Goal: Task Accomplishment & Management: Manage account settings

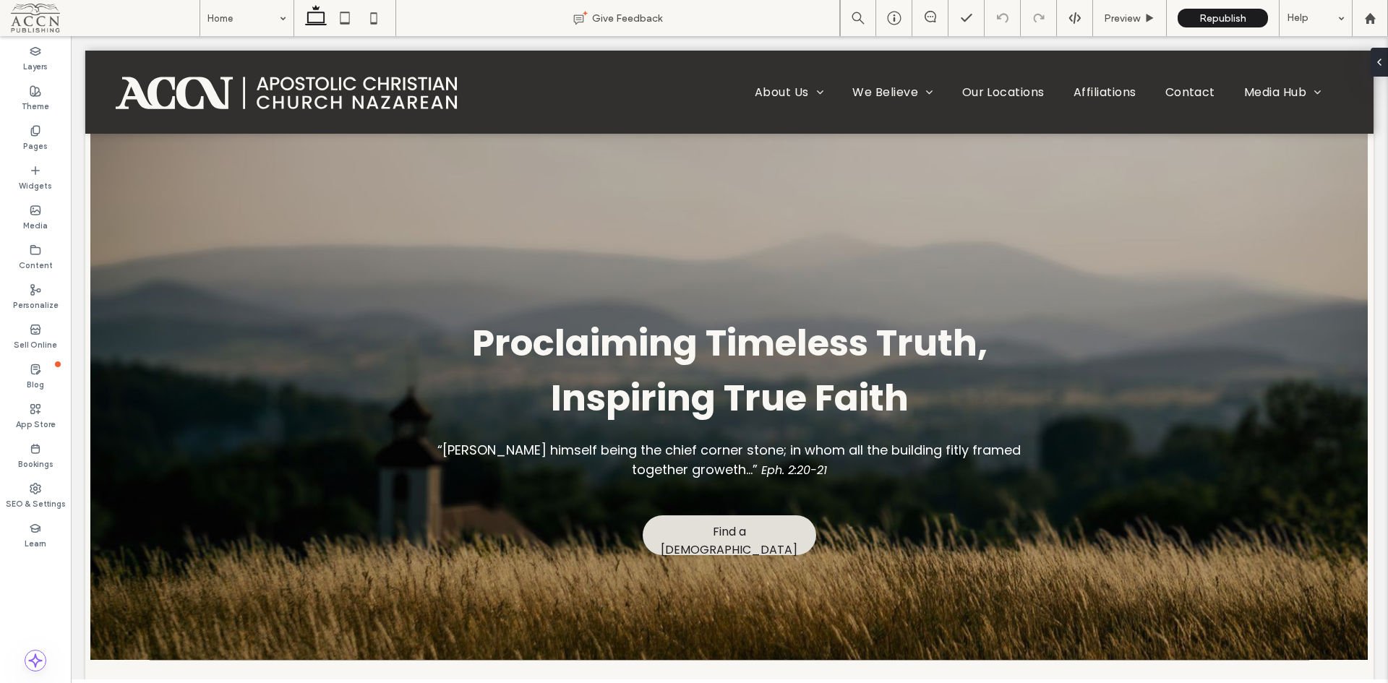
click at [43, 479] on div "SEO & Settings" at bounding box center [35, 497] width 71 height 40
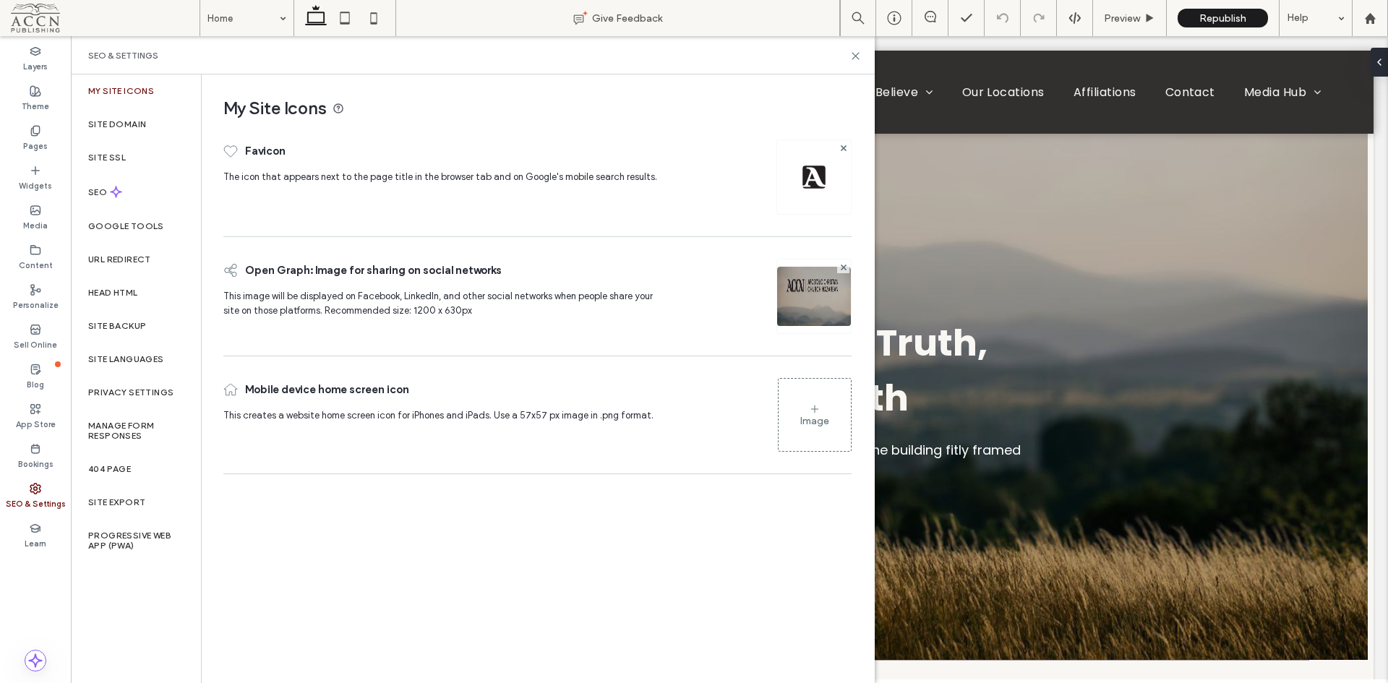
click at [145, 185] on div "SEO" at bounding box center [136, 191] width 130 height 35
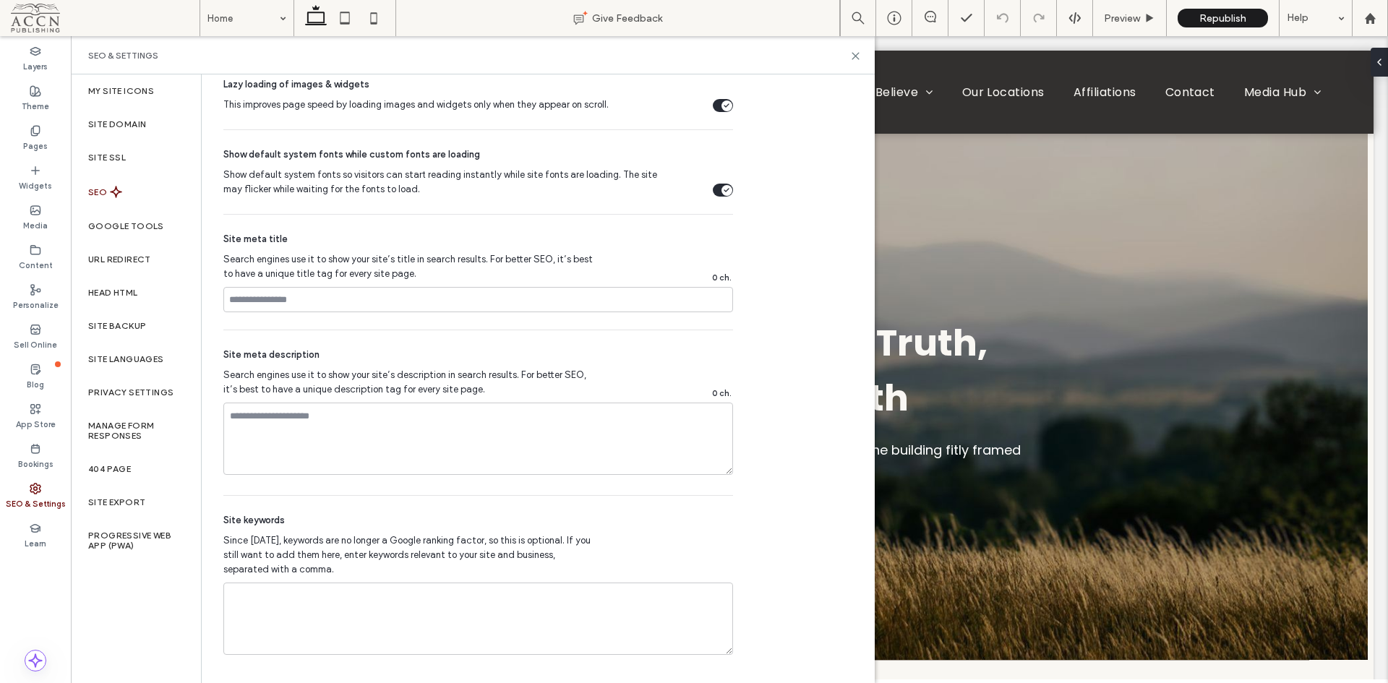
scroll to position [743, 0]
click at [131, 360] on label "Site Languages" at bounding box center [126, 359] width 76 height 10
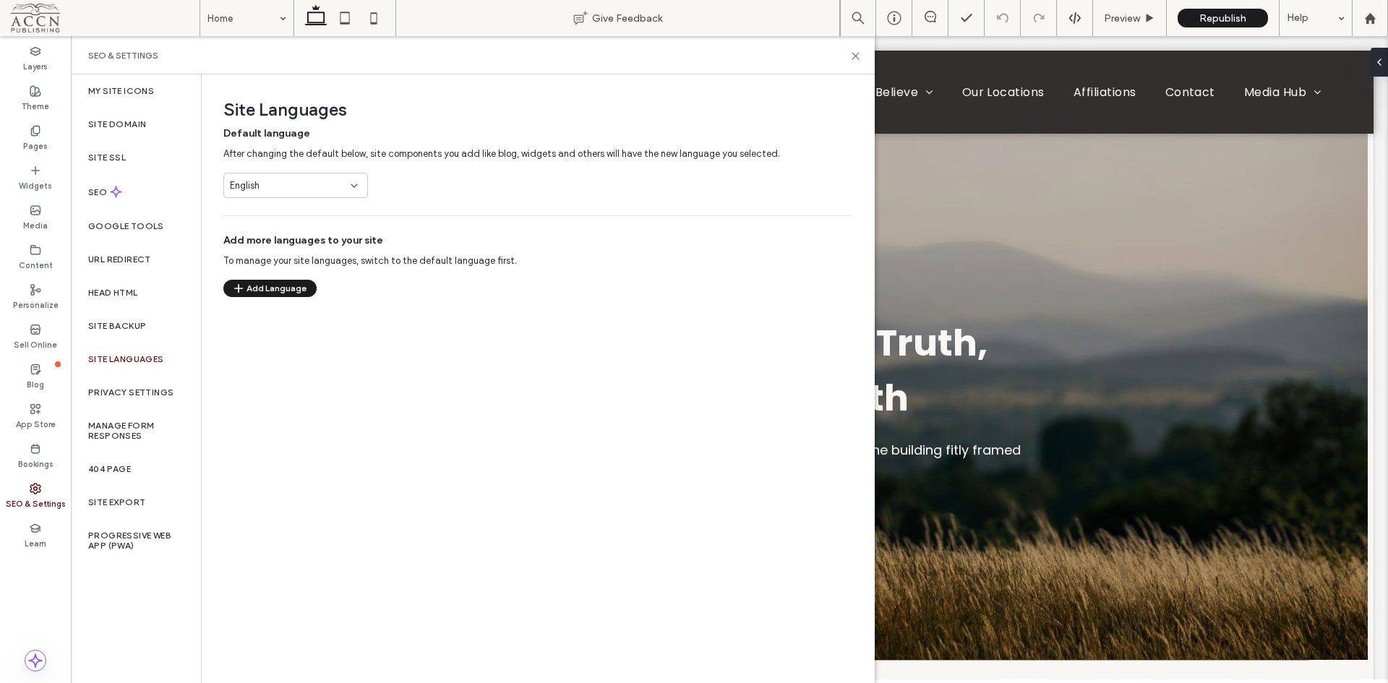
click at [302, 187] on div "English" at bounding box center [287, 186] width 114 height 14
click at [306, 182] on div "English" at bounding box center [287, 186] width 114 height 14
click at [282, 294] on button "Add Language" at bounding box center [269, 288] width 93 height 17
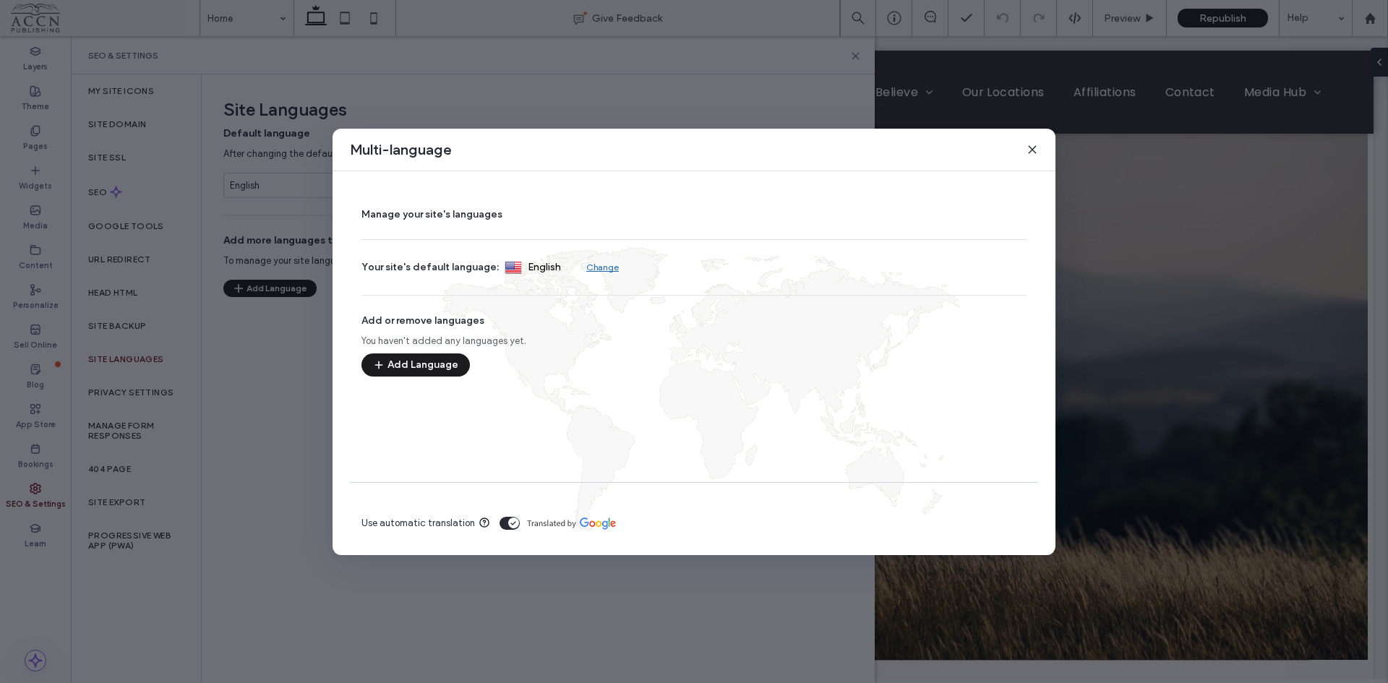
click at [433, 364] on button "Add Language" at bounding box center [416, 365] width 108 height 23
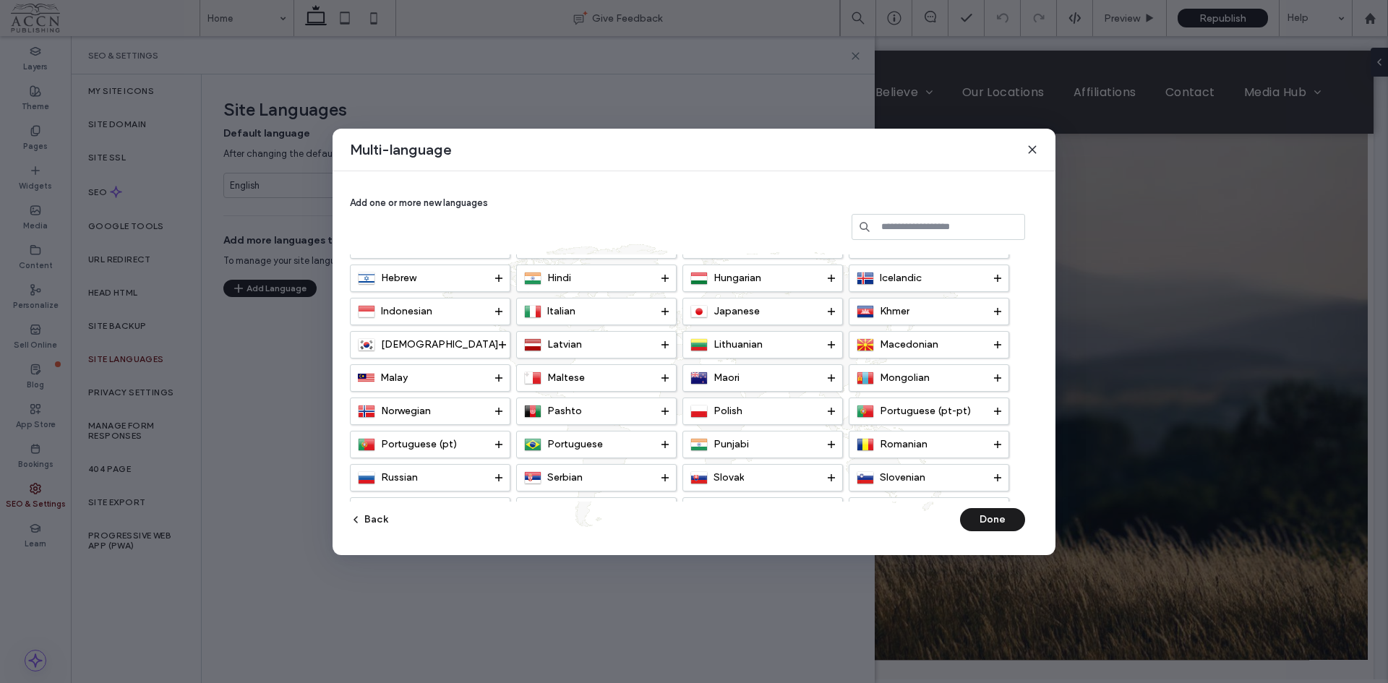
scroll to position [362, 0]
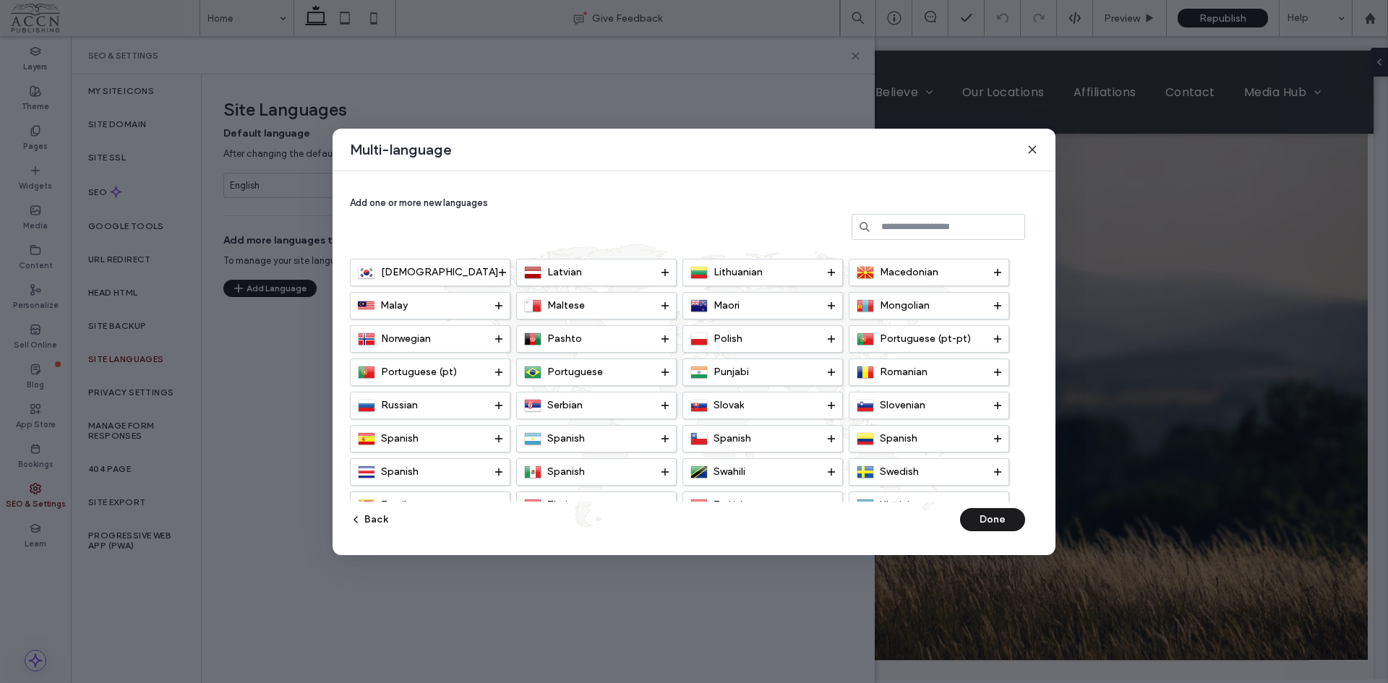
click at [992, 444] on div "Spanish" at bounding box center [925, 438] width 137 height 17
drag, startPoint x: 1006, startPoint y: 521, endPoint x: 1018, endPoint y: 438, distance: 84.1
click at [1018, 438] on div "Add one or more new languages Afrikaans Albanian Arabic Armenian Azerbaijani Be…" at bounding box center [694, 363] width 688 height 349
click at [997, 438] on use at bounding box center [997, 438] width 7 height 1
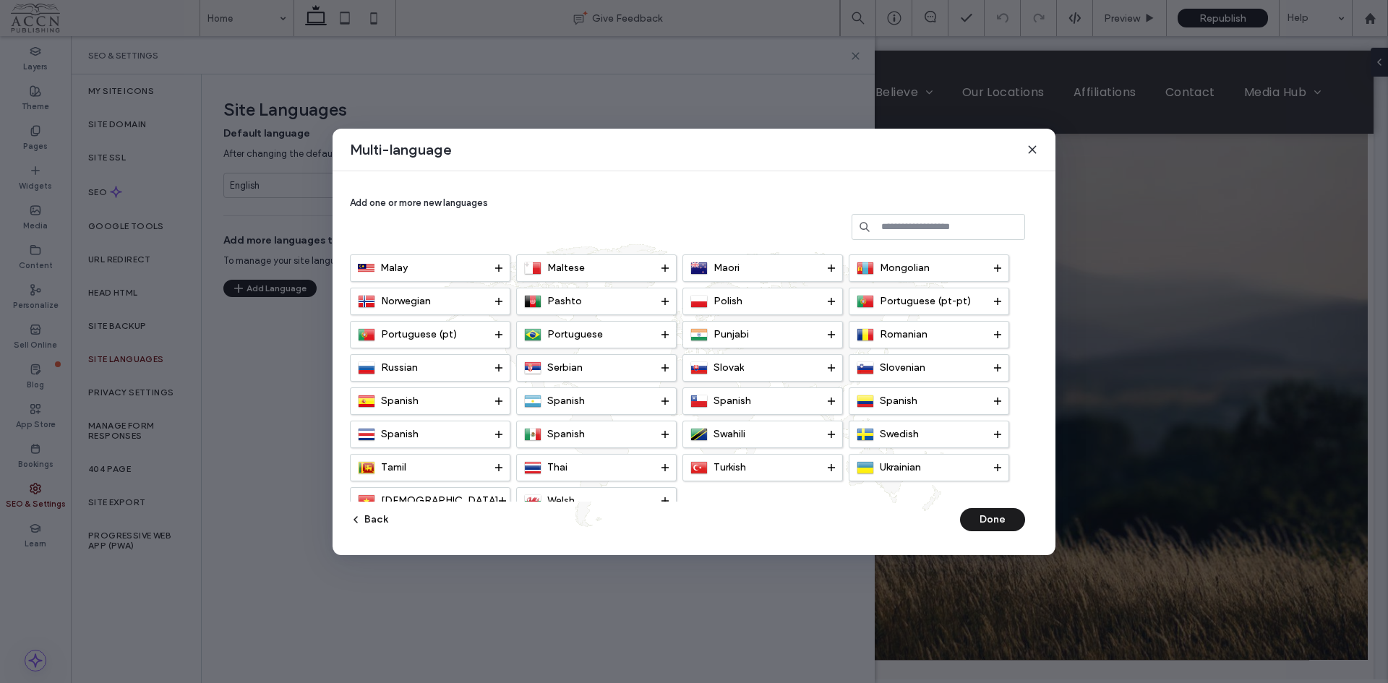
scroll to position [419, 0]
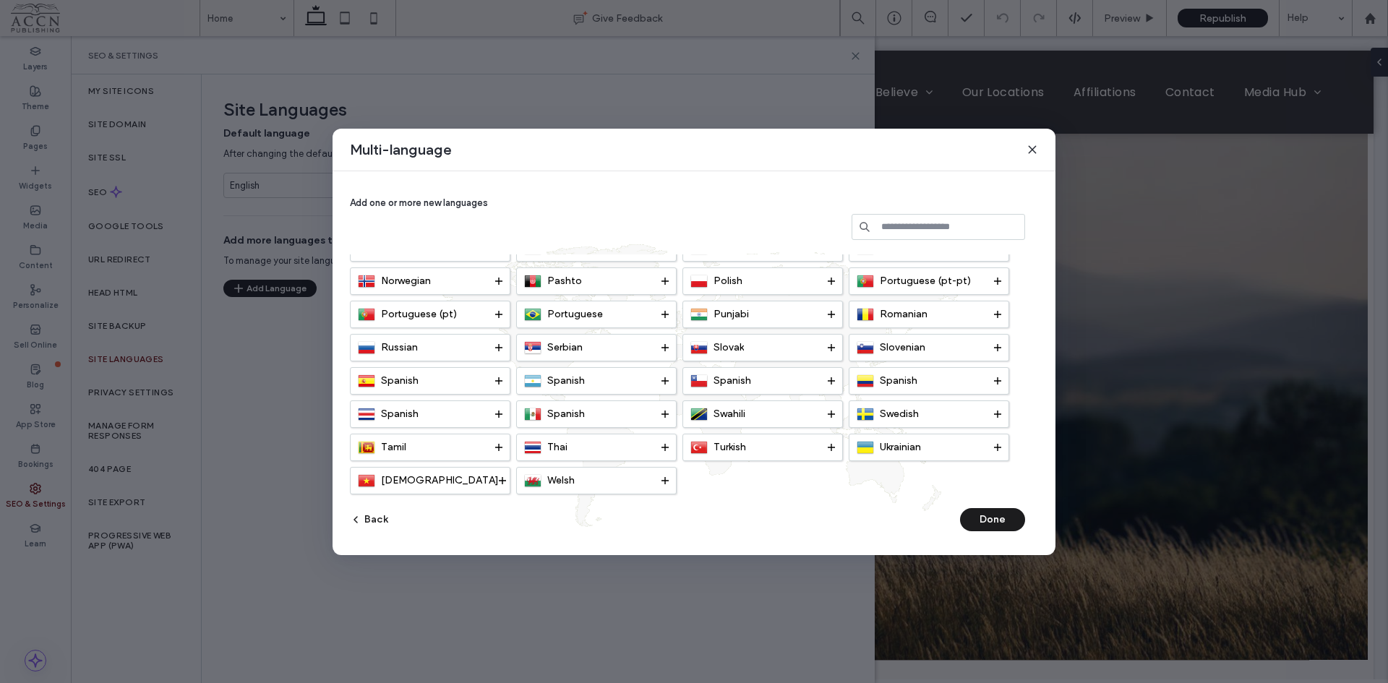
click at [666, 413] on icon at bounding box center [665, 414] width 7 height 7
click at [995, 513] on button "Done" at bounding box center [992, 519] width 65 height 23
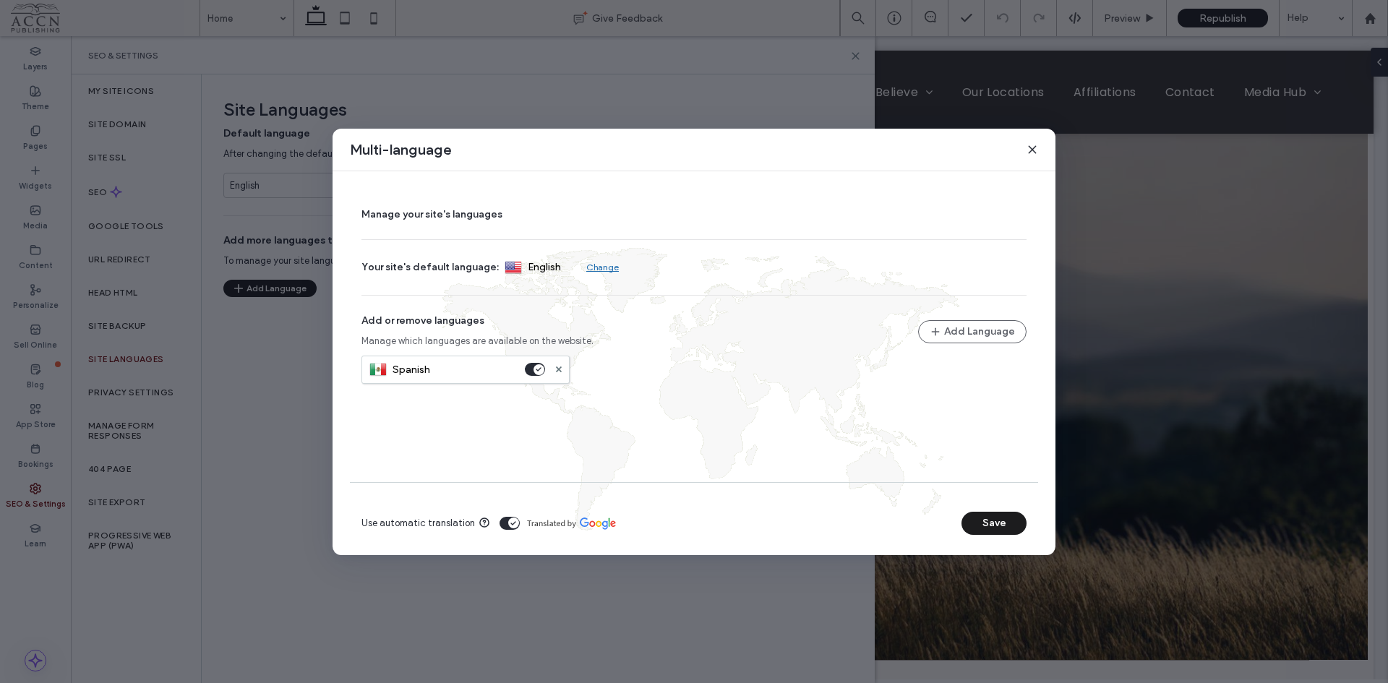
click at [1001, 522] on button "Save" at bounding box center [994, 523] width 65 height 23
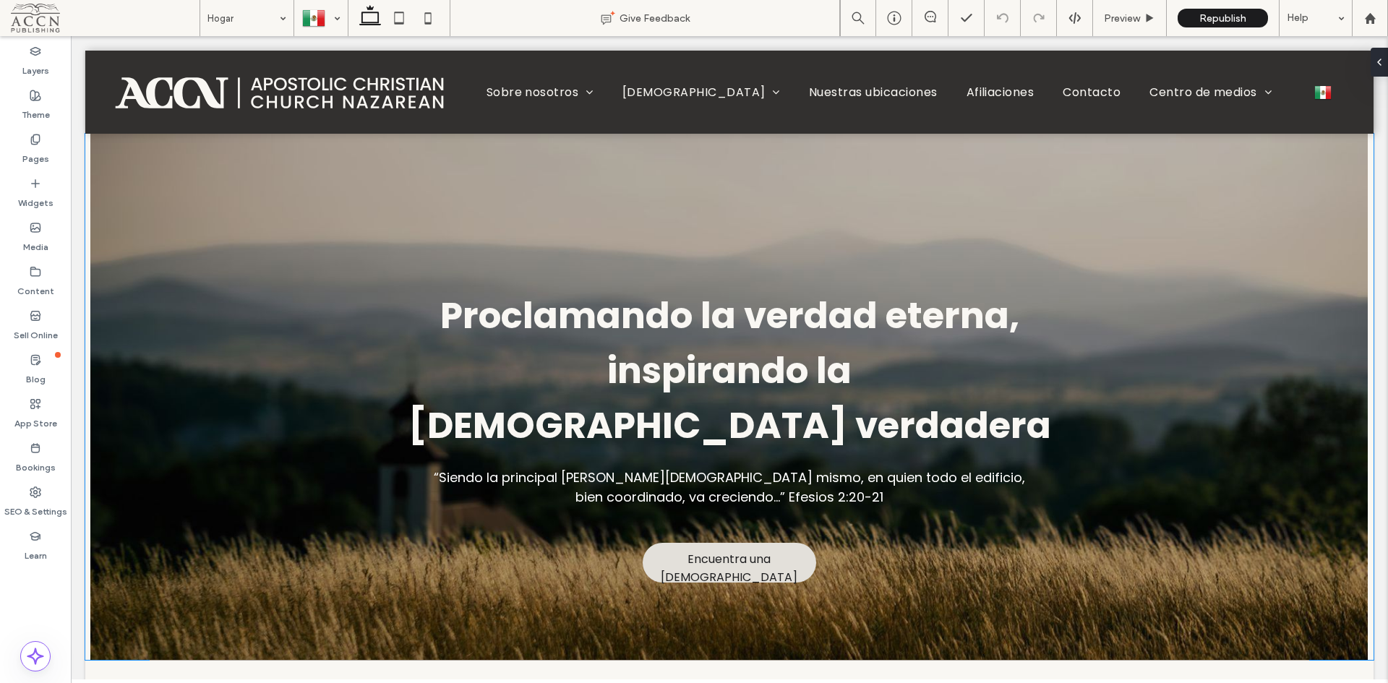
click at [1255, 205] on div "Proclamando la verdad eterna, inspirando la fe verdadera “Siendo la principal p…" at bounding box center [729, 397] width 1289 height 526
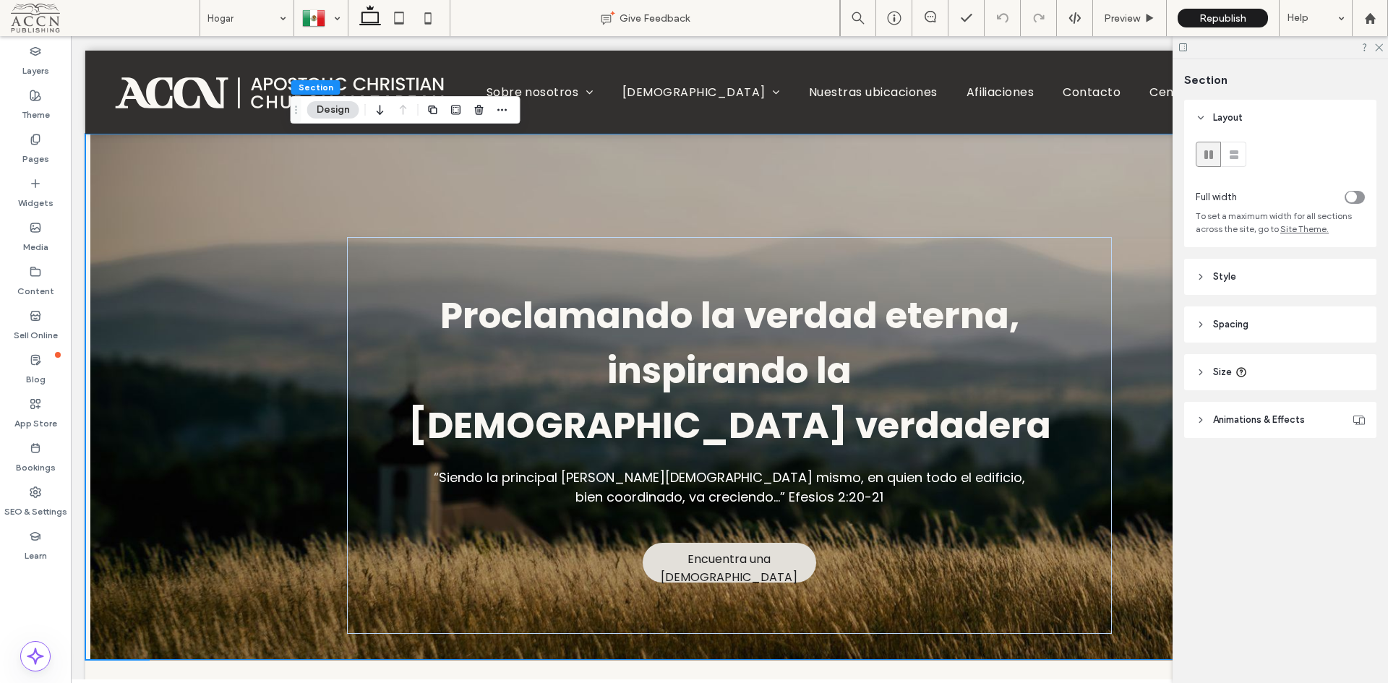
click at [1376, 46] on icon at bounding box center [1378, 46] width 9 height 9
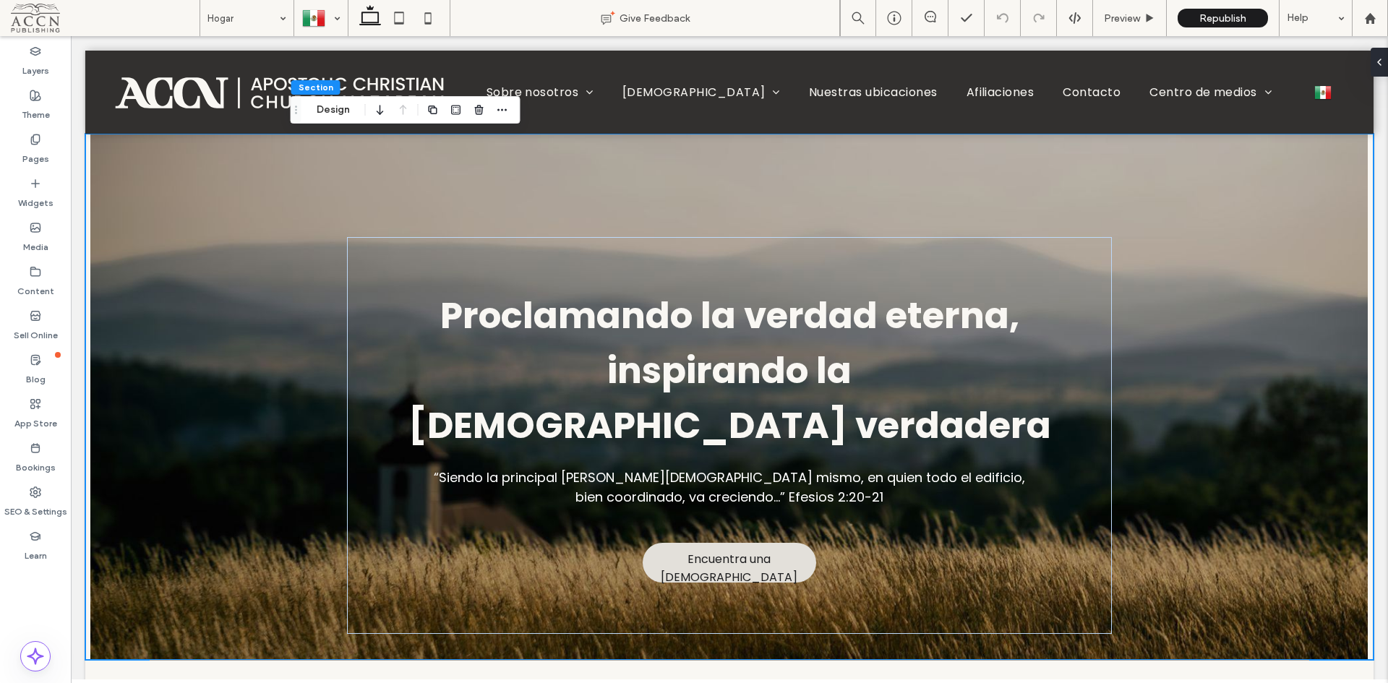
click at [1295, 127] on div at bounding box center [729, 127] width 1289 height 0
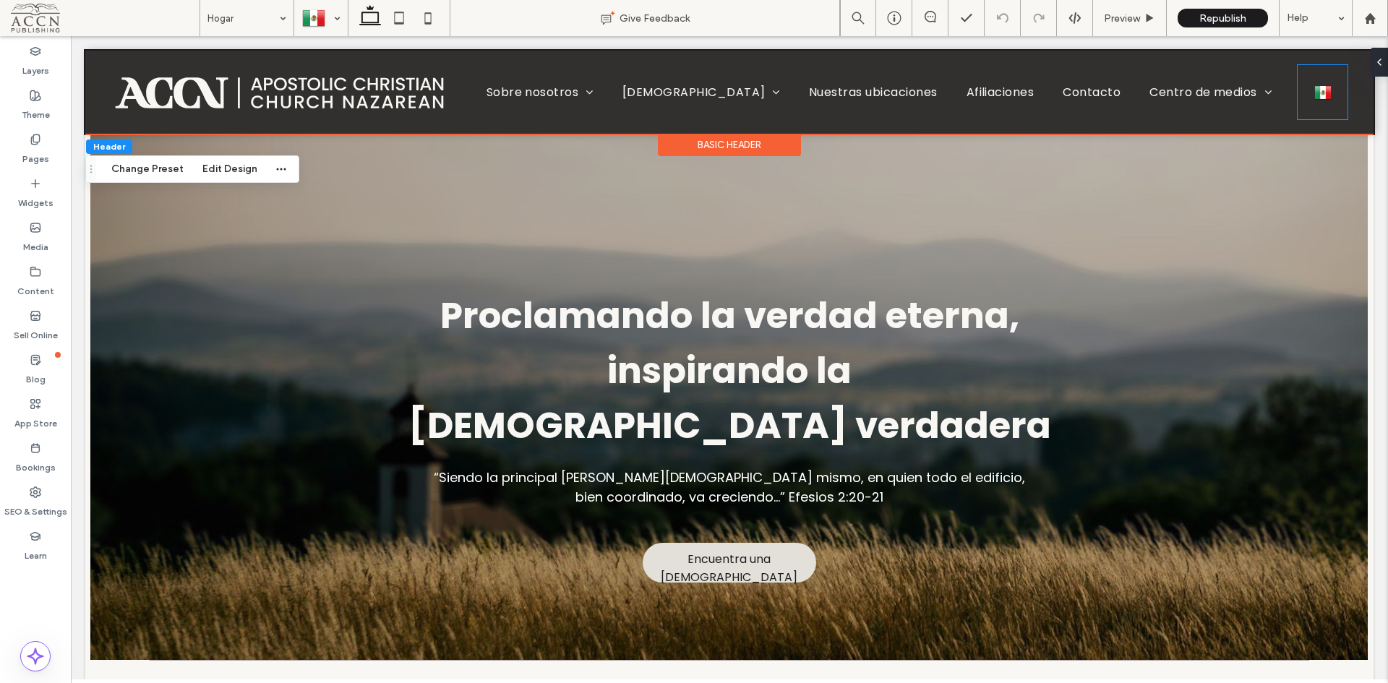
click at [1298, 90] on div "Español es English en" at bounding box center [1322, 92] width 49 height 54
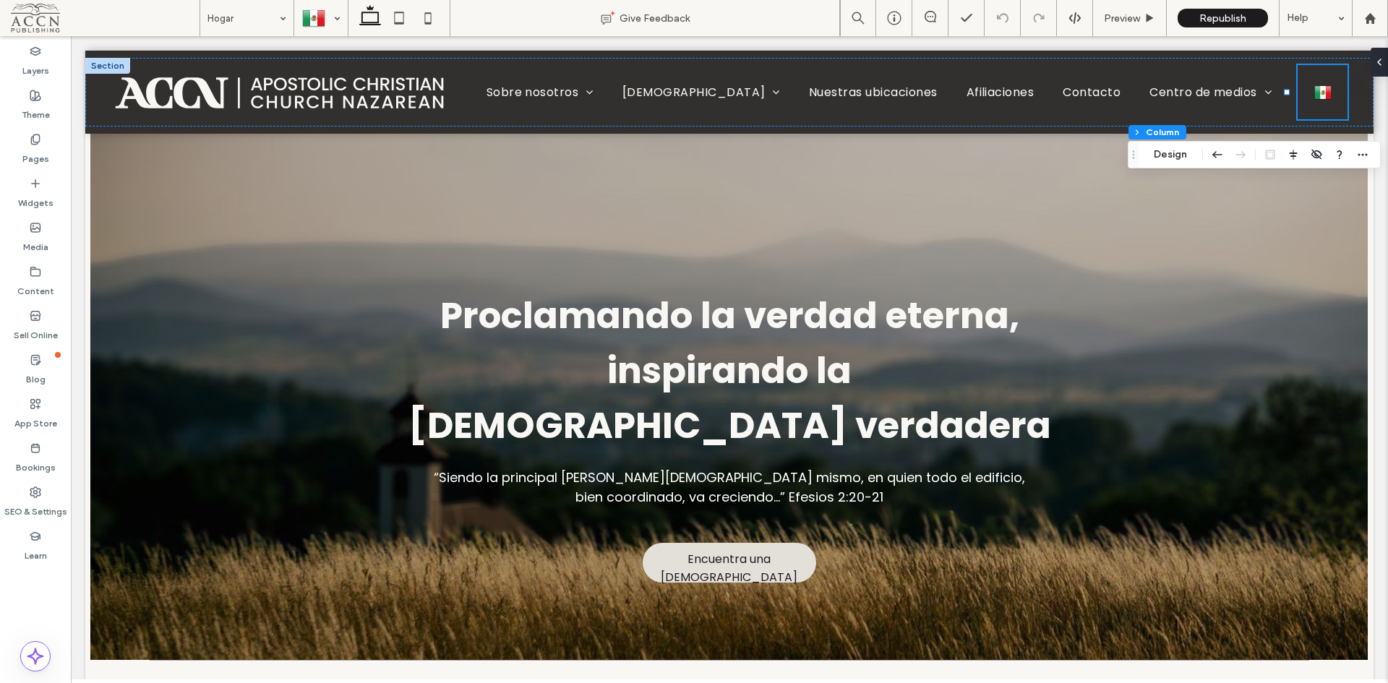
click at [1161, 153] on button "Design" at bounding box center [1171, 154] width 52 height 17
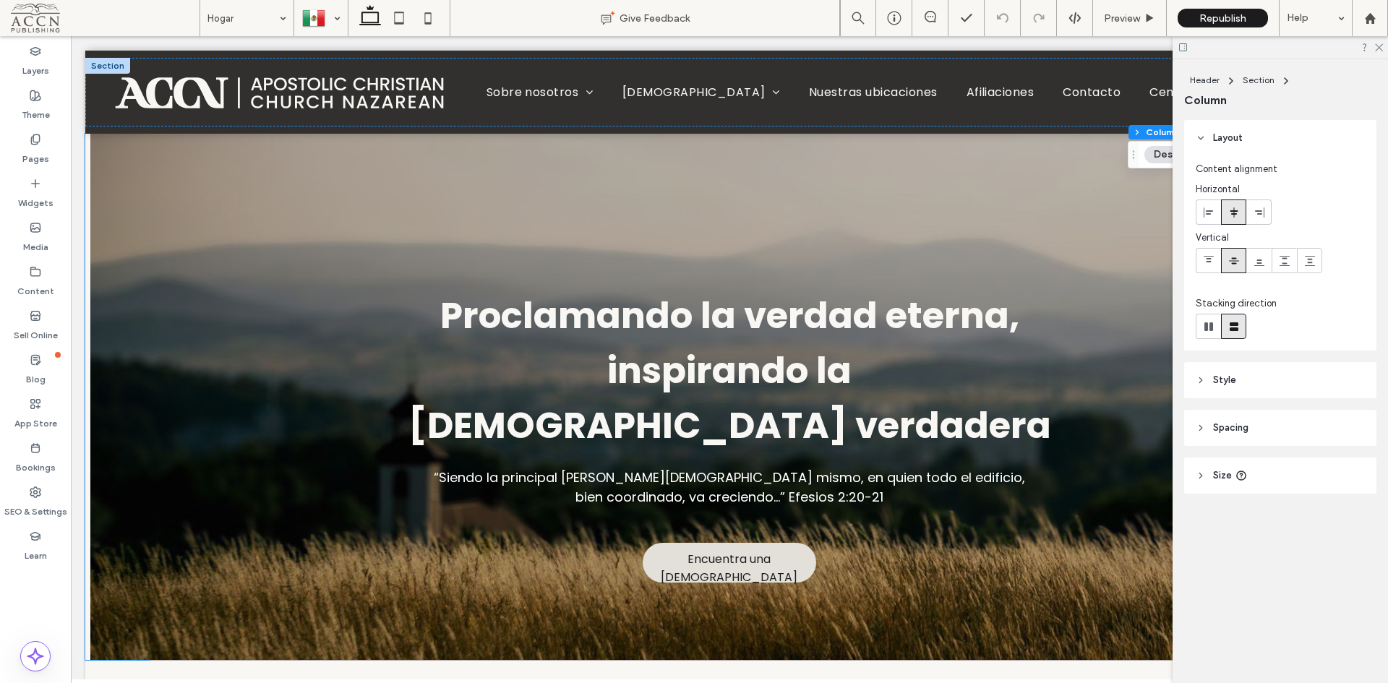
click at [1046, 167] on div "Proclamando la verdad eterna, inspirando la fe verdadera “Siendo la principal p…" at bounding box center [730, 397] width 868 height 526
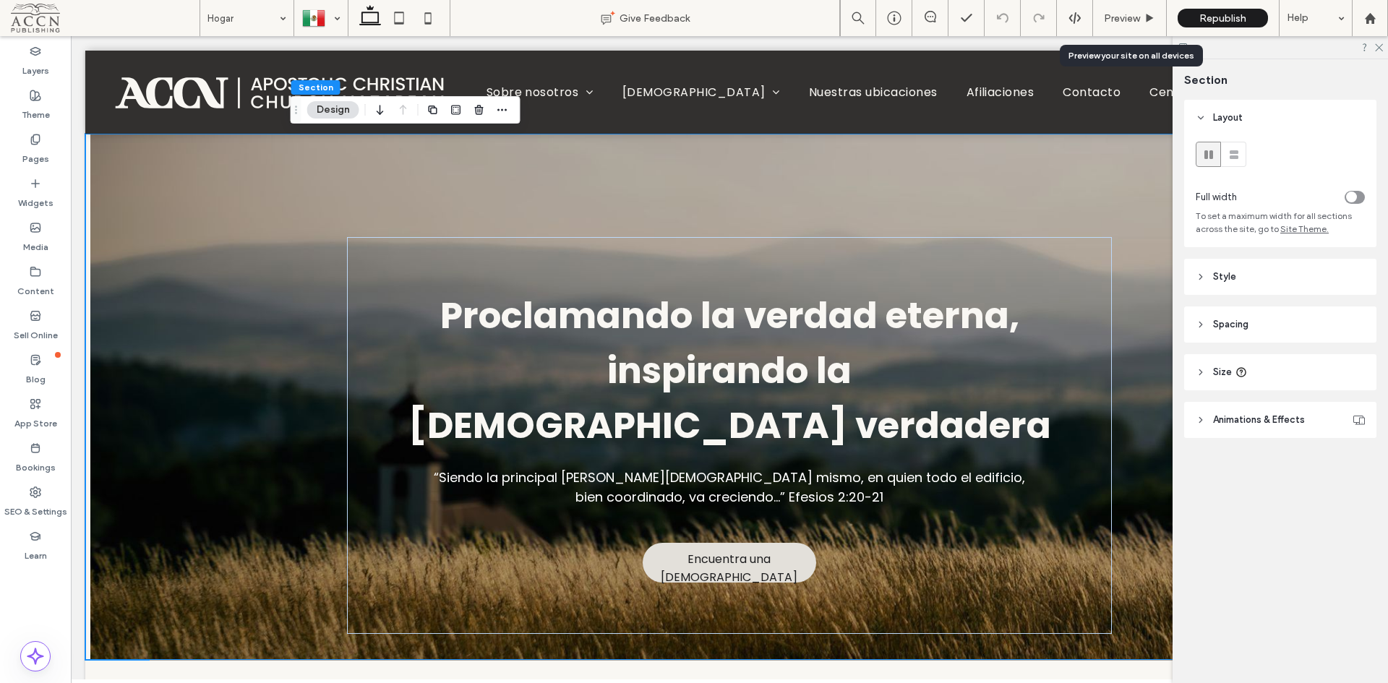
click at [1130, 21] on span "Preview" at bounding box center [1122, 18] width 36 height 12
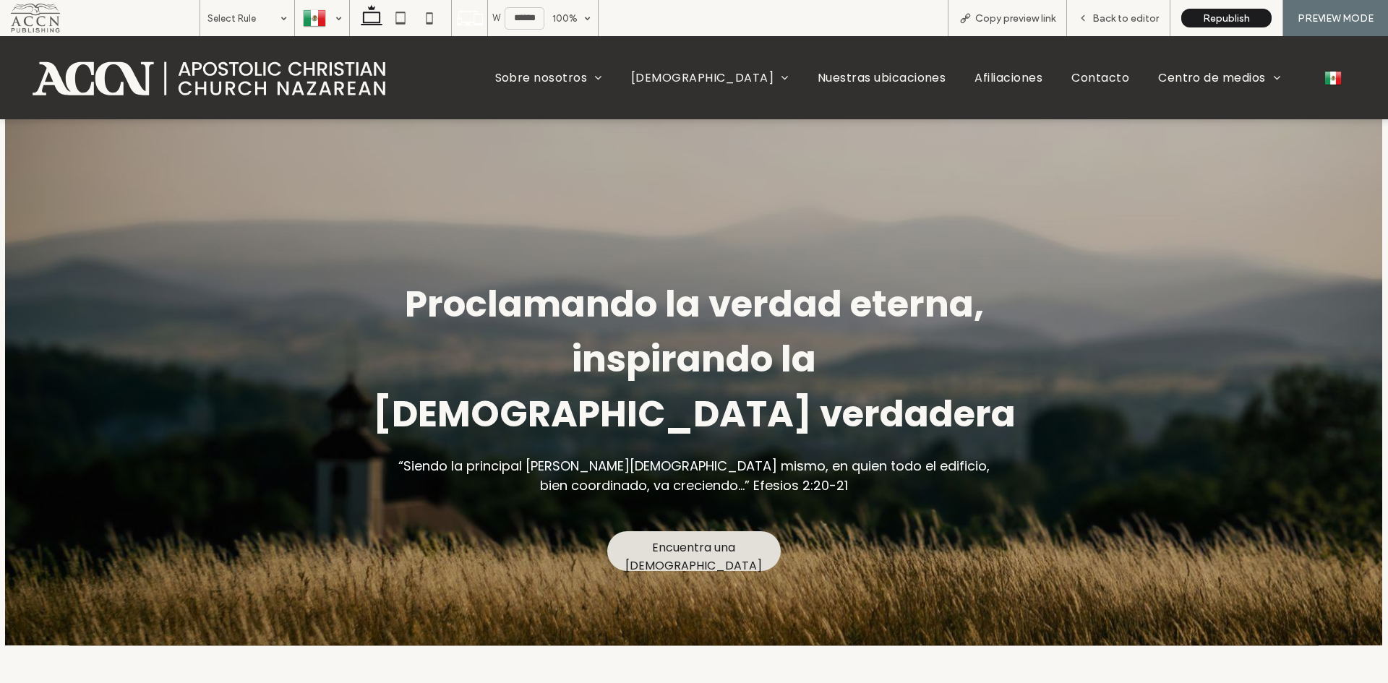
click at [1015, 17] on span "Copy preview link" at bounding box center [1016, 18] width 80 height 12
click at [1140, 17] on span "Back to editor" at bounding box center [1126, 18] width 67 height 12
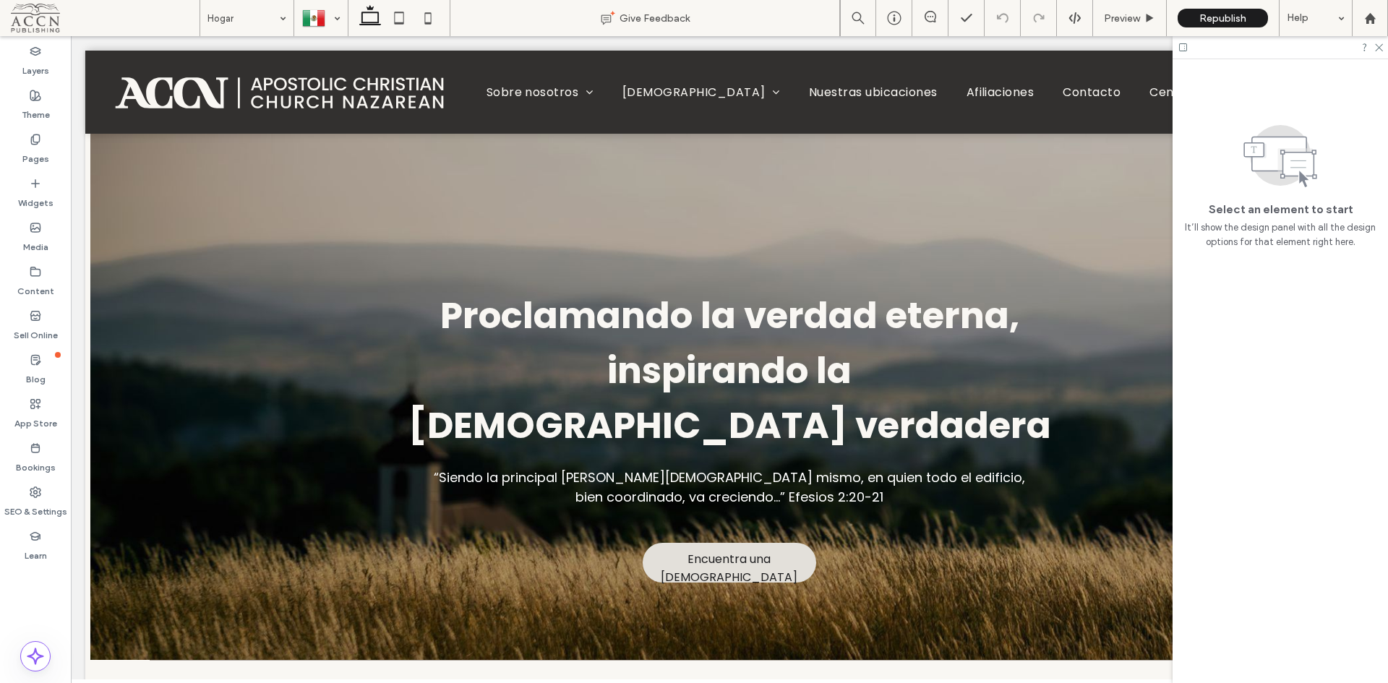
click at [43, 491] on div "SEO & Settings" at bounding box center [35, 502] width 71 height 44
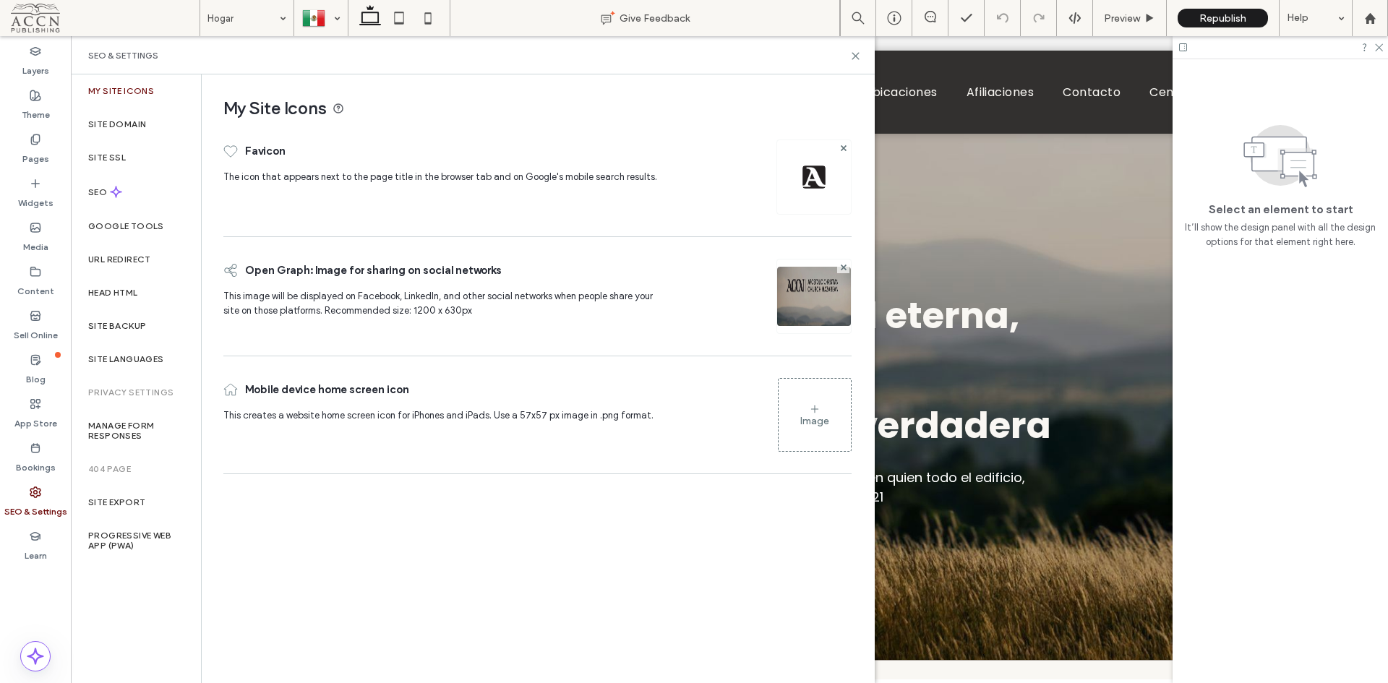
click at [145, 352] on div "Site Languages" at bounding box center [136, 359] width 130 height 33
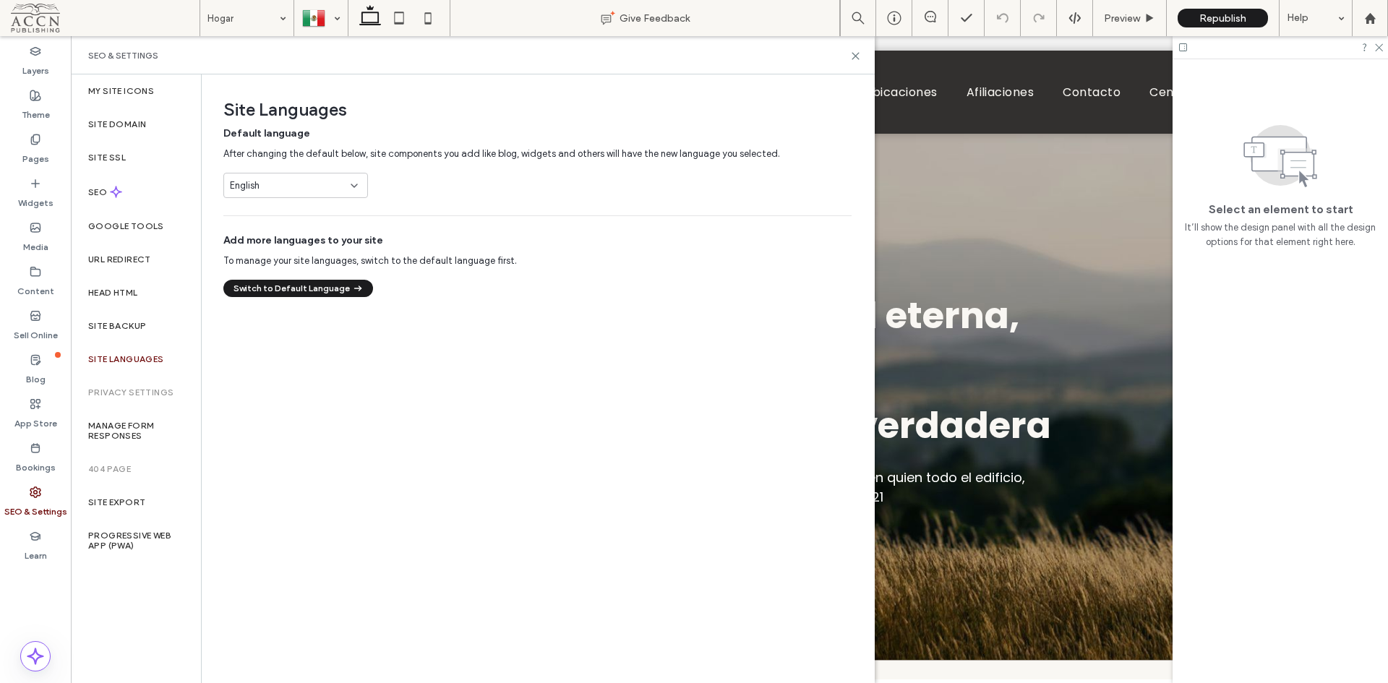
click at [299, 189] on div "English" at bounding box center [287, 186] width 114 height 14
click at [316, 180] on div "English" at bounding box center [287, 186] width 114 height 14
click at [334, 286] on button "Switch to Default Language" at bounding box center [298, 288] width 150 height 17
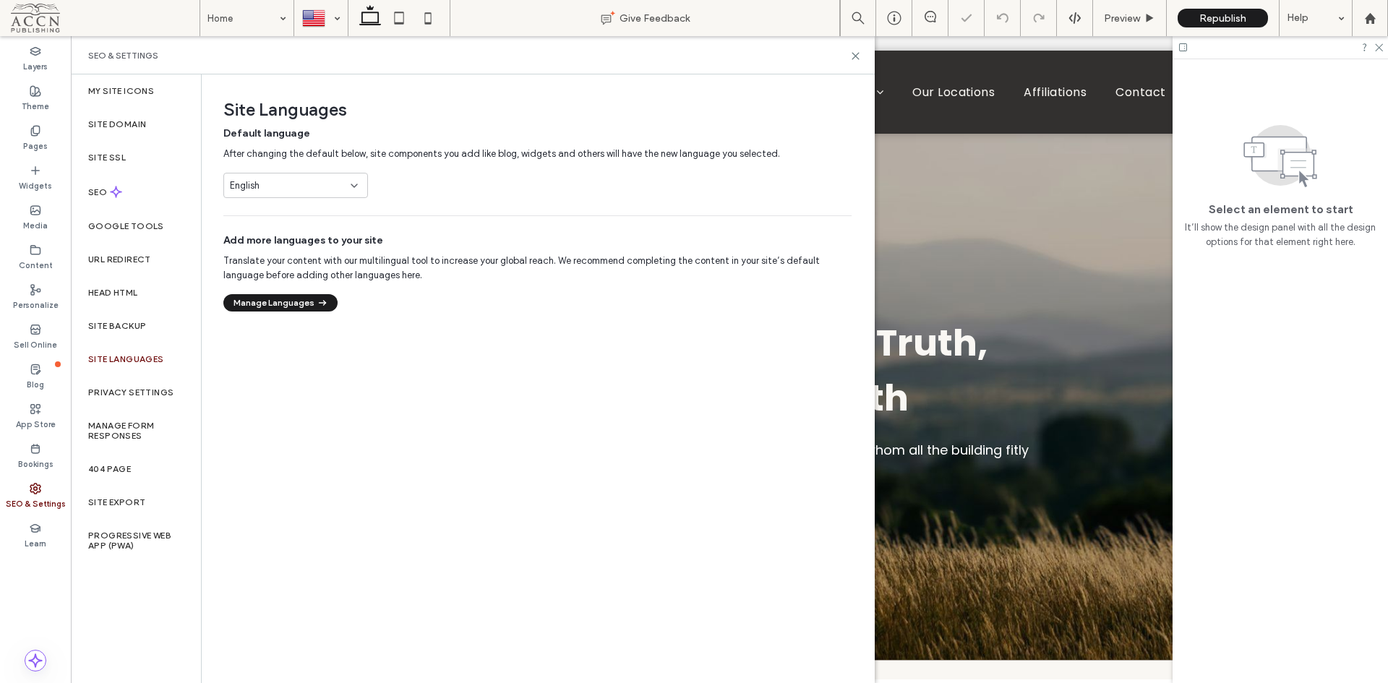
click at [304, 309] on button "Manage Languages" at bounding box center [280, 302] width 114 height 17
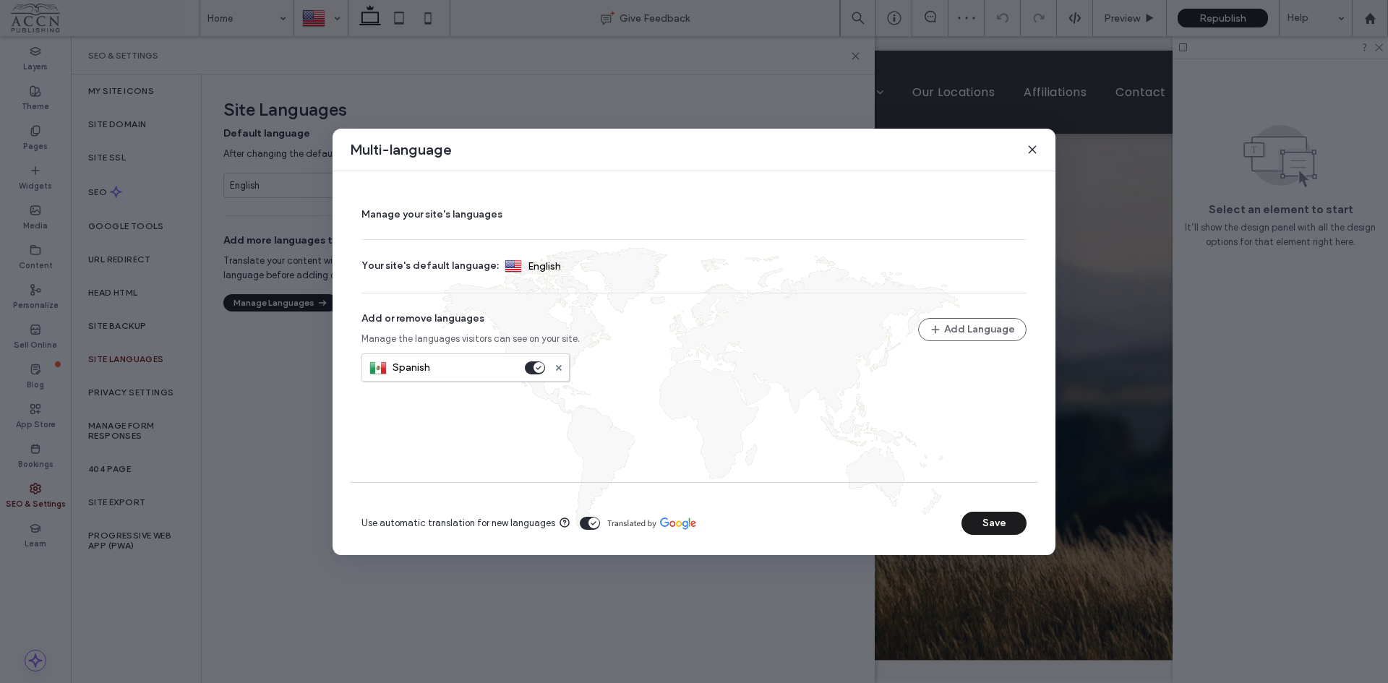
click at [957, 321] on button "Add Language" at bounding box center [972, 329] width 108 height 23
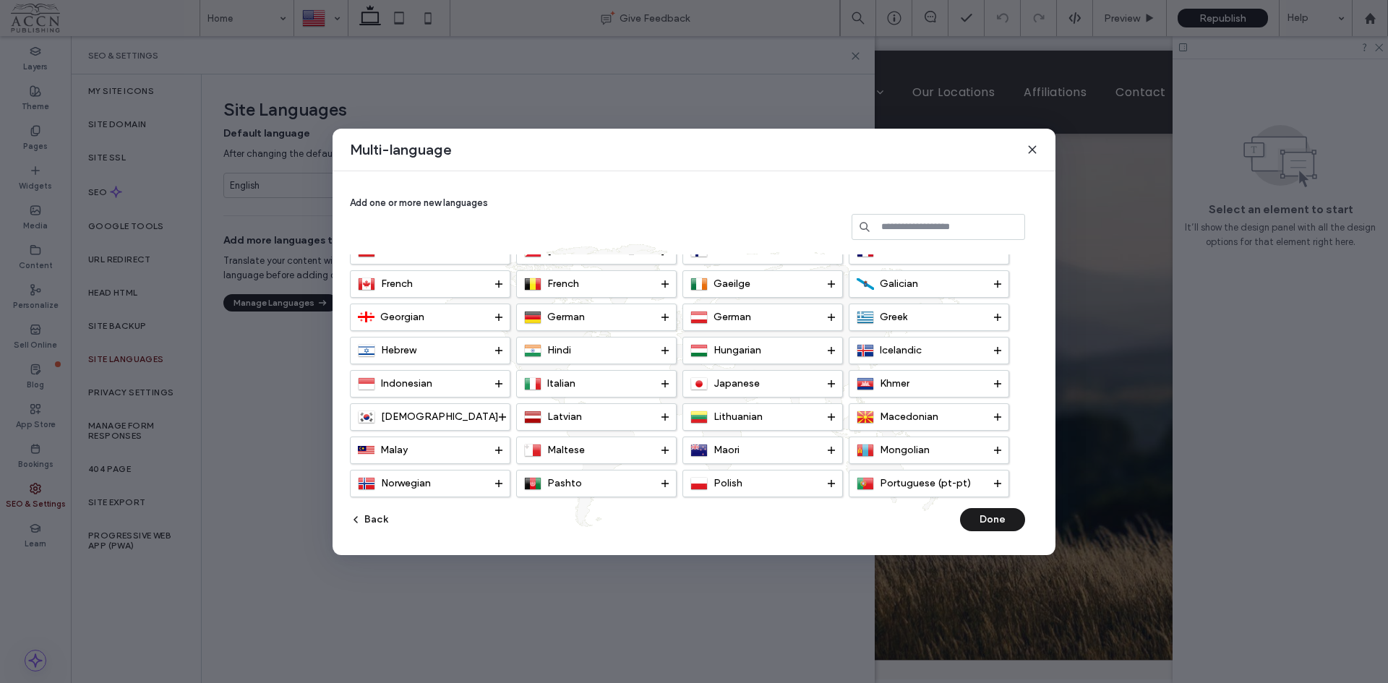
scroll to position [289, 0]
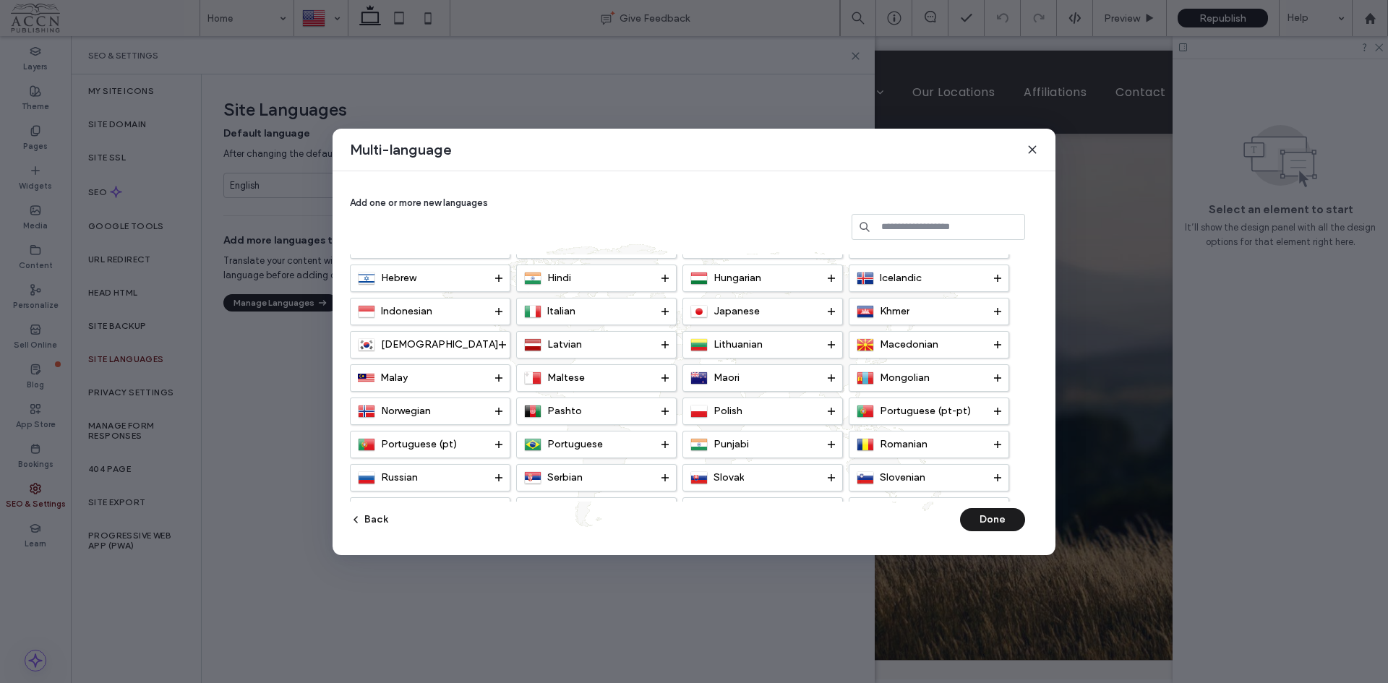
click at [1000, 446] on icon at bounding box center [997, 444] width 7 height 7
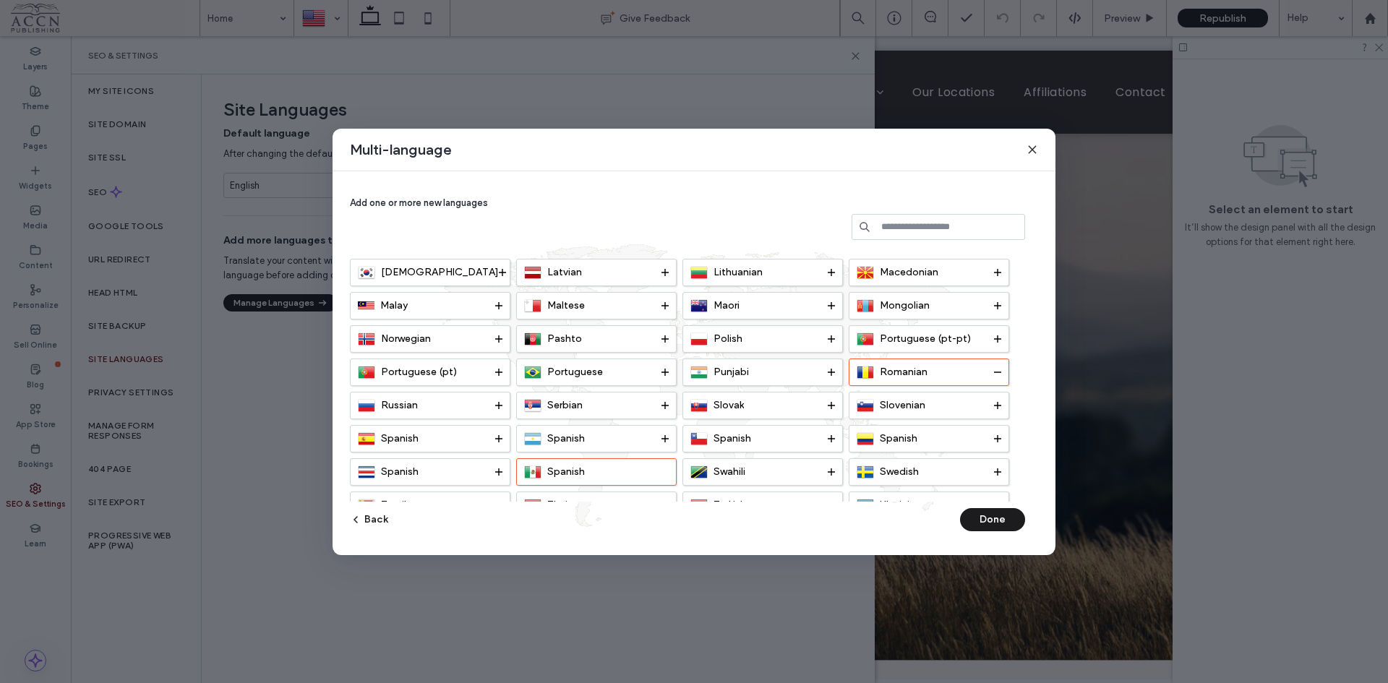
click at [665, 406] on use at bounding box center [665, 405] width 7 height 7
click at [492, 369] on div "Portuguese (pt)" at bounding box center [426, 372] width 137 height 17
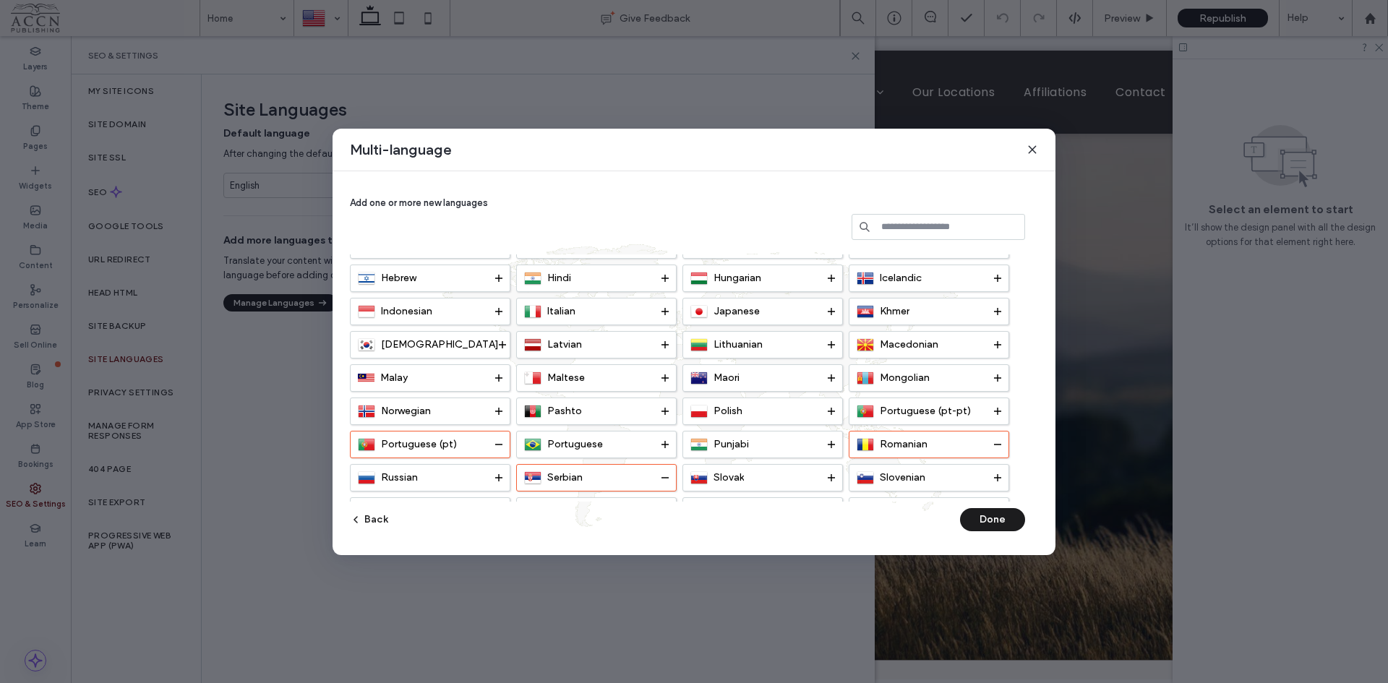
scroll to position [217, 0]
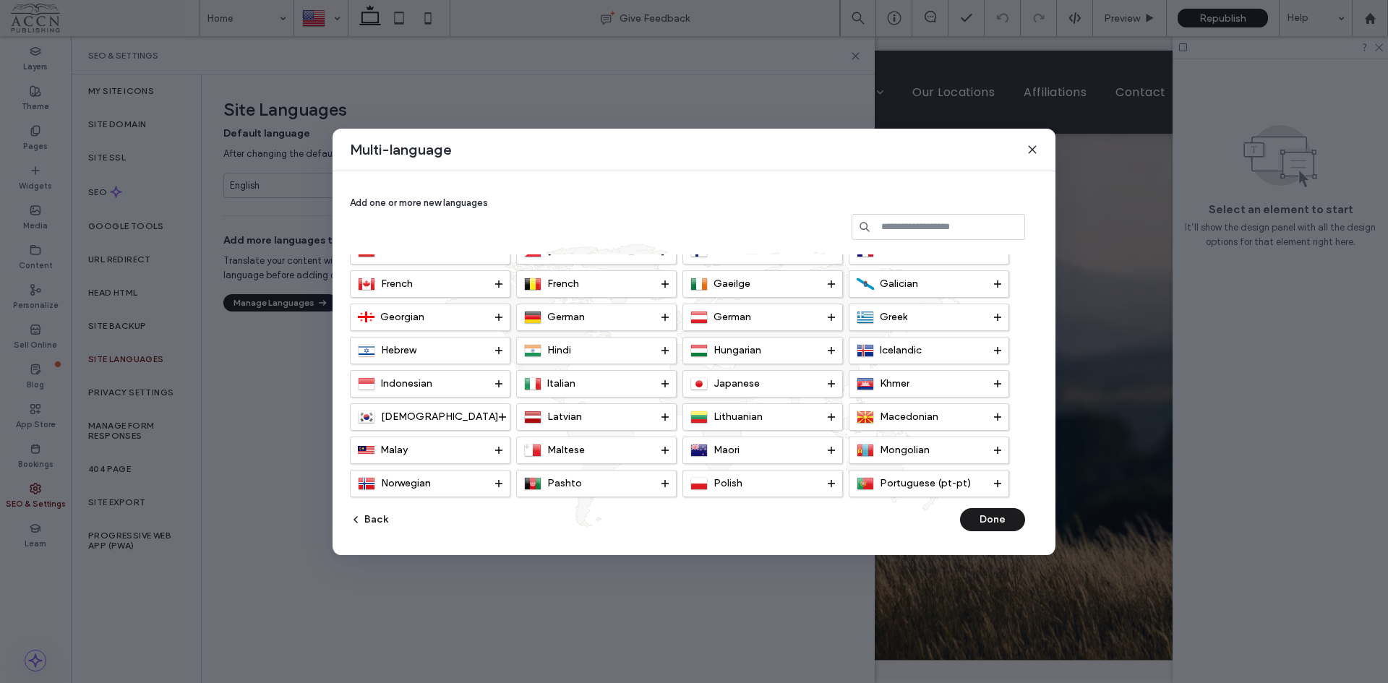
click at [665, 317] on use at bounding box center [665, 317] width 7 height 7
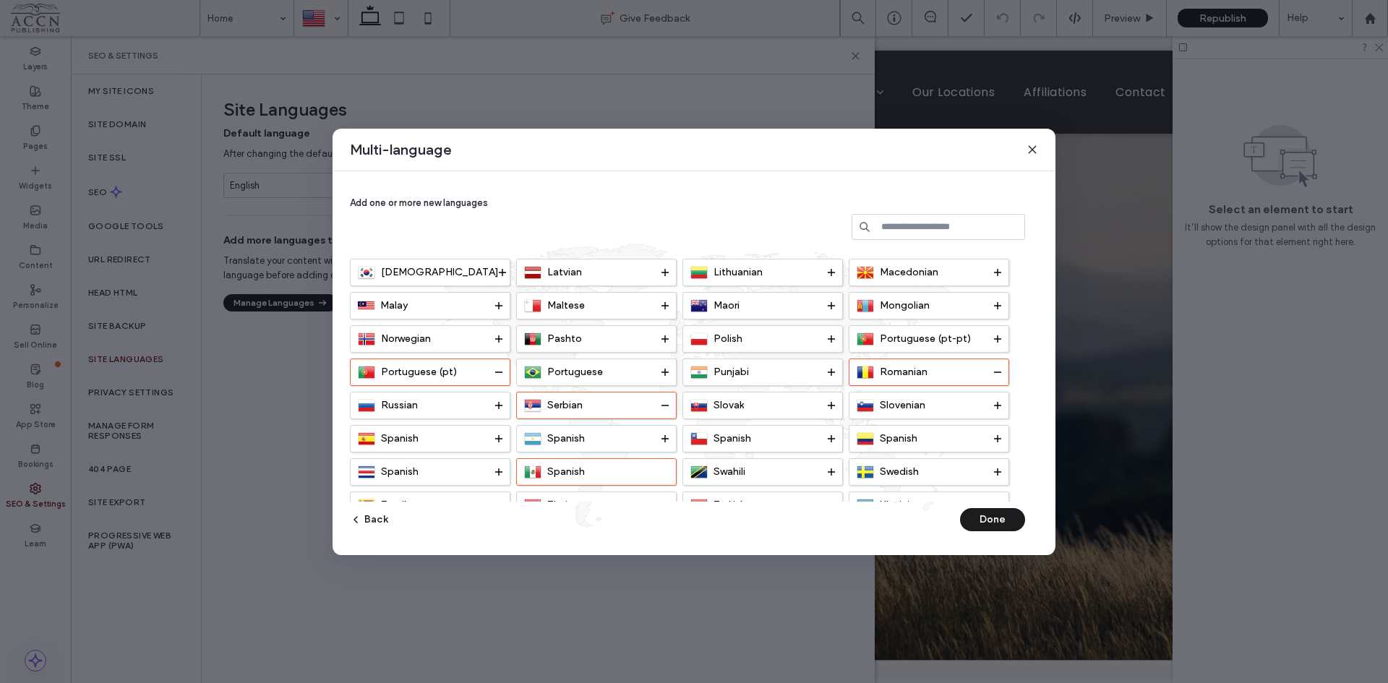
scroll to position [419, 0]
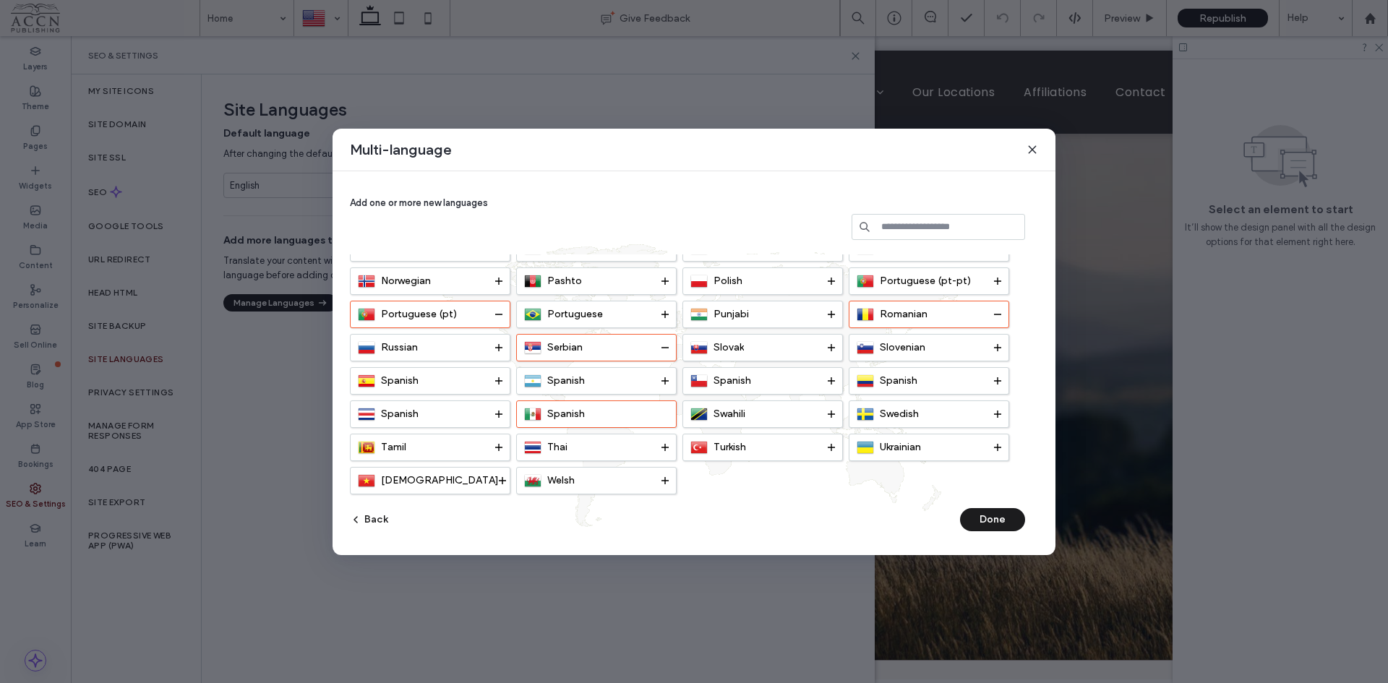
click at [994, 448] on div "Ukrainian" at bounding box center [925, 447] width 137 height 17
click at [994, 521] on button "Done" at bounding box center [992, 519] width 65 height 23
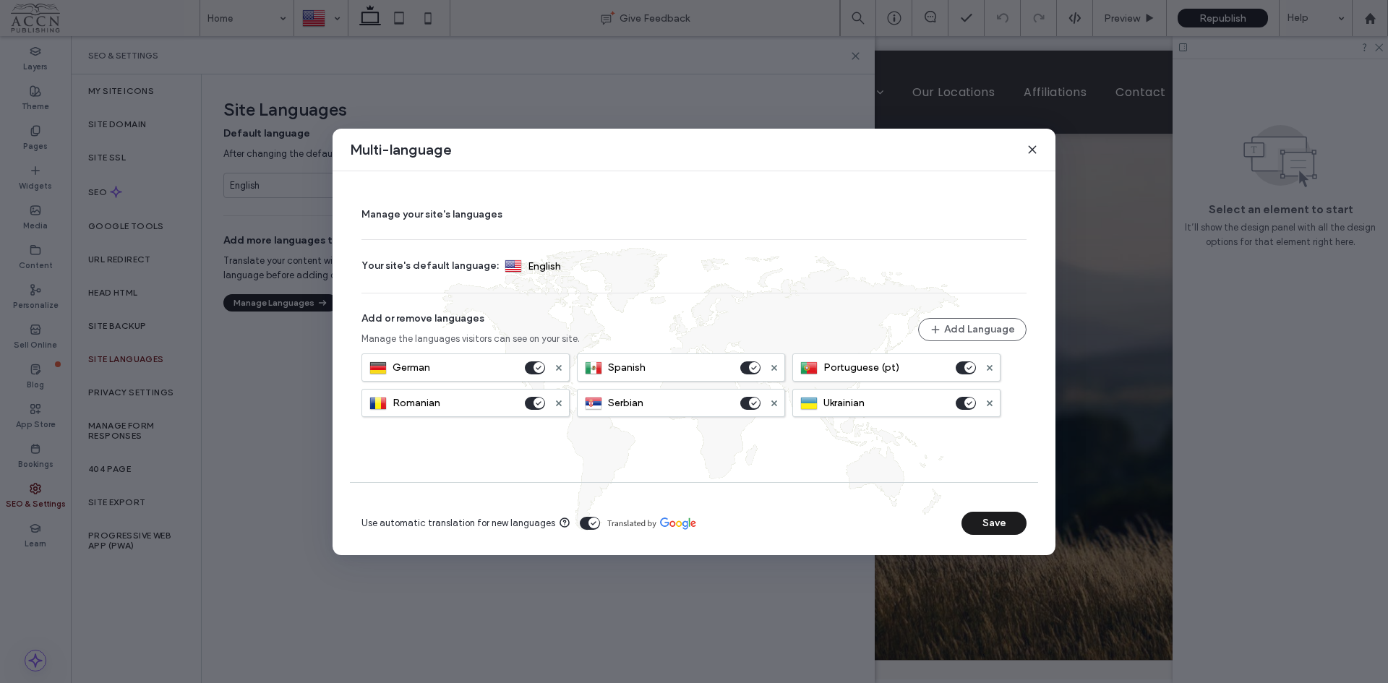
click at [988, 528] on button "Save" at bounding box center [994, 523] width 65 height 23
drag, startPoint x: 486, startPoint y: 166, endPoint x: 542, endPoint y: 144, distance: 60.4
click at [542, 144] on div at bounding box center [694, 341] width 1388 height 683
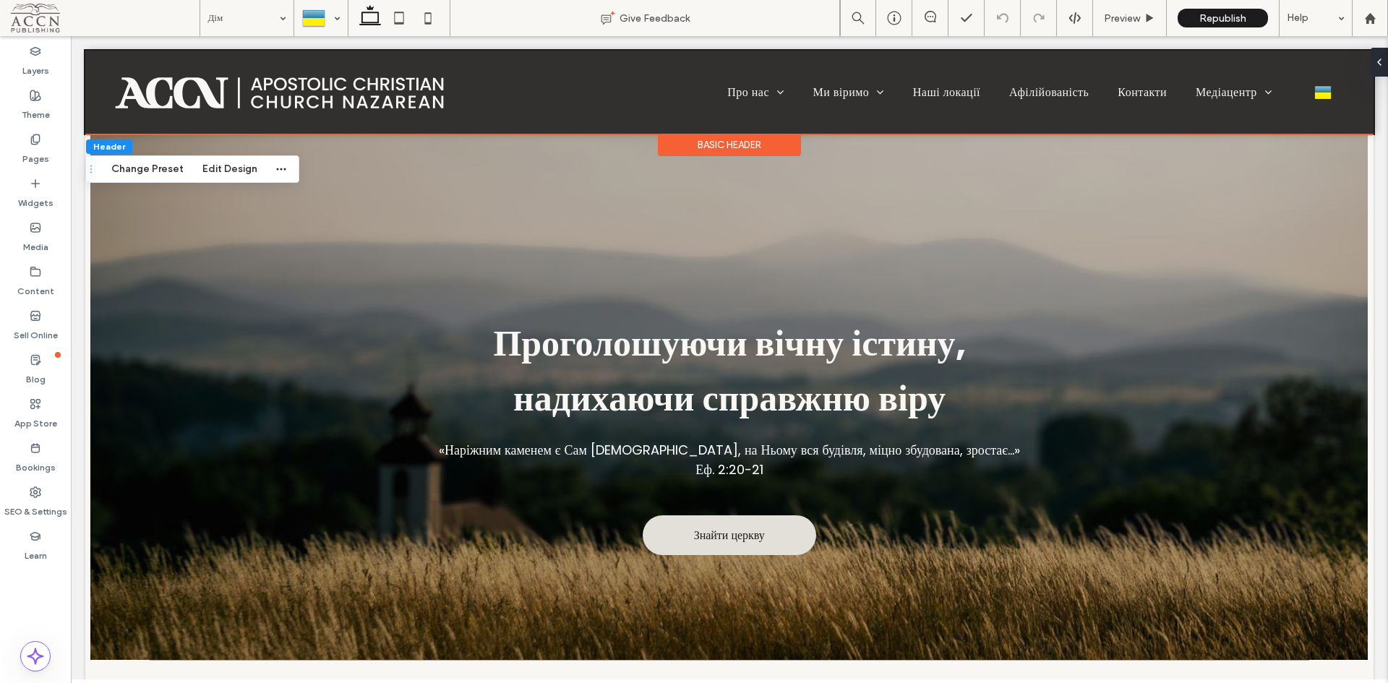
click at [328, 19] on div at bounding box center [321, 18] width 52 height 35
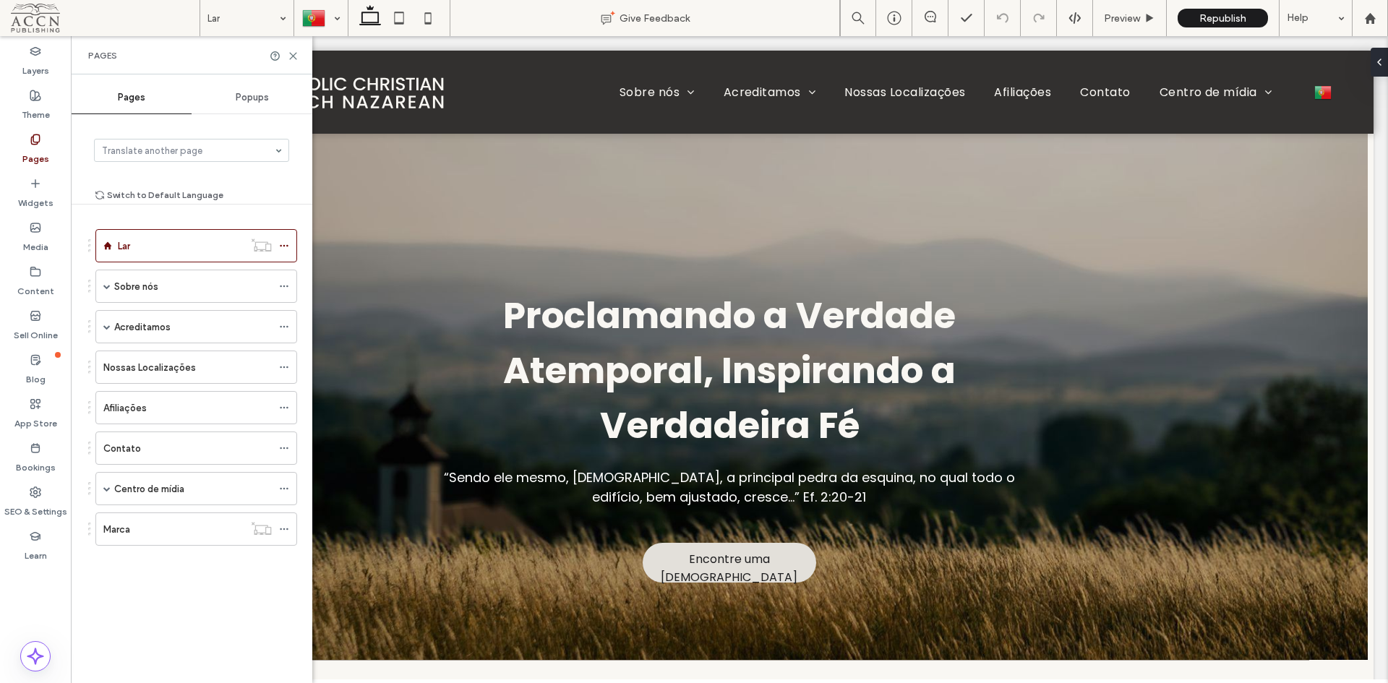
click at [435, 17] on icon at bounding box center [428, 18] width 29 height 29
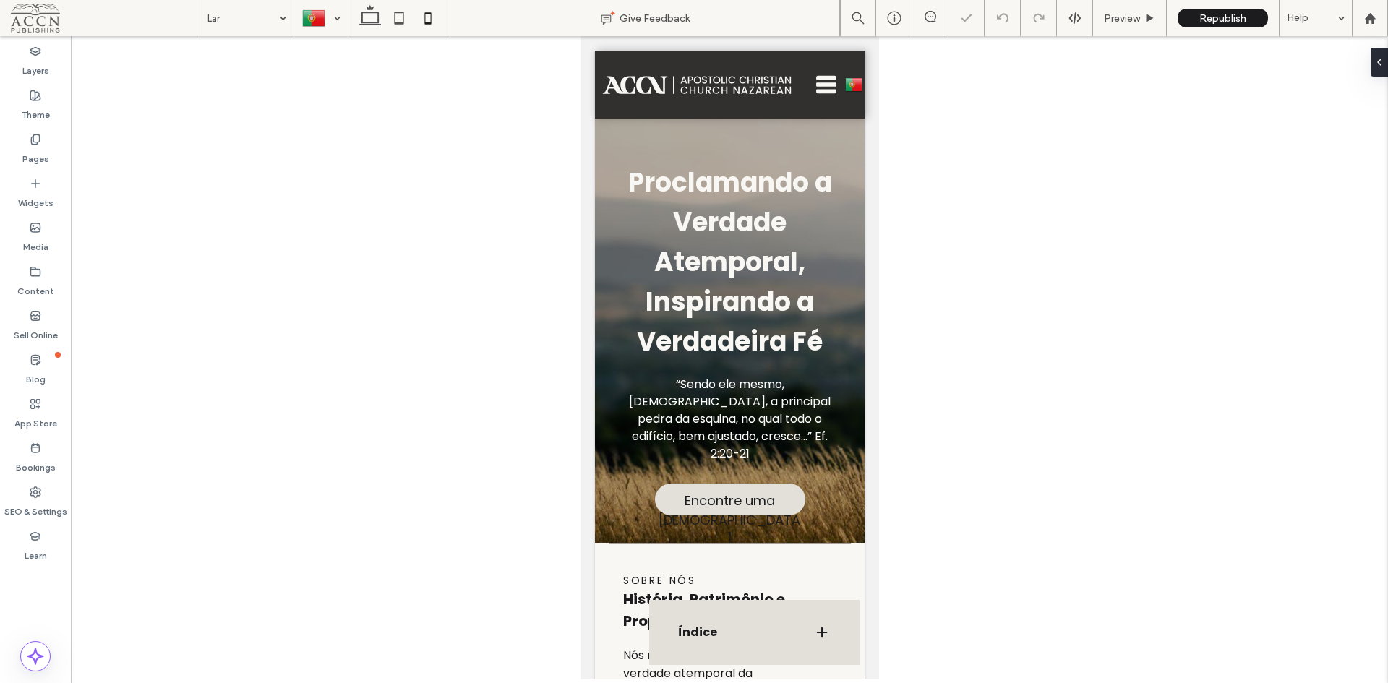
click at [761, 611] on div "Índice" at bounding box center [754, 632] width 210 height 65
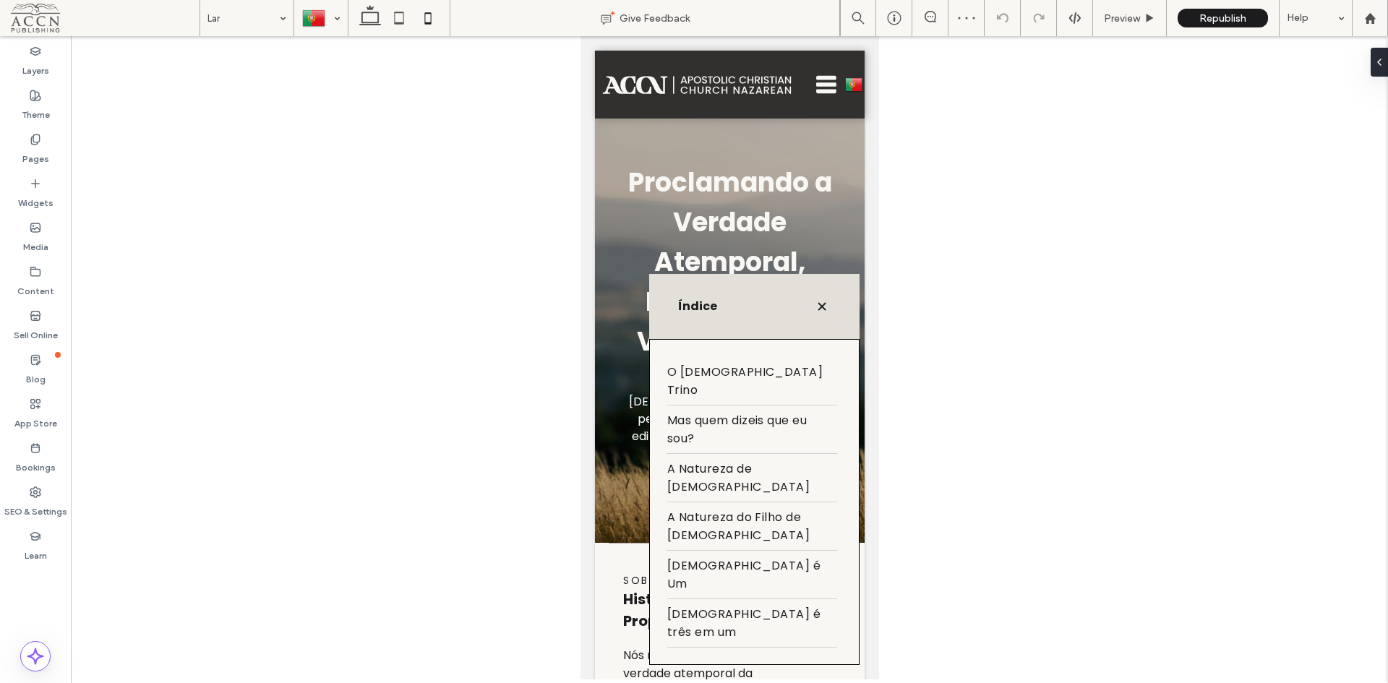
drag, startPoint x: 726, startPoint y: 383, endPoint x: 649, endPoint y: 379, distance: 77.5
click at [649, 339] on div "Índice" at bounding box center [754, 306] width 210 height 65
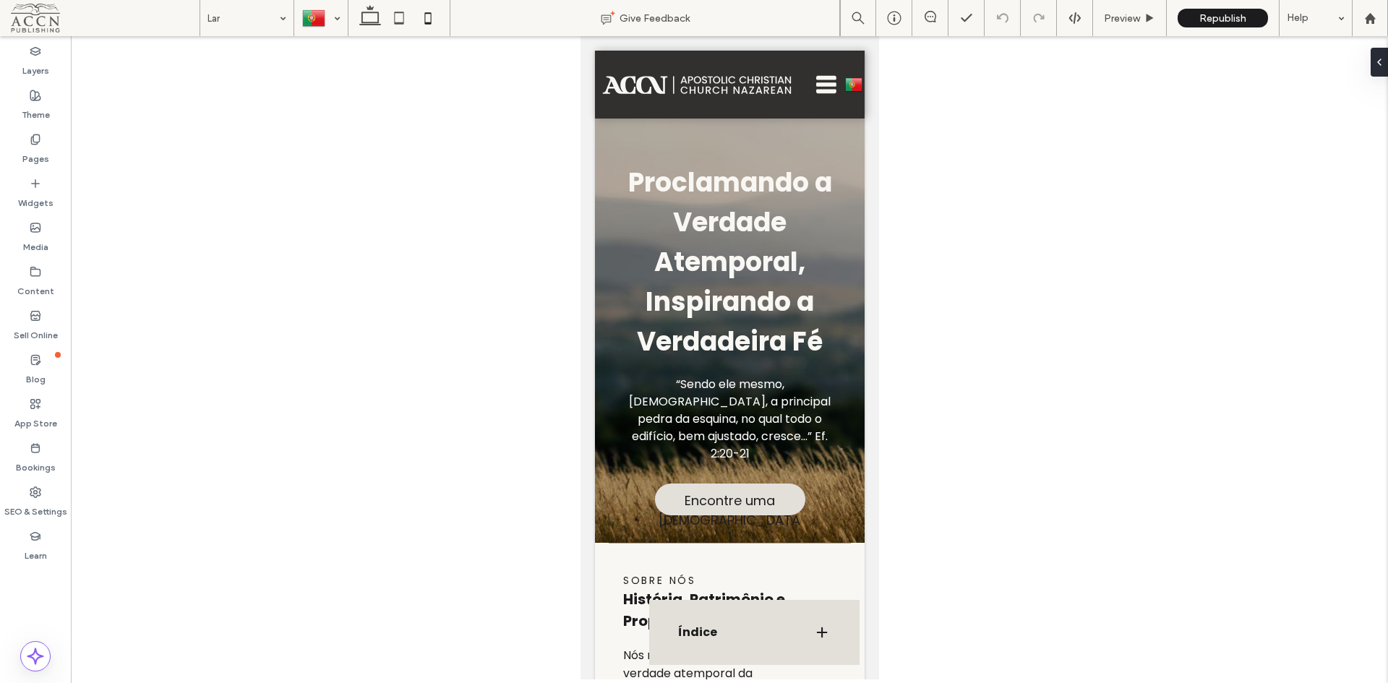
click at [42, 72] on label "Layers" at bounding box center [35, 67] width 27 height 20
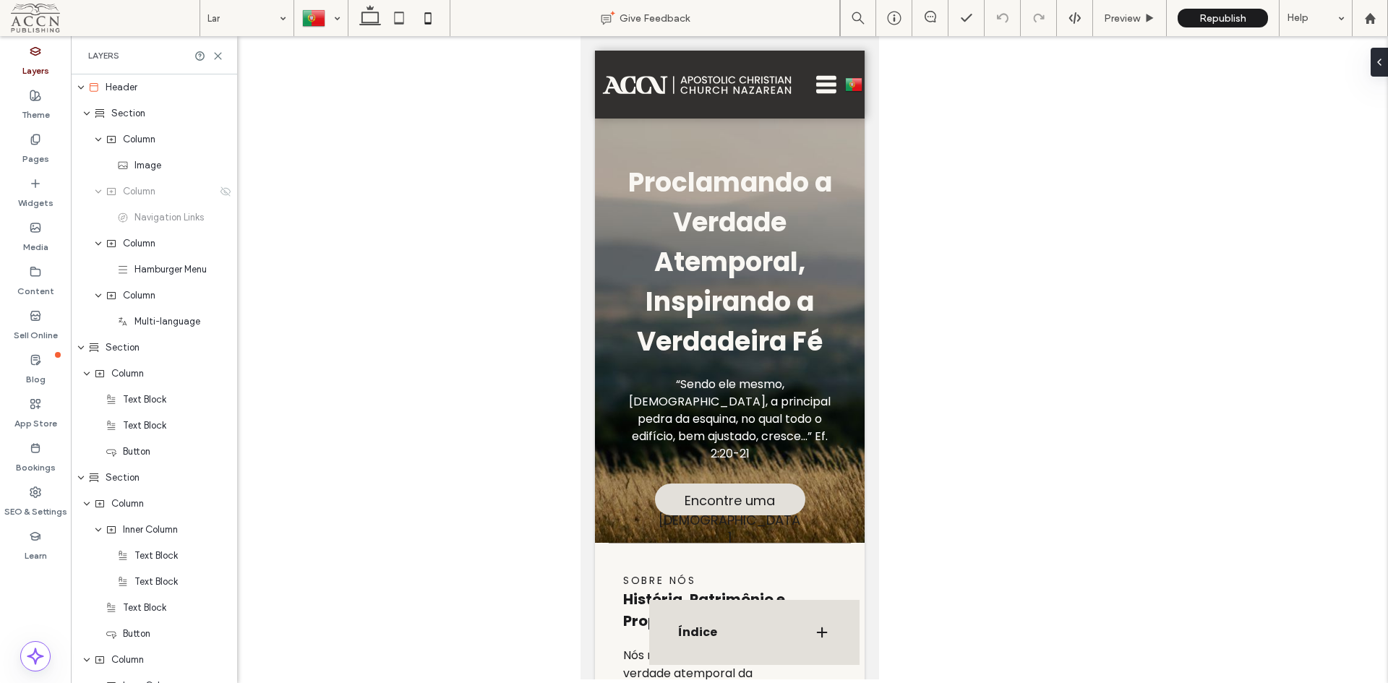
click at [735, 631] on h3 "Índice" at bounding box center [734, 633] width 112 height 12
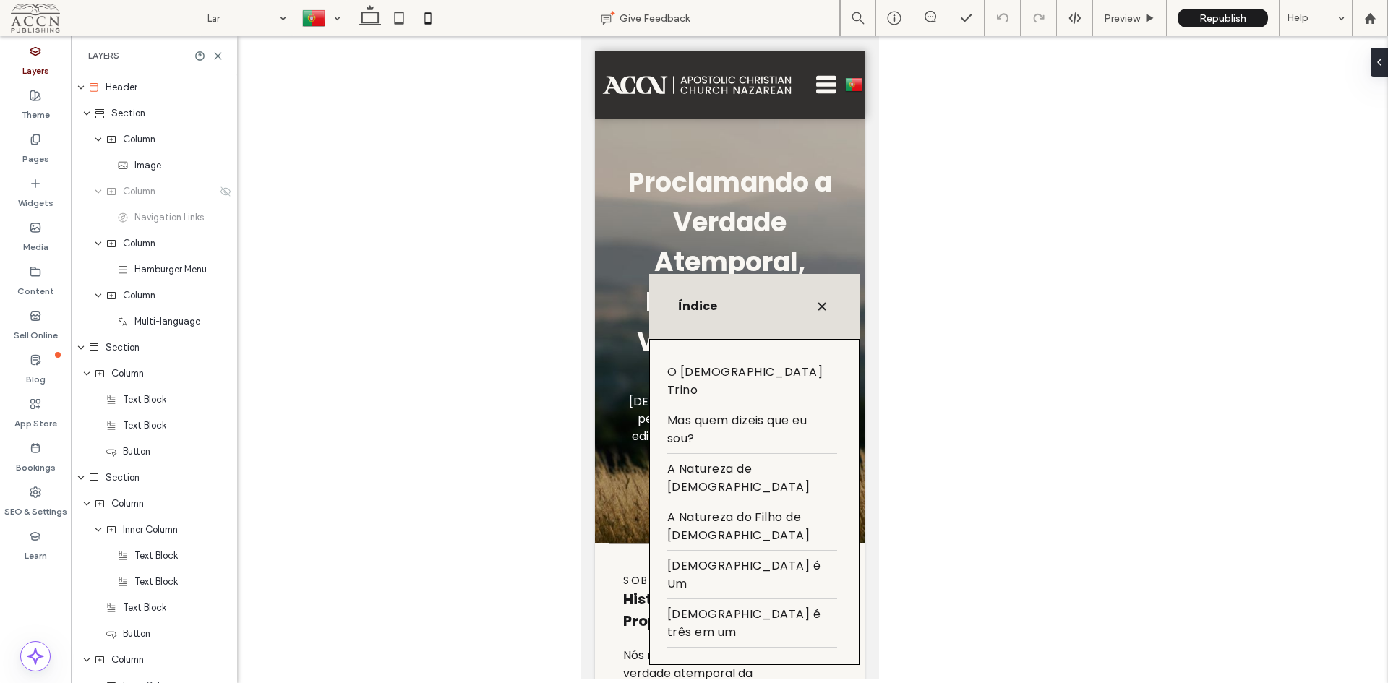
click at [733, 399] on span "O [DEMOGRAPHIC_DATA] [PERSON_NAME]" at bounding box center [752, 381] width 170 height 36
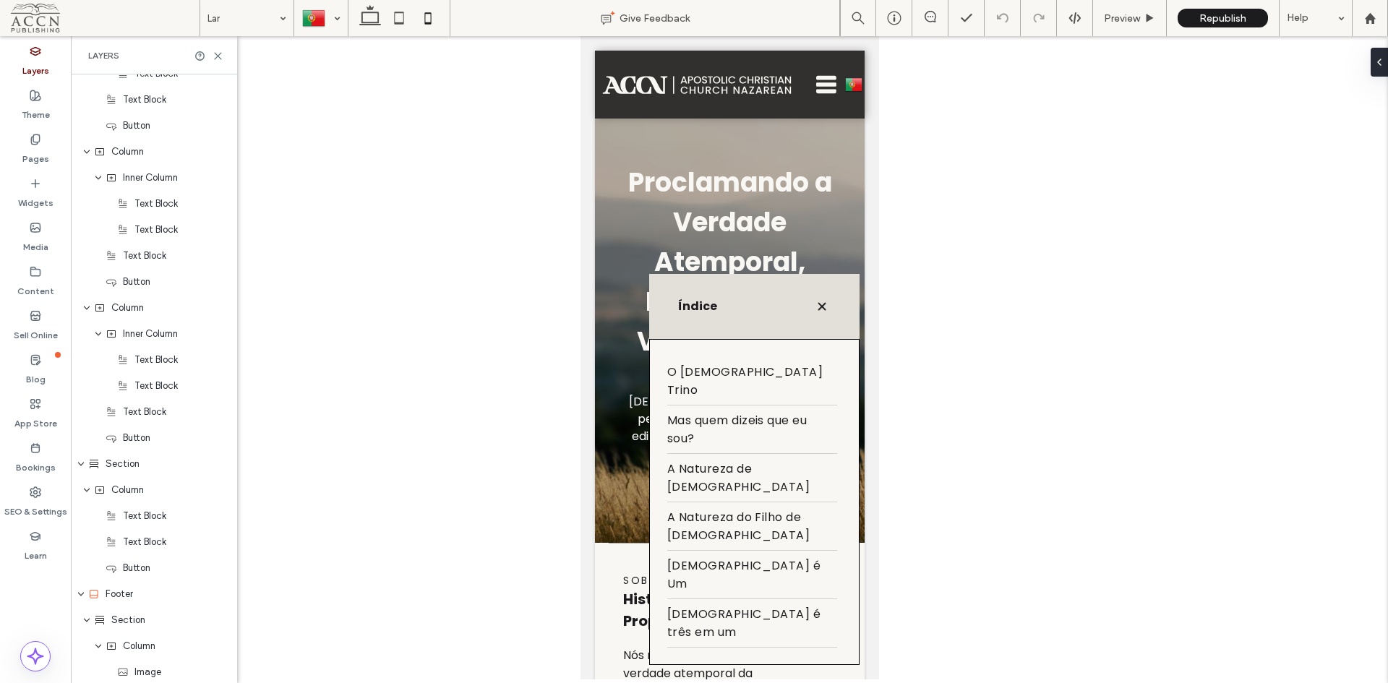
scroll to position [673, 0]
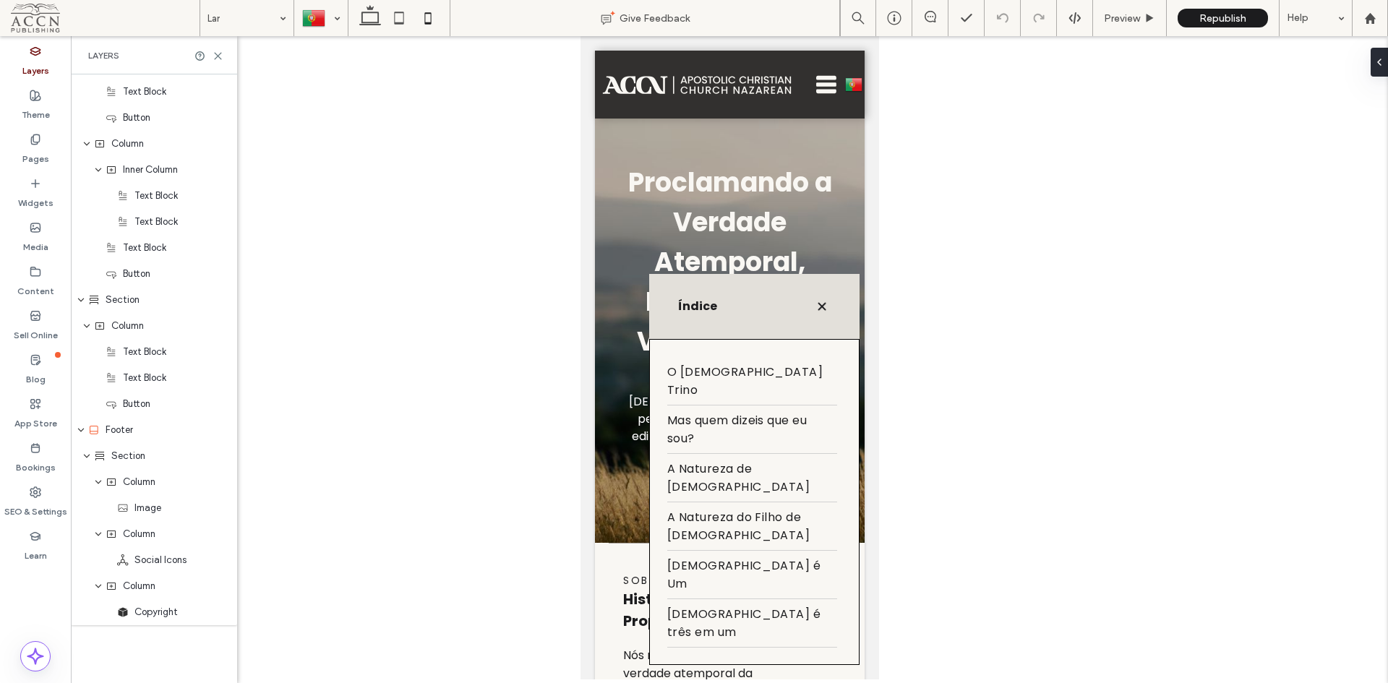
click at [55, 152] on div "Pages" at bounding box center [35, 149] width 71 height 44
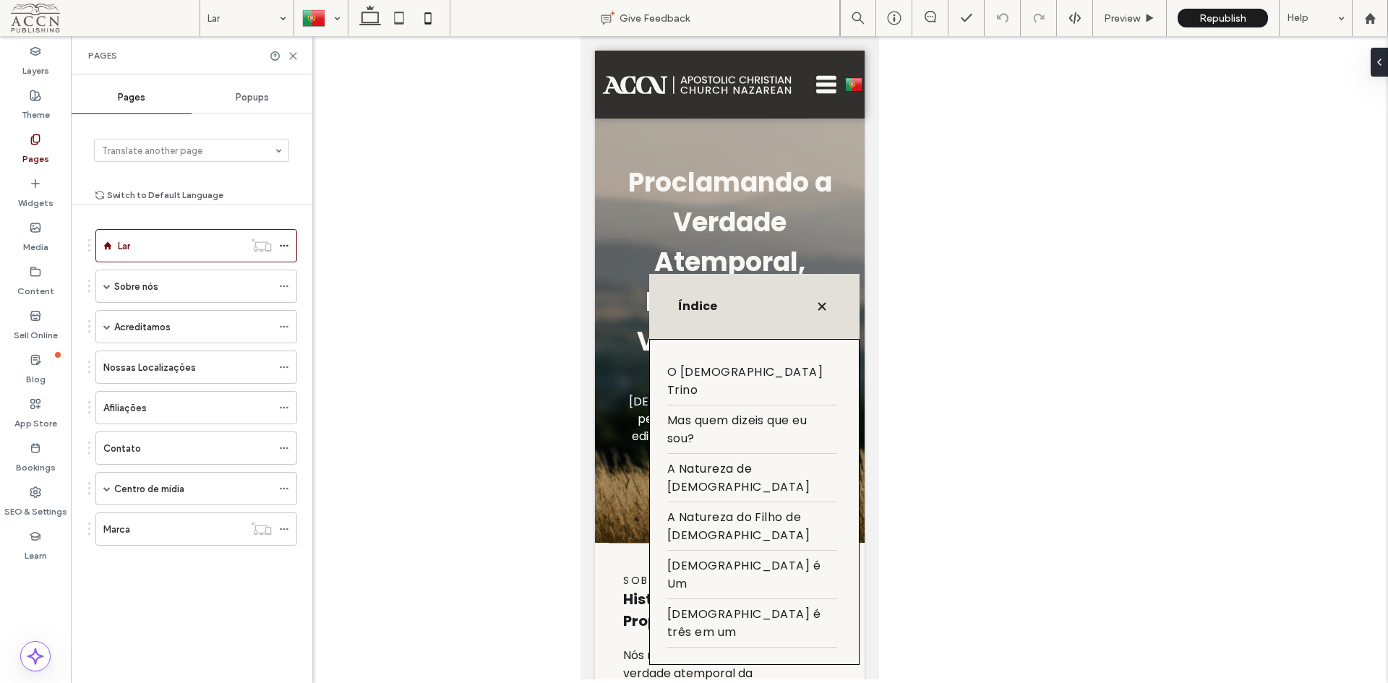
click at [143, 279] on label "Sobre nós" at bounding box center [136, 286] width 44 height 25
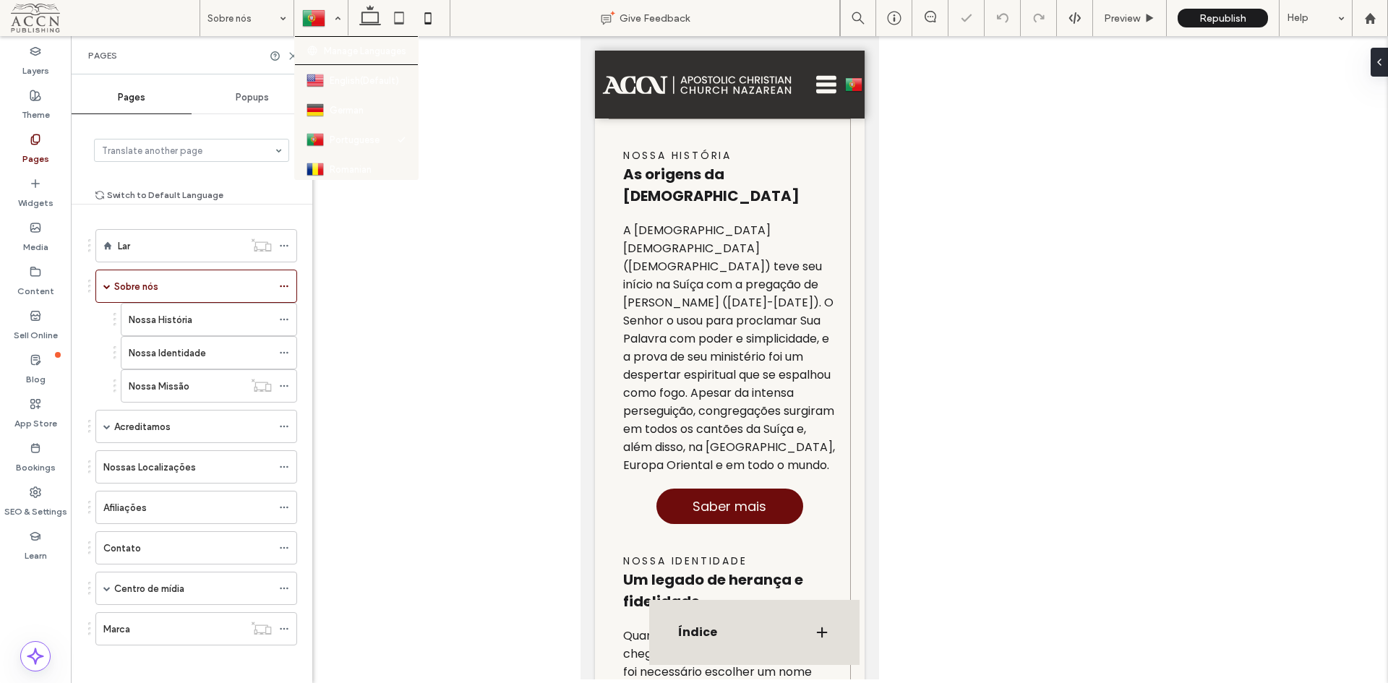
click at [330, 16] on div at bounding box center [321, 18] width 52 height 35
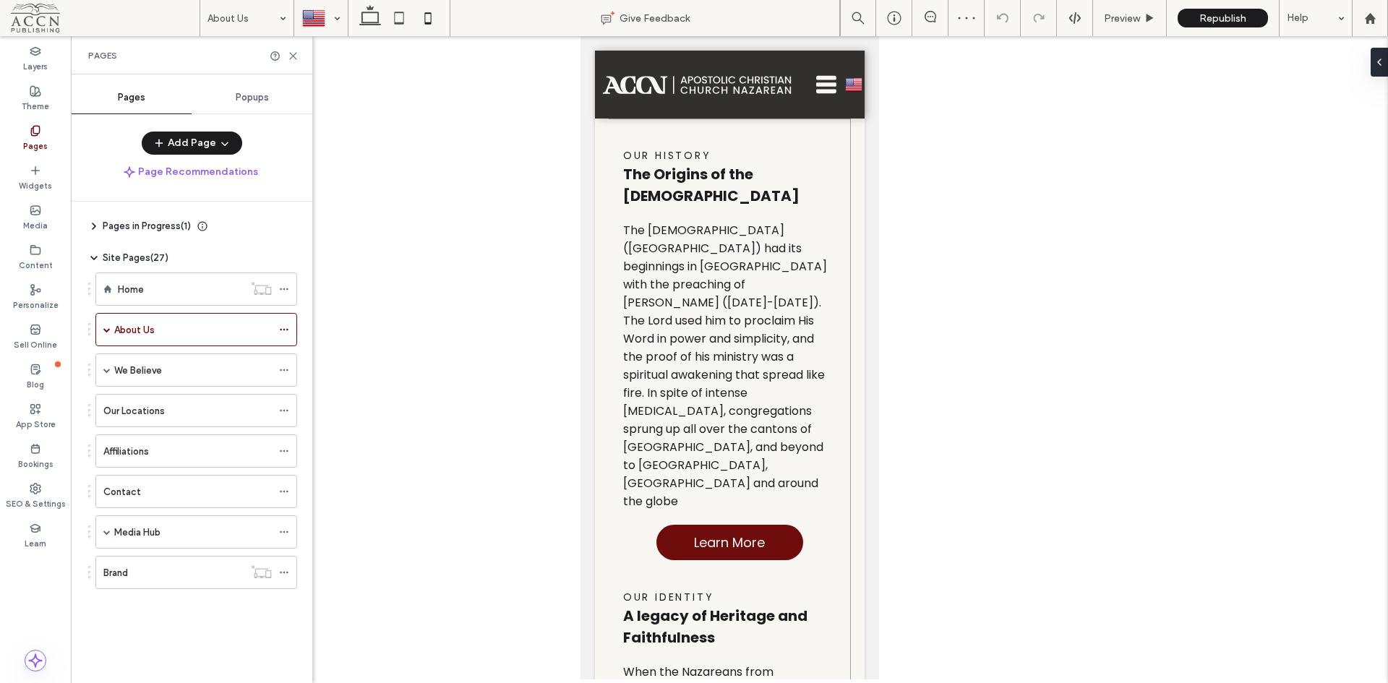
click at [646, 111] on div at bounding box center [729, 111] width 270 height 0
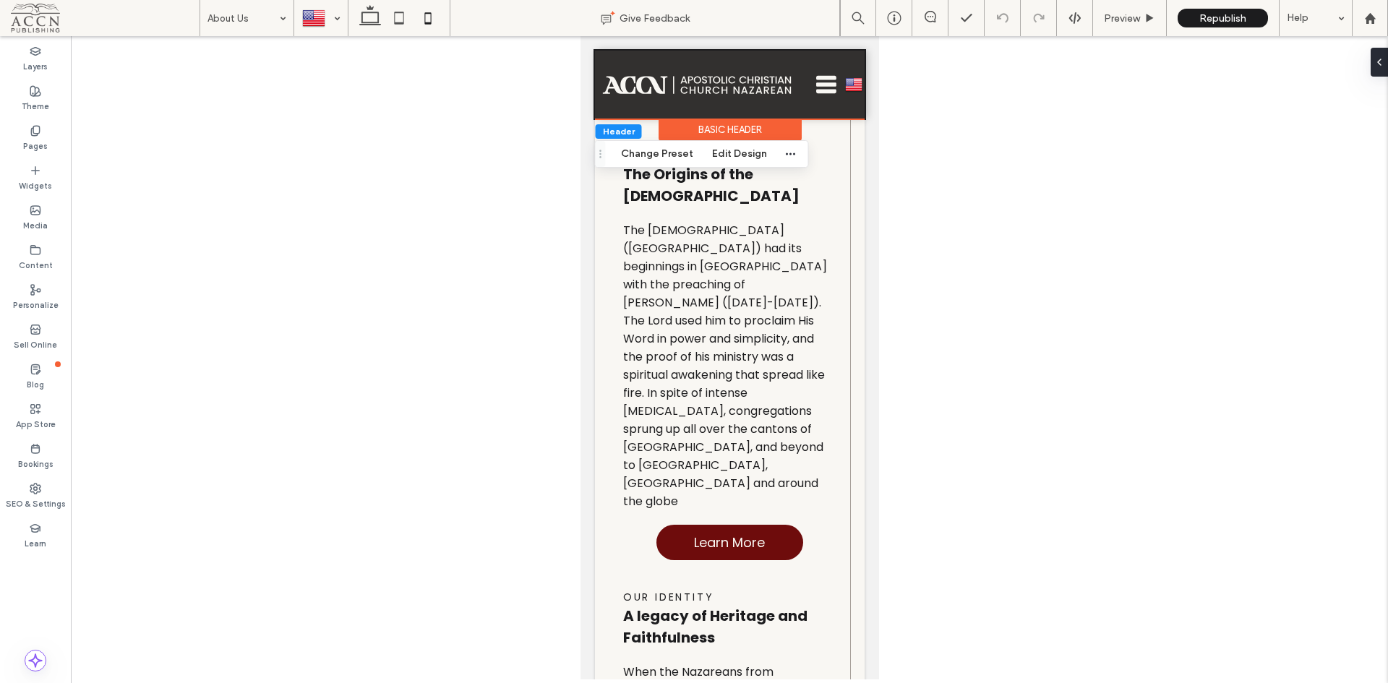
click at [372, 25] on use at bounding box center [370, 15] width 22 height 20
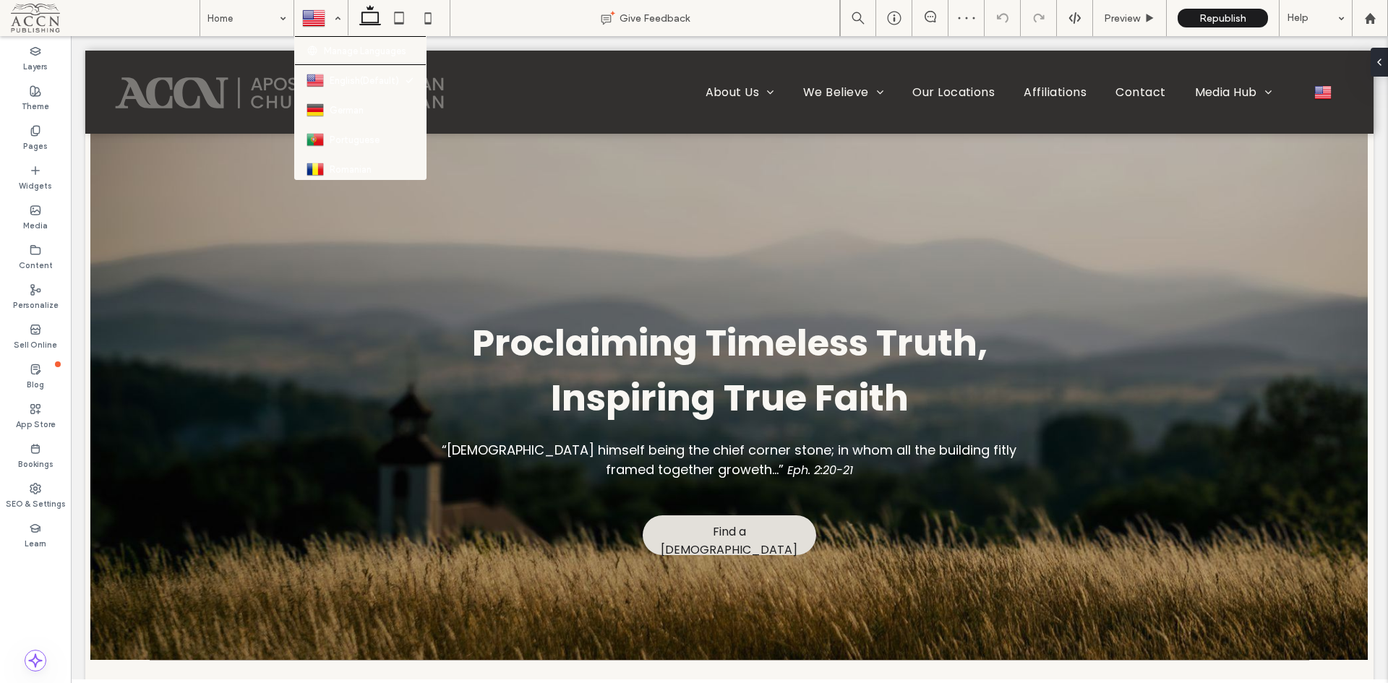
click at [329, 17] on div at bounding box center [321, 18] width 52 height 35
click at [430, 14] on icon at bounding box center [428, 18] width 29 height 29
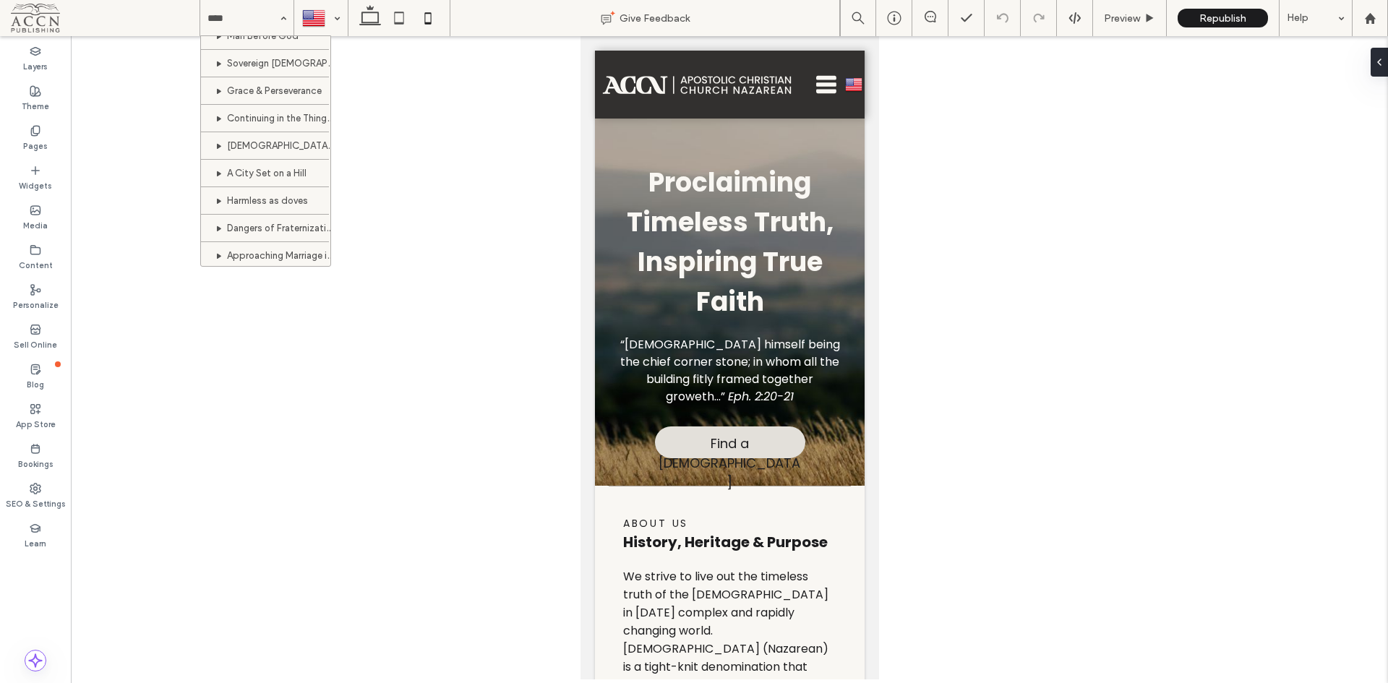
scroll to position [145, 0]
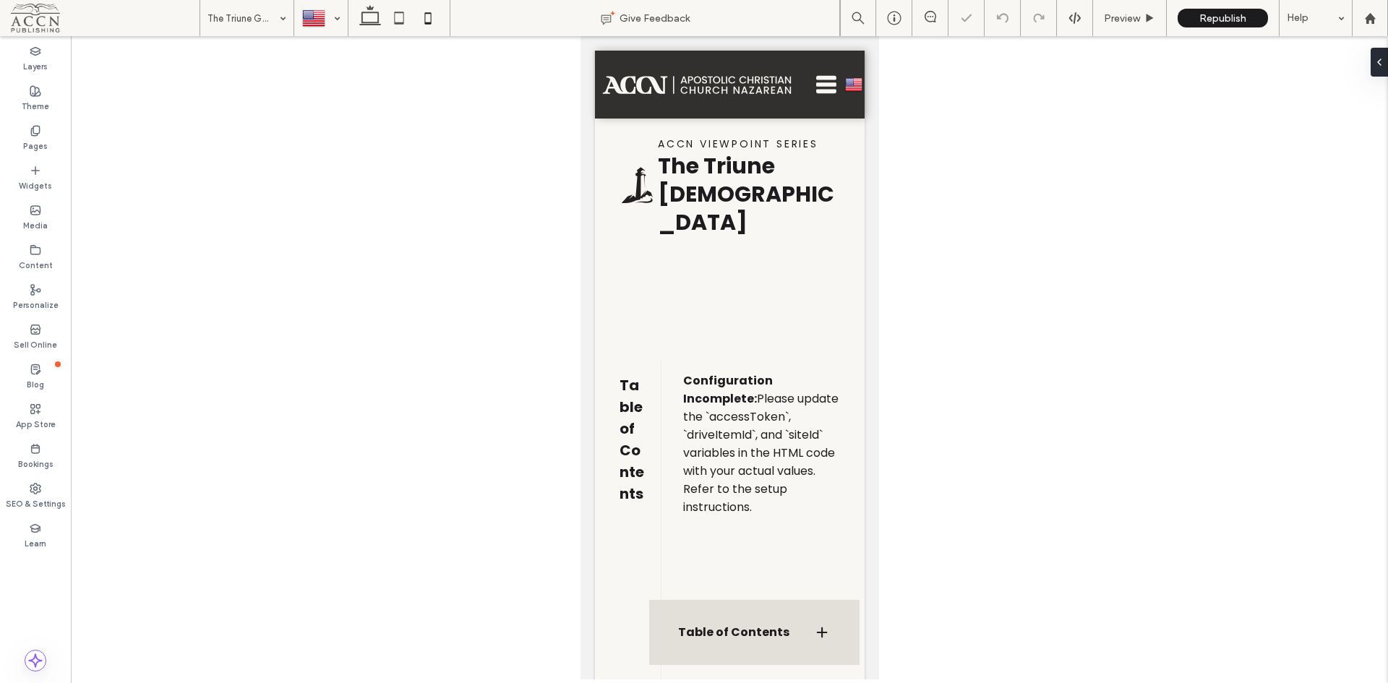
click at [247, 18] on input at bounding box center [244, 18] width 72 height 36
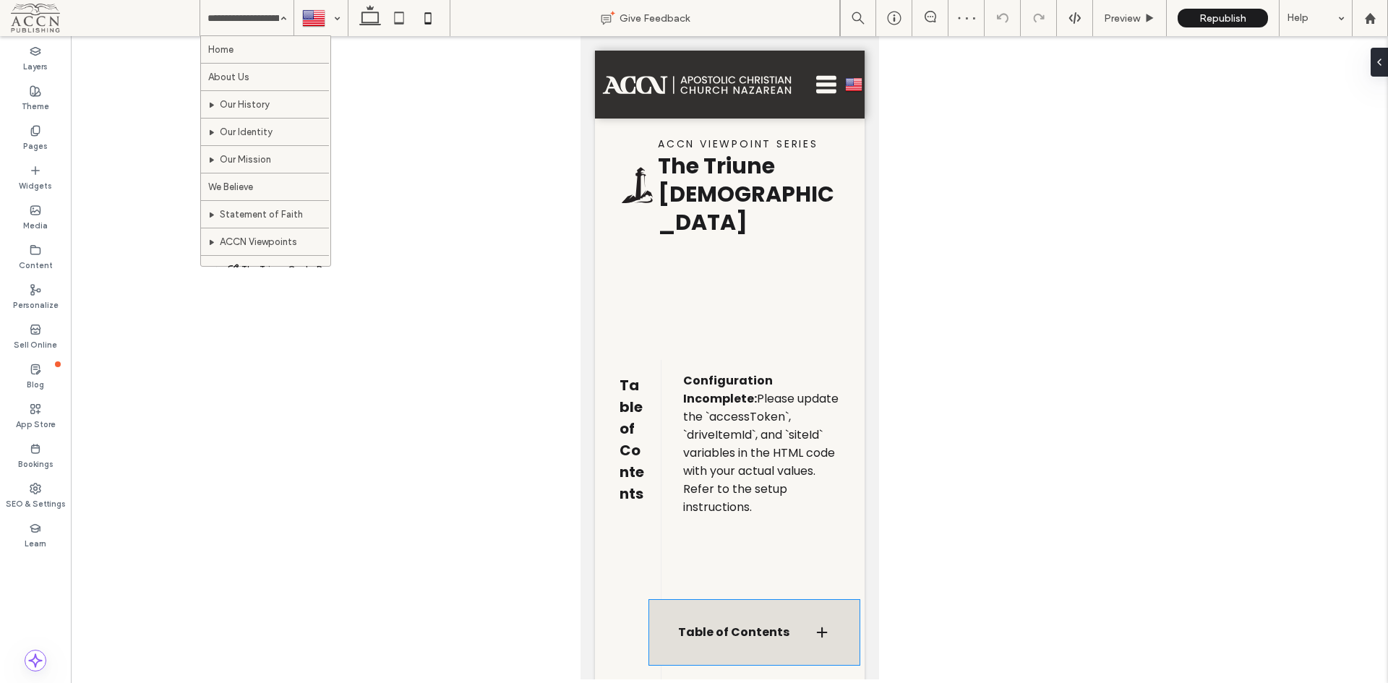
click at [761, 636] on h3 "Table of Contents" at bounding box center [734, 633] width 112 height 12
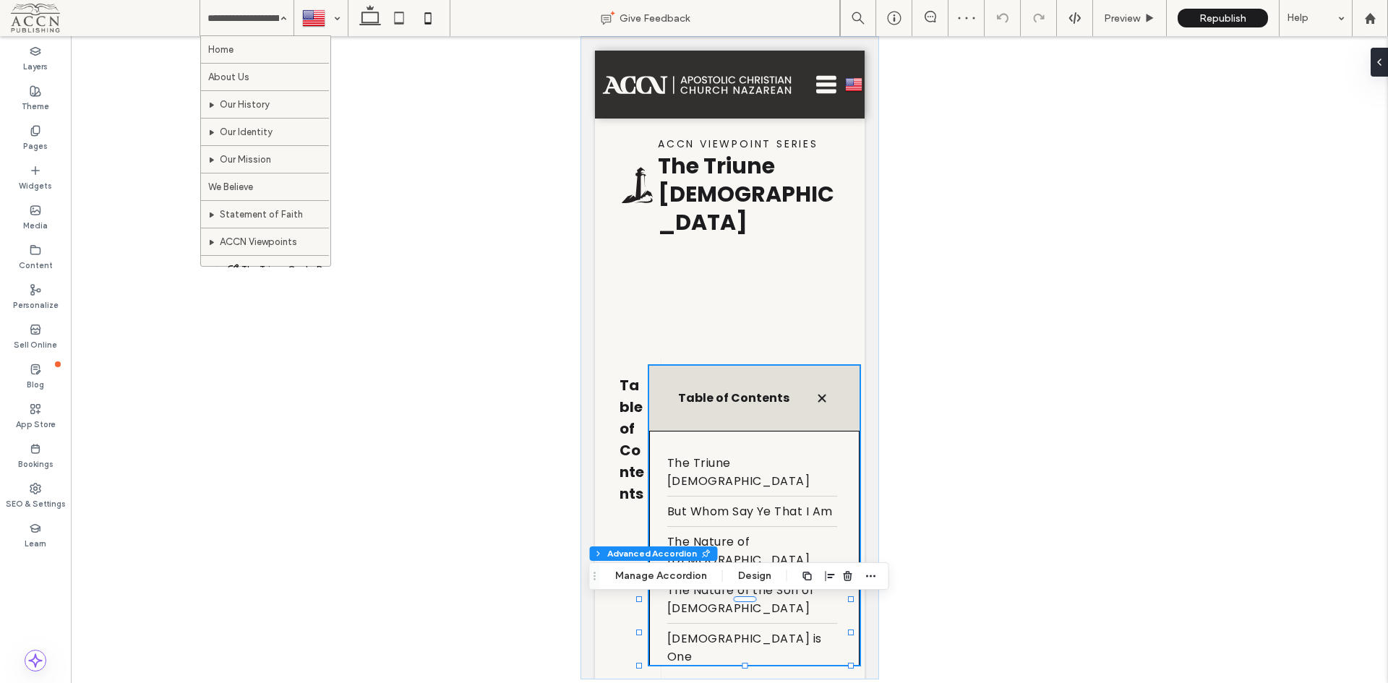
type input "**"
type input "****"
type input "*"
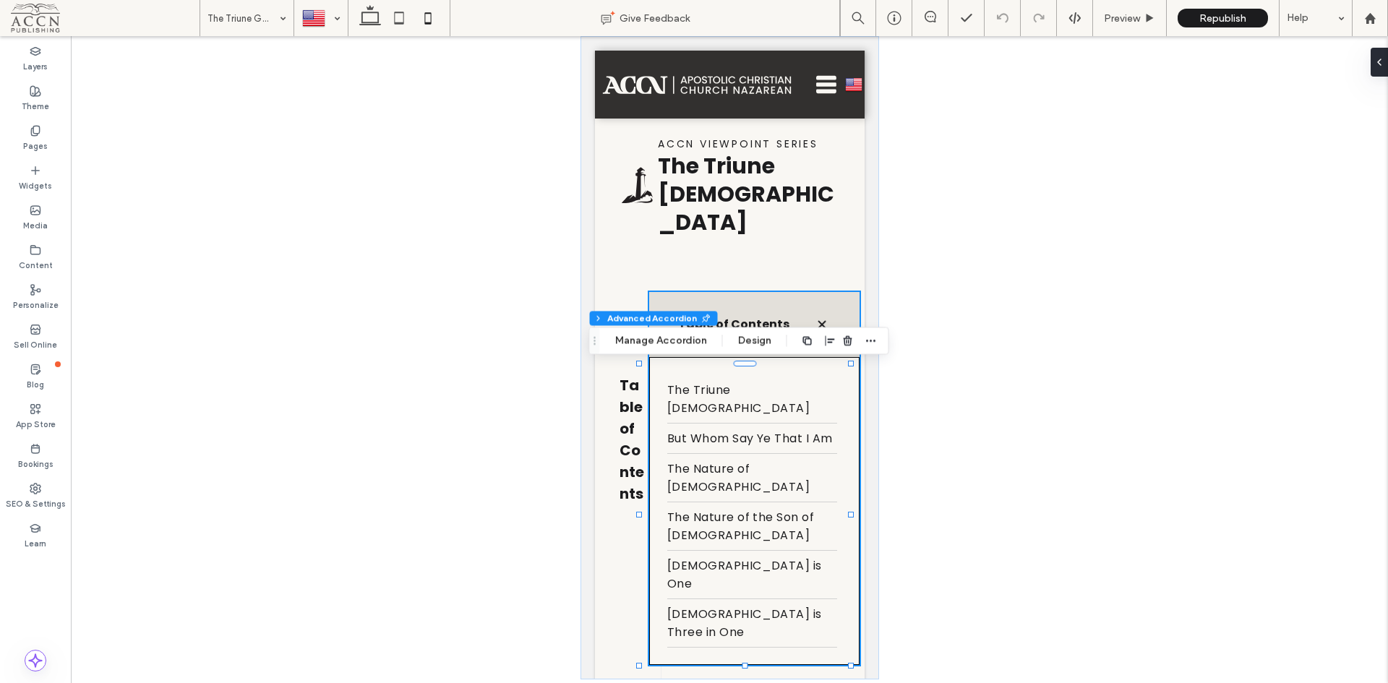
click at [849, 342] on icon "button" at bounding box center [848, 341] width 12 height 12
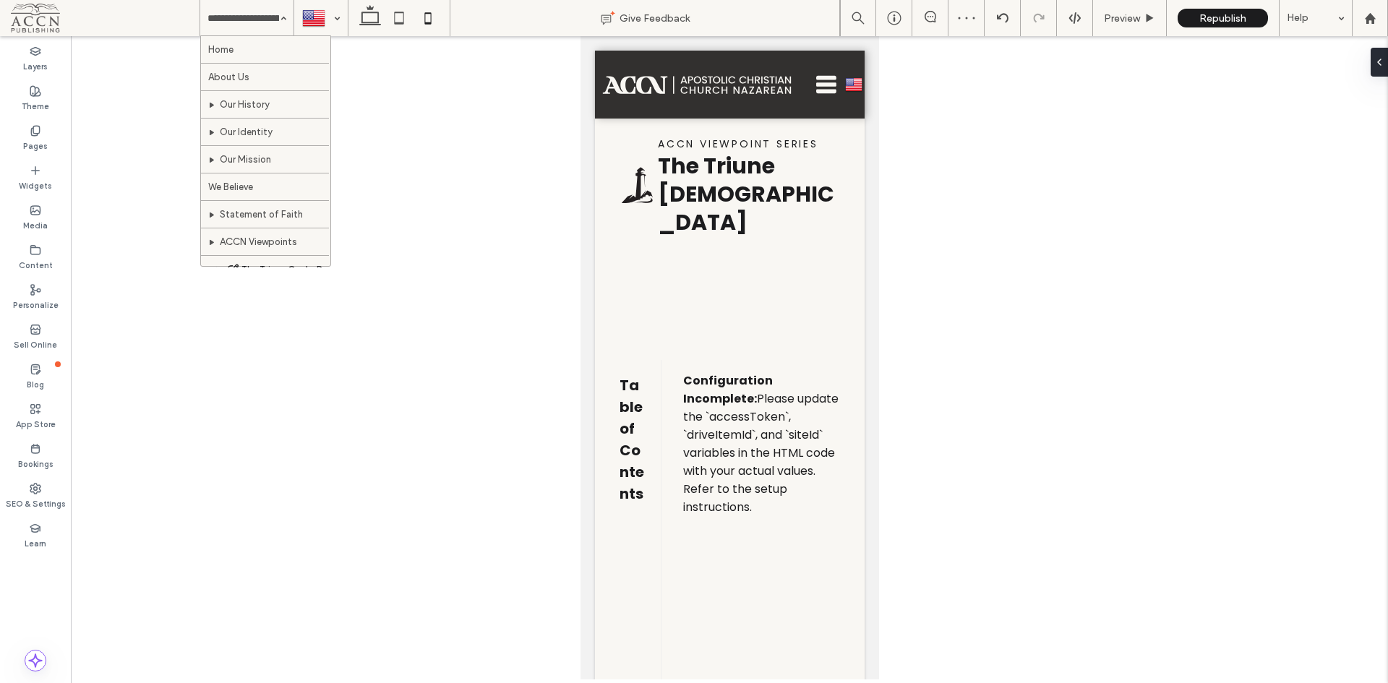
click at [41, 149] on label "Pages" at bounding box center [35, 145] width 25 height 16
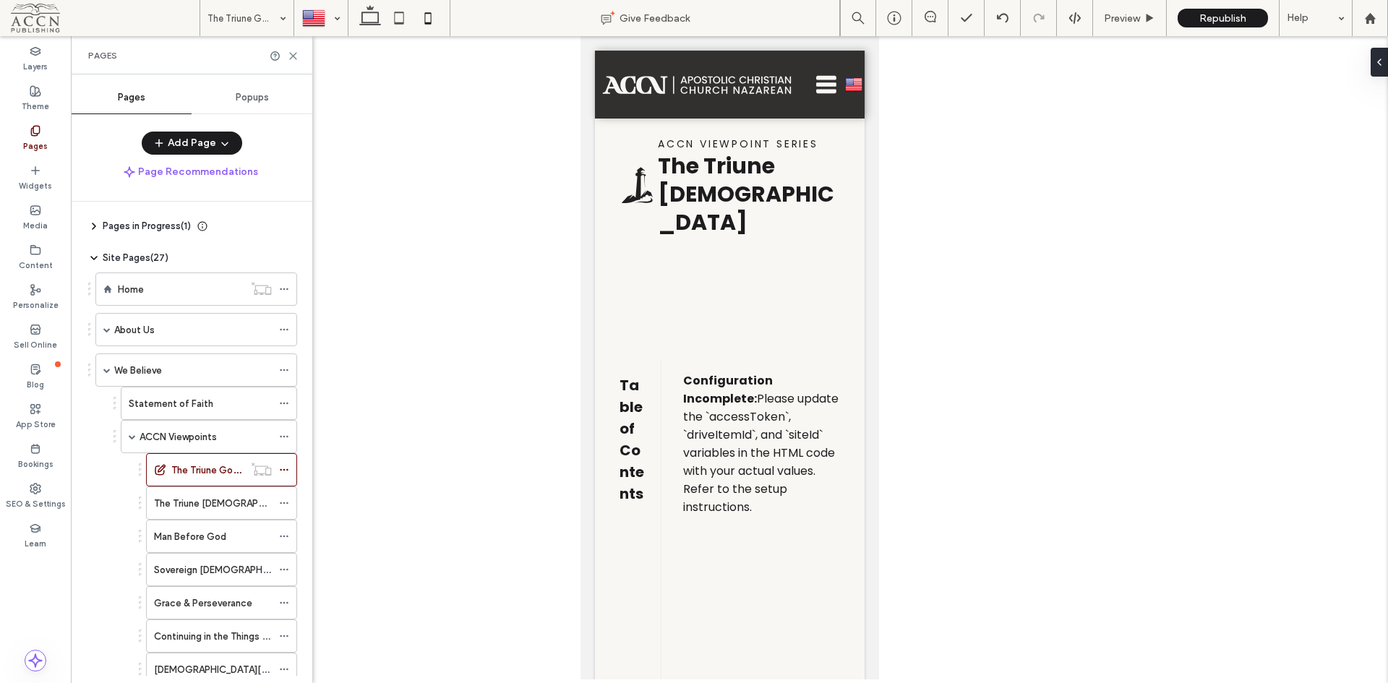
click at [284, 471] on use at bounding box center [284, 470] width 8 height 2
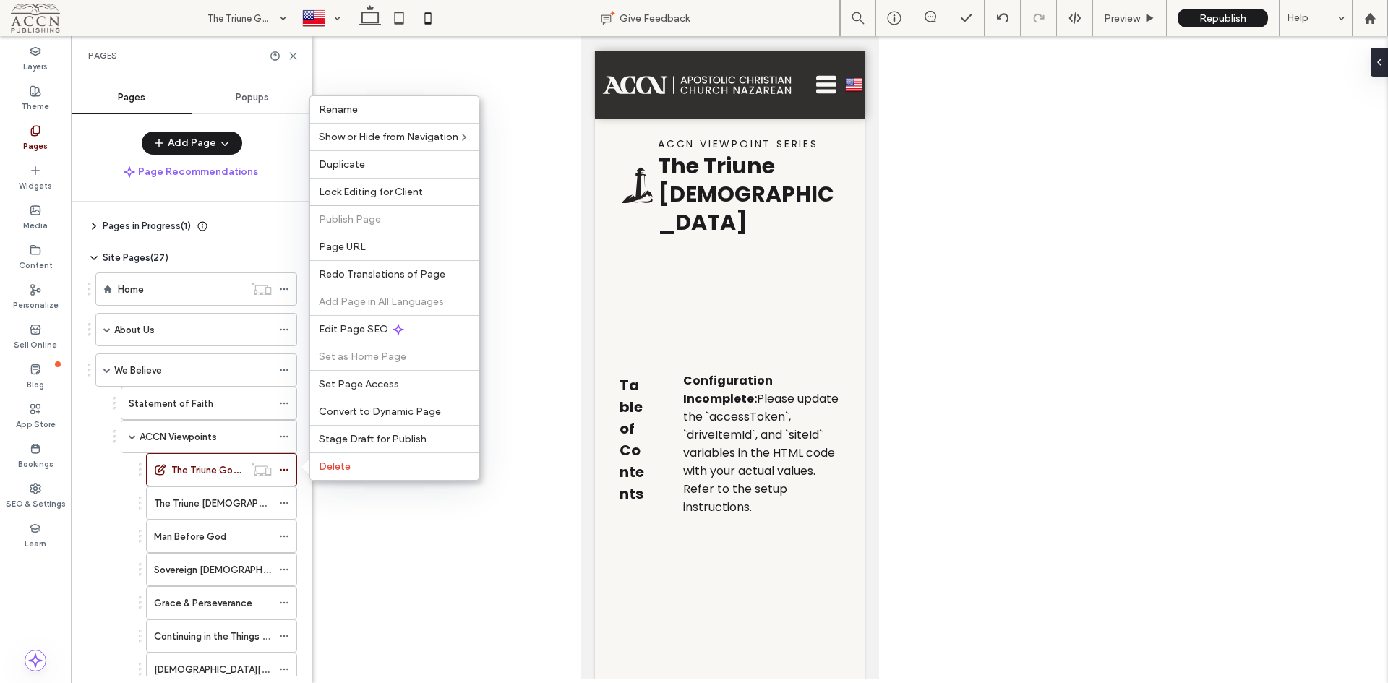
click at [352, 468] on label "Delete" at bounding box center [394, 467] width 151 height 12
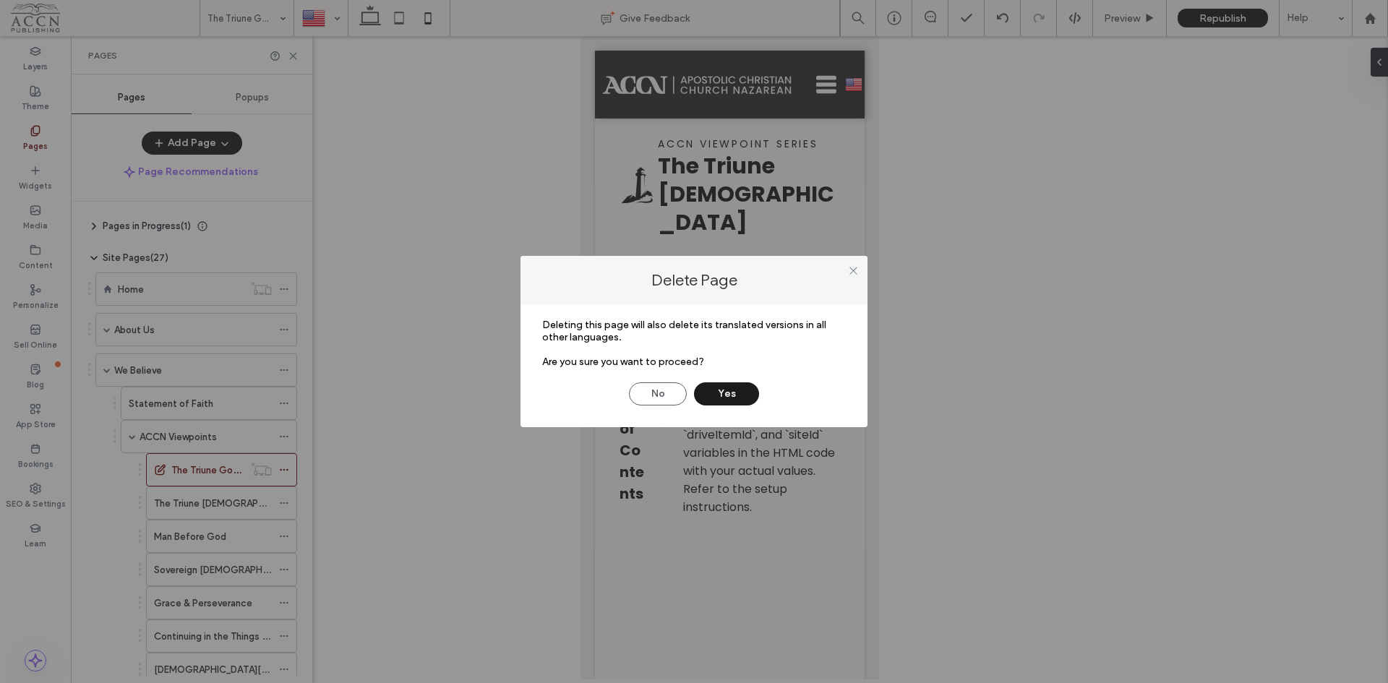
click at [730, 399] on button "Yes" at bounding box center [726, 394] width 65 height 23
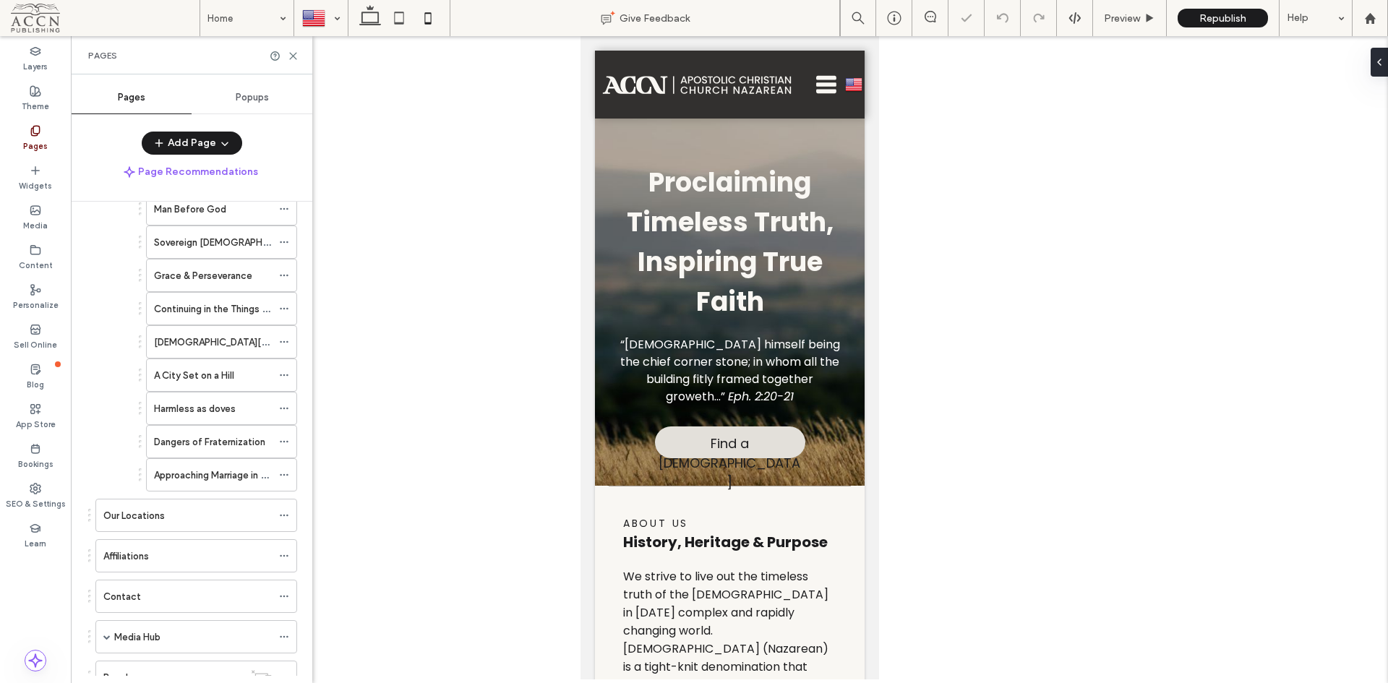
scroll to position [349, 0]
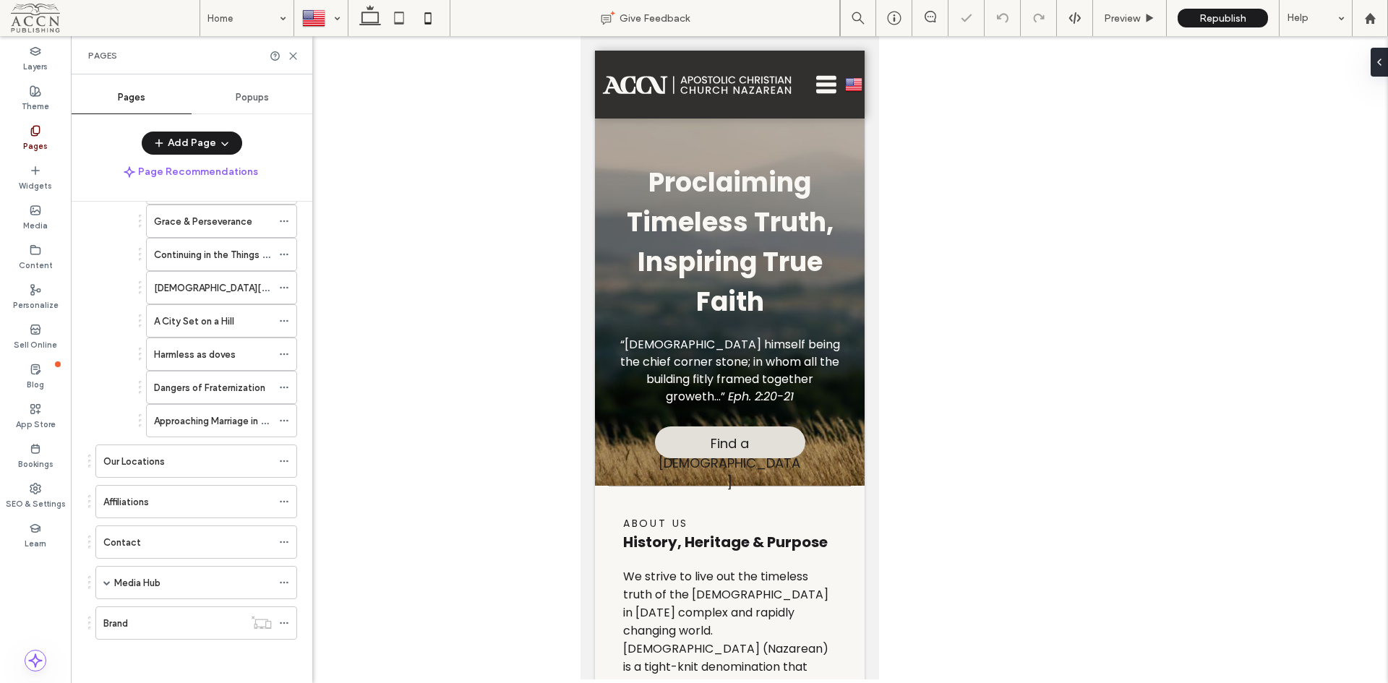
click at [328, 9] on div at bounding box center [321, 18] width 52 height 35
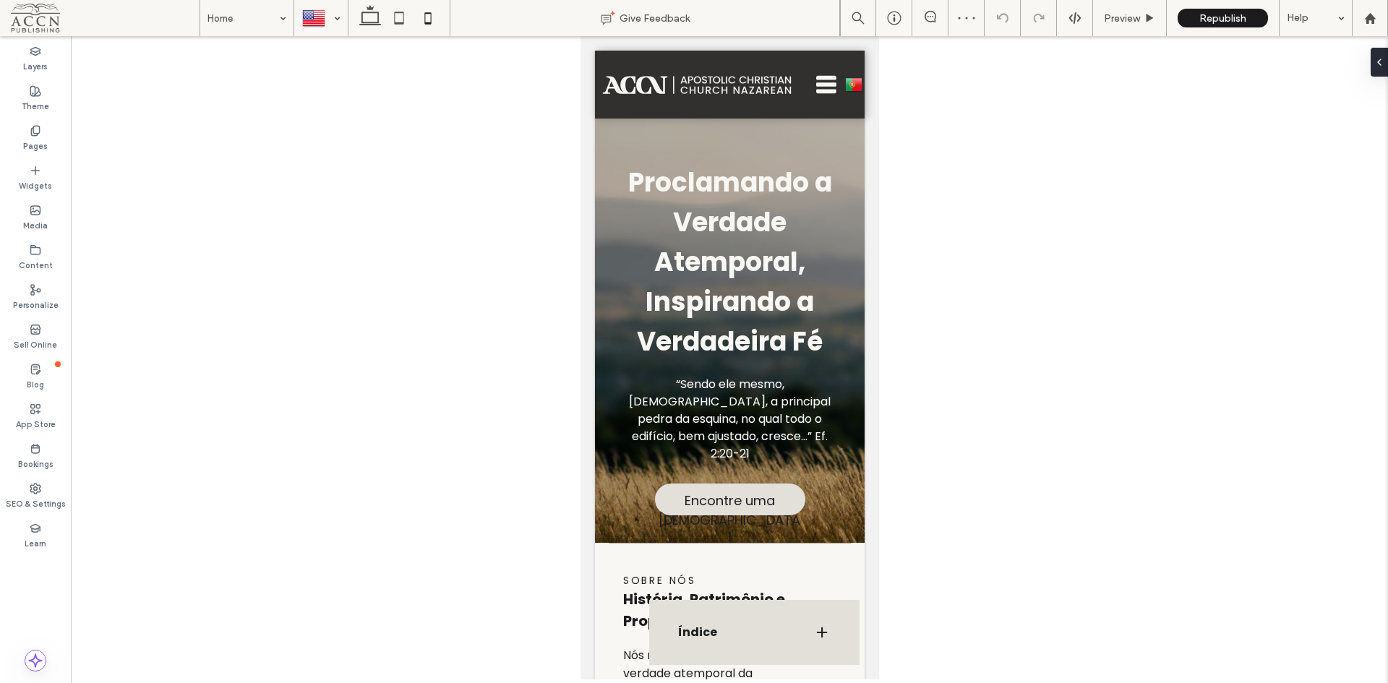
scroll to position [0, 0]
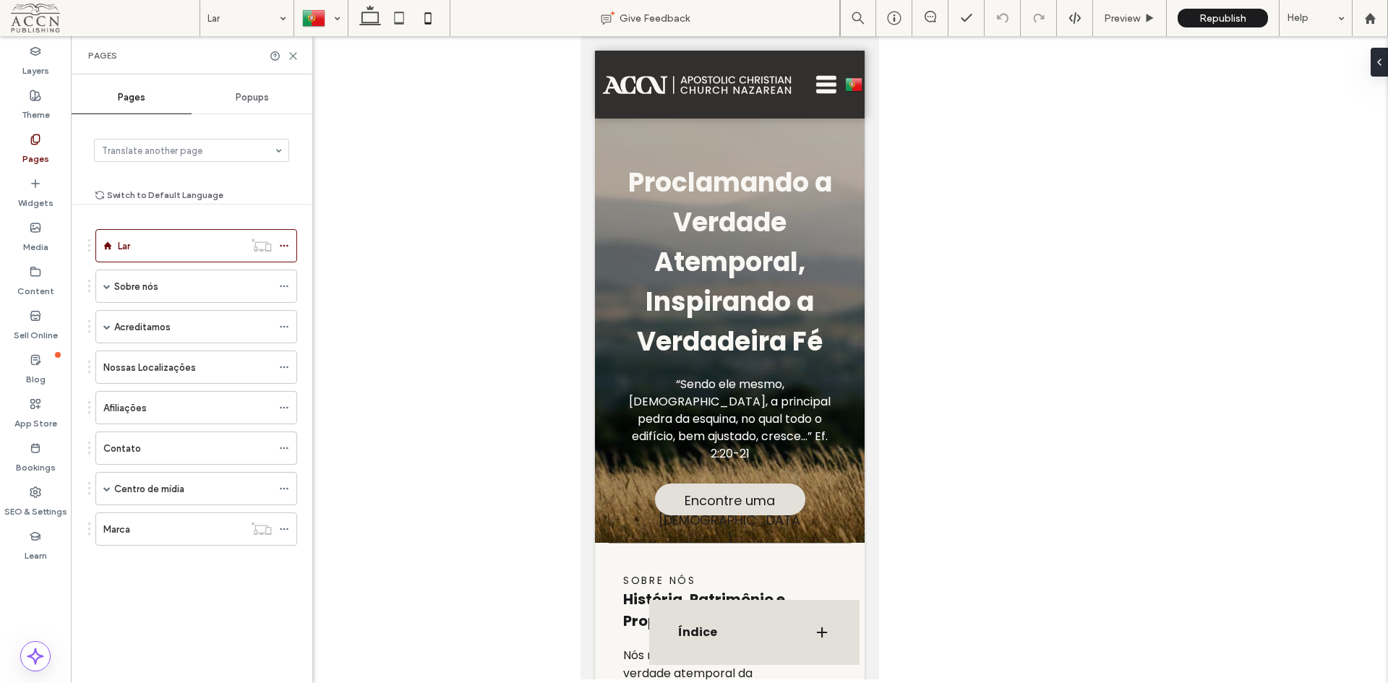
click at [106, 326] on span at bounding box center [106, 326] width 7 height 7
click at [189, 540] on div "Centro de mídia" at bounding box center [193, 555] width 158 height 32
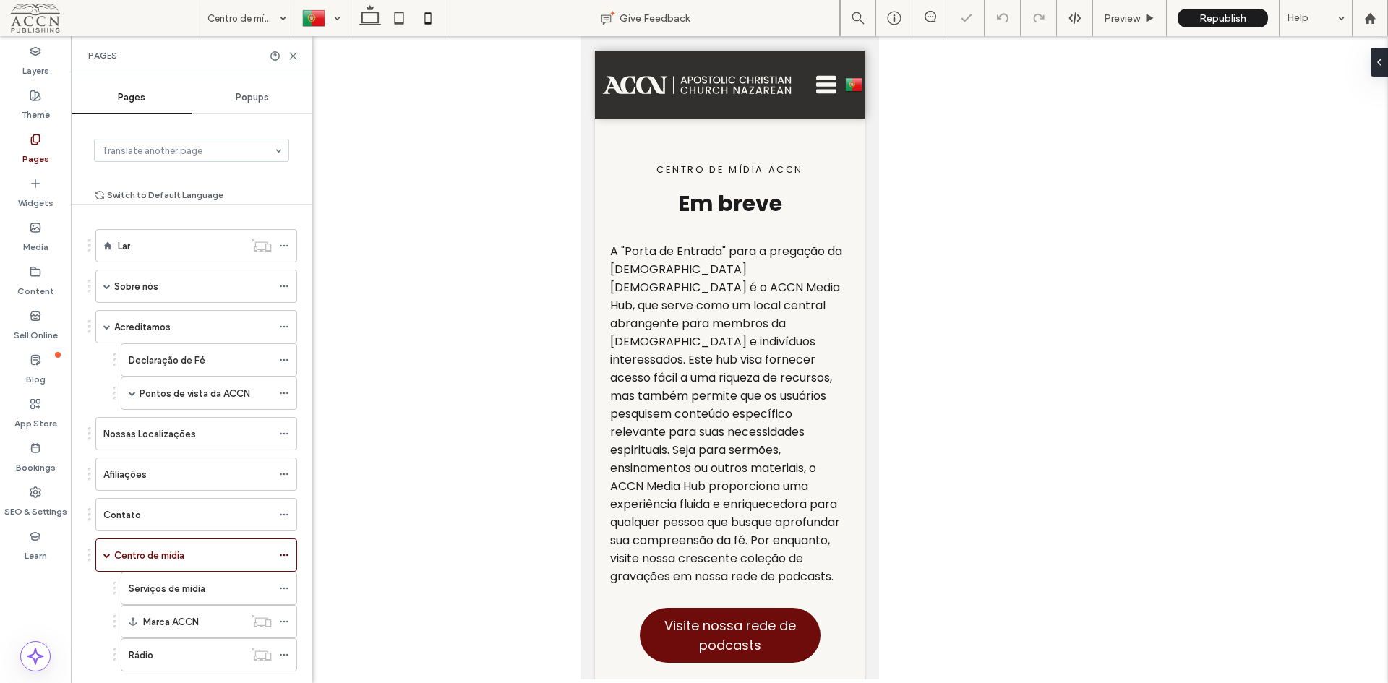
click at [168, 279] on div "Sobre nós" at bounding box center [193, 286] width 158 height 15
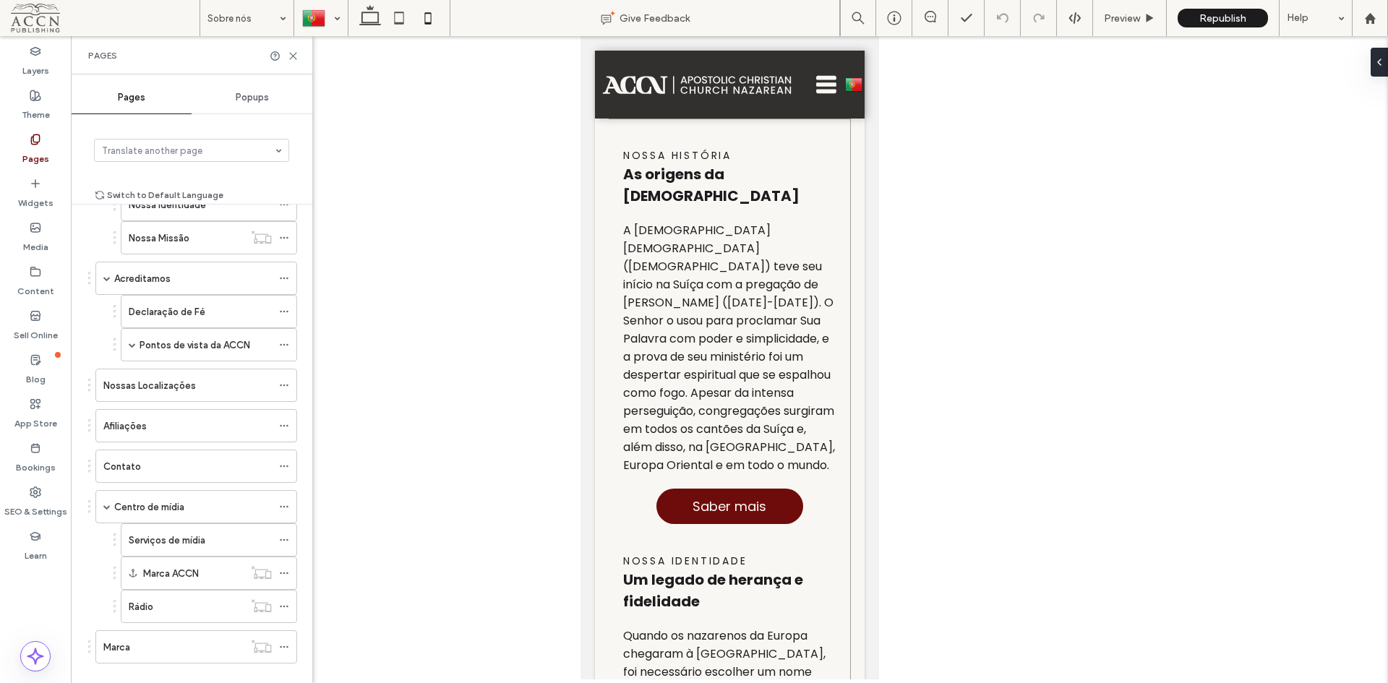
scroll to position [172, 0]
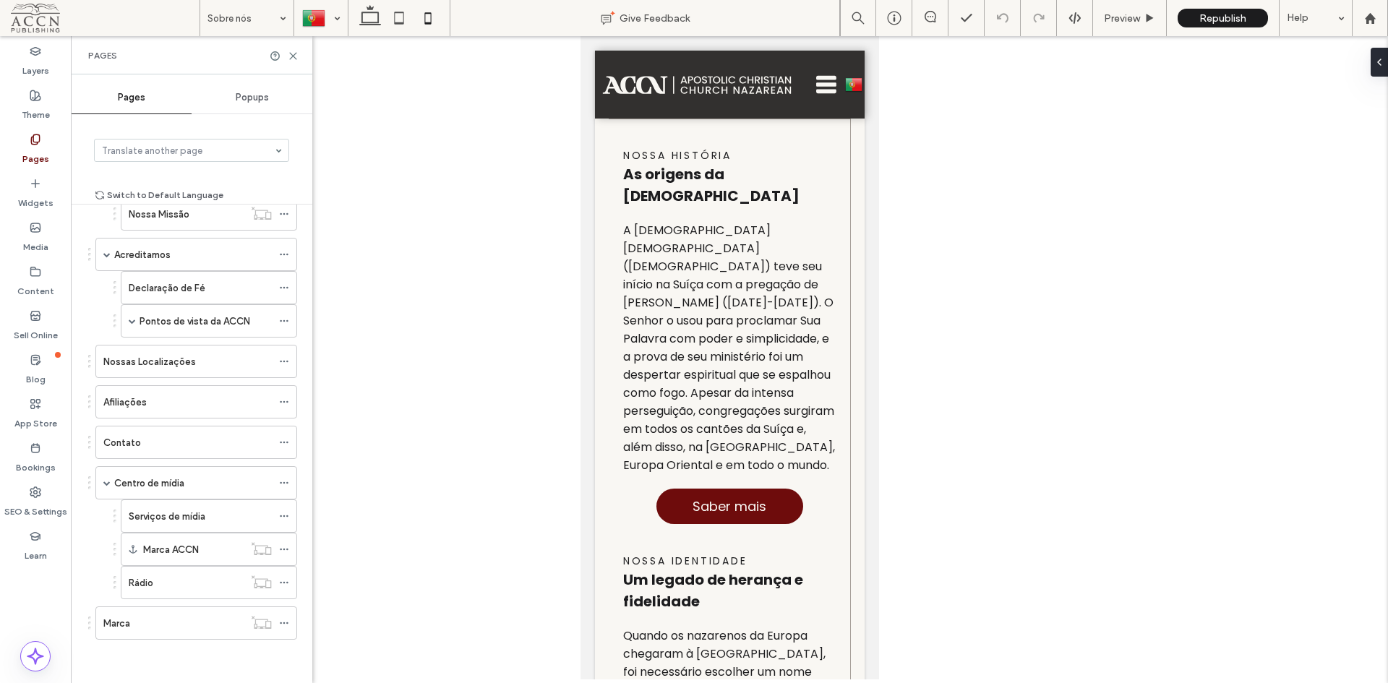
click at [210, 486] on div "Centro de mídia" at bounding box center [193, 483] width 158 height 15
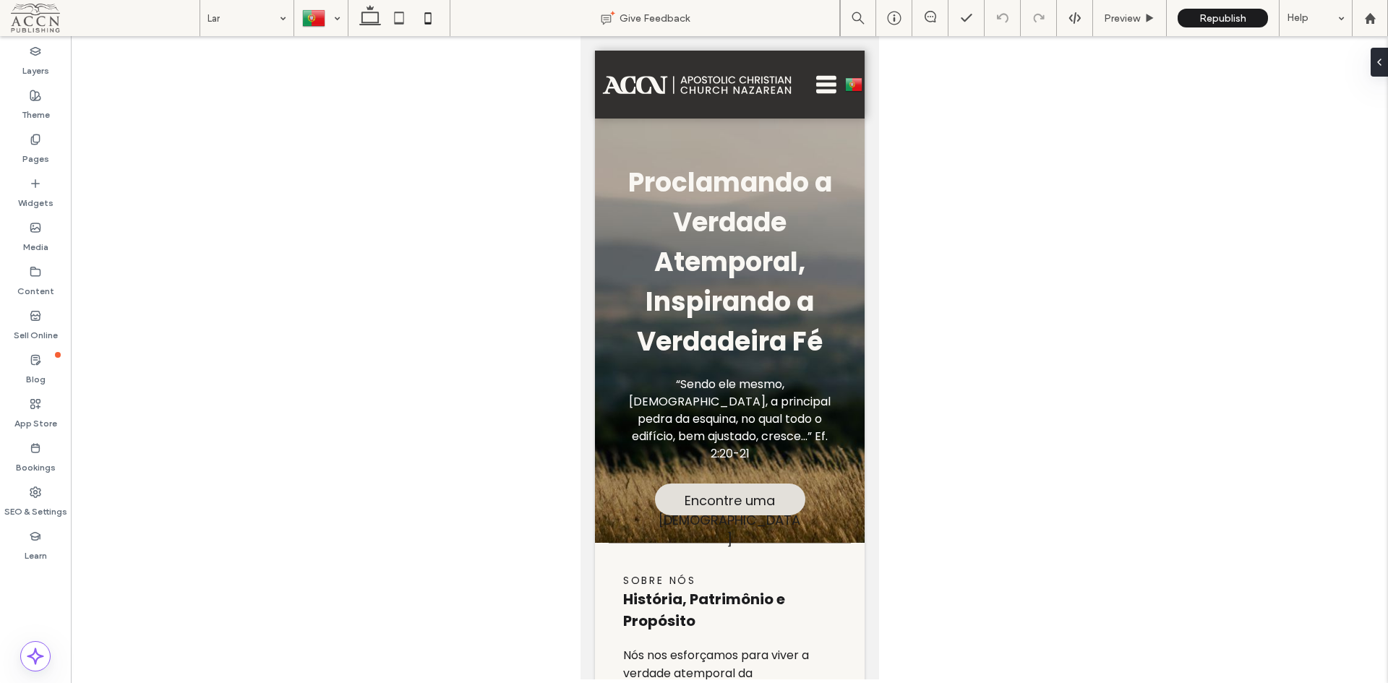
click at [309, 24] on div at bounding box center [321, 18] width 52 height 35
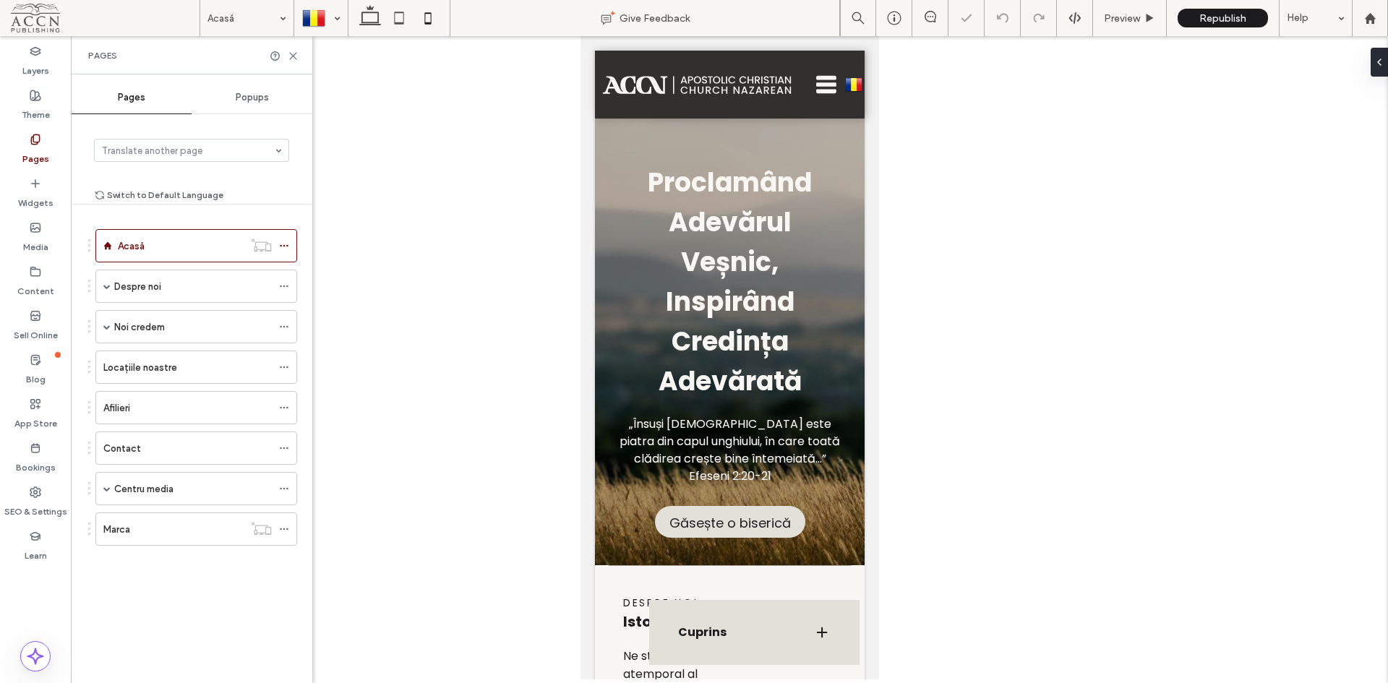
click at [711, 623] on div "Cuprins" at bounding box center [754, 632] width 210 height 65
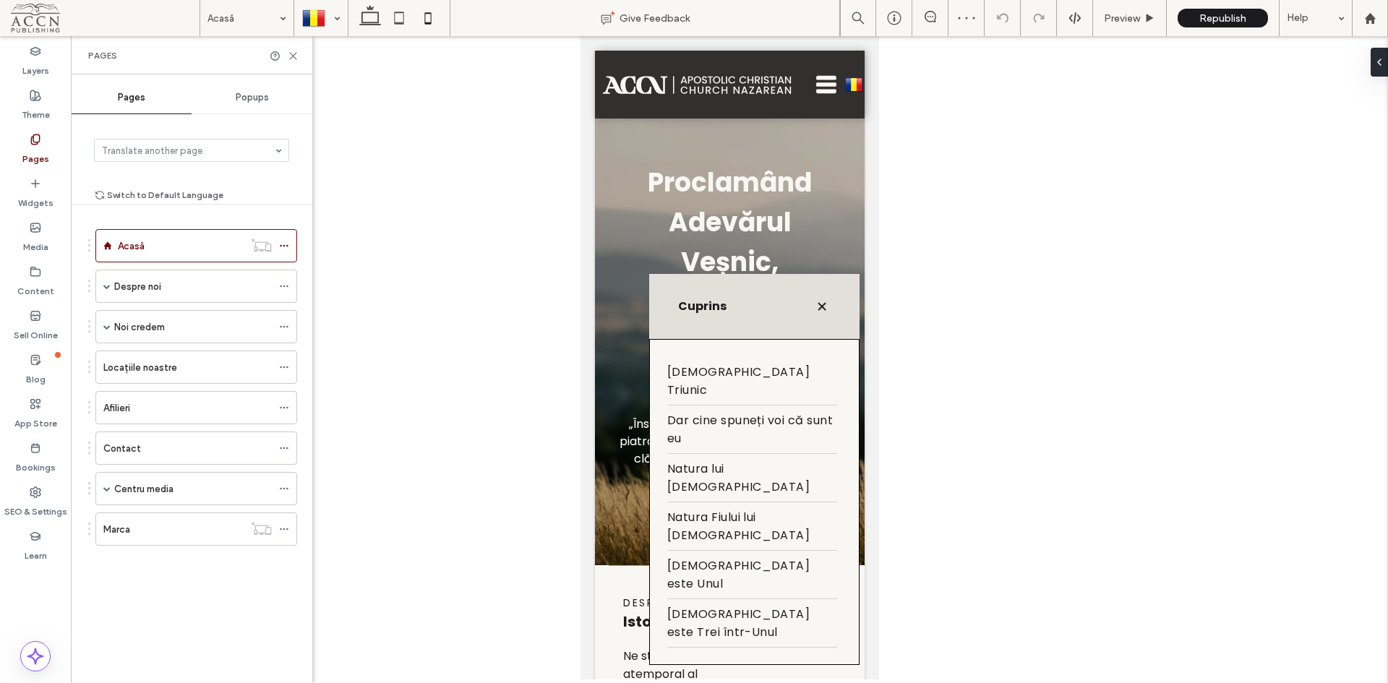
click at [691, 312] on h3 "Cuprins" at bounding box center [734, 307] width 112 height 12
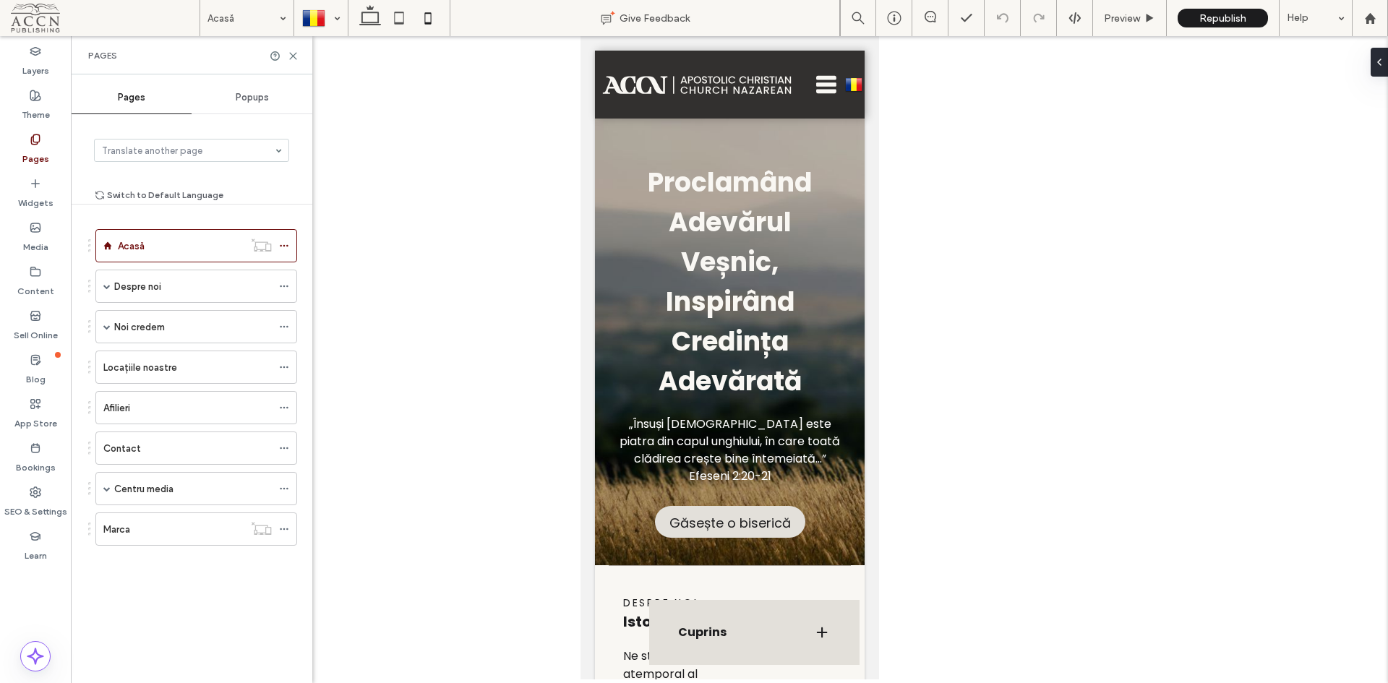
click at [659, 626] on div "Cuprins" at bounding box center [754, 632] width 210 height 65
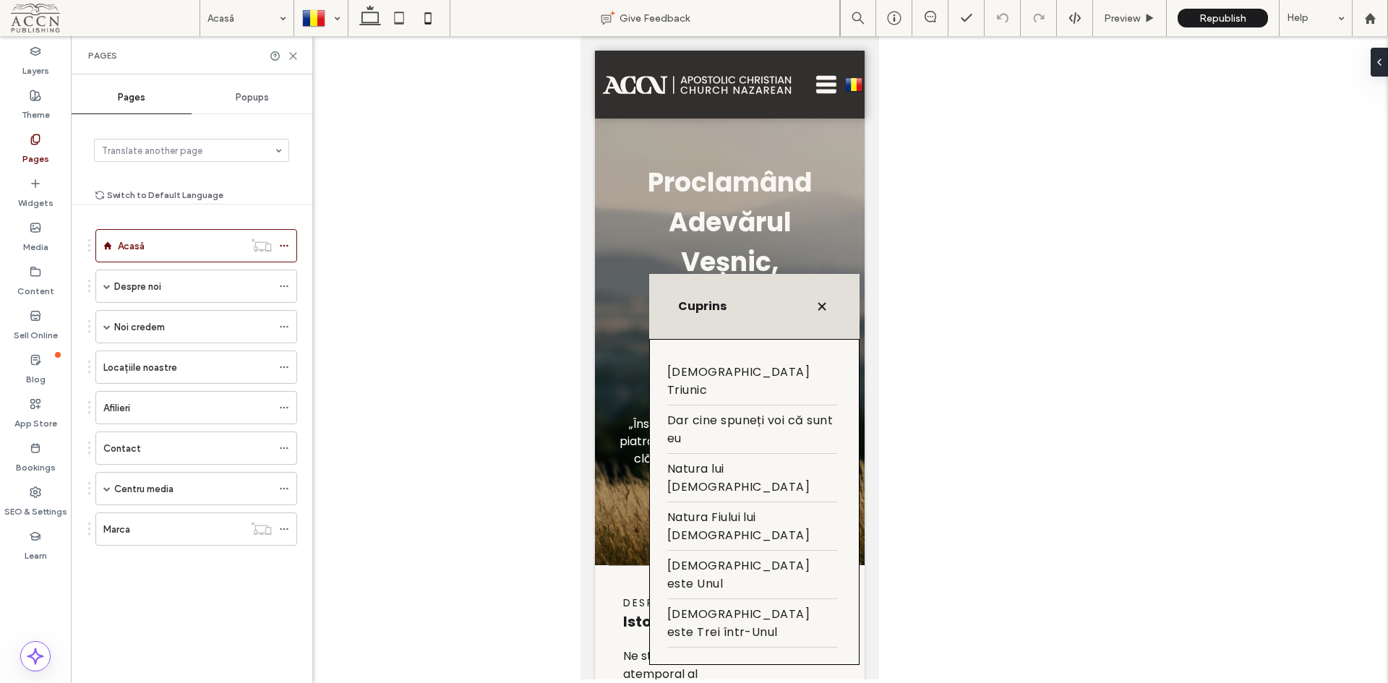
click at [38, 71] on label "Layers" at bounding box center [35, 67] width 27 height 20
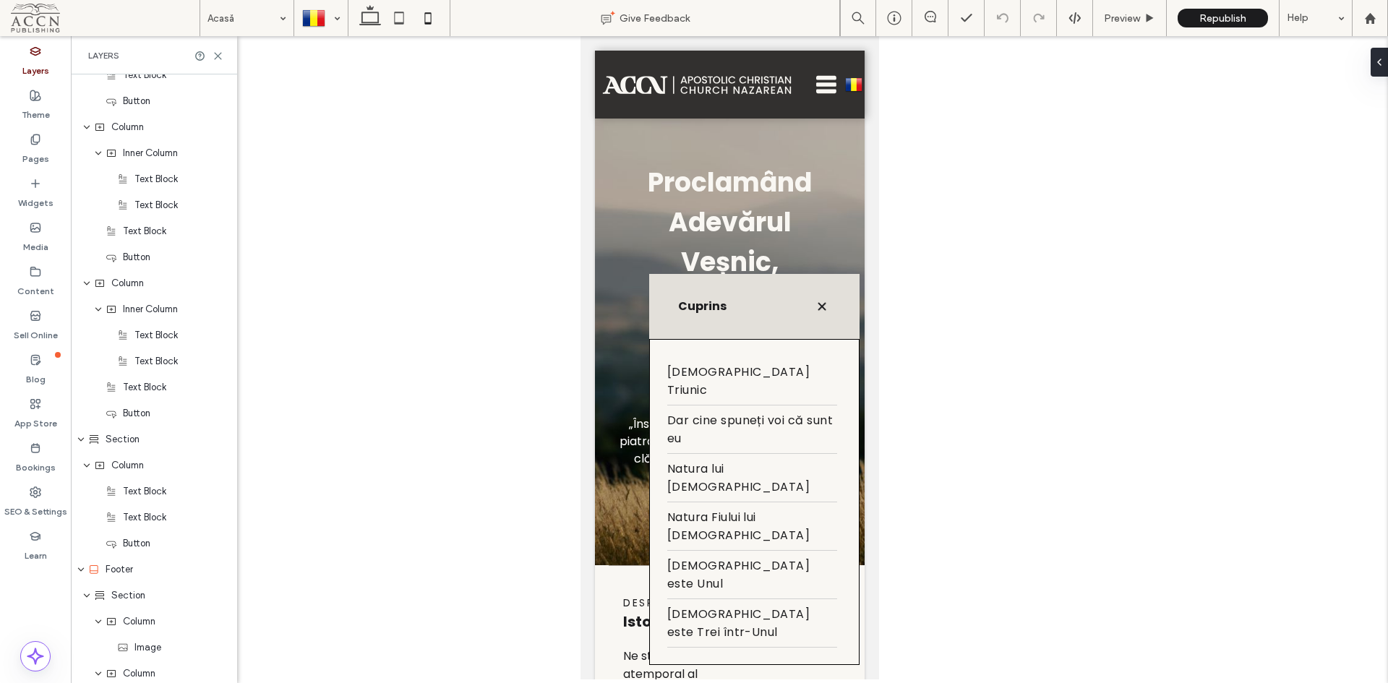
scroll to position [673, 0]
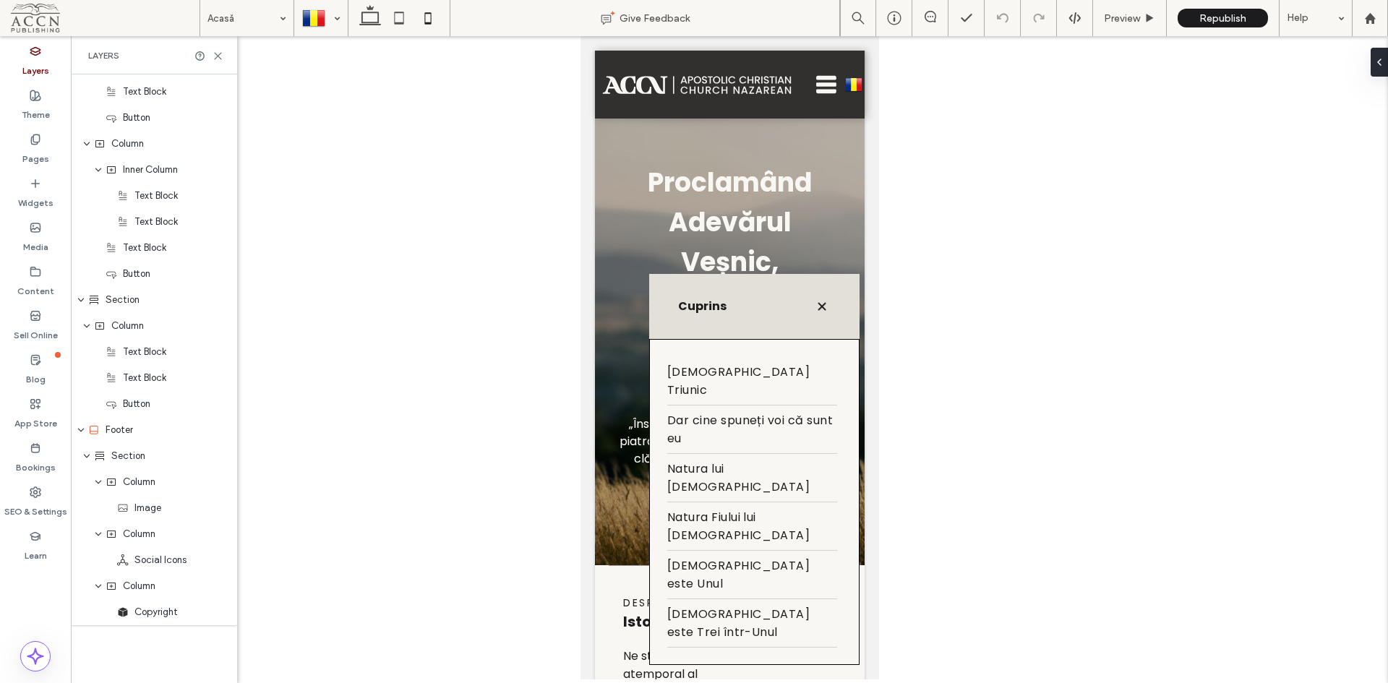
click at [144, 304] on div "Section" at bounding box center [158, 300] width 140 height 14
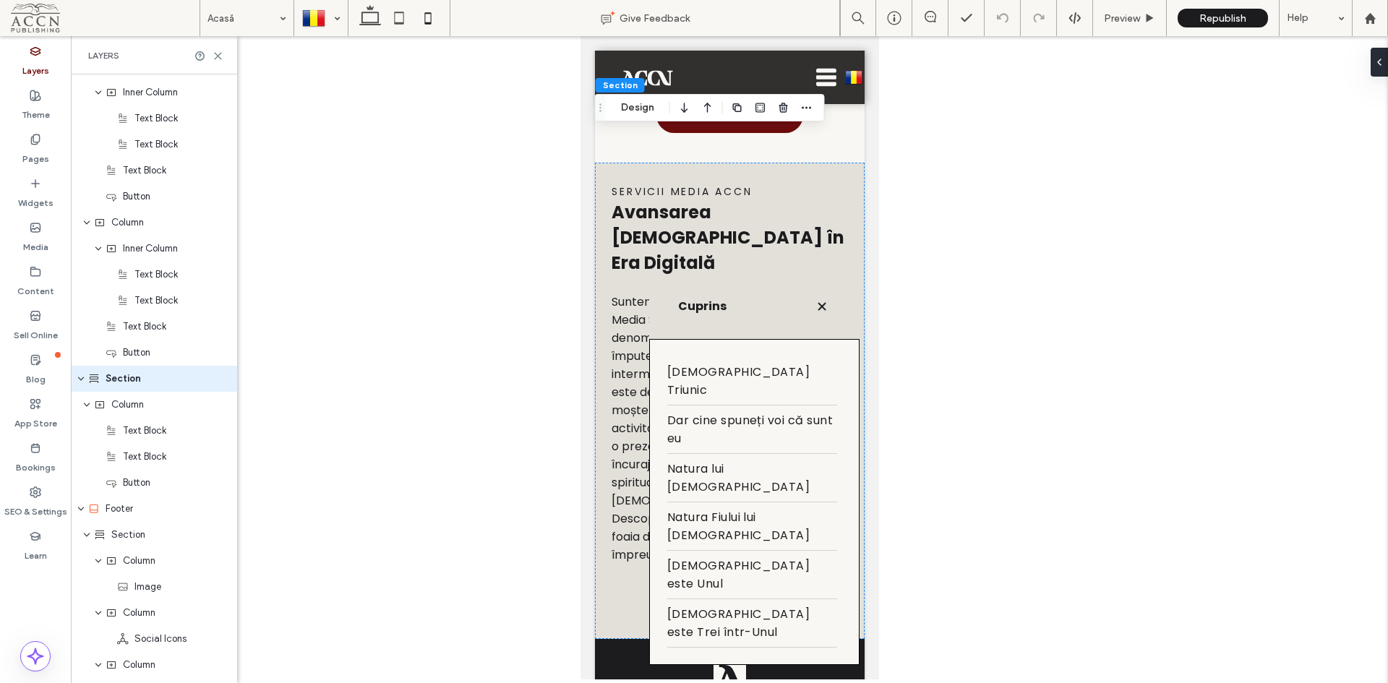
scroll to position [1343, 0]
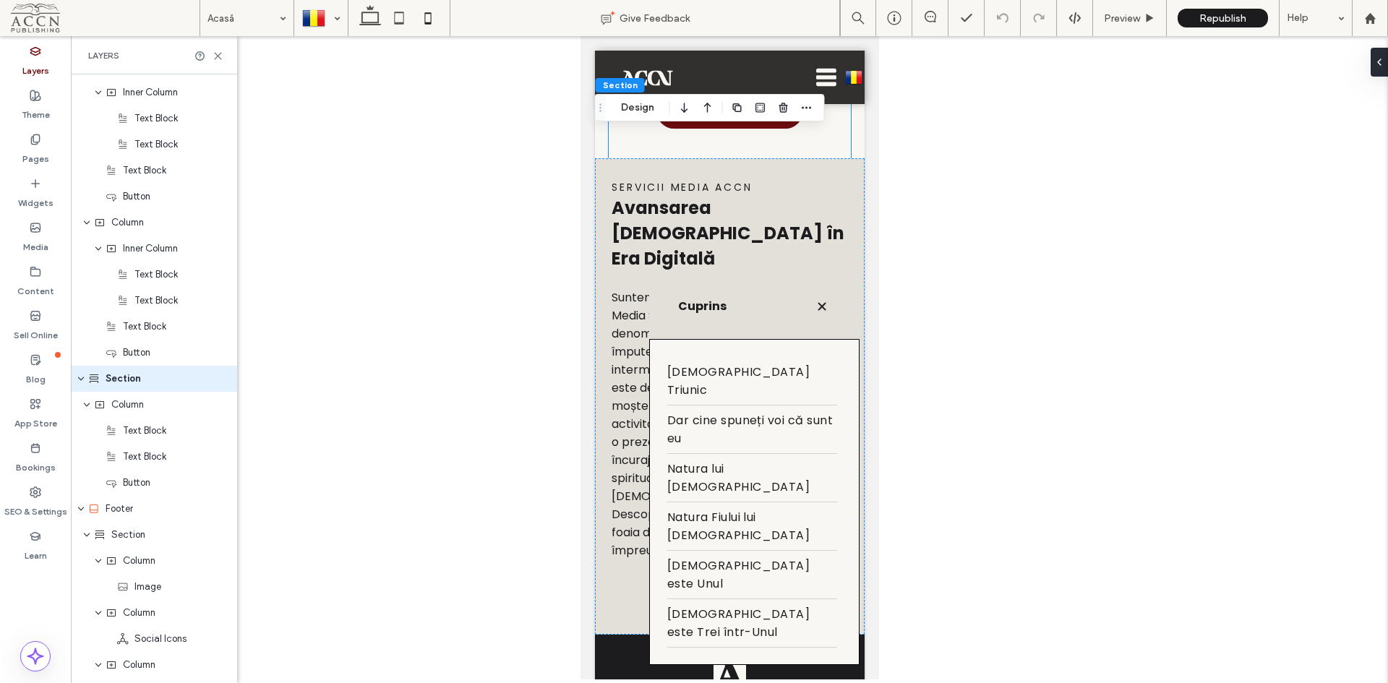
click at [160, 226] on div "Column" at bounding box center [161, 223] width 135 height 14
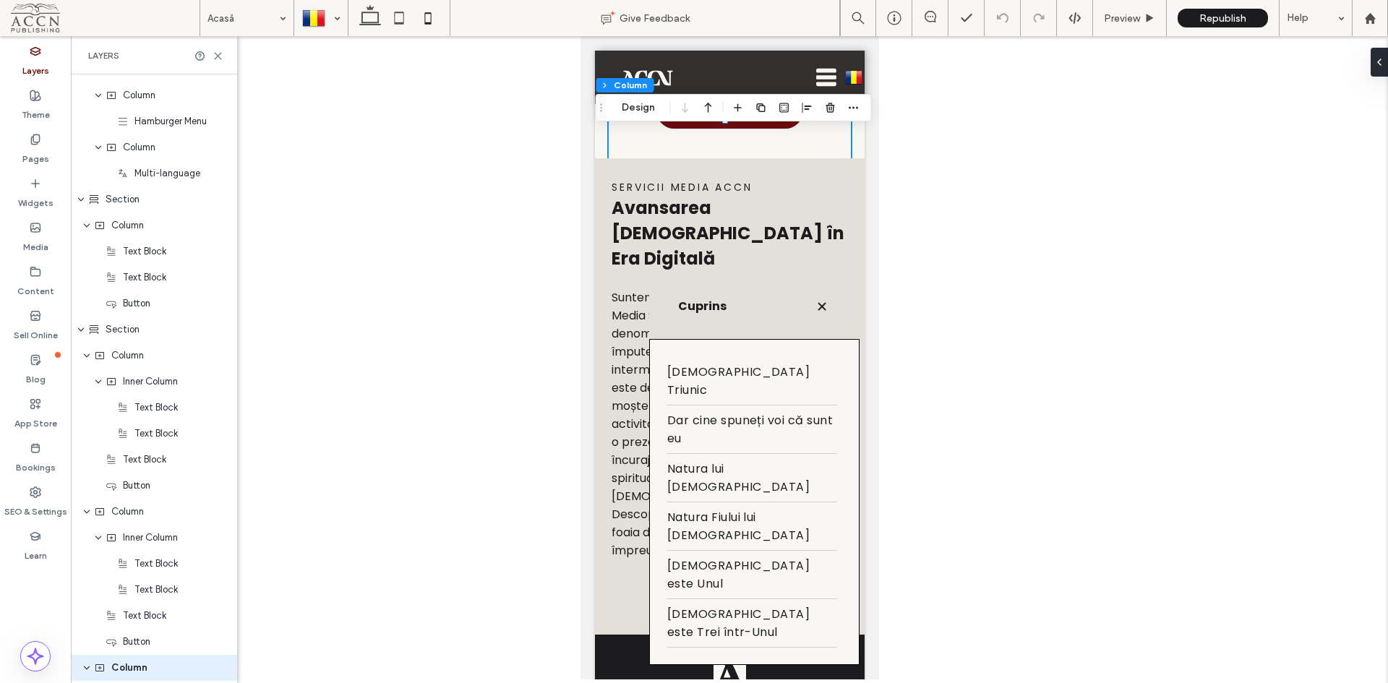
scroll to position [0, 0]
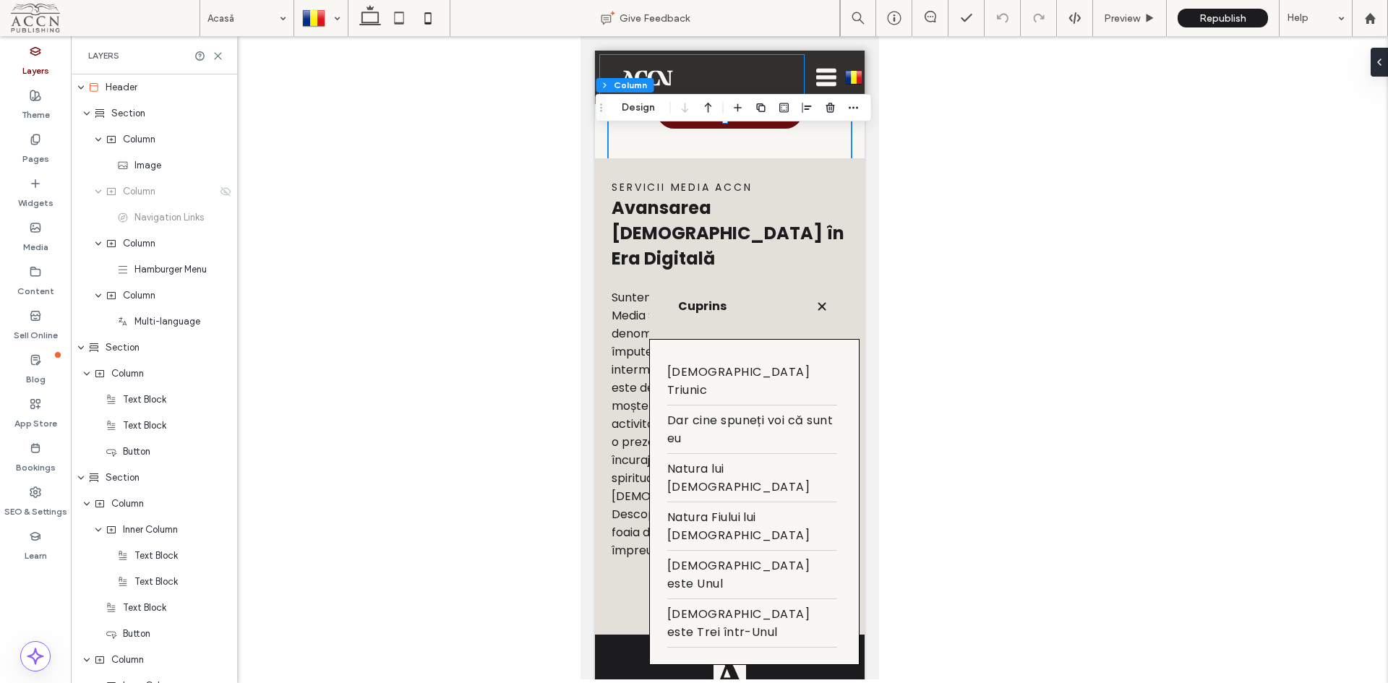
click at [150, 145] on span "Column" at bounding box center [139, 139] width 33 height 14
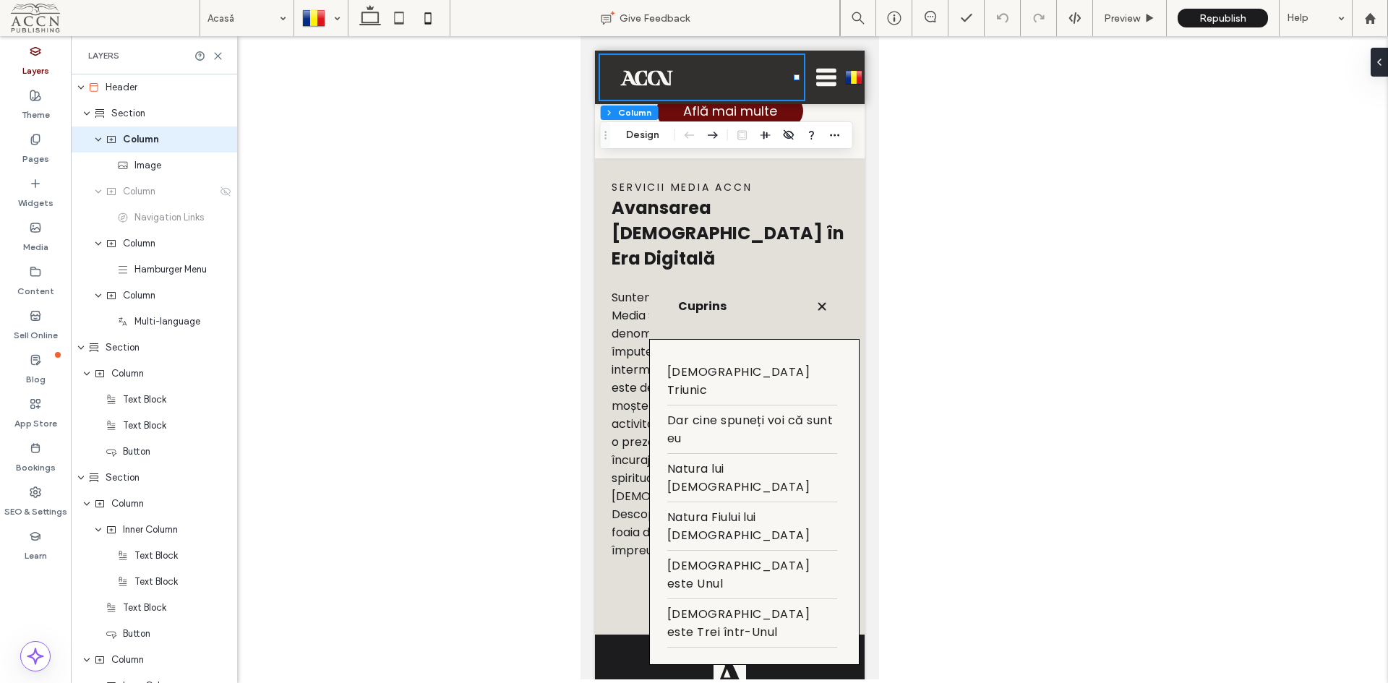
click at [150, 360] on div "Section" at bounding box center [154, 348] width 166 height 26
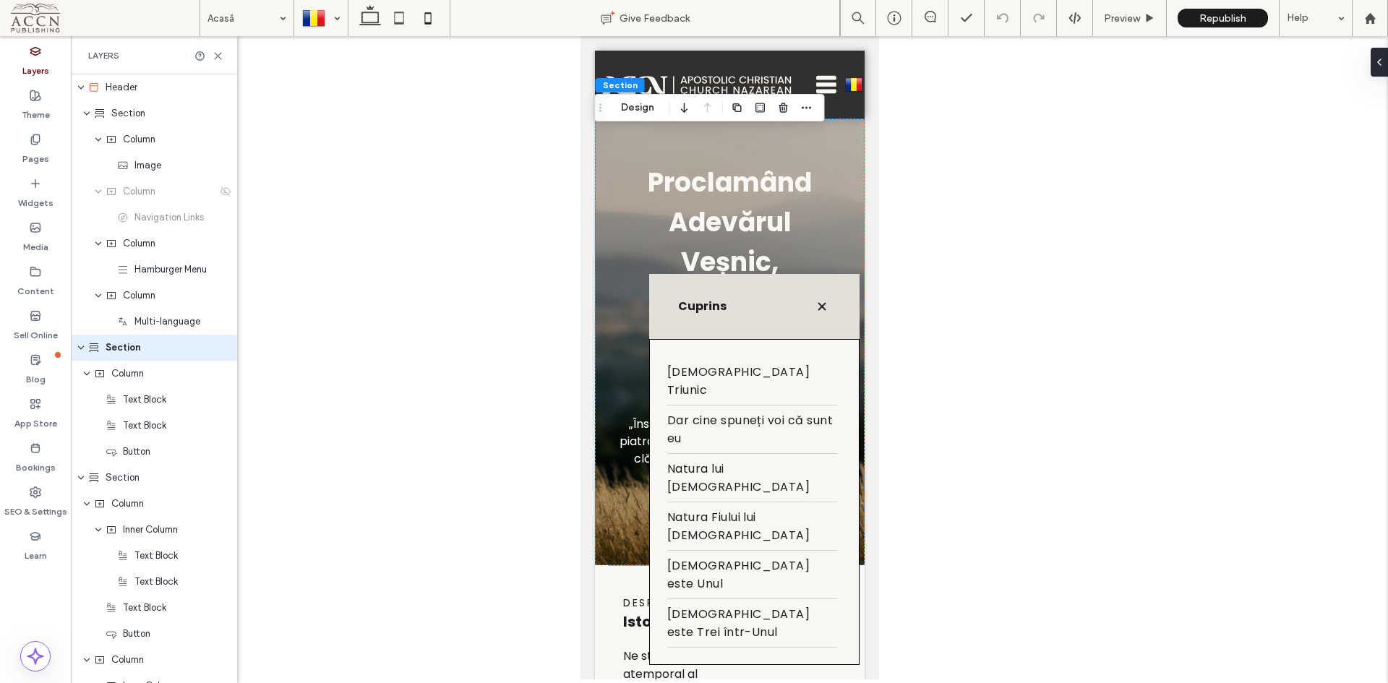
click at [701, 339] on div "Cuprins" at bounding box center [754, 306] width 210 height 65
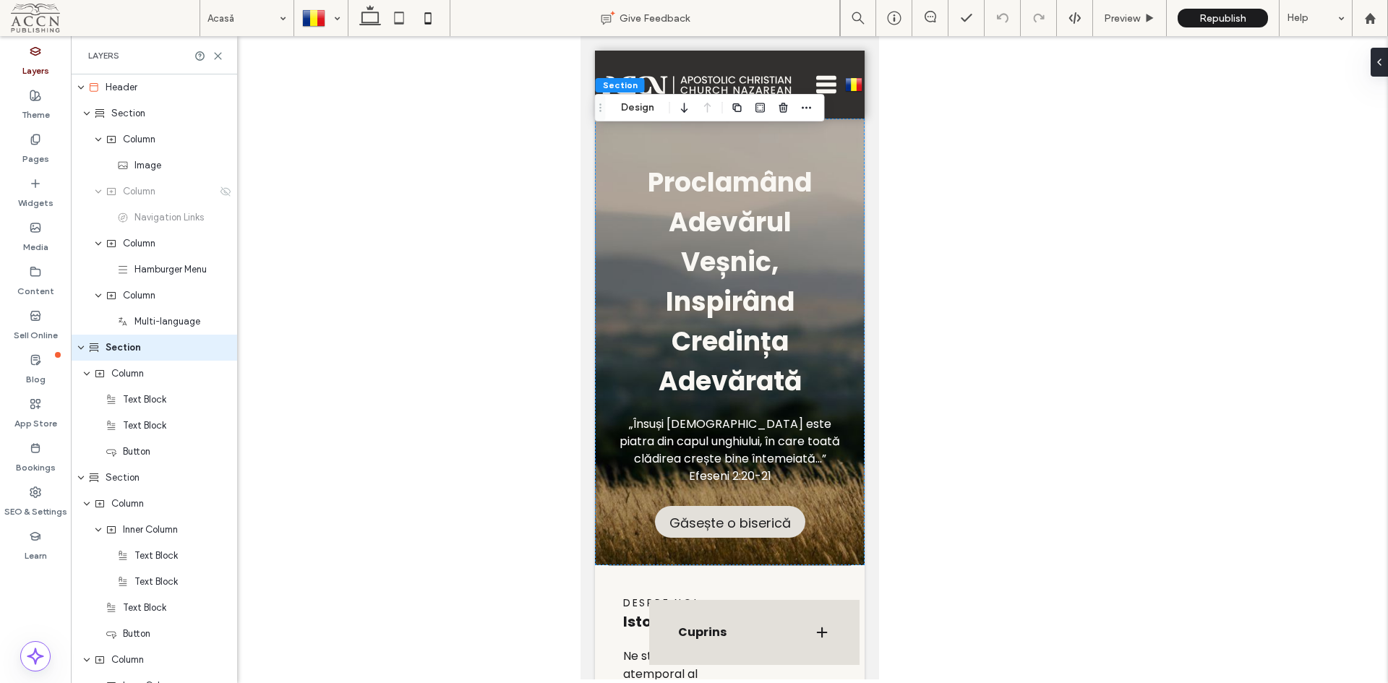
click at [809, 611] on div "Cuprins" at bounding box center [754, 632] width 210 height 65
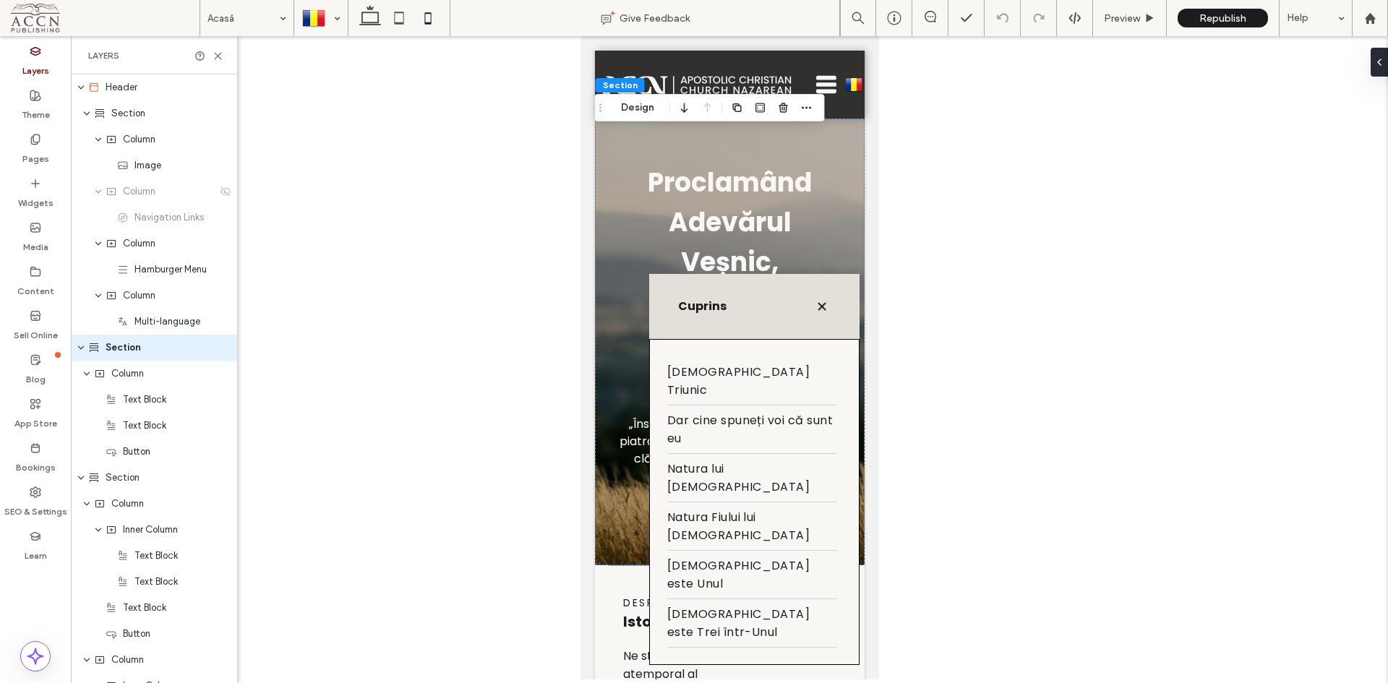
click at [808, 448] on span "Dar cine spuneți voi că sunt eu" at bounding box center [752, 429] width 170 height 36
click at [743, 406] on li "Dumnezeul Triunic" at bounding box center [752, 381] width 170 height 48
click at [691, 339] on div "Cuprins" at bounding box center [754, 306] width 210 height 65
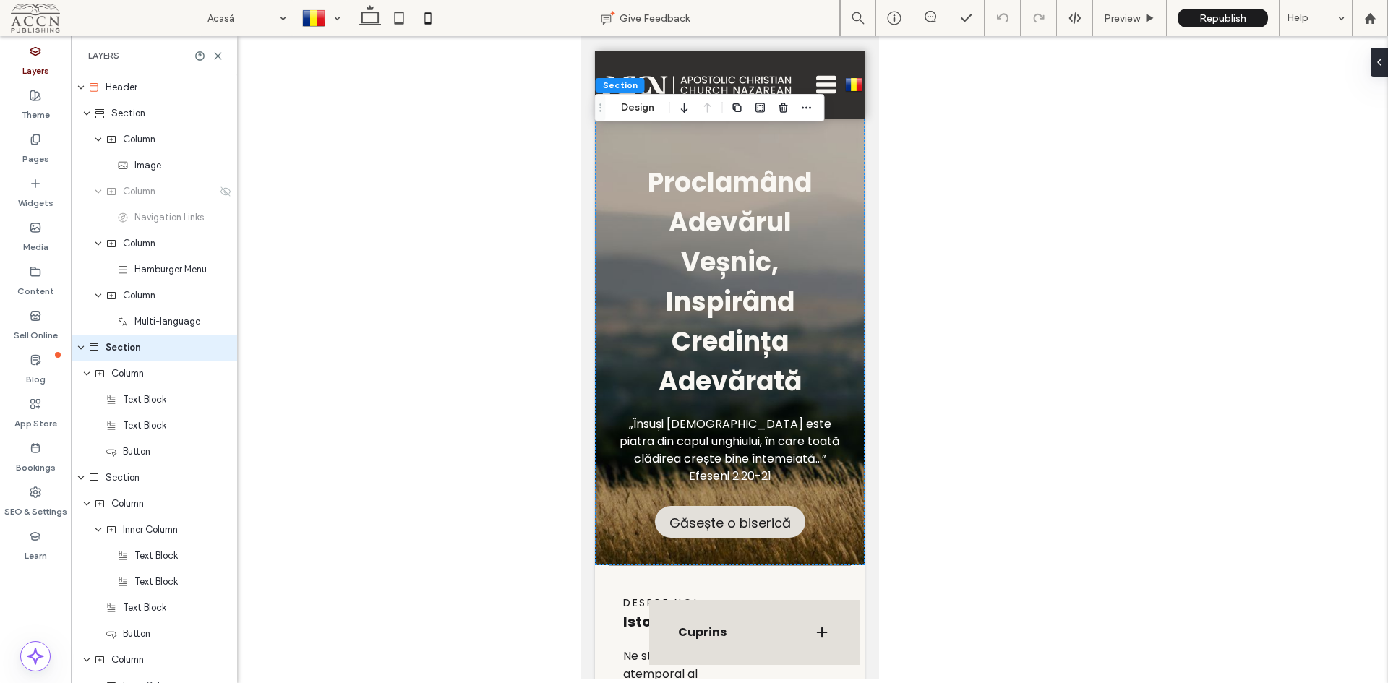
click at [813, 624] on span at bounding box center [821, 632] width 17 height 17
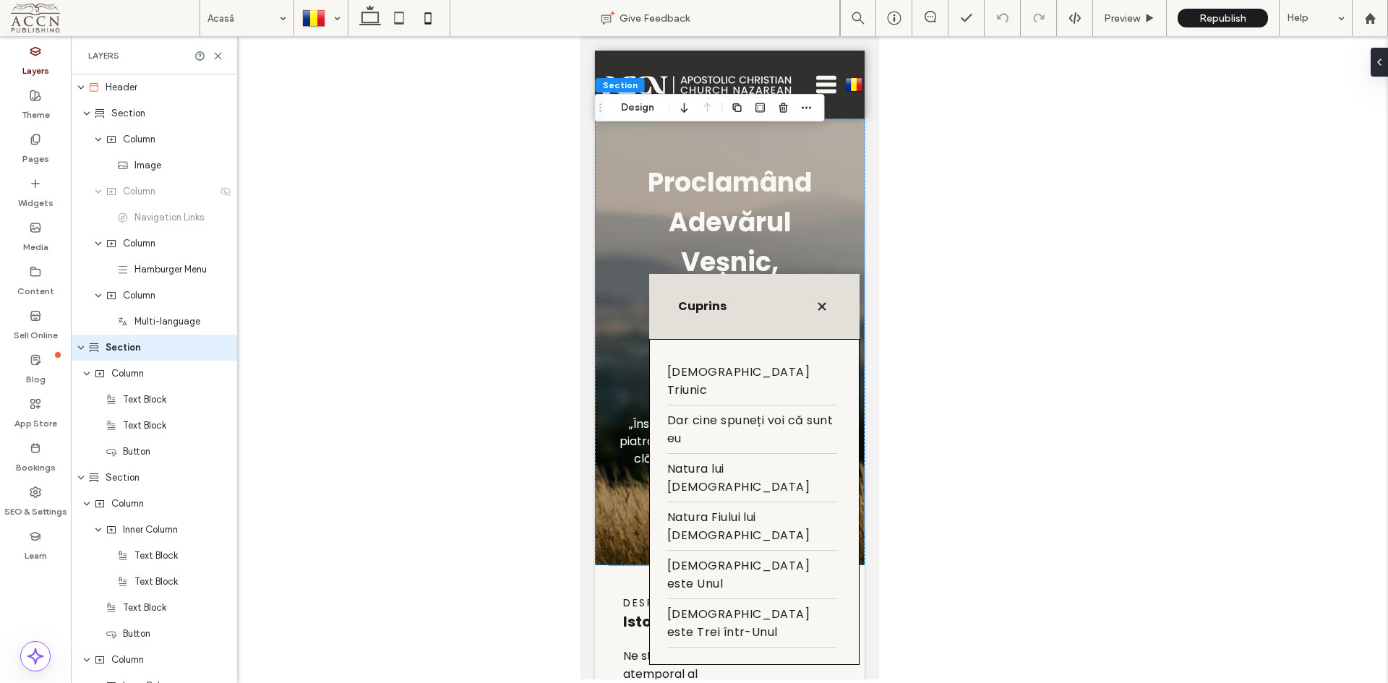
click at [654, 418] on div "Dumnezeul Triunic Dar cine spuneți voi că sunt eu Natura lui Dumnezeu Natura Fi…" at bounding box center [754, 502] width 210 height 326
click at [375, 15] on icon at bounding box center [370, 18] width 29 height 29
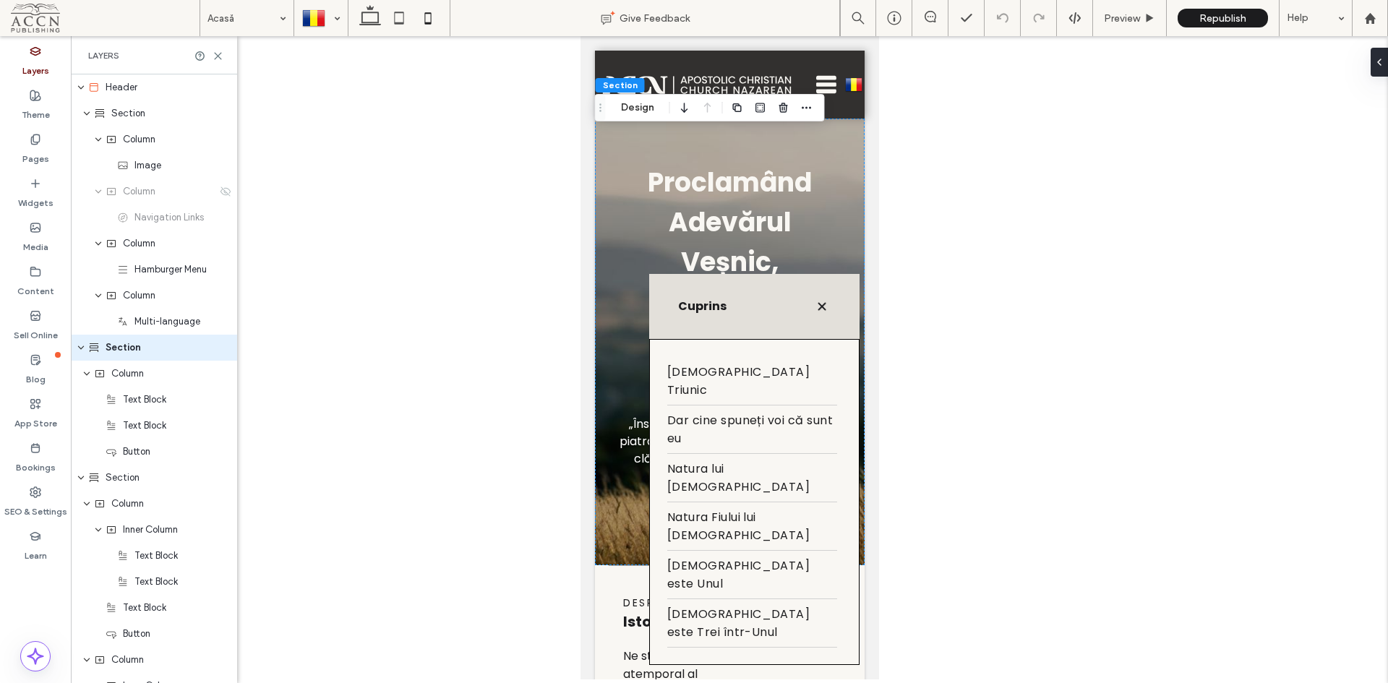
type input "*"
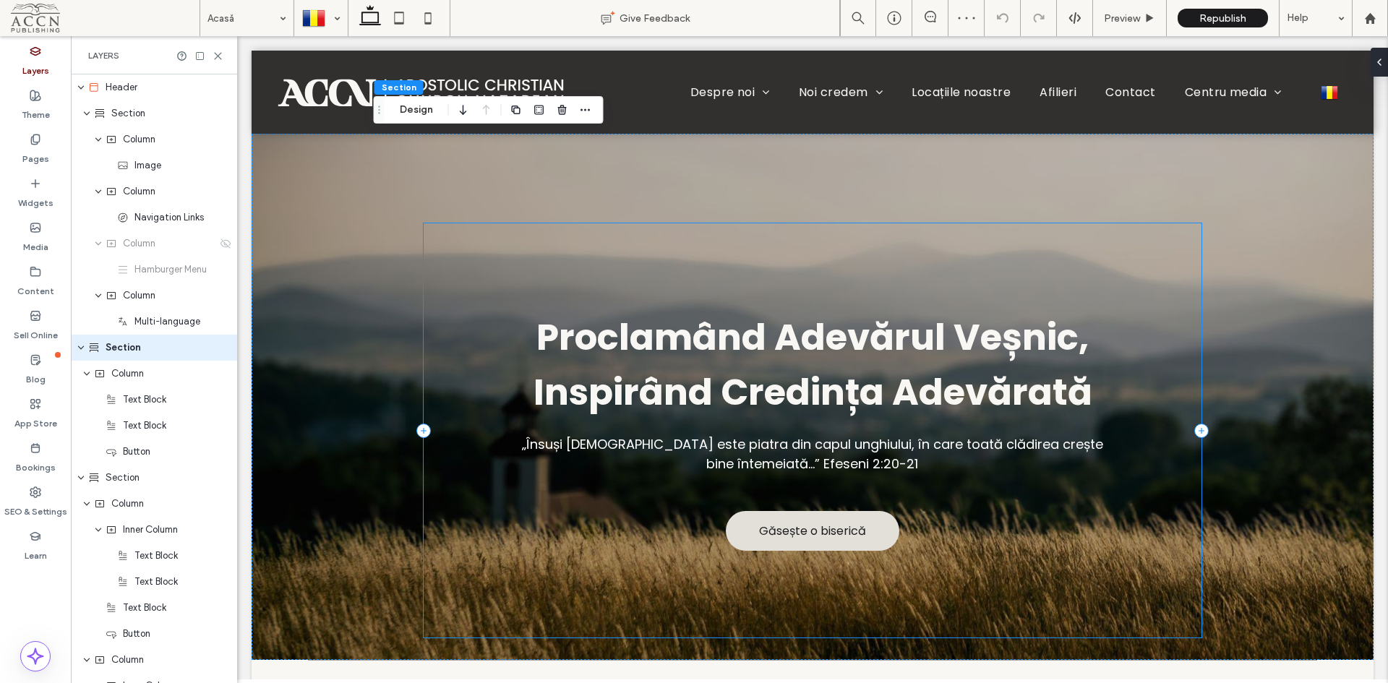
click at [149, 371] on div "Column" at bounding box center [161, 374] width 135 height 14
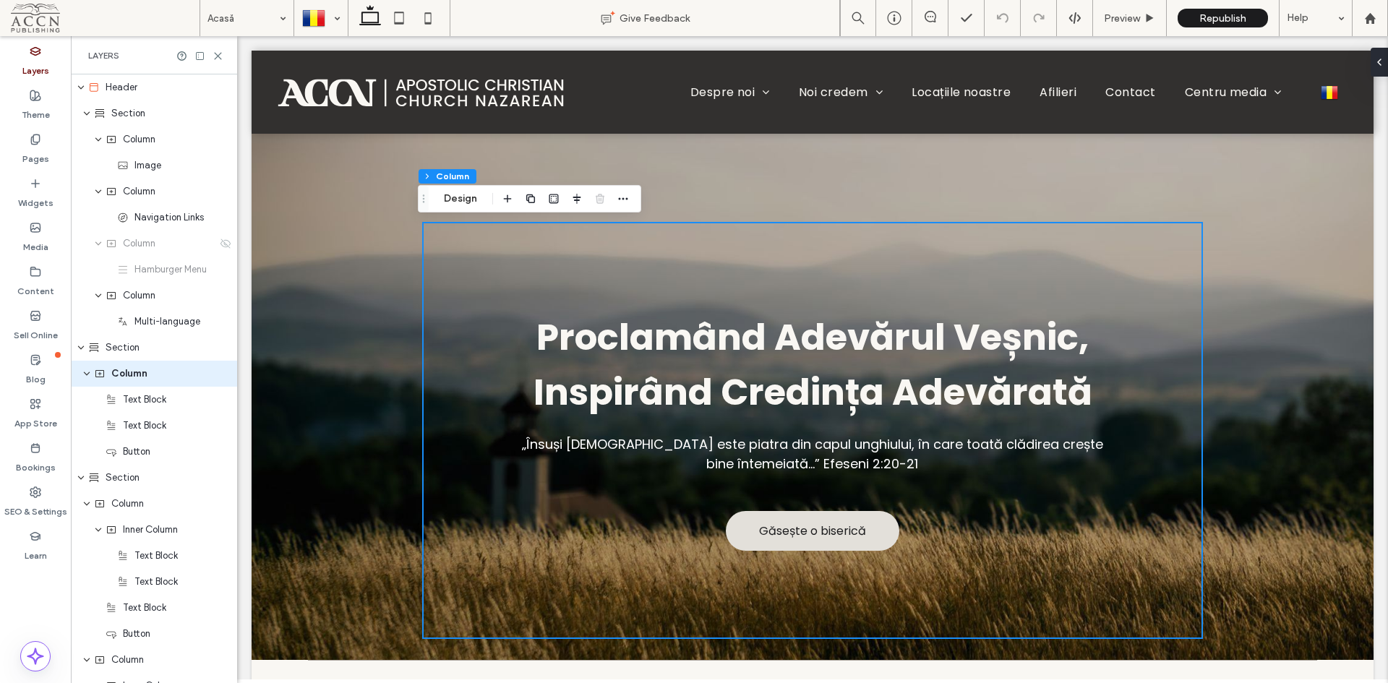
click at [15, 136] on div "Pages" at bounding box center [35, 149] width 71 height 44
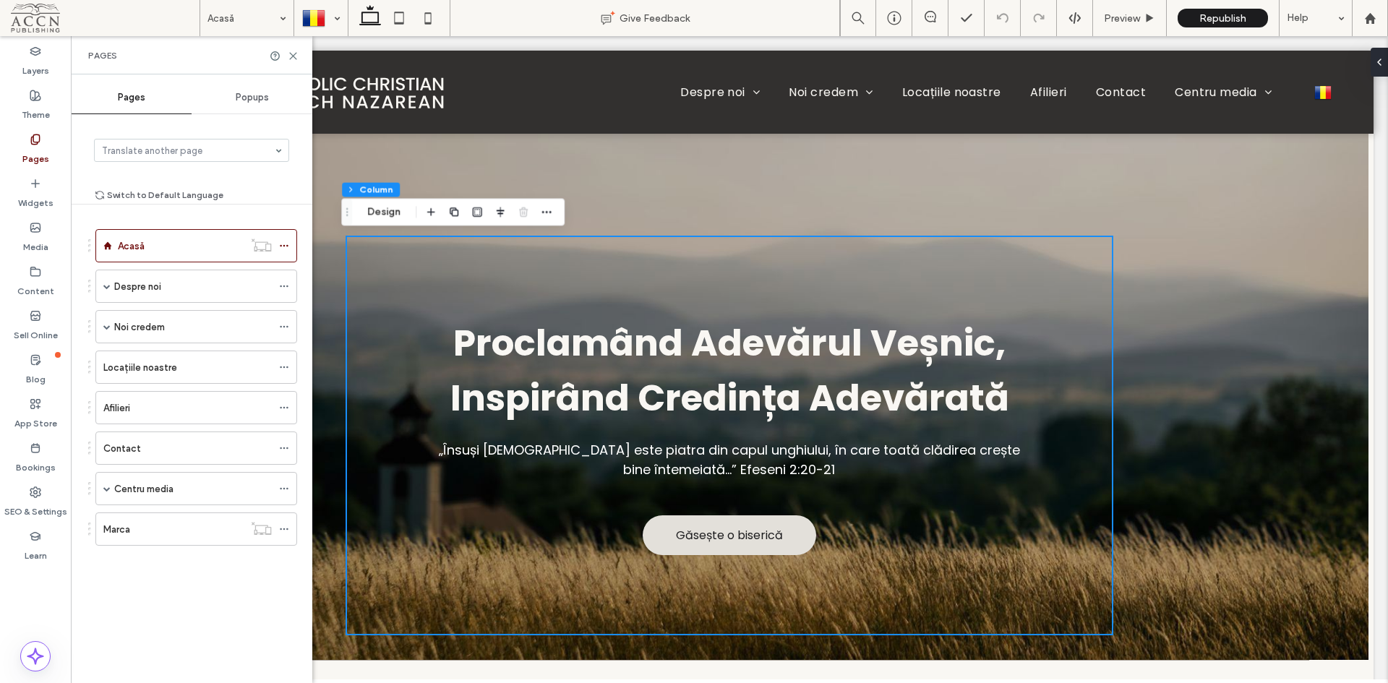
click at [118, 334] on label "Noi credem" at bounding box center [139, 327] width 51 height 25
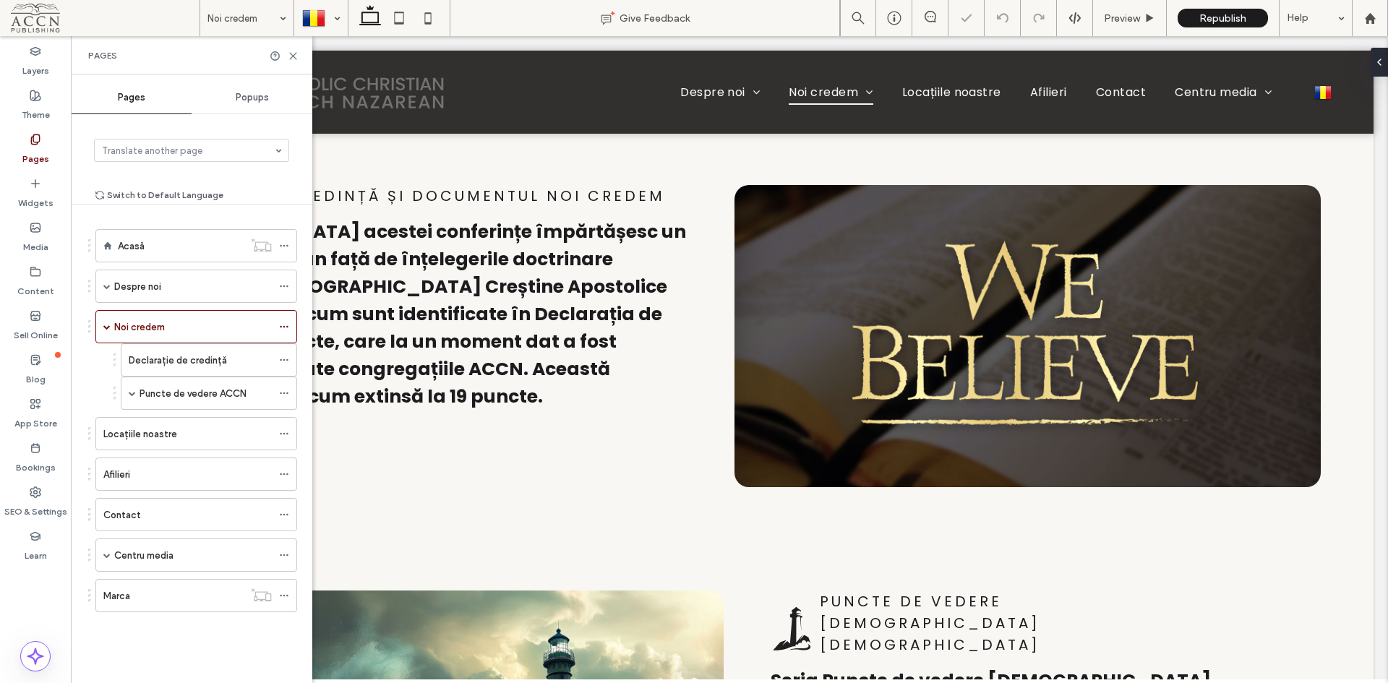
click at [132, 394] on span at bounding box center [132, 393] width 7 height 7
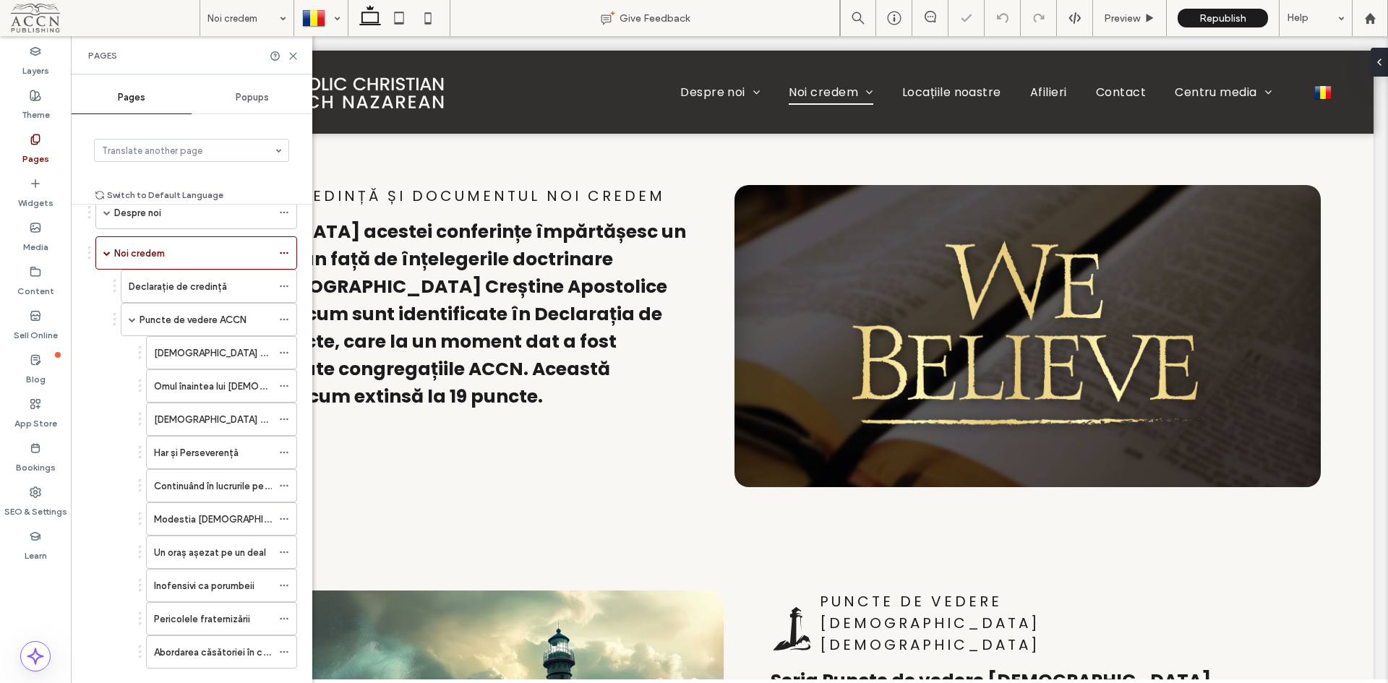
scroll to position [72, 0]
click at [218, 356] on label "Dumnezeul Triunic" at bounding box center [221, 354] width 135 height 25
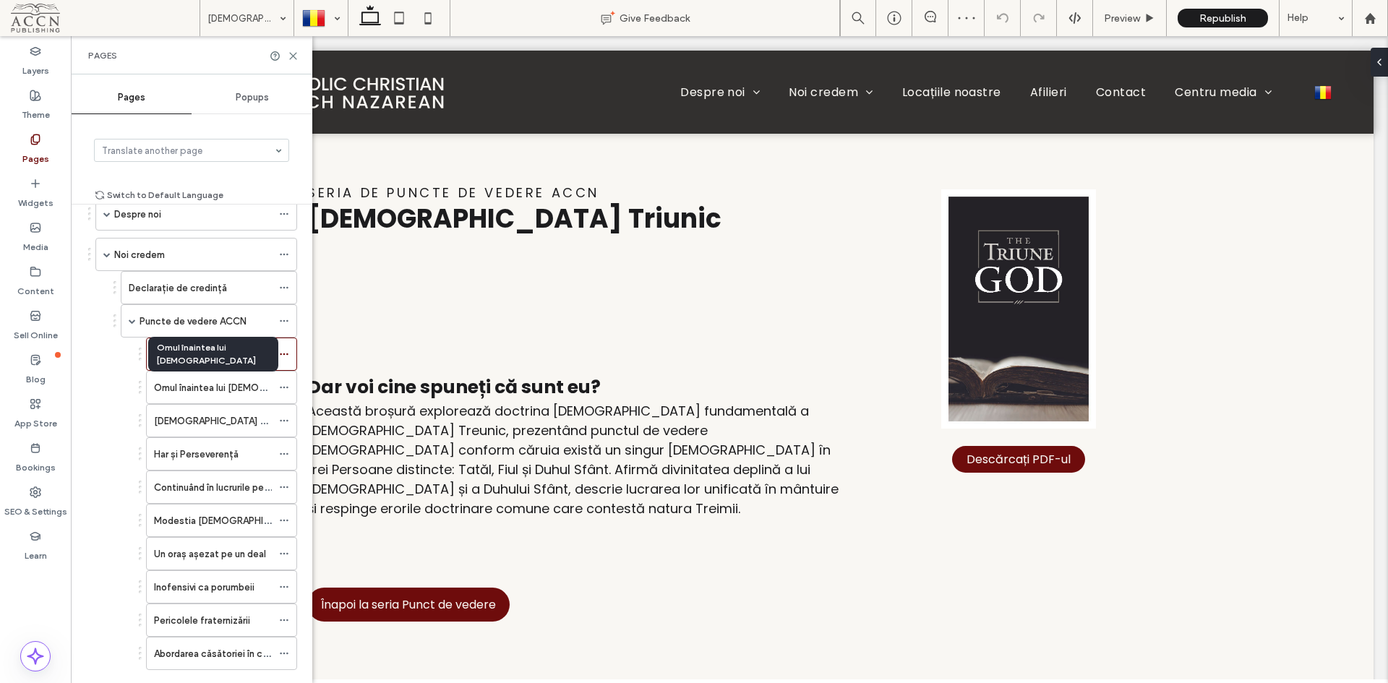
click at [224, 384] on label "Omul înaintea lui Dumnezeu" at bounding box center [242, 387] width 177 height 25
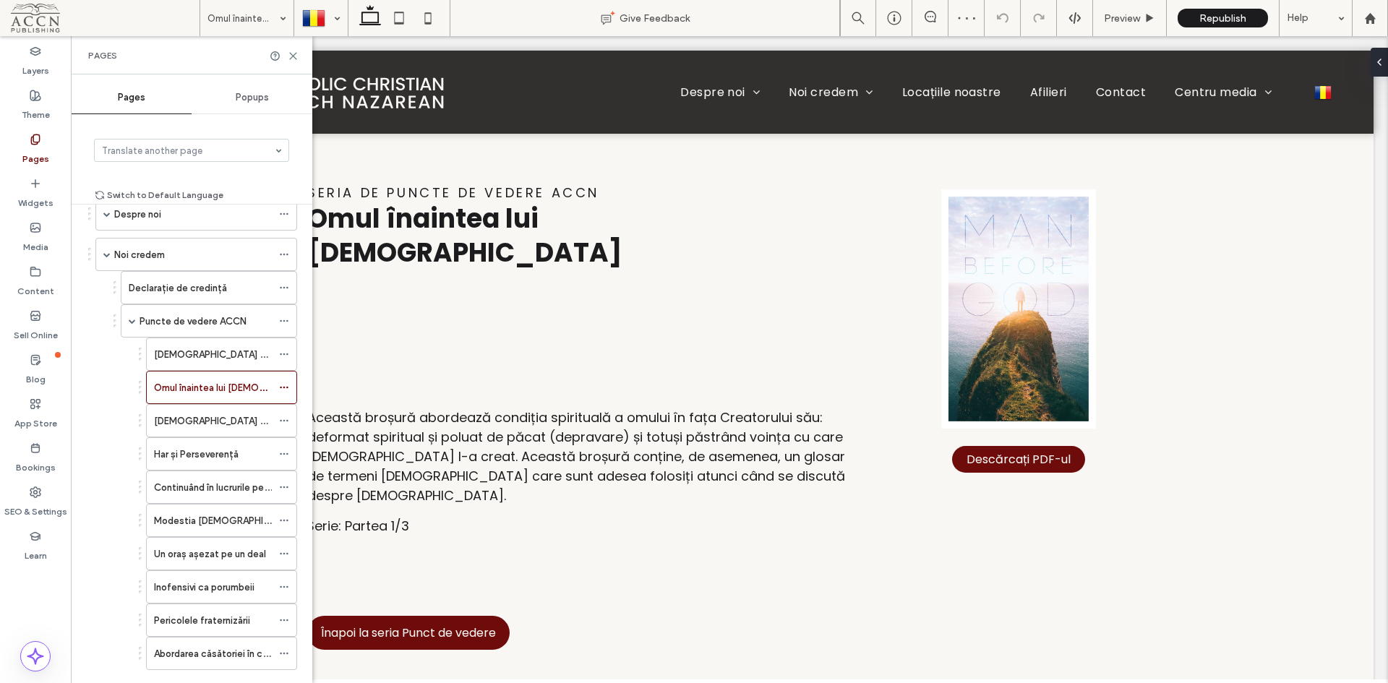
click at [232, 364] on div "Dumnezeul Triunic" at bounding box center [213, 354] width 118 height 32
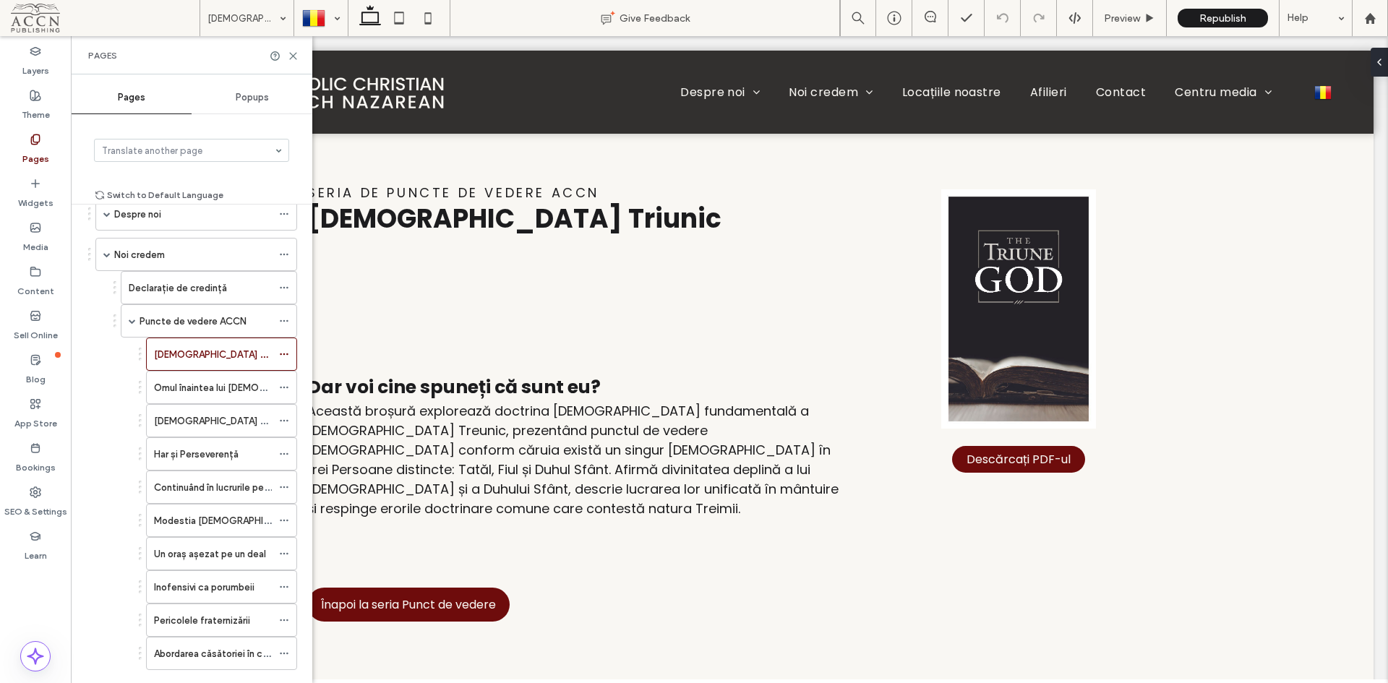
click at [331, 17] on div at bounding box center [321, 18] width 52 height 35
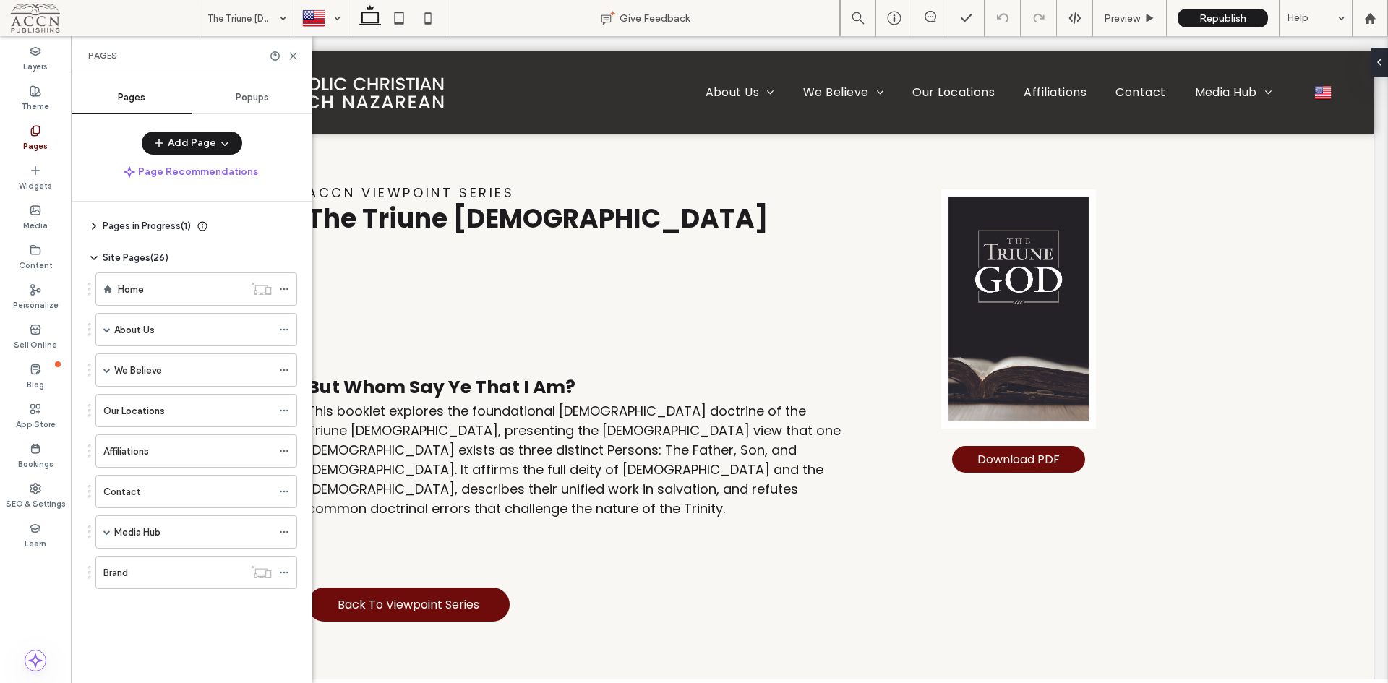
click at [429, 12] on icon at bounding box center [428, 18] width 29 height 29
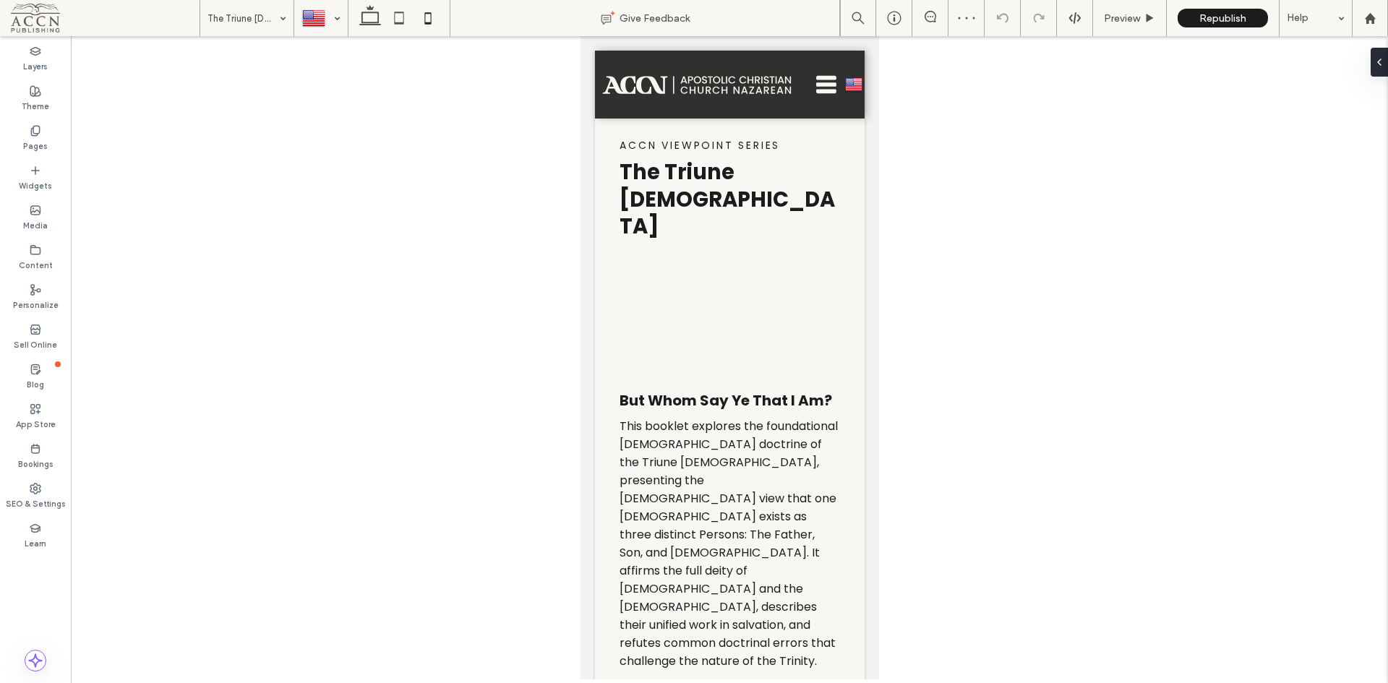
click at [30, 142] on label "Pages" at bounding box center [35, 145] width 25 height 16
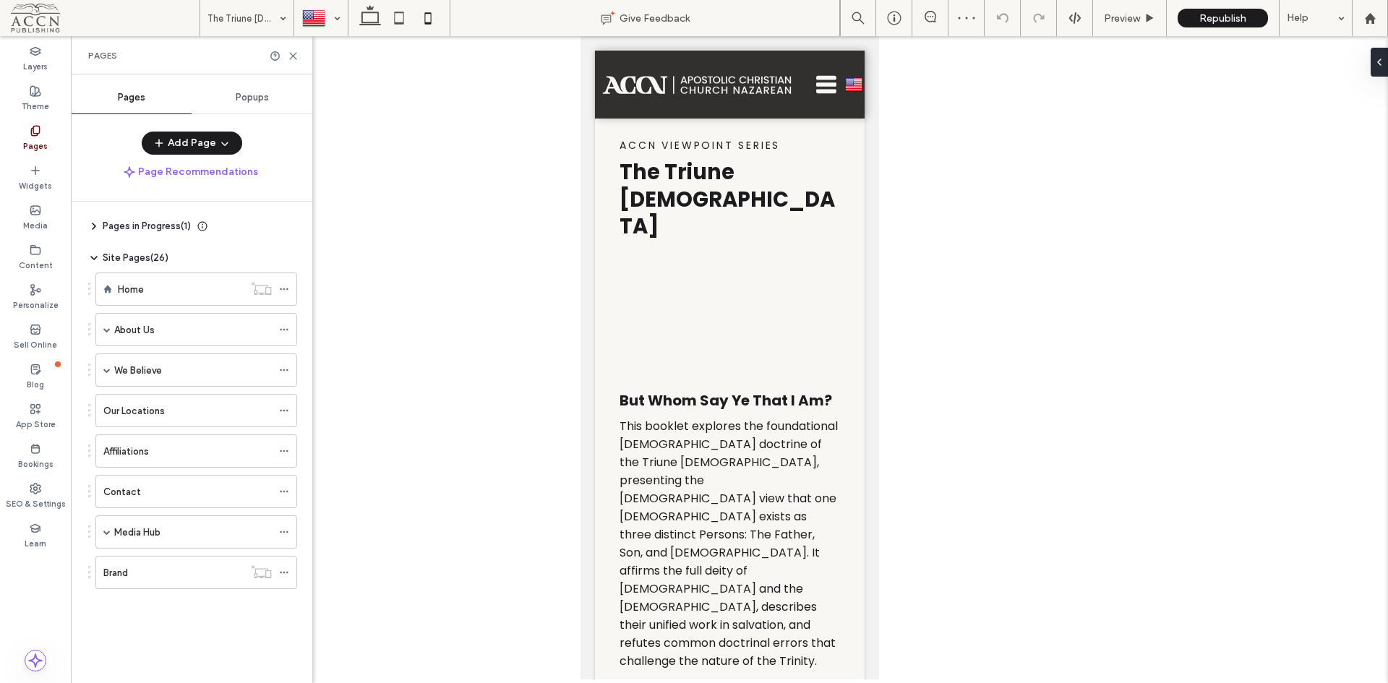
click at [156, 375] on label "We Believe" at bounding box center [138, 370] width 48 height 25
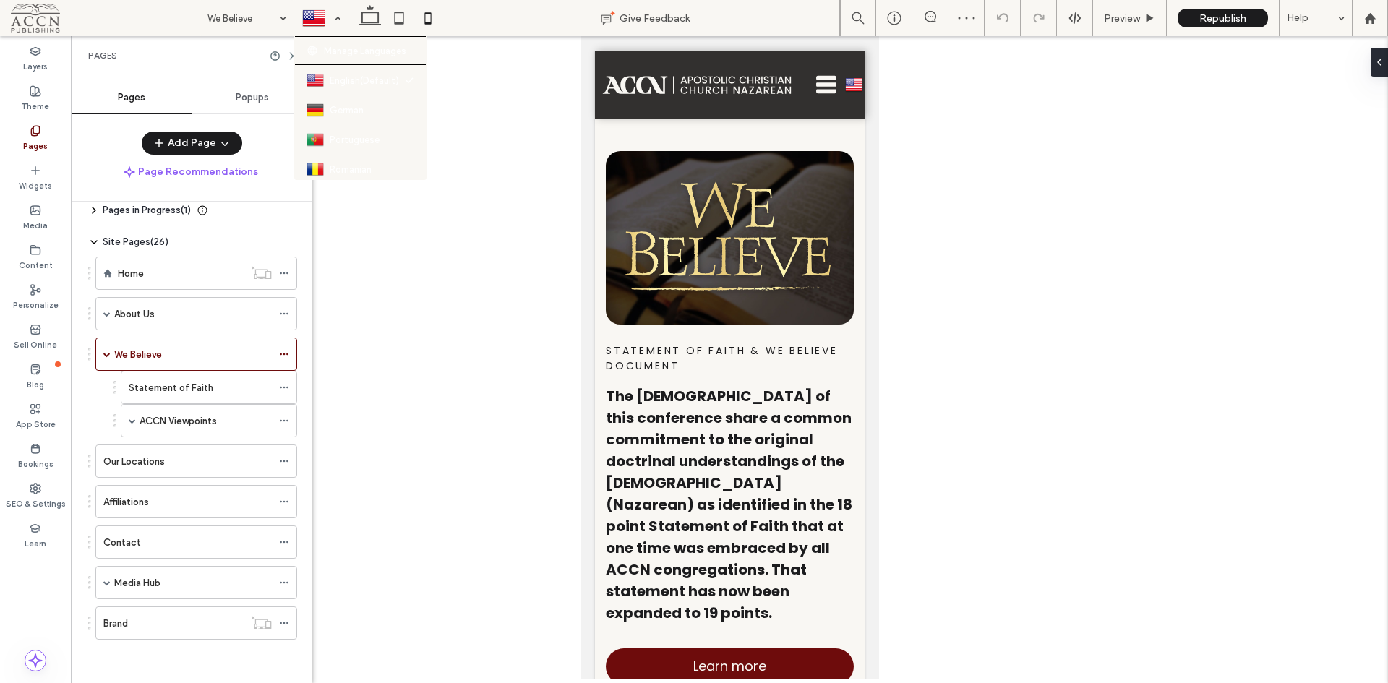
click at [320, 10] on div at bounding box center [321, 18] width 52 height 35
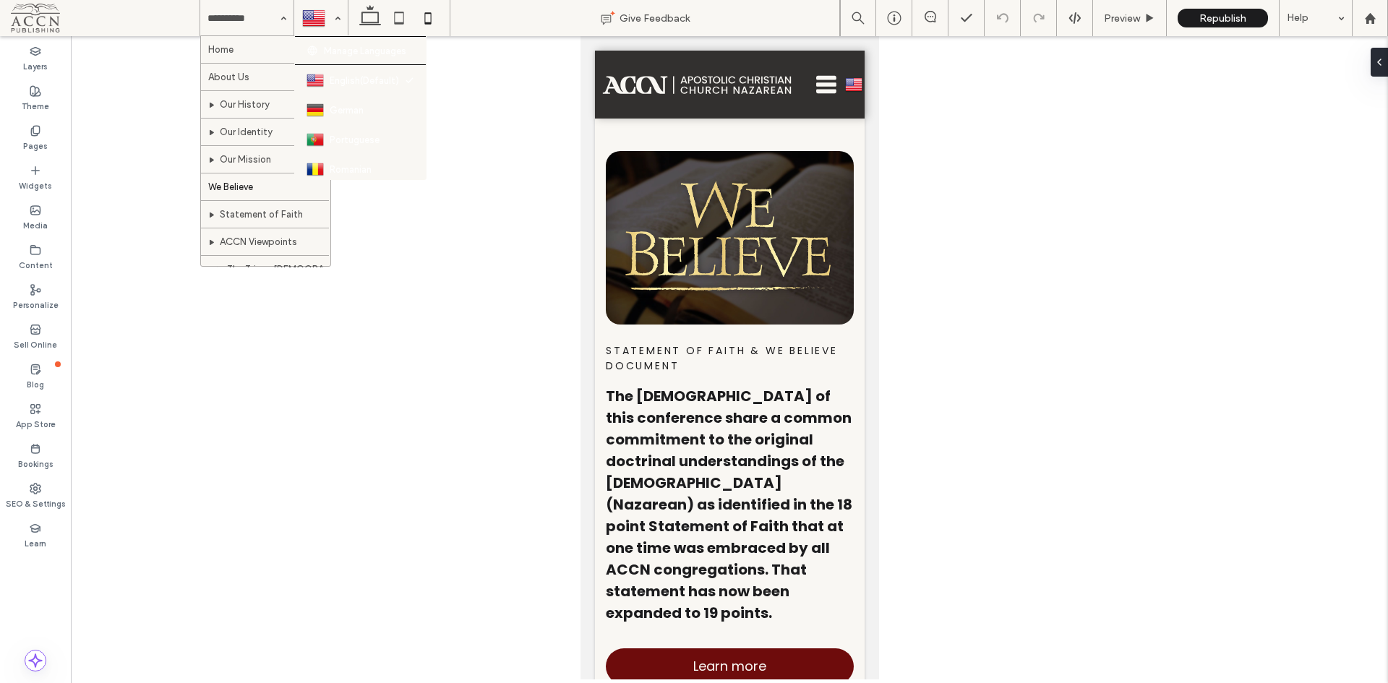
click at [837, 111] on div at bounding box center [729, 111] width 270 height 0
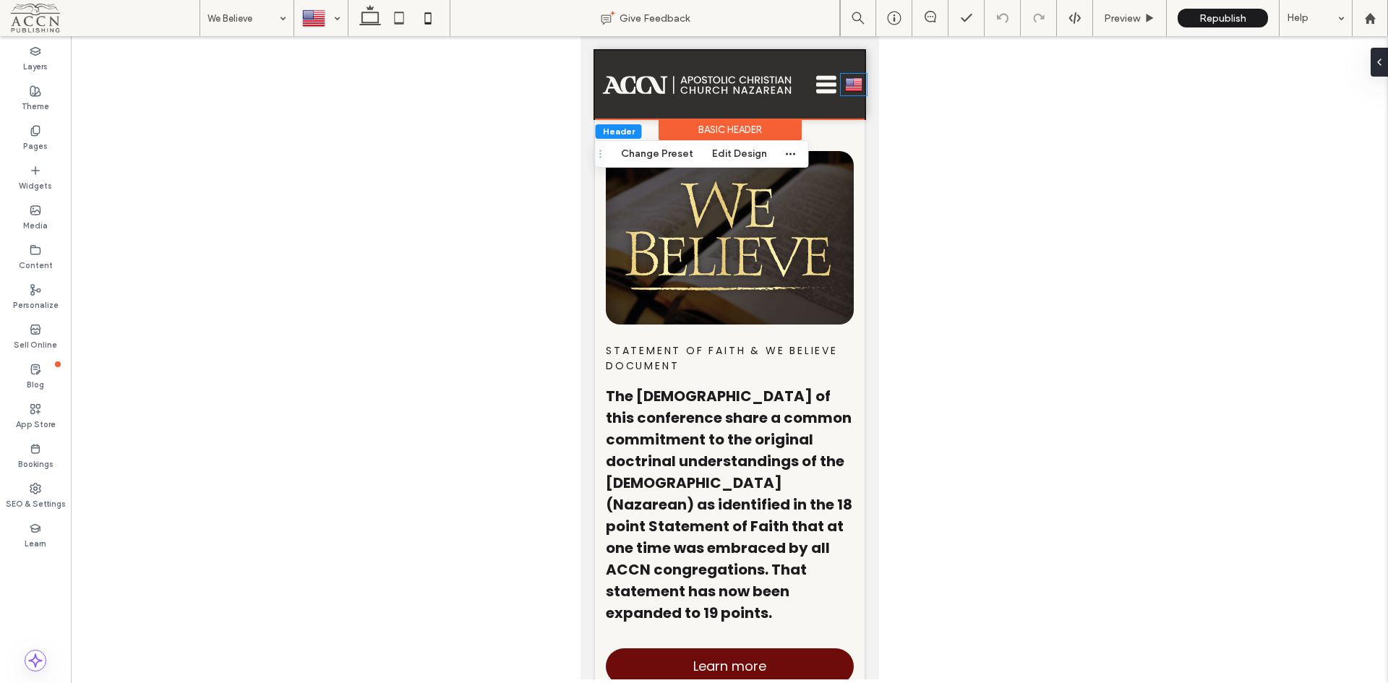
click at [845, 82] on img at bounding box center [853, 84] width 17 height 19
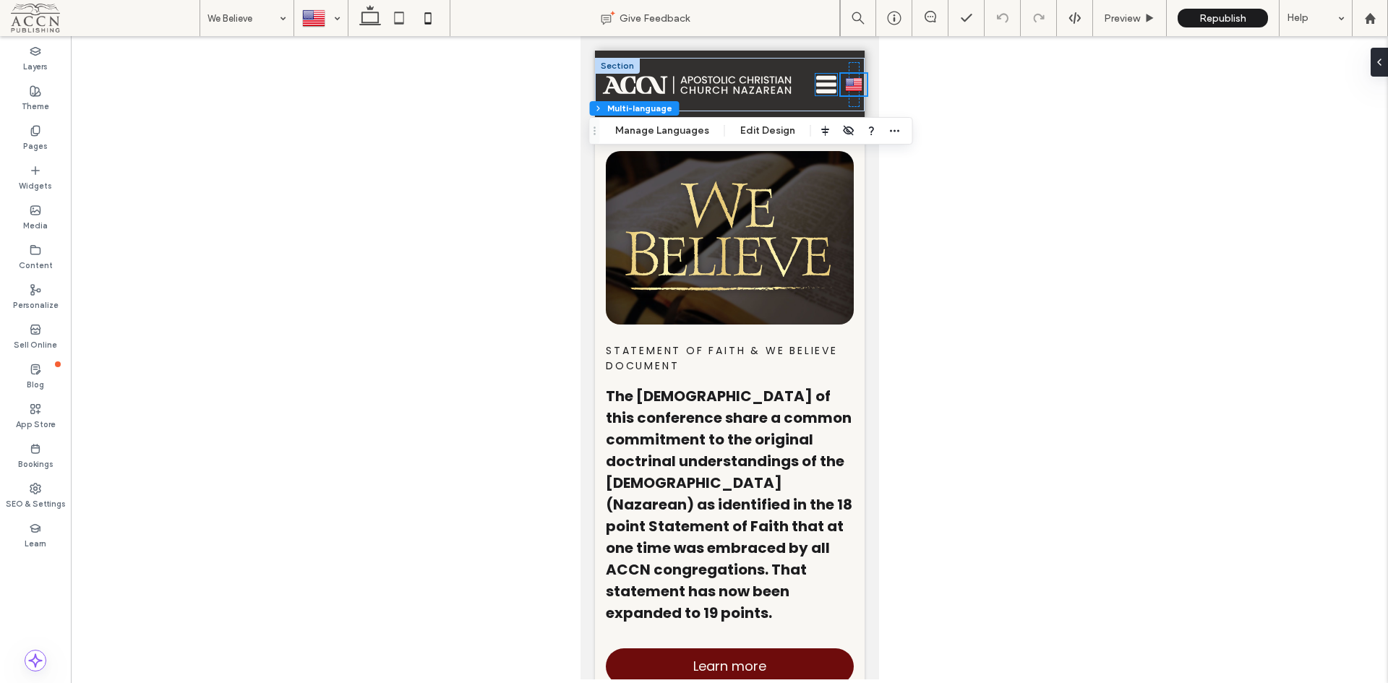
click at [815, 75] on icon "Menu Icon" at bounding box center [826, 85] width 22 height 22
click at [772, 66] on div at bounding box center [702, 84] width 204 height 45
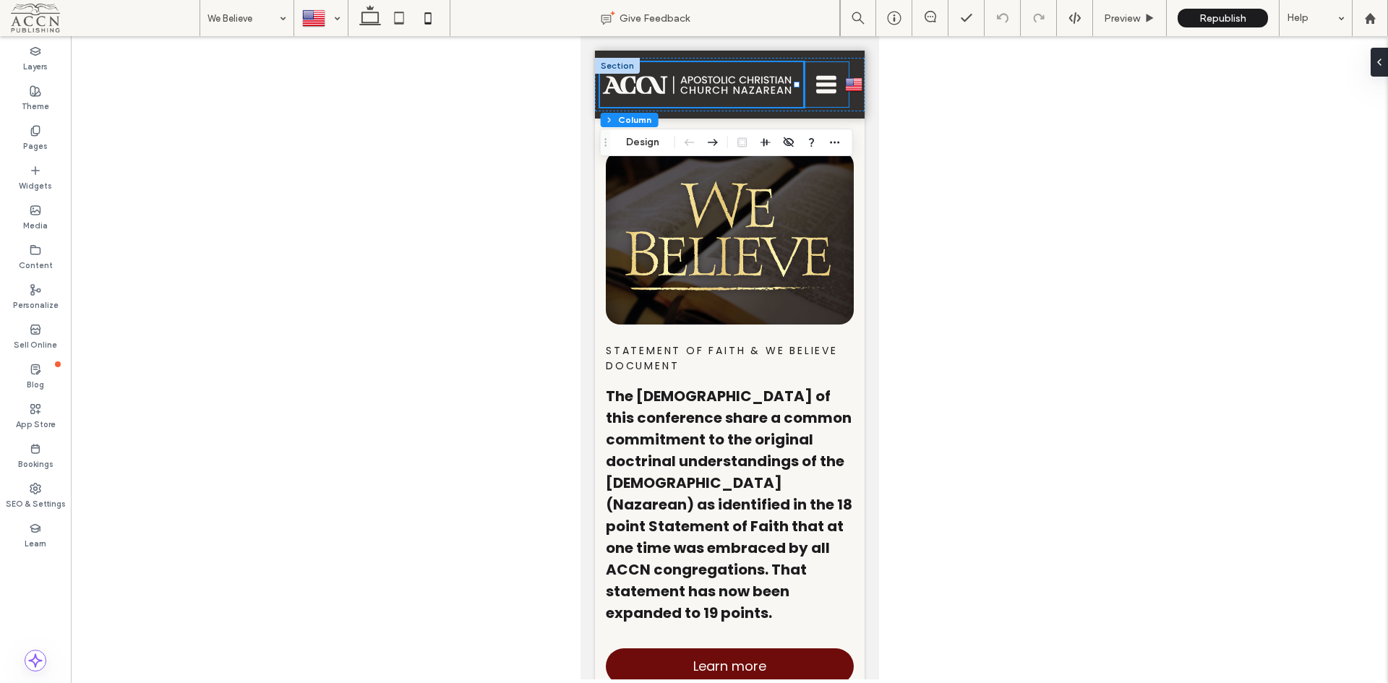
click at [812, 67] on div "Menu Icon" at bounding box center [825, 84] width 45 height 45
click at [850, 80] on img at bounding box center [853, 84] width 17 height 19
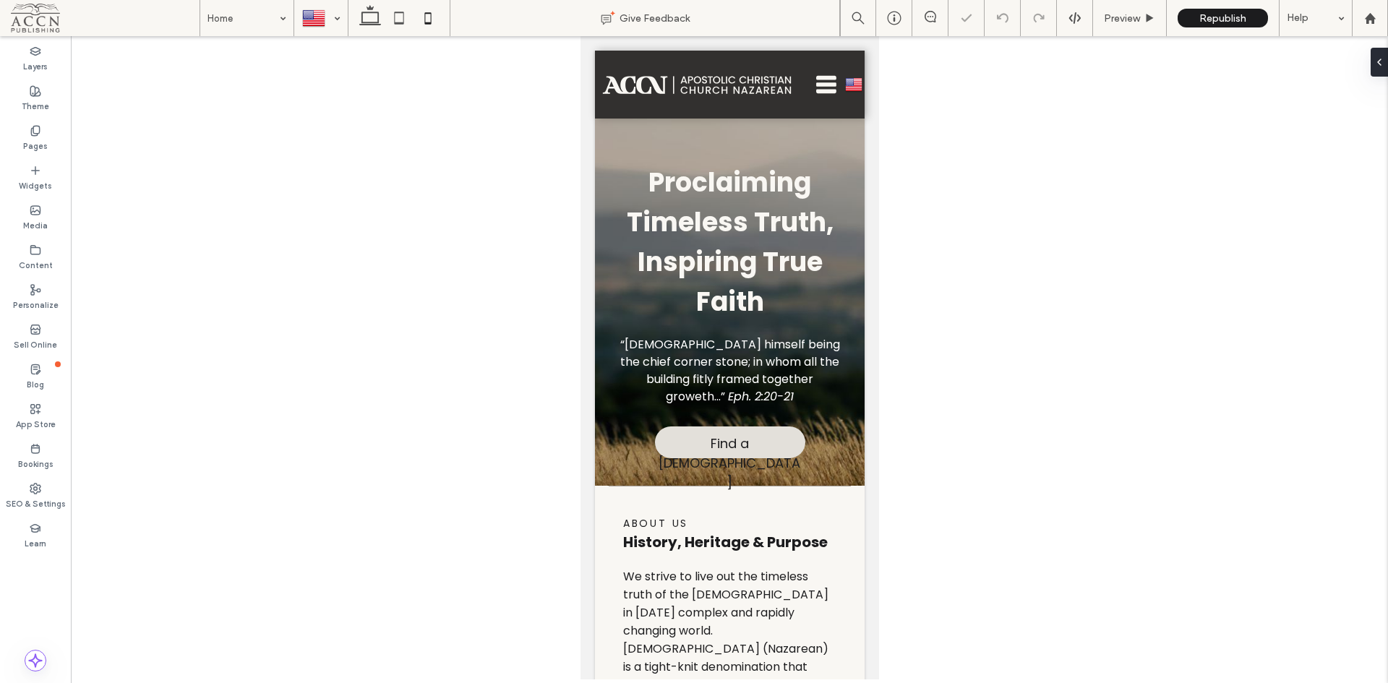
click at [818, 111] on div at bounding box center [729, 111] width 270 height 0
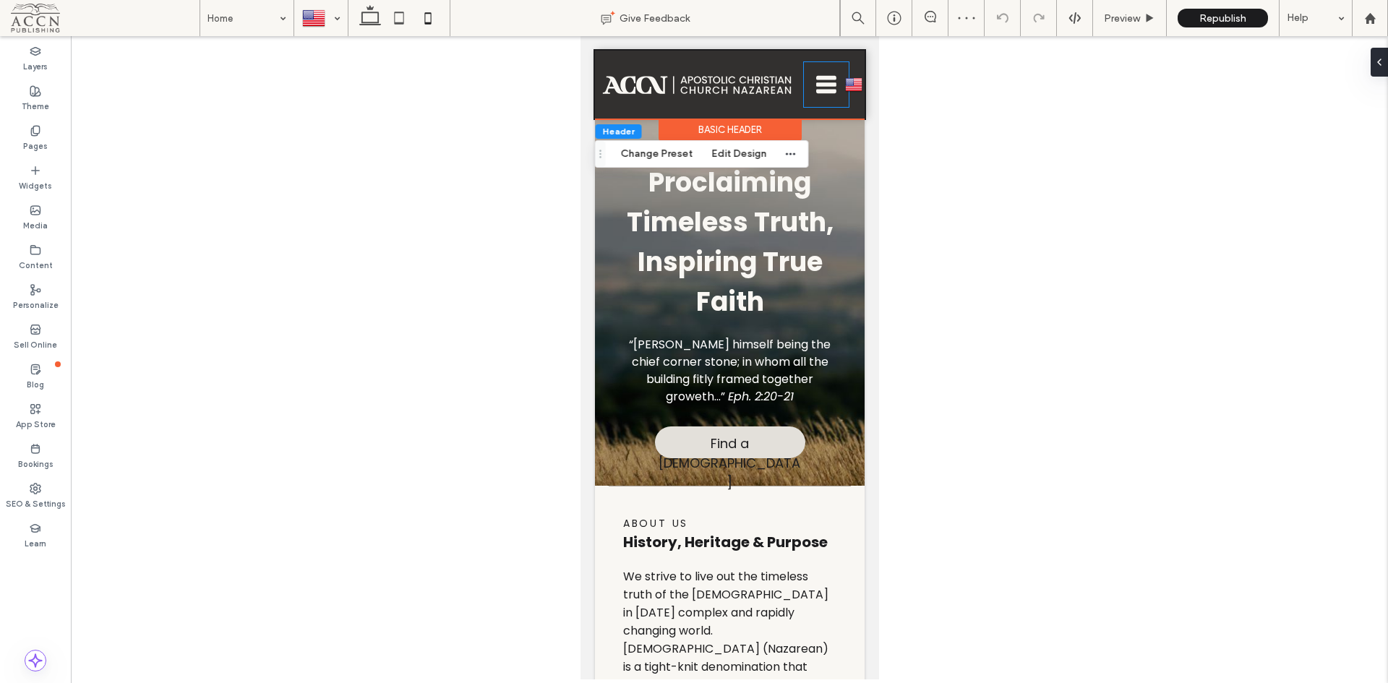
click at [816, 70] on div "Menu Icon" at bounding box center [825, 84] width 45 height 45
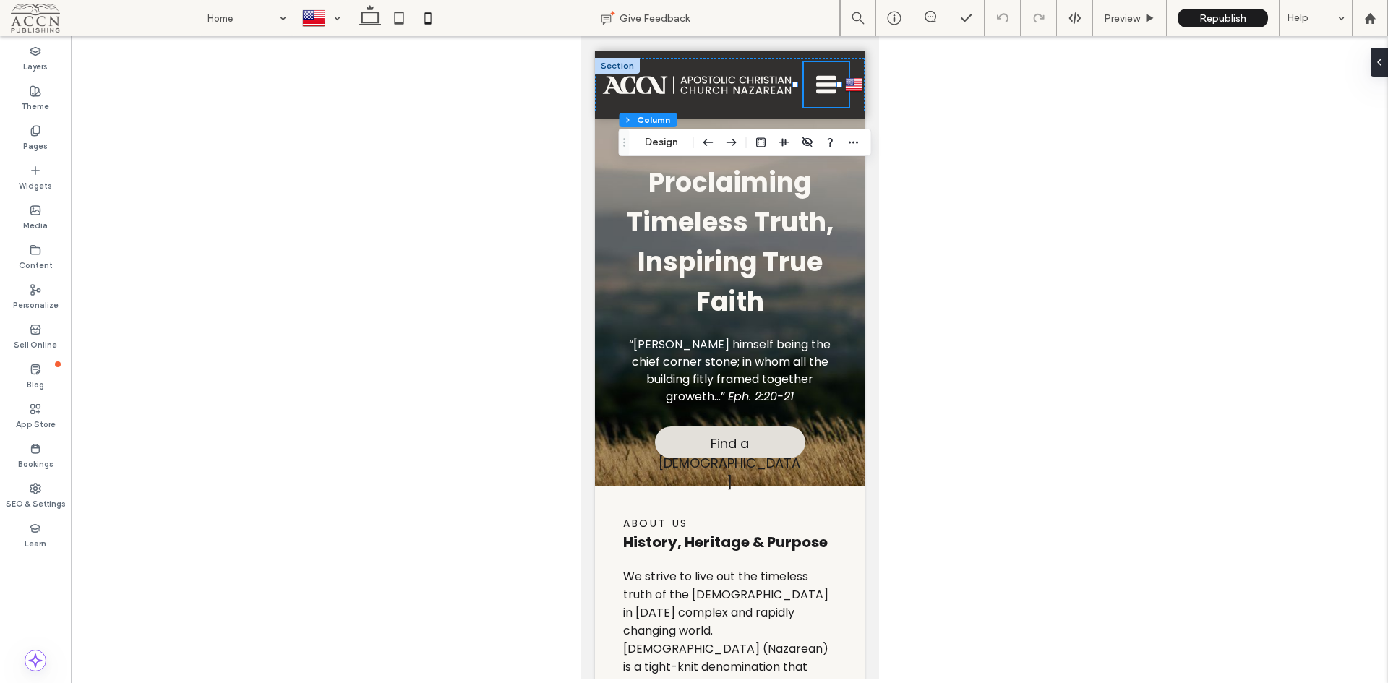
click at [727, 137] on icon "button" at bounding box center [731, 142] width 17 height 26
click at [752, 85] on img at bounding box center [696, 84] width 193 height 21
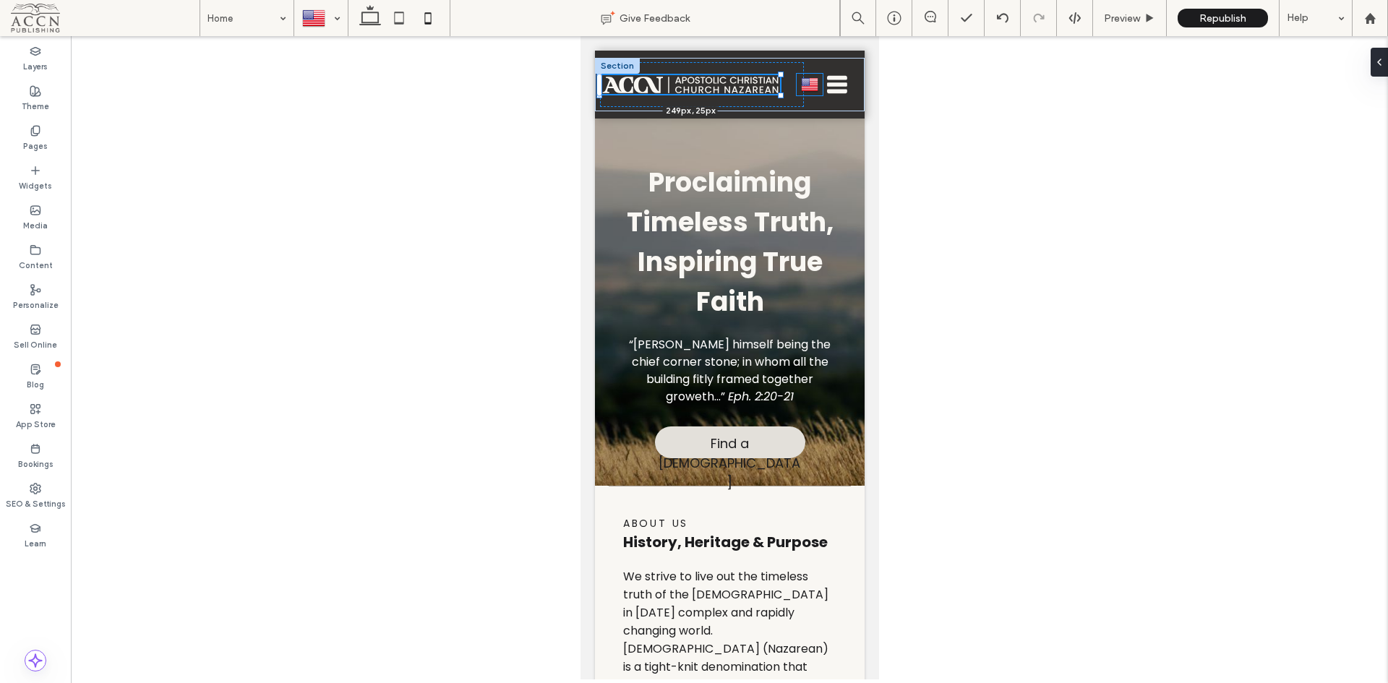
drag, startPoint x: 793, startPoint y: 95, endPoint x: 781, endPoint y: 89, distance: 13.6
click at [781, 89] on div "249px , 25px About Us Our History Our Identity We Believe Statement of Faith AC…" at bounding box center [729, 85] width 270 height 54
type input "***"
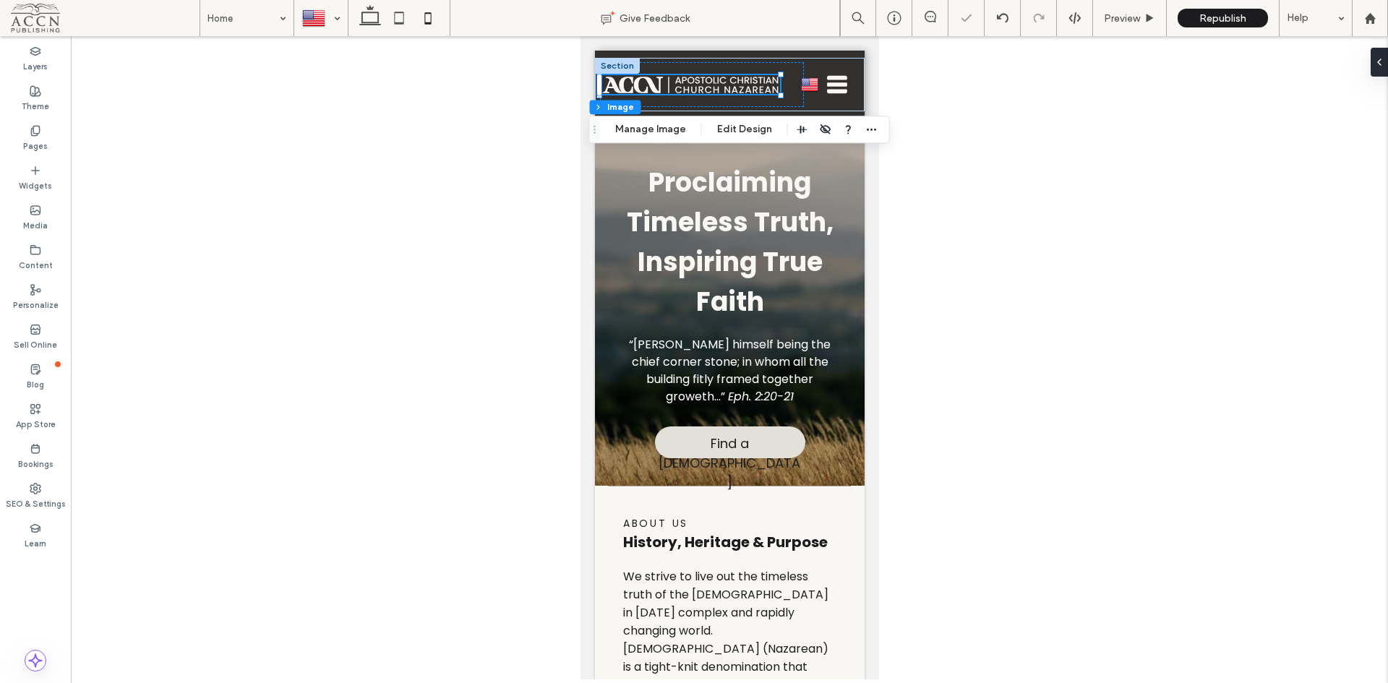
click at [935, 111] on div at bounding box center [730, 358] width 1318 height 644
click at [1062, 132] on div at bounding box center [730, 358] width 1318 height 644
click at [324, 27] on div at bounding box center [321, 18] width 52 height 35
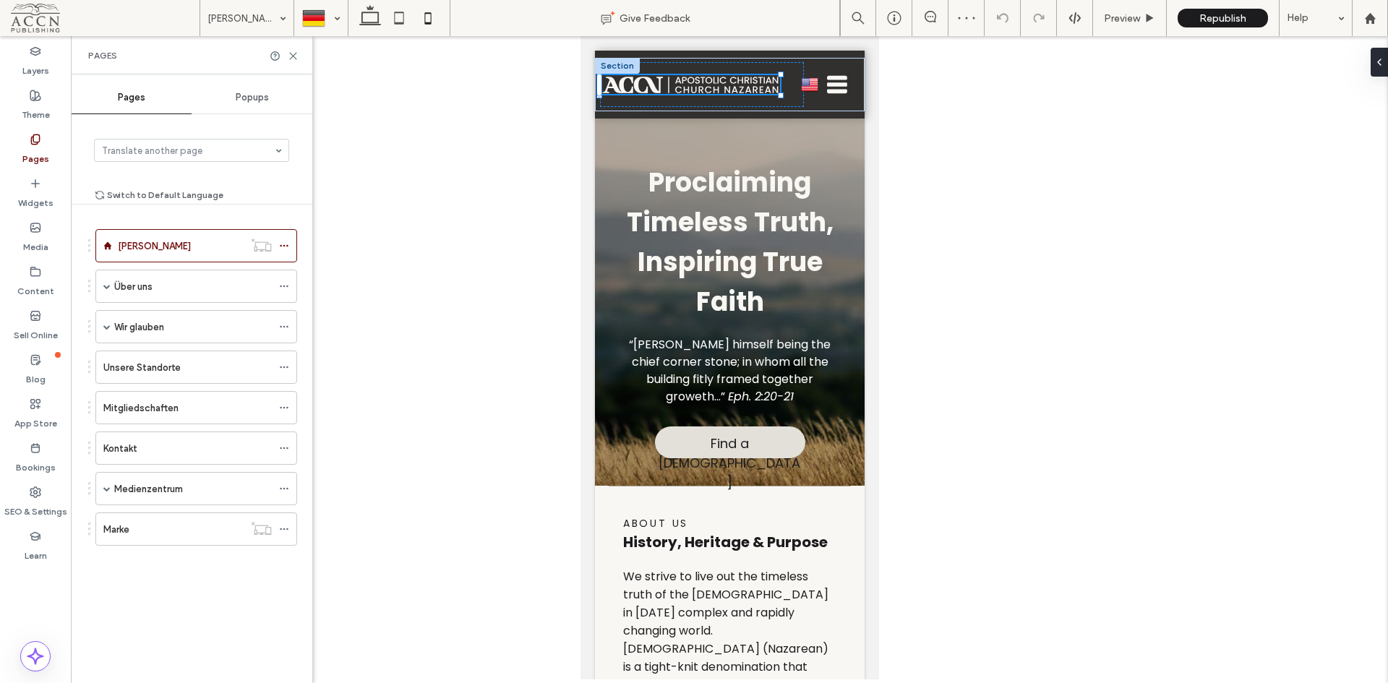
click at [179, 482] on label "Medienzentrum" at bounding box center [148, 489] width 69 height 25
click at [172, 239] on div "[PERSON_NAME]" at bounding box center [181, 246] width 126 height 15
click at [314, 15] on div at bounding box center [321, 18] width 52 height 35
click at [153, 294] on label "Sobre nós" at bounding box center [136, 286] width 44 height 25
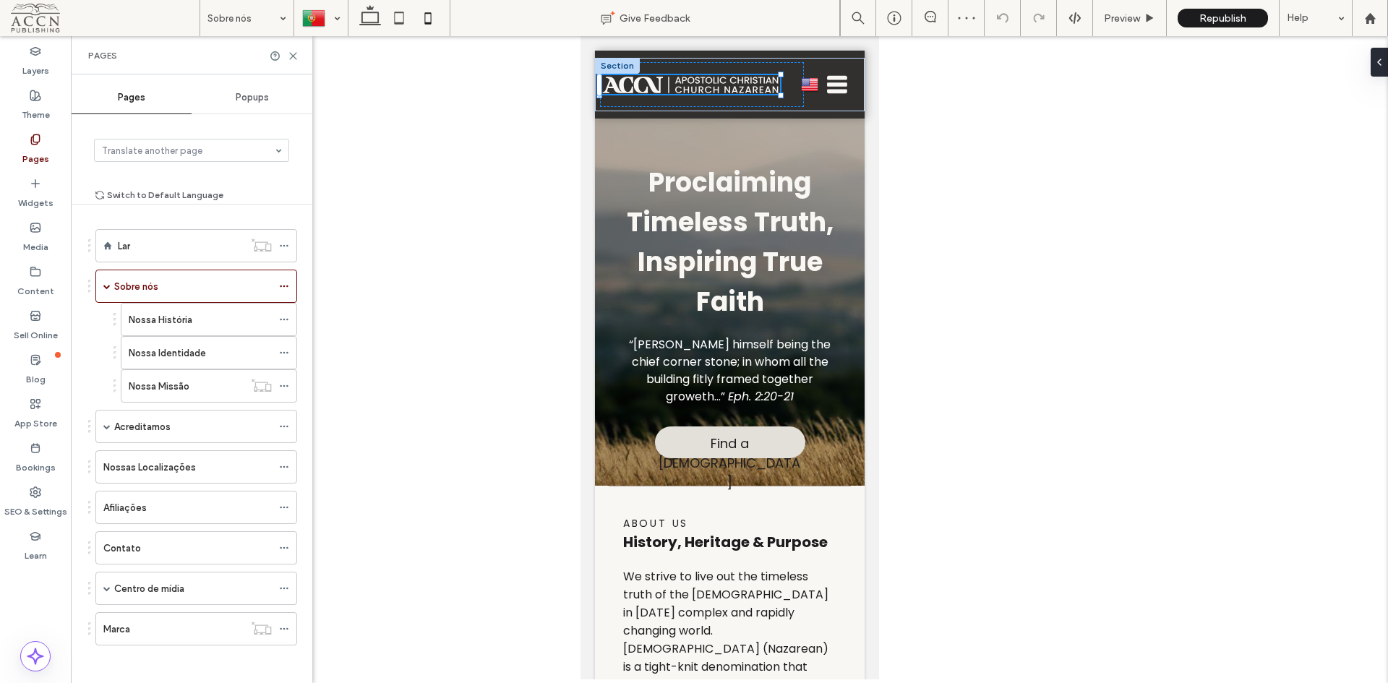
click at [162, 247] on div "Lar" at bounding box center [181, 246] width 126 height 15
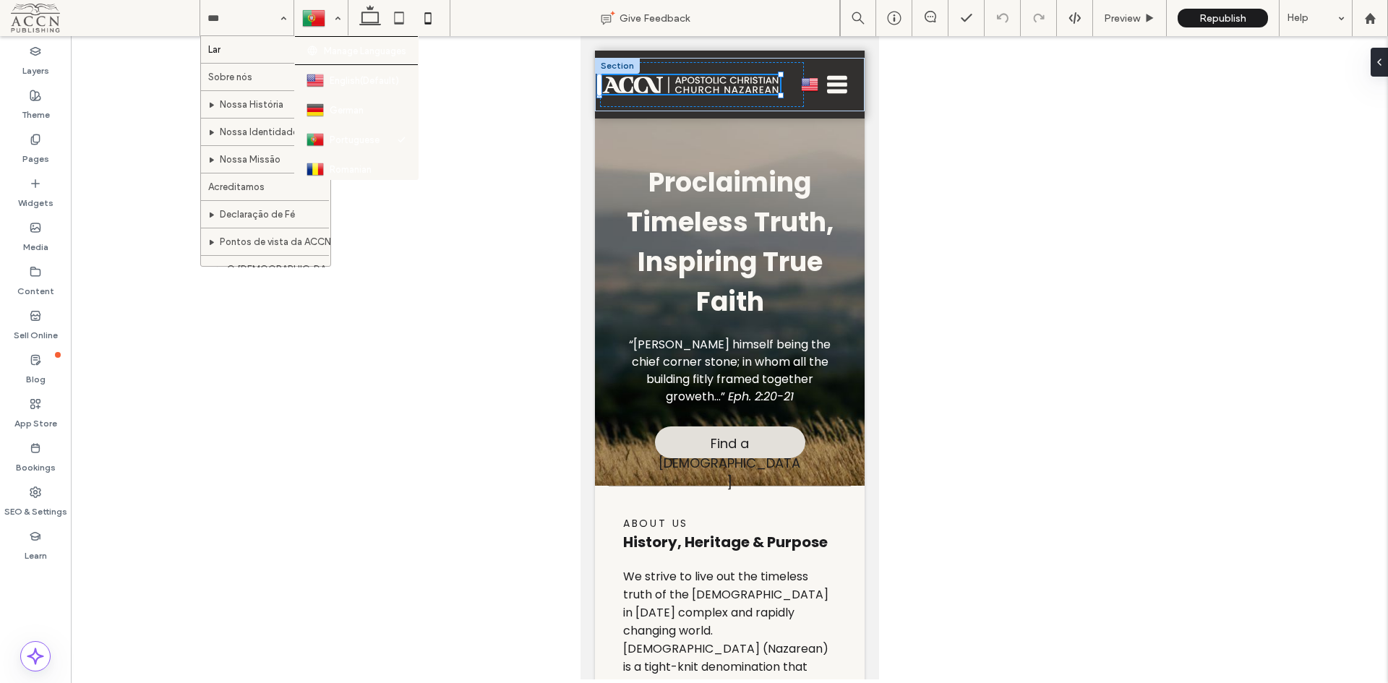
click at [337, 27] on div at bounding box center [321, 18] width 52 height 35
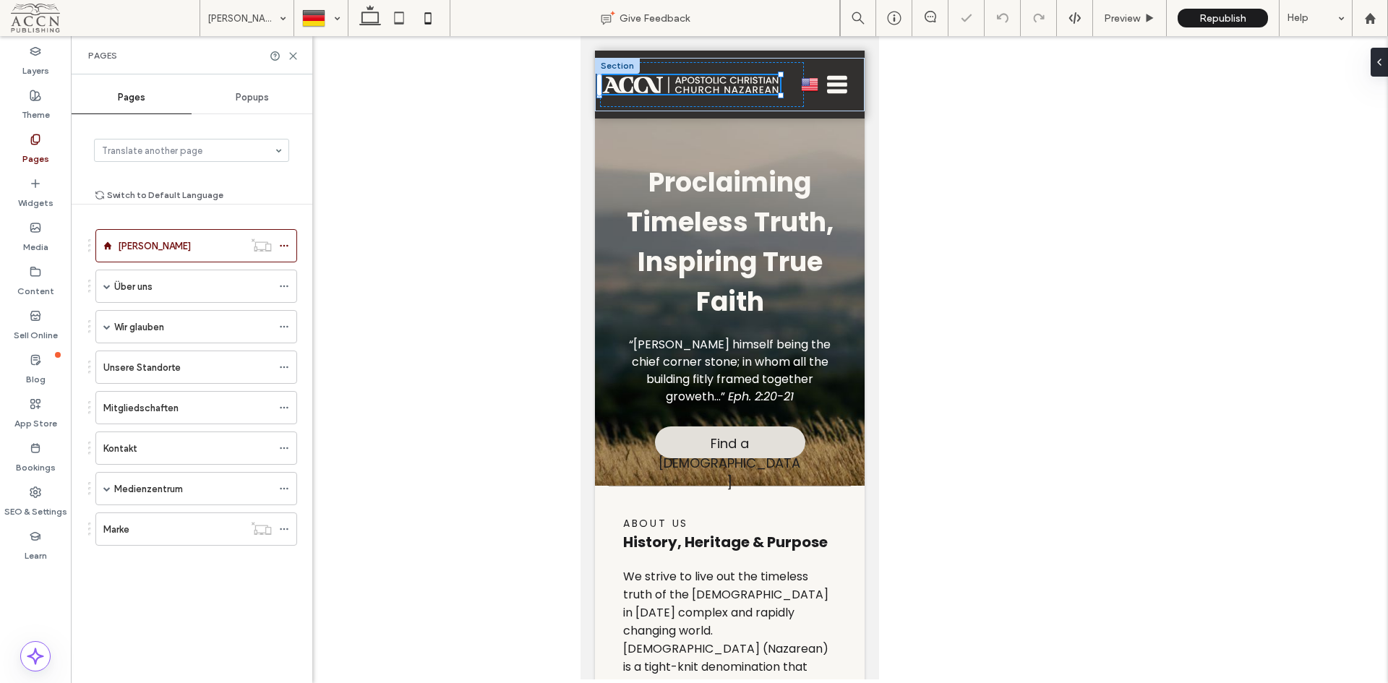
click at [172, 283] on div "Über uns" at bounding box center [193, 286] width 158 height 15
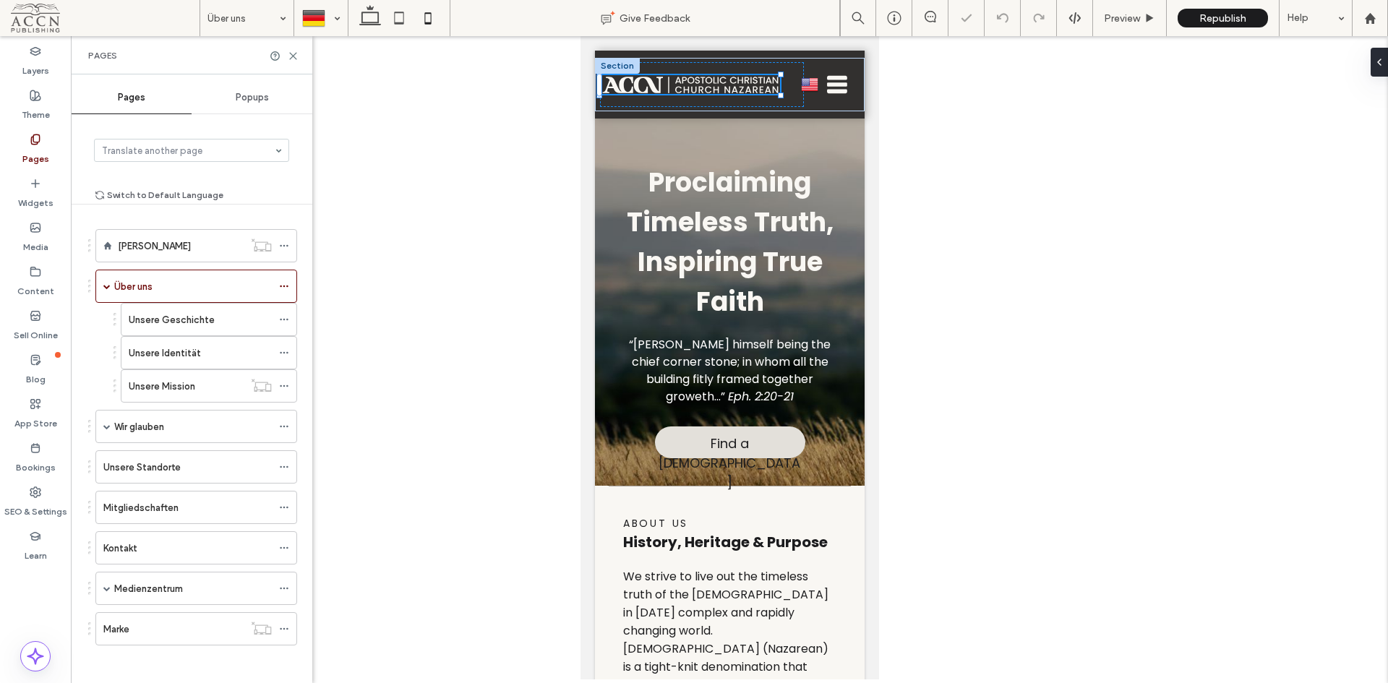
click at [160, 244] on div "Heim" at bounding box center [181, 246] width 126 height 15
click at [322, 17] on div at bounding box center [321, 18] width 52 height 35
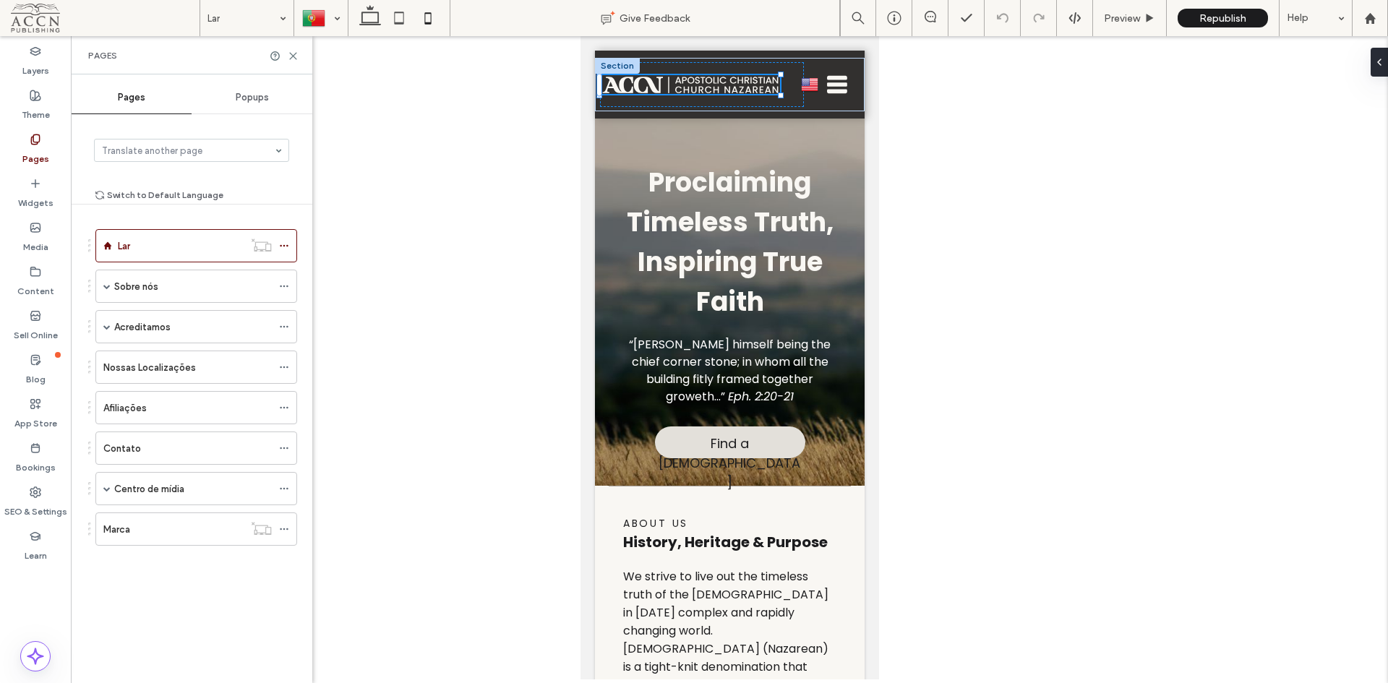
click at [53, 185] on div "Widgets" at bounding box center [35, 193] width 71 height 44
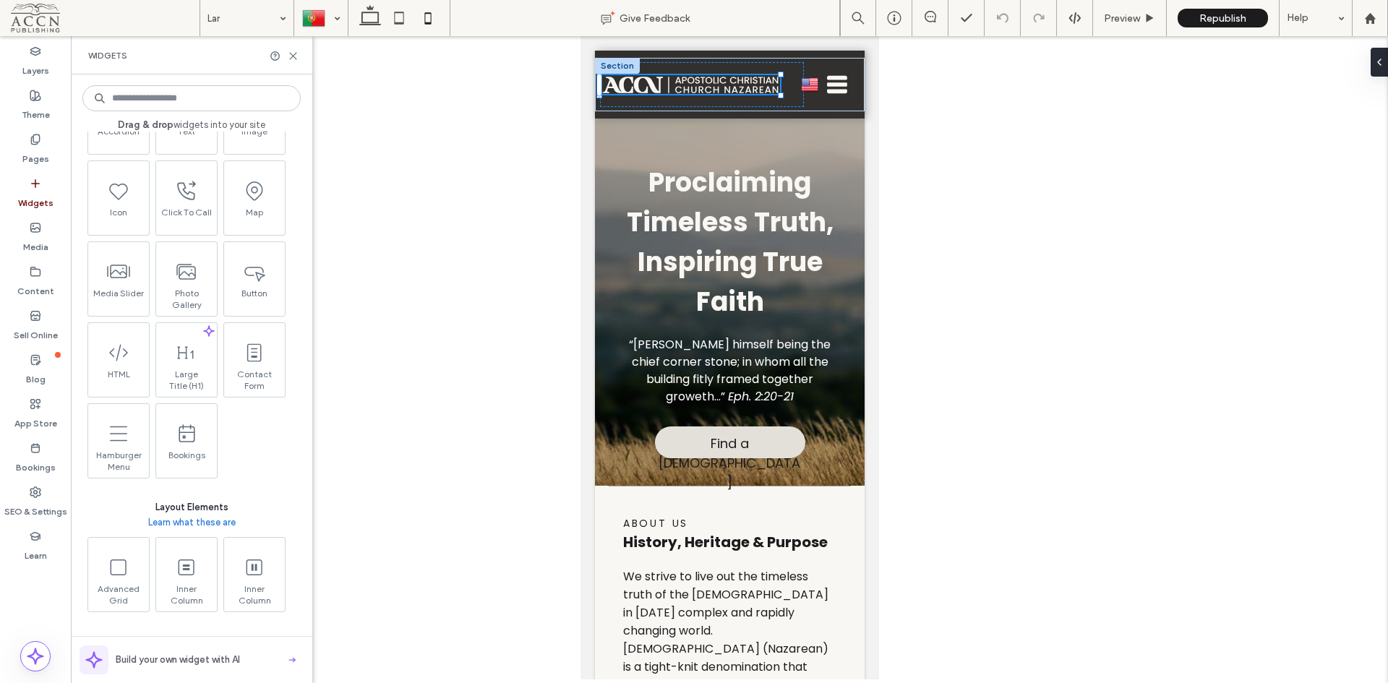
scroll to position [289, 0]
click at [294, 60] on icon at bounding box center [293, 56] width 11 height 11
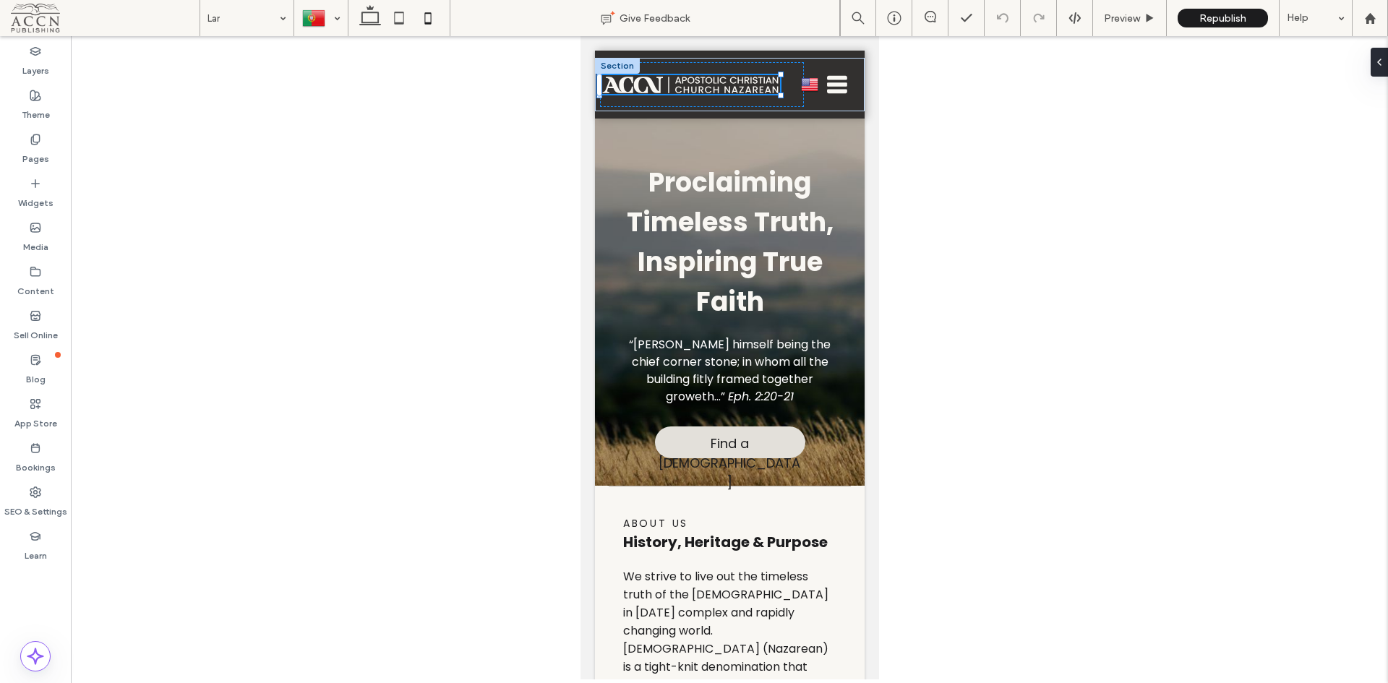
click at [311, 15] on div at bounding box center [321, 18] width 52 height 35
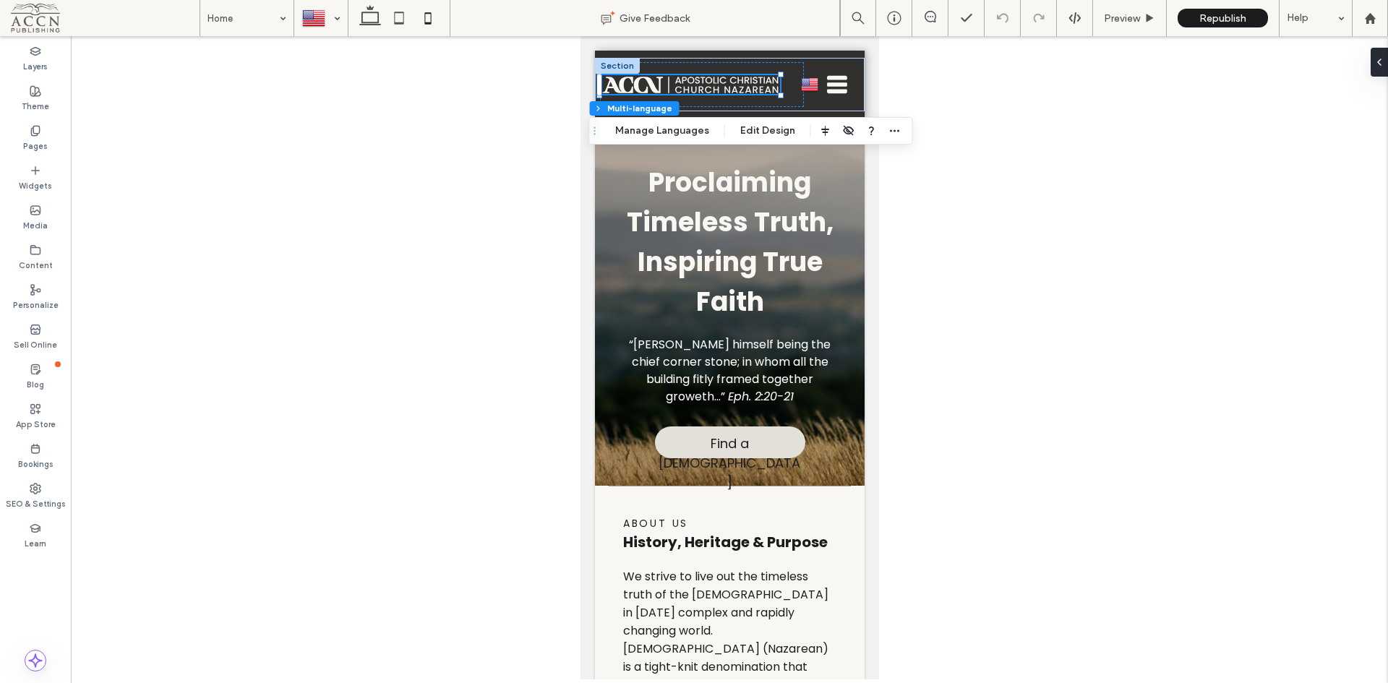
click at [775, 128] on button "Edit Design" at bounding box center [768, 130] width 74 height 17
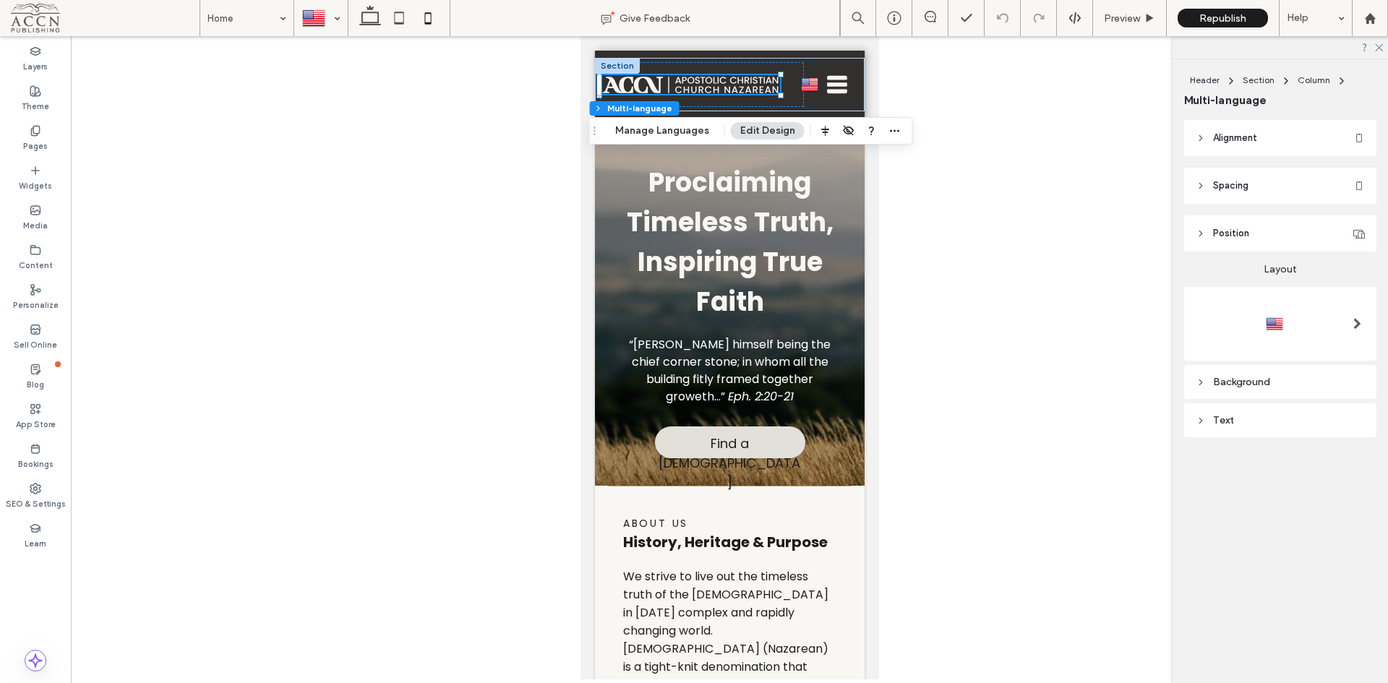
click at [1359, 321] on span at bounding box center [1358, 324] width 8 height 12
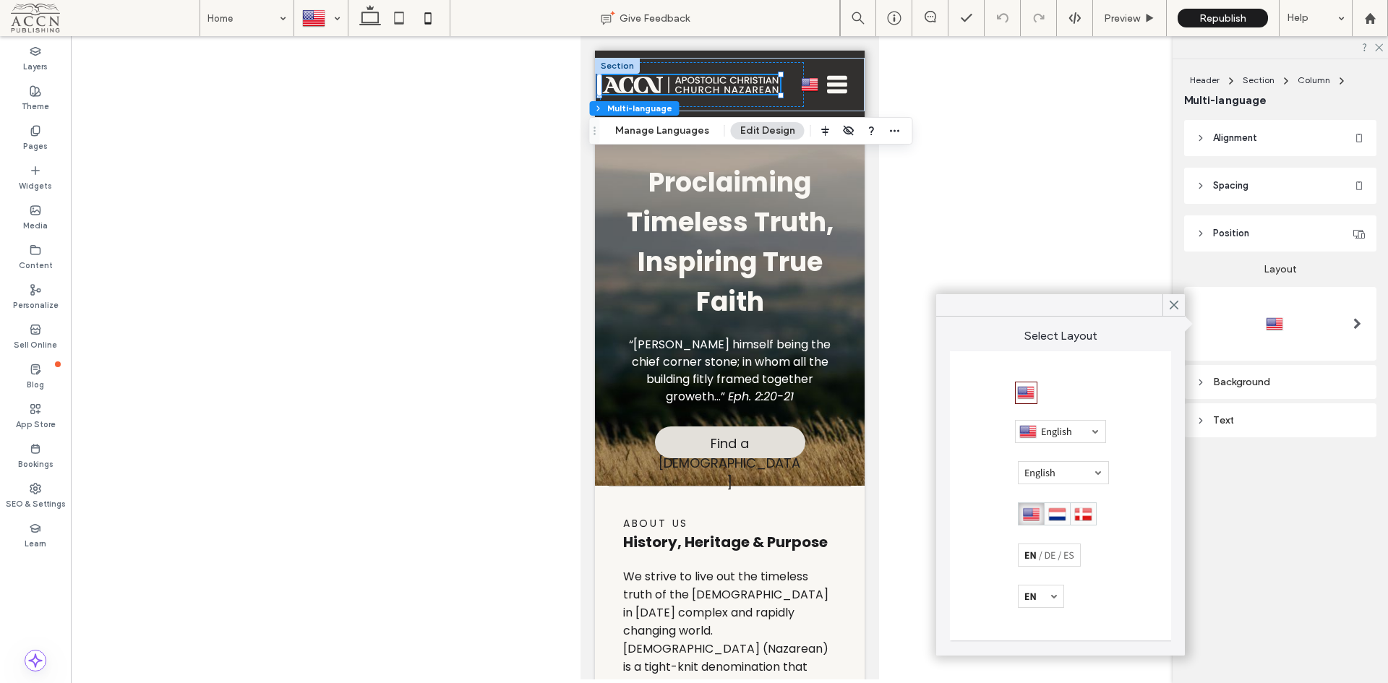
click at [1326, 484] on div "Alignment Spacing Padding (inner spacing) 0px 0% 0px 0% * px 0px * px 0px Posit…" at bounding box center [1286, 307] width 202 height 375
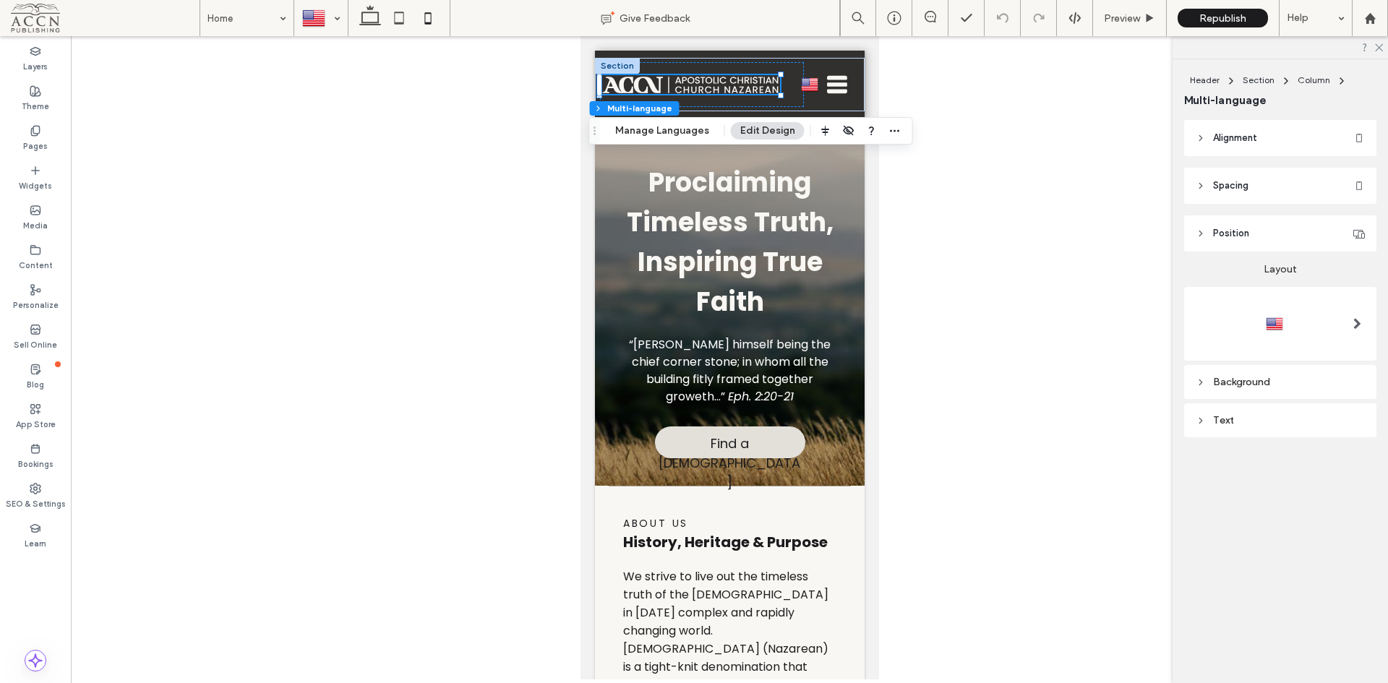
click at [1280, 388] on div "Background" at bounding box center [1280, 382] width 169 height 12
click at [1268, 500] on div "Text" at bounding box center [1280, 500] width 169 height 12
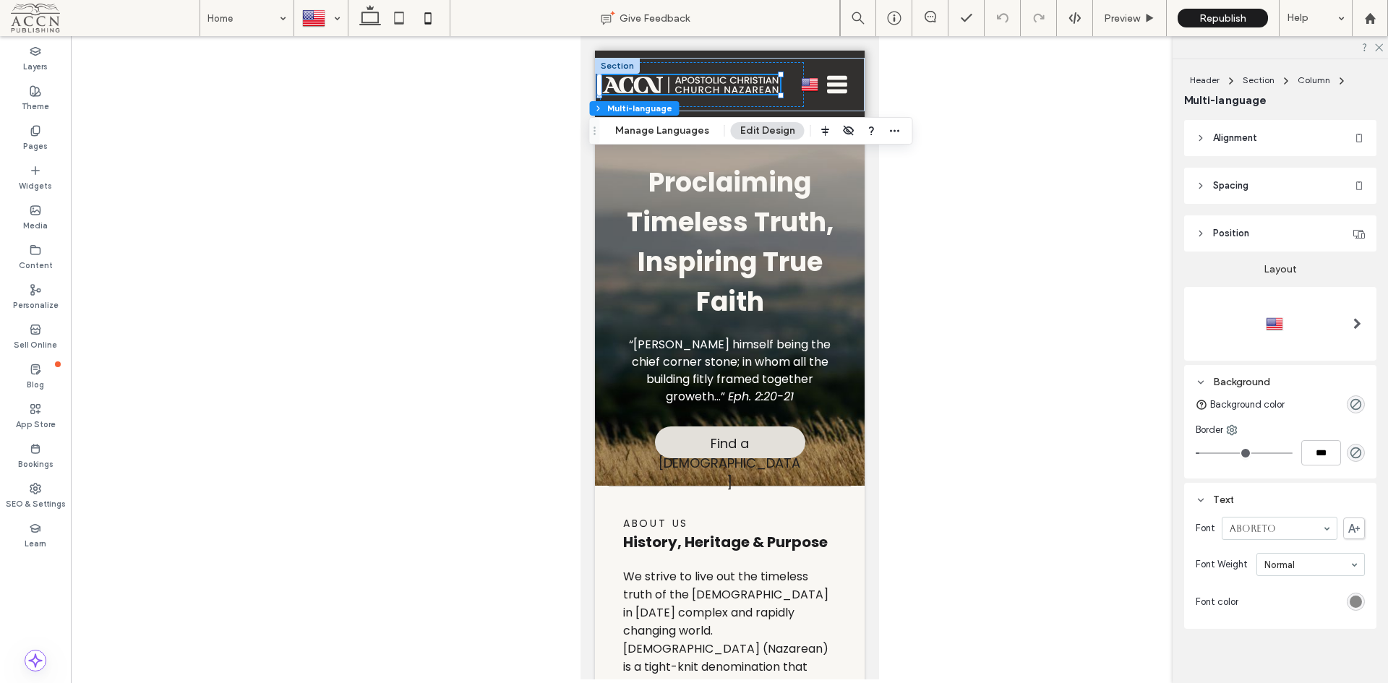
click at [1268, 497] on div "Text" at bounding box center [1280, 500] width 169 height 12
type input "*"
type input "***"
drag, startPoint x: 1205, startPoint y: 453, endPoint x: 1179, endPoint y: 452, distance: 26.0
type input "*"
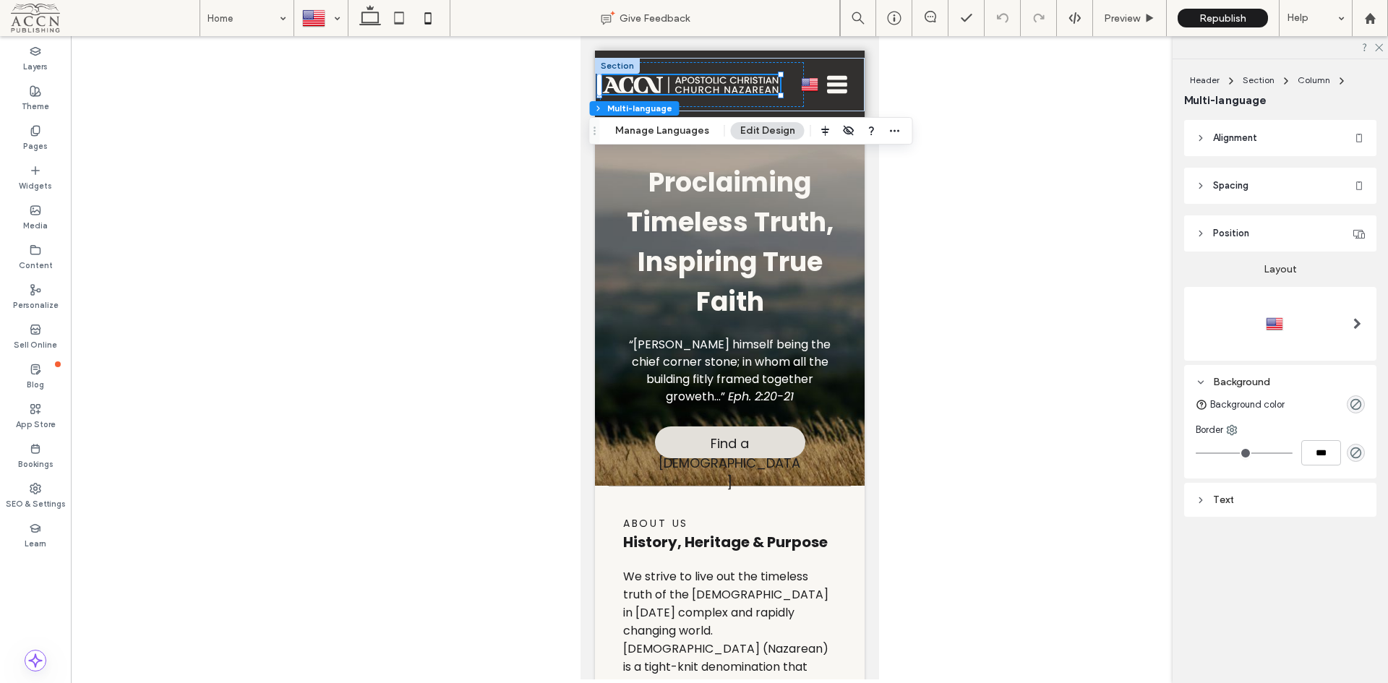
click at [1196, 453] on input "range" at bounding box center [1244, 453] width 97 height 1
click at [1302, 505] on div "Text" at bounding box center [1280, 500] width 169 height 12
click at [1249, 239] on span "Position" at bounding box center [1231, 233] width 36 height 14
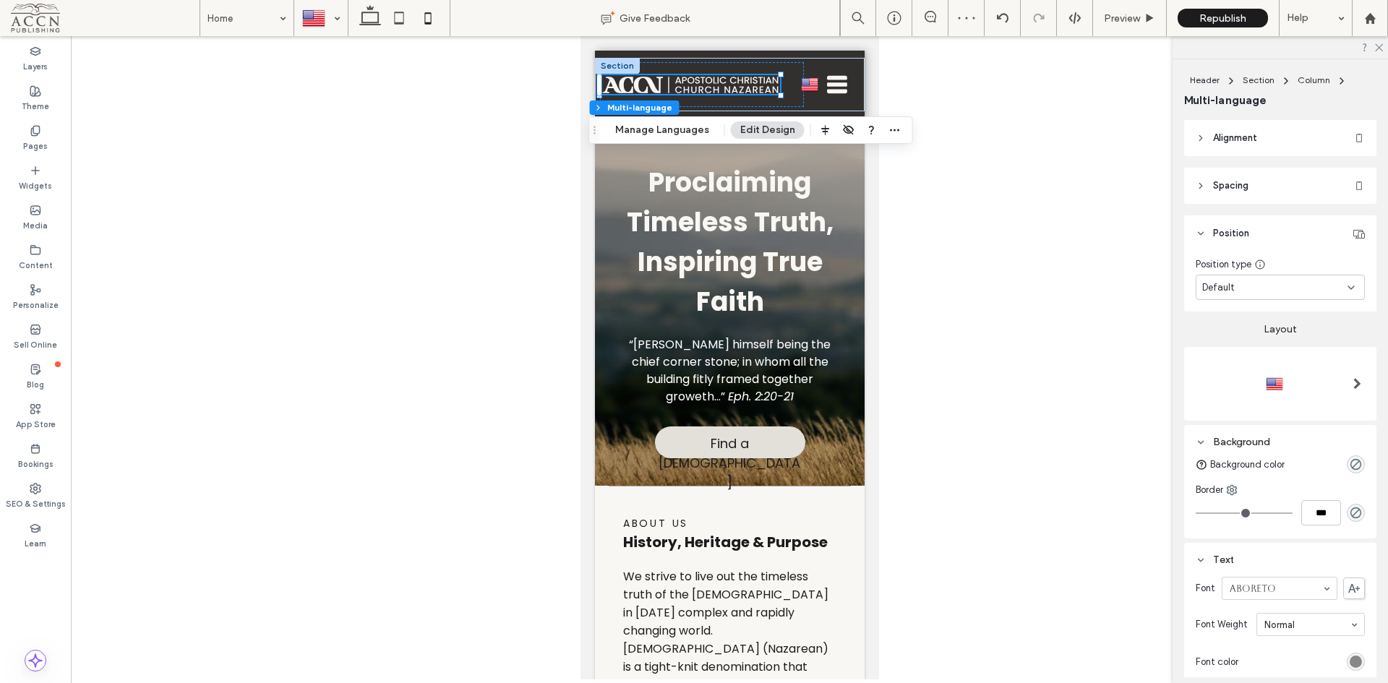
click at [1268, 285] on div "Default" at bounding box center [1275, 288] width 145 height 14
click at [1227, 179] on span "Spacing" at bounding box center [1230, 186] width 35 height 14
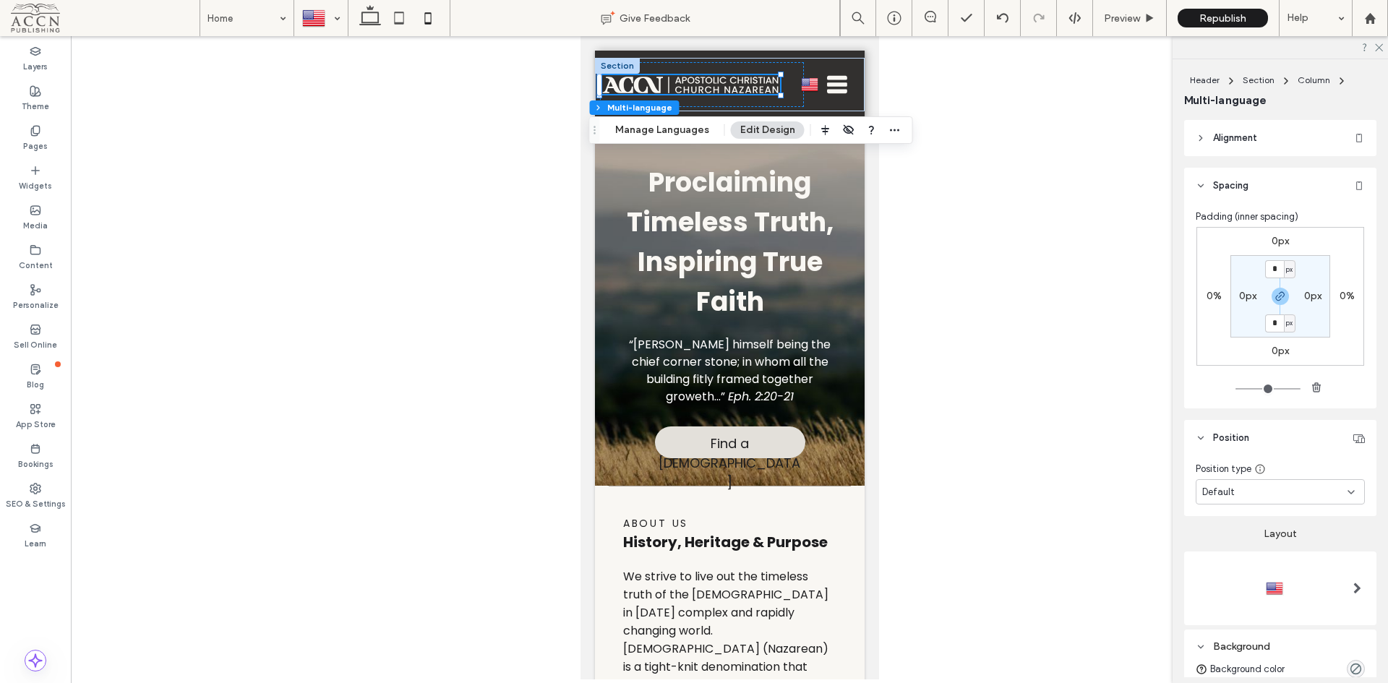
click at [1231, 146] on header "Alignment" at bounding box center [1281, 138] width 192 height 36
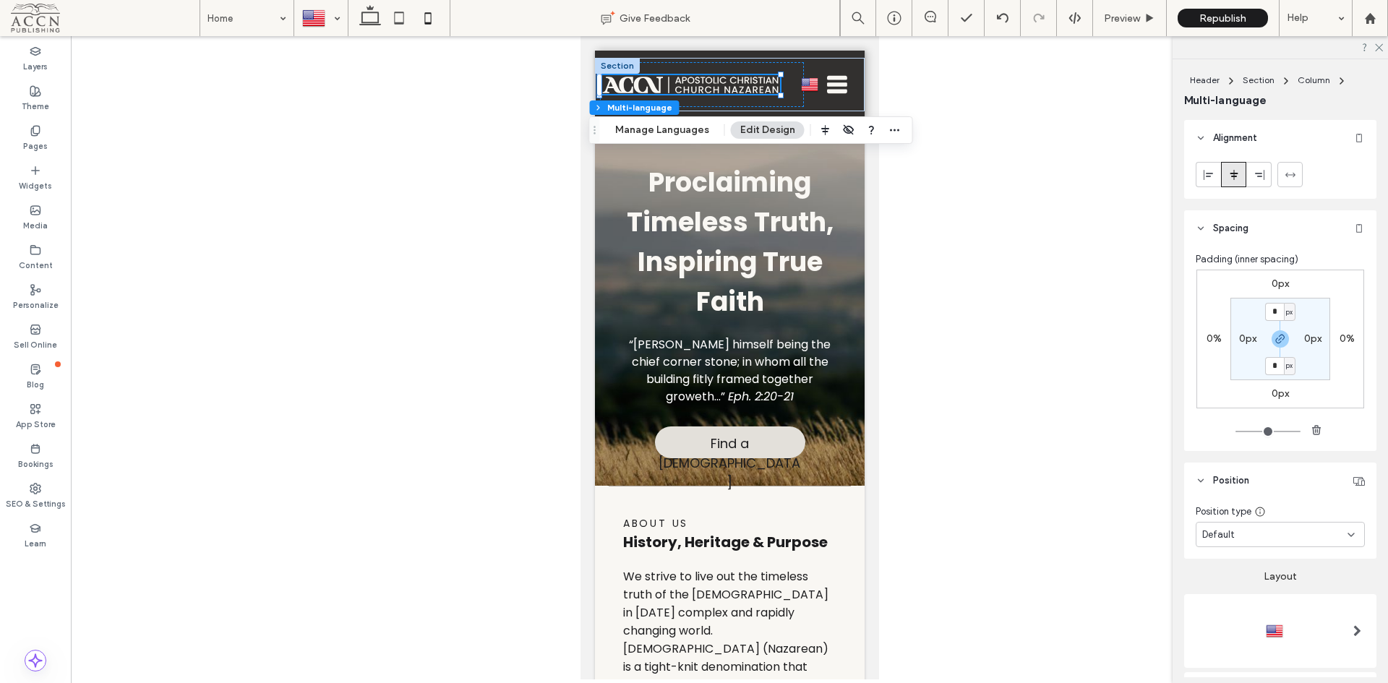
click at [683, 134] on button "Manage Languages" at bounding box center [662, 129] width 113 height 17
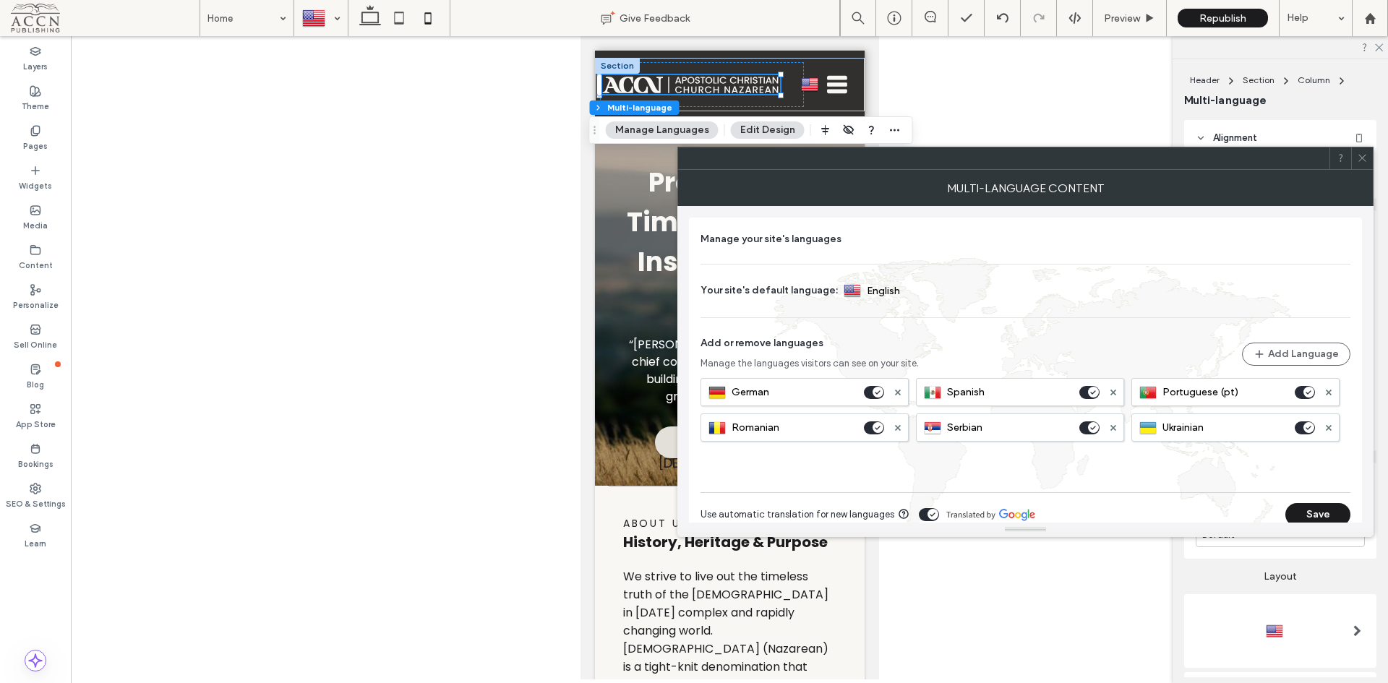
click at [1362, 162] on icon at bounding box center [1362, 158] width 11 height 11
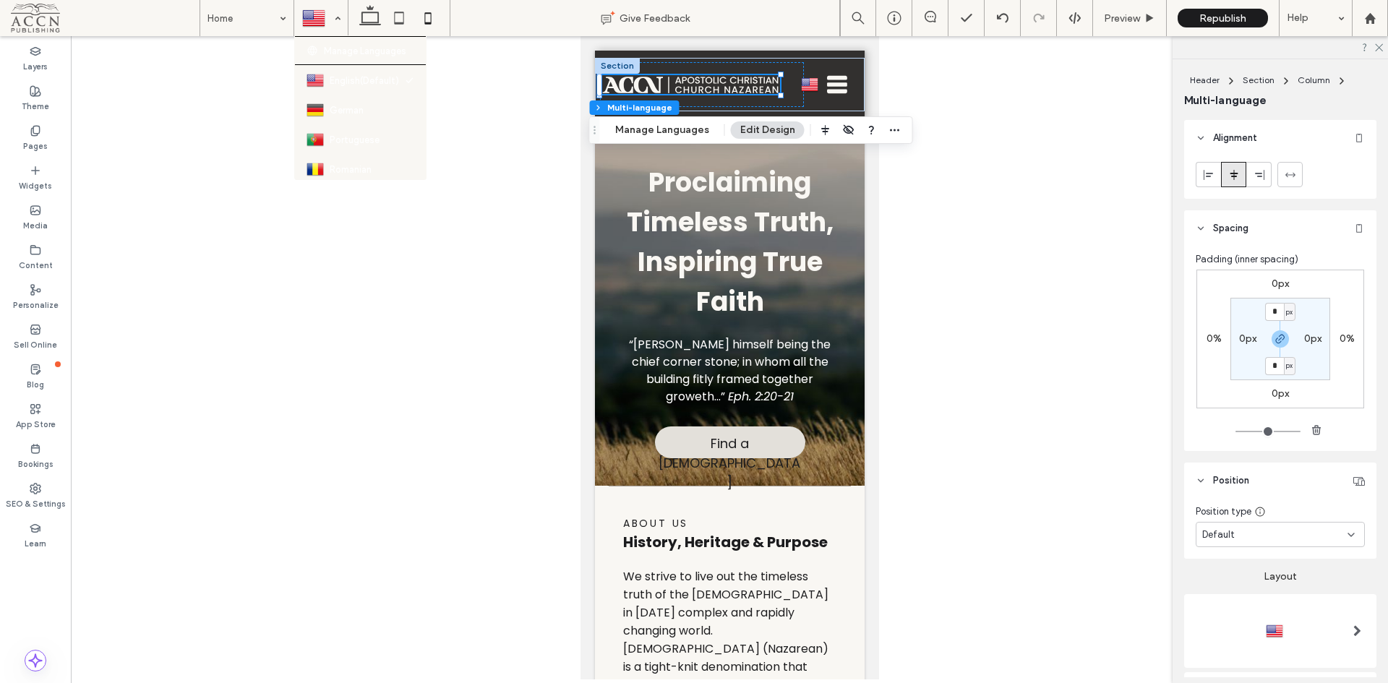
click at [323, 17] on div at bounding box center [321, 18] width 52 height 35
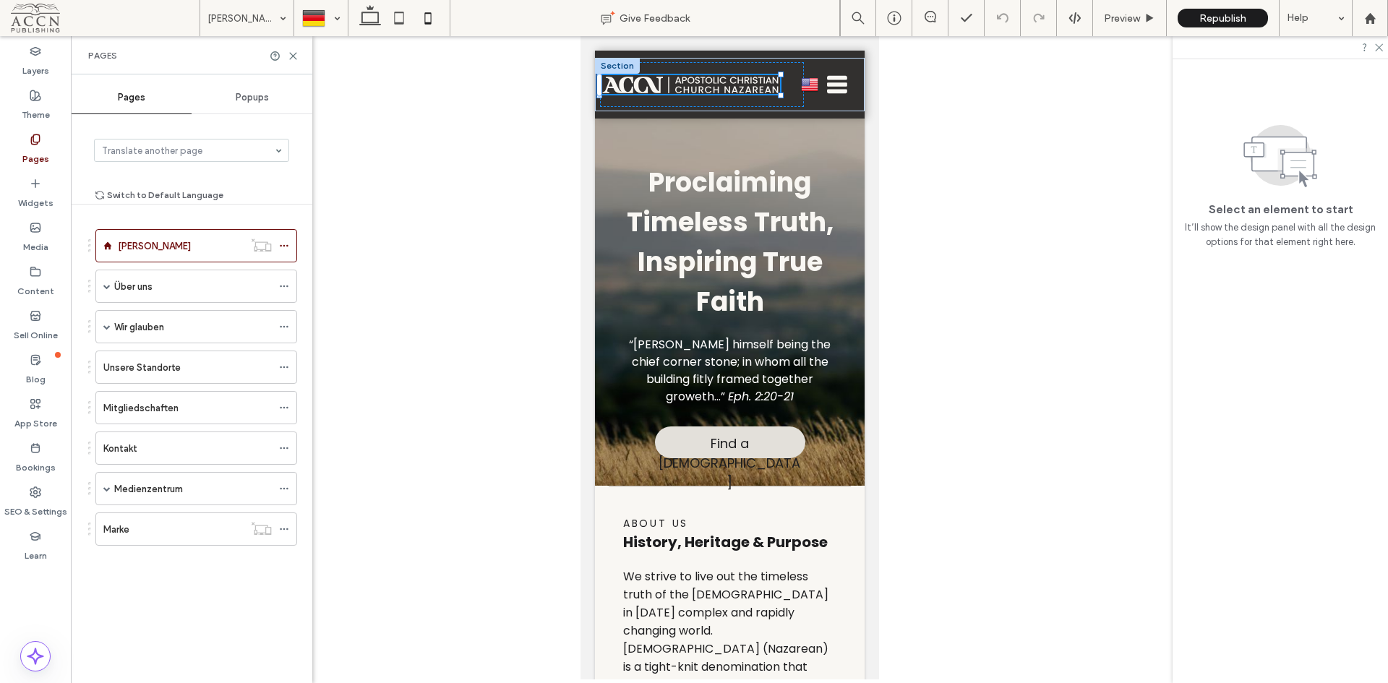
click at [493, 216] on div at bounding box center [730, 358] width 1318 height 644
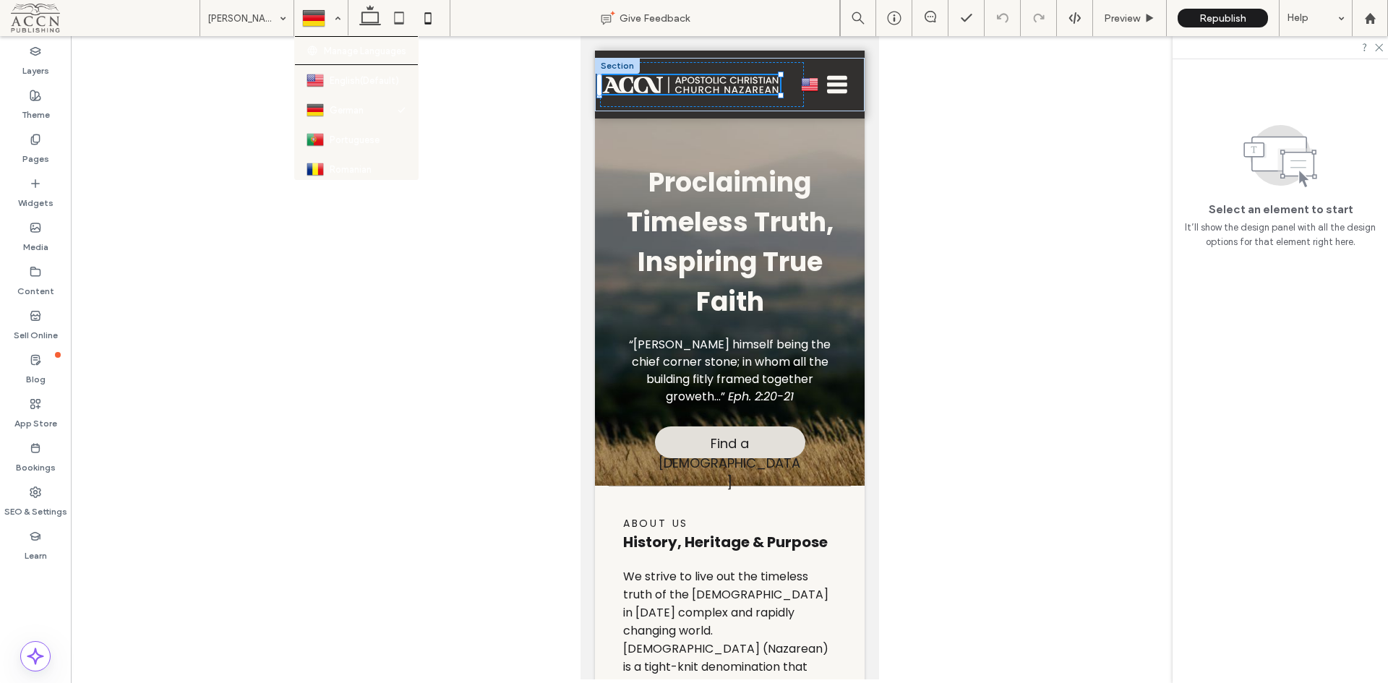
click at [323, 23] on div at bounding box center [321, 18] width 52 height 35
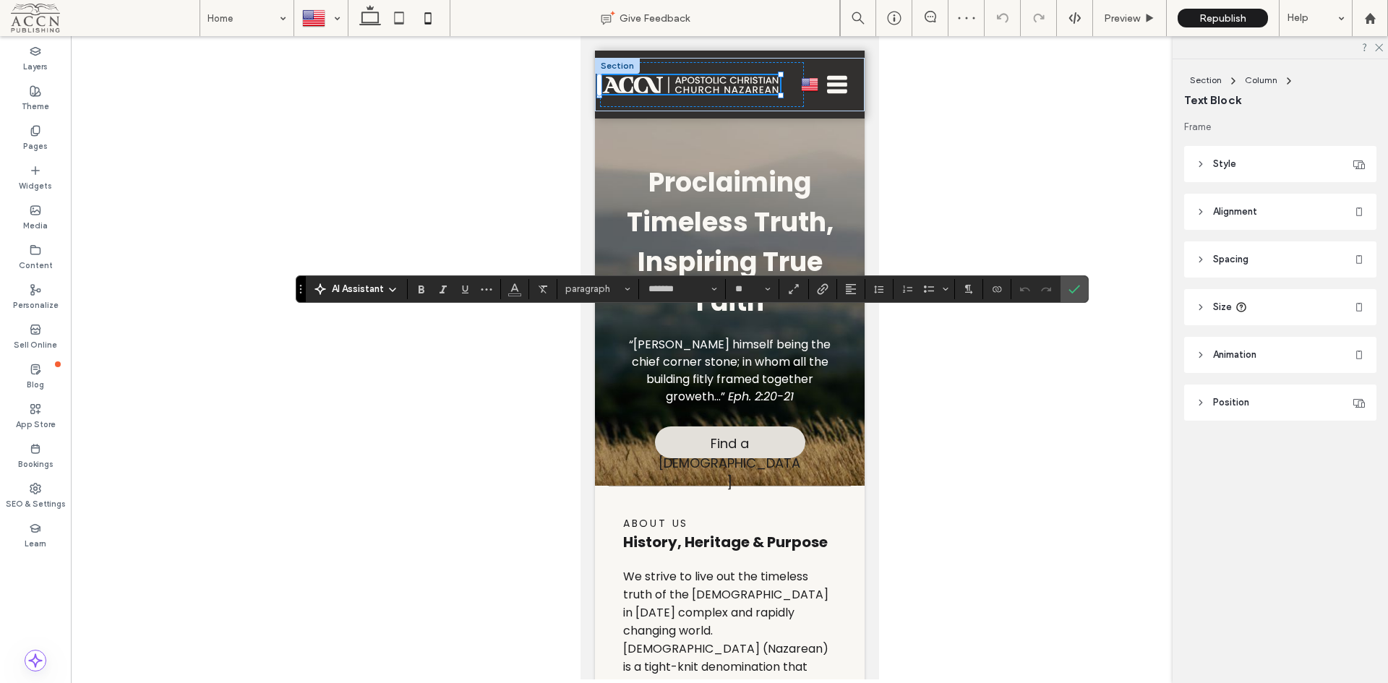
click at [294, 58] on div at bounding box center [730, 358] width 1318 height 644
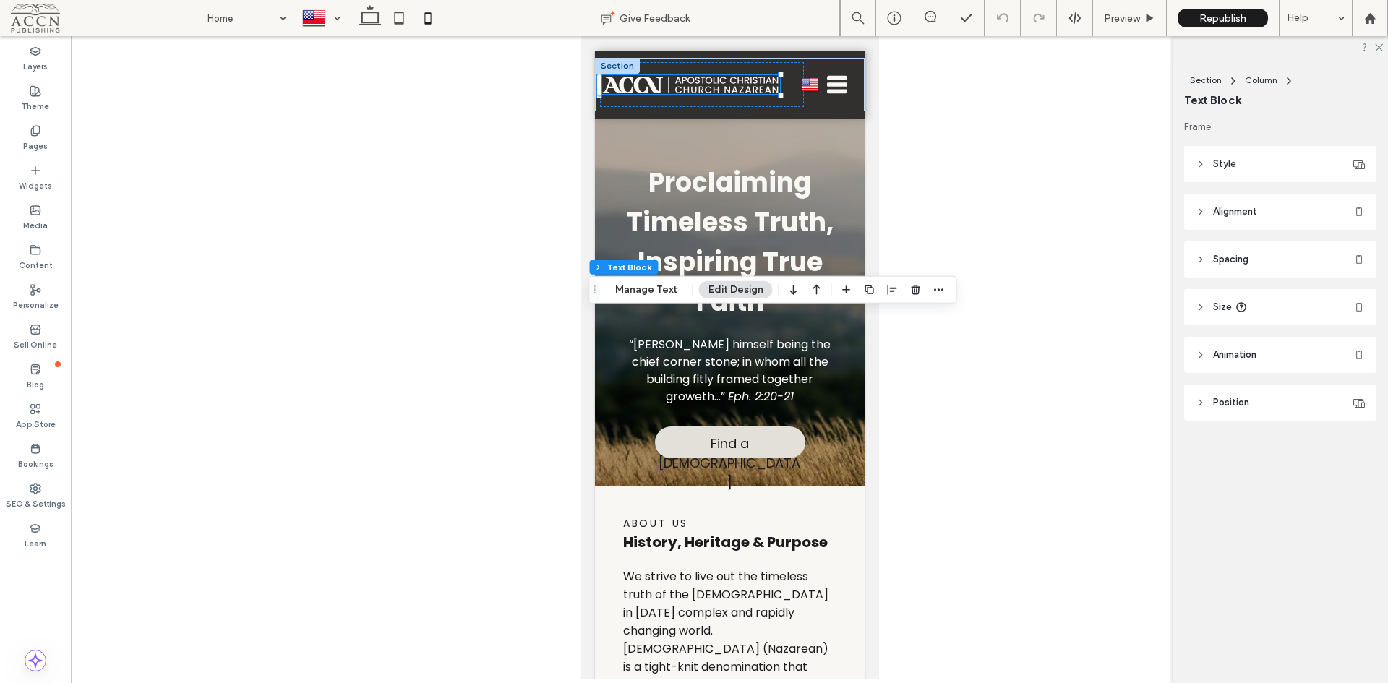
click at [318, 33] on div at bounding box center [321, 18] width 52 height 35
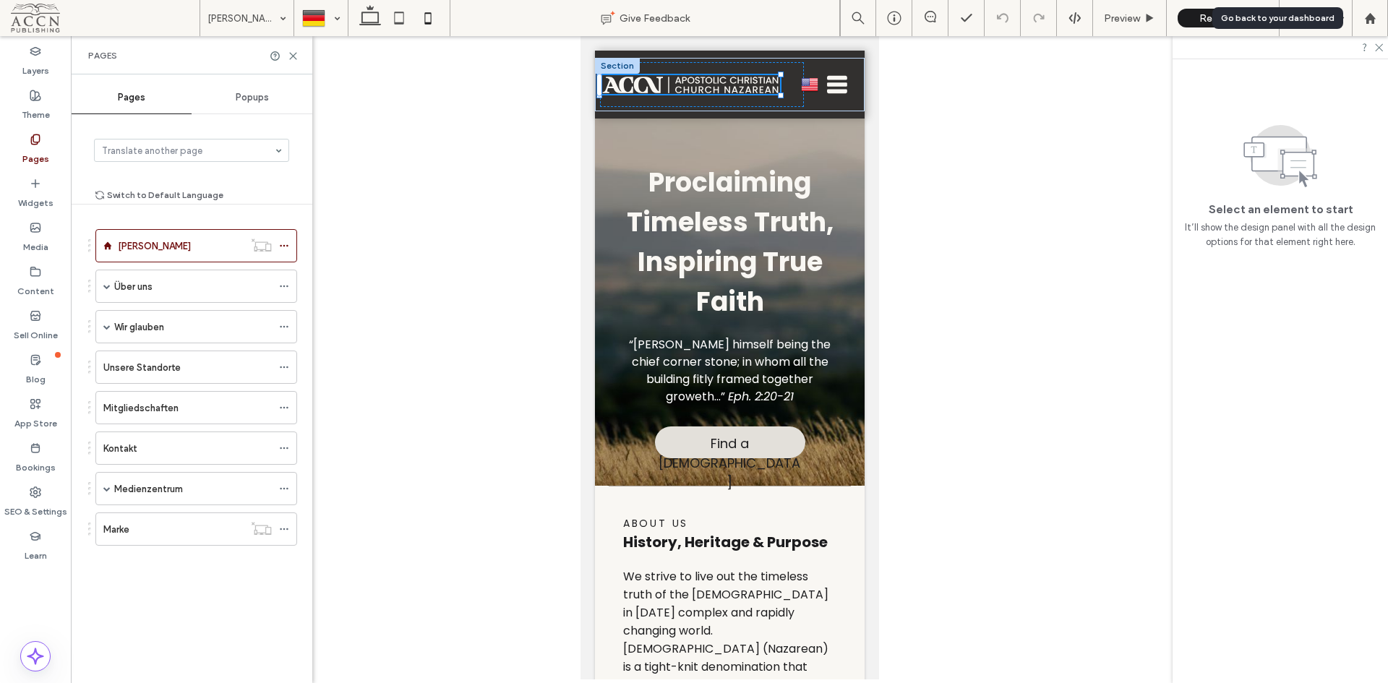
click at [1368, 11] on div at bounding box center [1370, 18] width 36 height 36
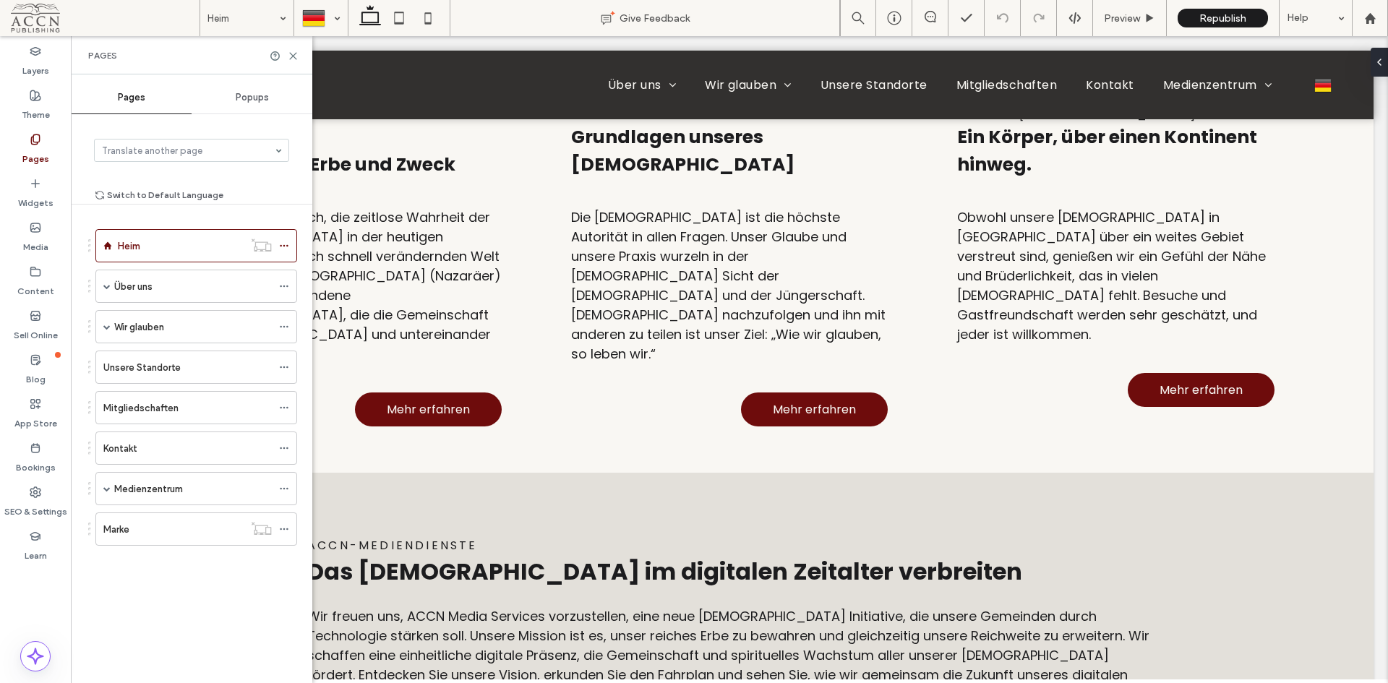
scroll to position [651, 0]
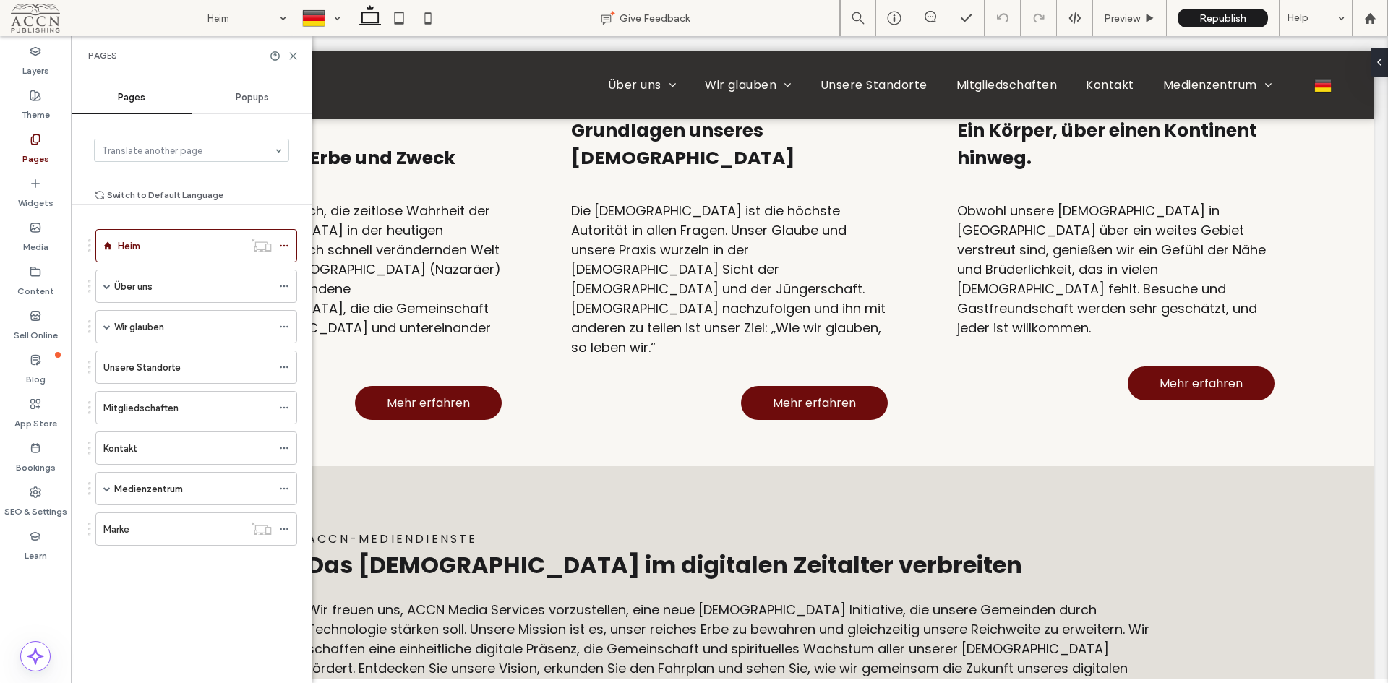
click at [469, 260] on span "Wir streben danach, die zeitlose Wahrheit der [DEMOGRAPHIC_DATA] in der heutige…" at bounding box center [348, 279] width 305 height 155
click at [458, 260] on span "Wir streben danach, die zeitlose Wahrheit der [DEMOGRAPHIC_DATA] in der heutige…" at bounding box center [348, 279] width 305 height 155
click at [455, 252] on p "Wir streben danach, die zeitlose Wahrheit der [DEMOGRAPHIC_DATA] in der heutige…" at bounding box center [348, 279] width 305 height 156
click at [565, 395] on div "WIR glauben Grundlagen unseres Glaubens Die [DEMOGRAPHIC_DATA] ist die höchste …" at bounding box center [730, 238] width 387 height 456
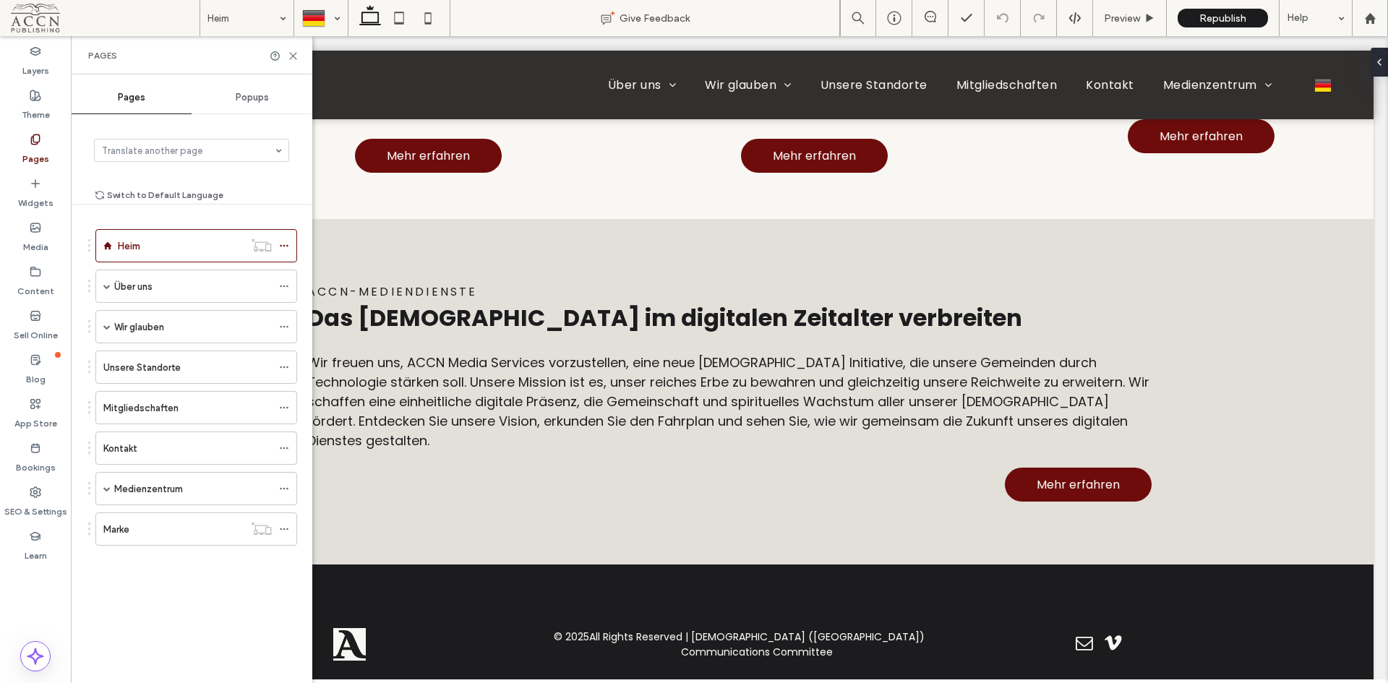
scroll to position [907, 0]
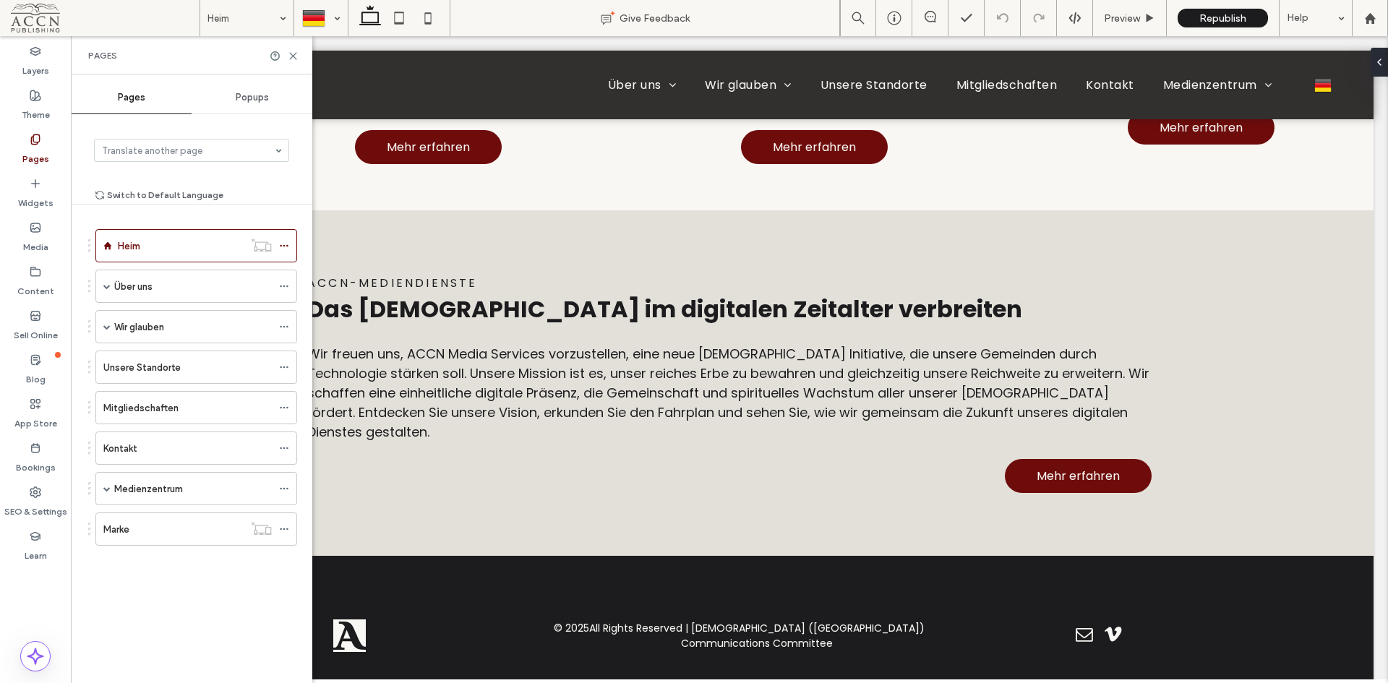
click at [223, 122] on div "Pages Popups Translate another page Switch to Default Language Heim Über uns Un…" at bounding box center [192, 379] width 242 height 594
click at [202, 198] on button "Switch to Default Language" at bounding box center [158, 195] width 129 height 17
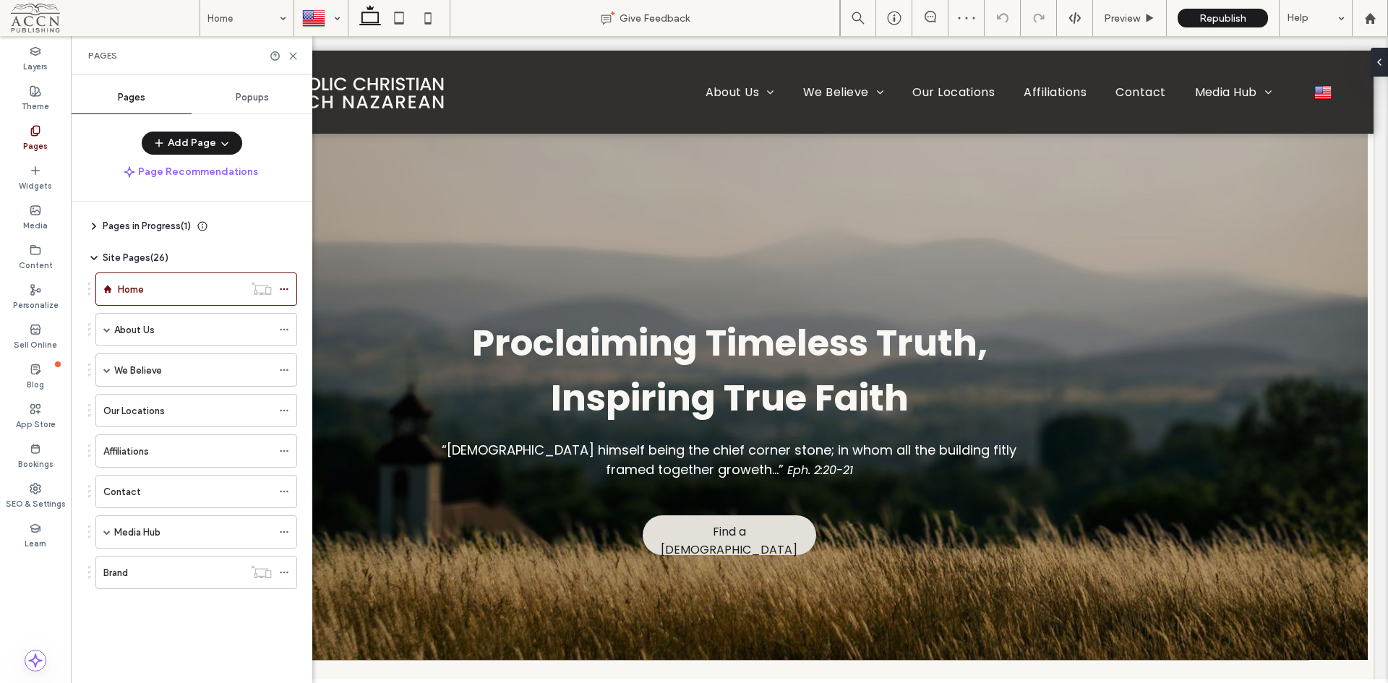
click at [118, 374] on label "We Believe" at bounding box center [138, 370] width 48 height 25
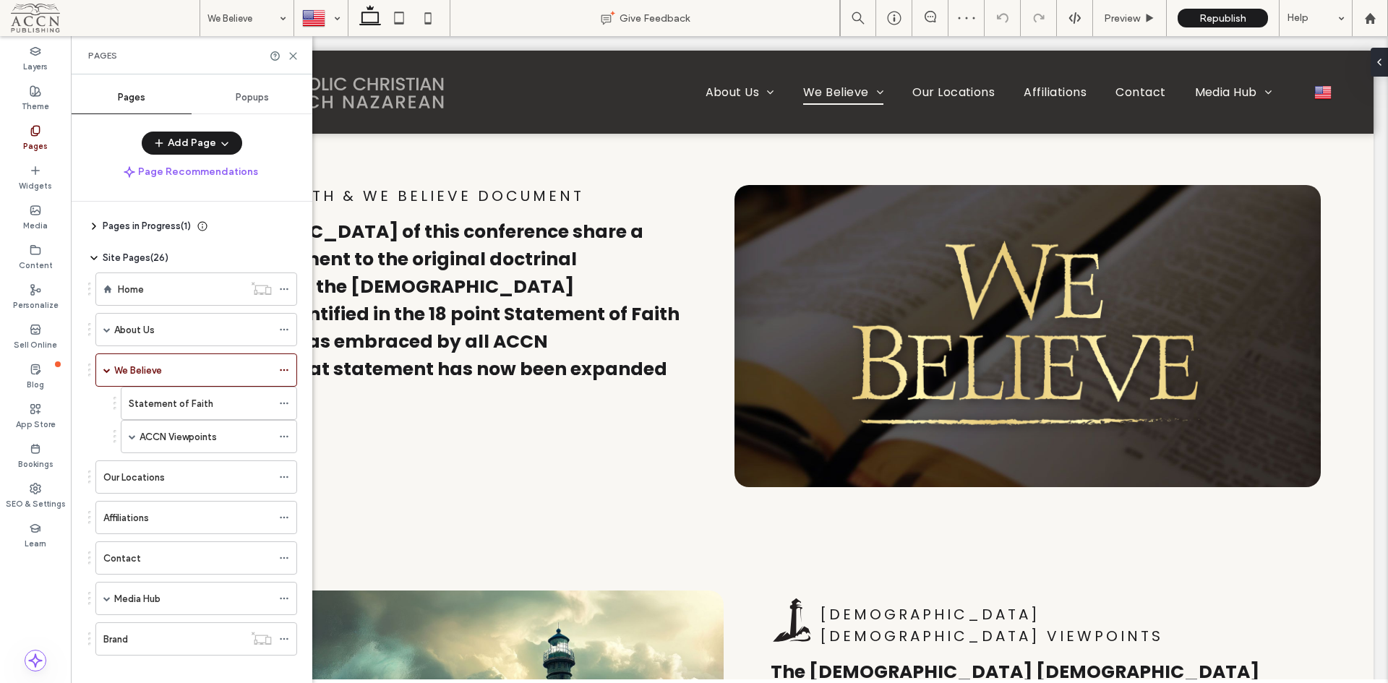
click at [140, 435] on label "ACCN Viewpoints" at bounding box center [178, 436] width 77 height 25
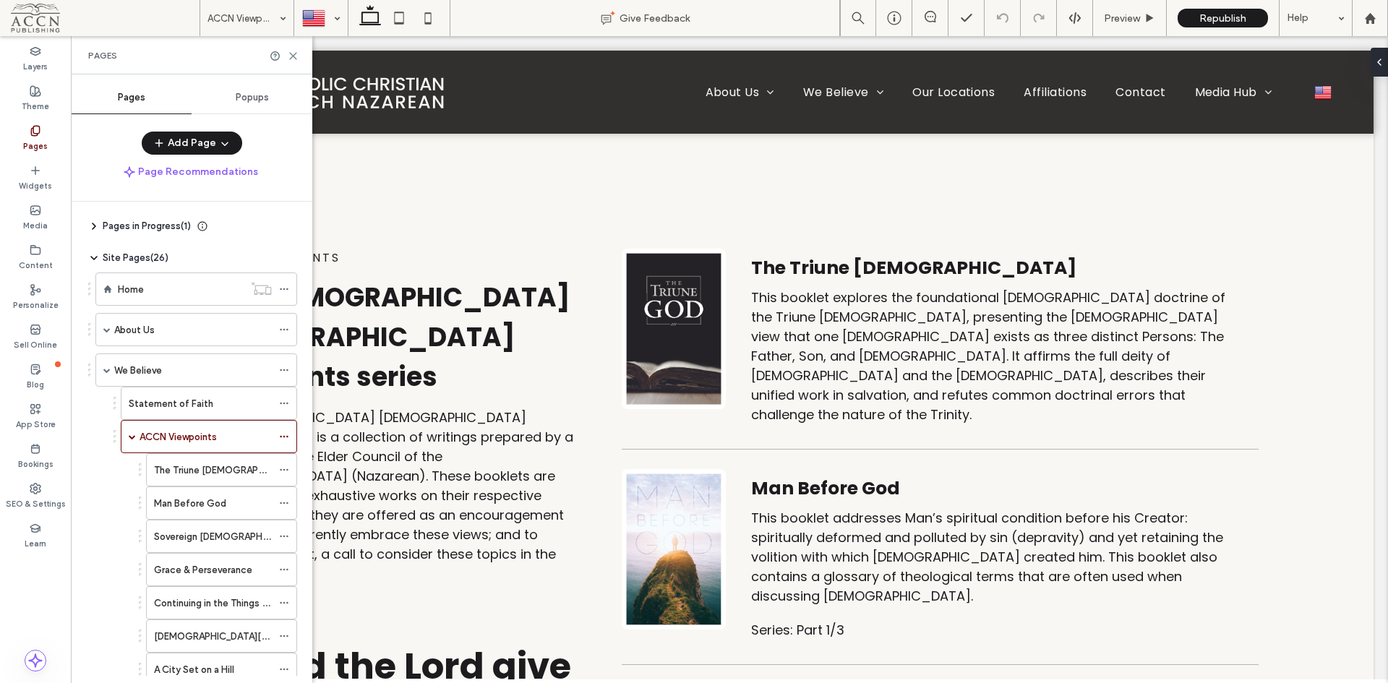
drag, startPoint x: 294, startPoint y: 53, endPoint x: 325, endPoint y: 55, distance: 30.5
click at [294, 53] on icon at bounding box center [293, 56] width 11 height 11
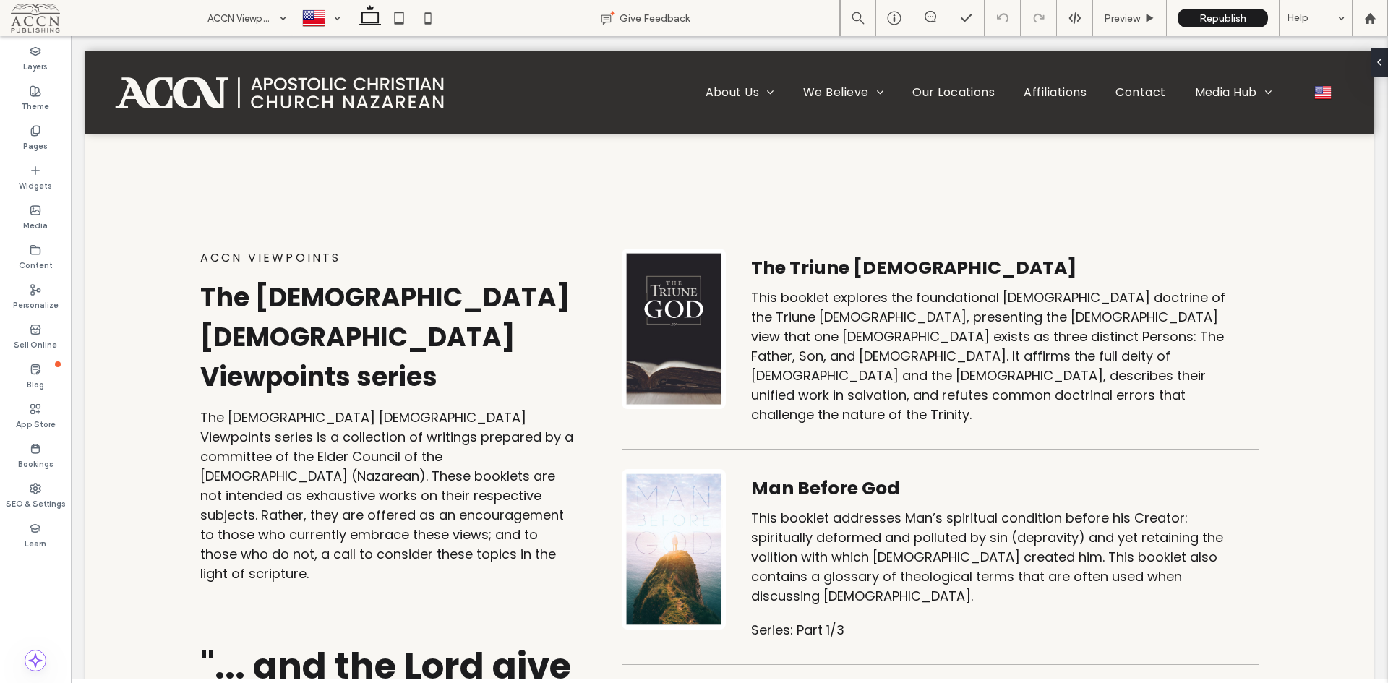
click at [938, 127] on div at bounding box center [729, 127] width 1289 height 0
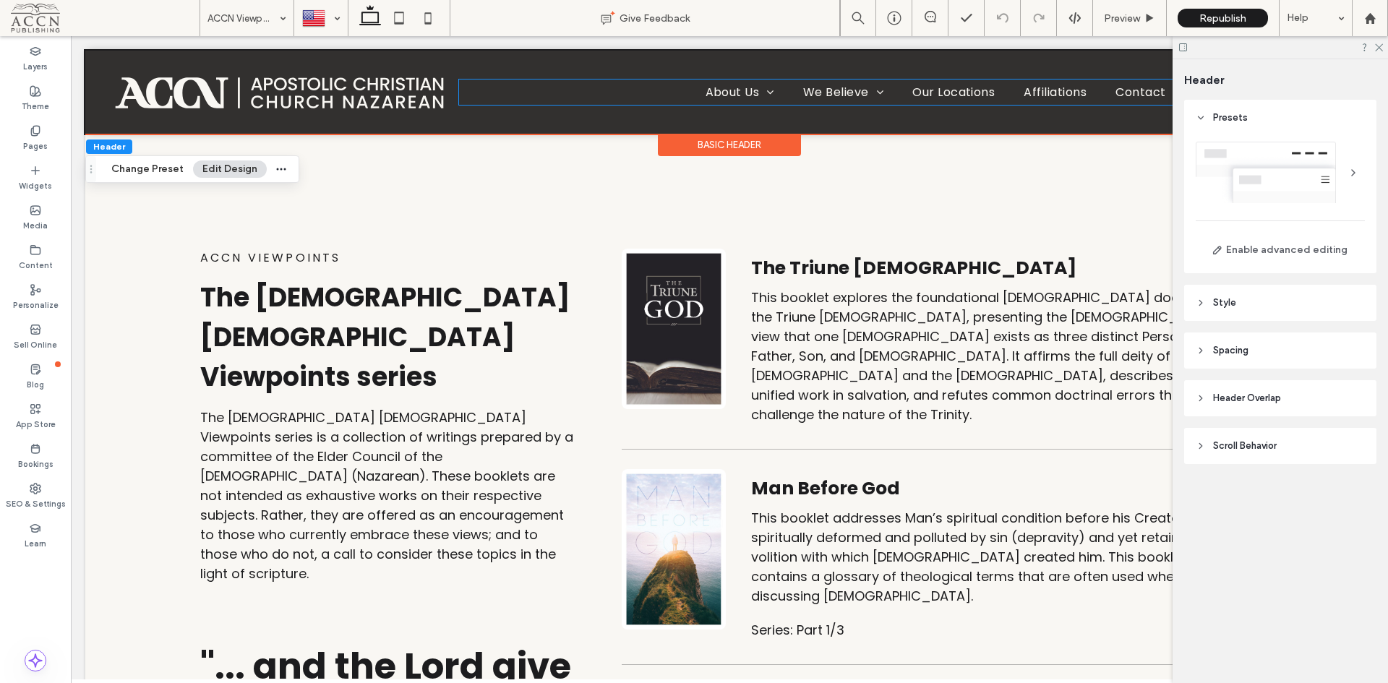
click at [946, 95] on span "Our Locations" at bounding box center [954, 92] width 82 height 25
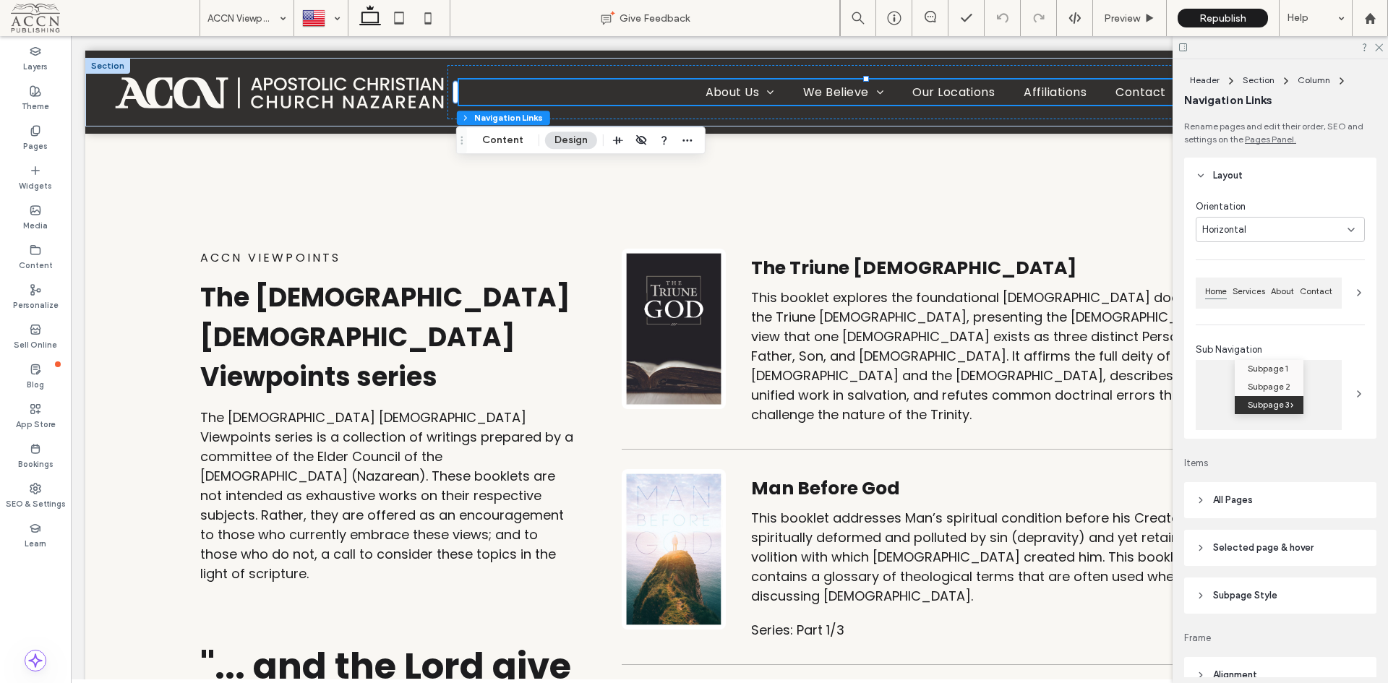
click at [913, 92] on span "Our Locations" at bounding box center [954, 92] width 82 height 25
click at [1379, 48] on use at bounding box center [1379, 48] width 8 height 8
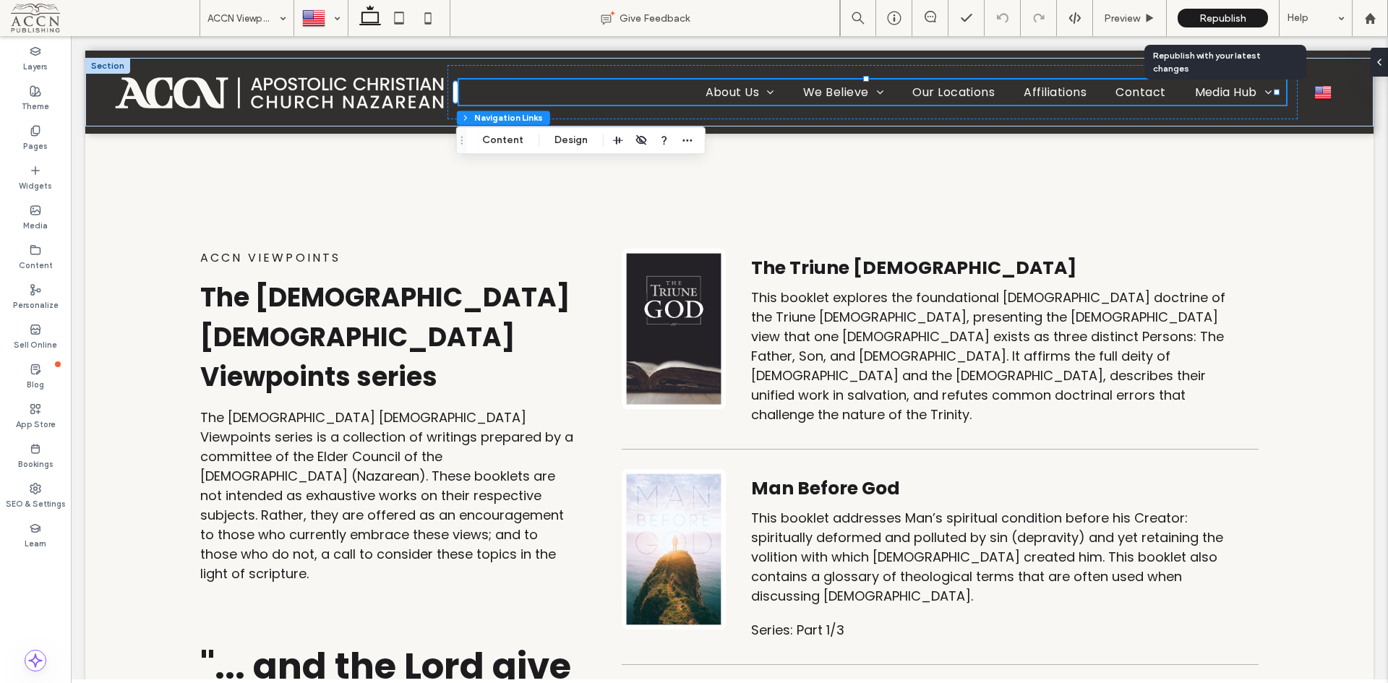
click at [1202, 20] on span "Republish" at bounding box center [1223, 18] width 47 height 12
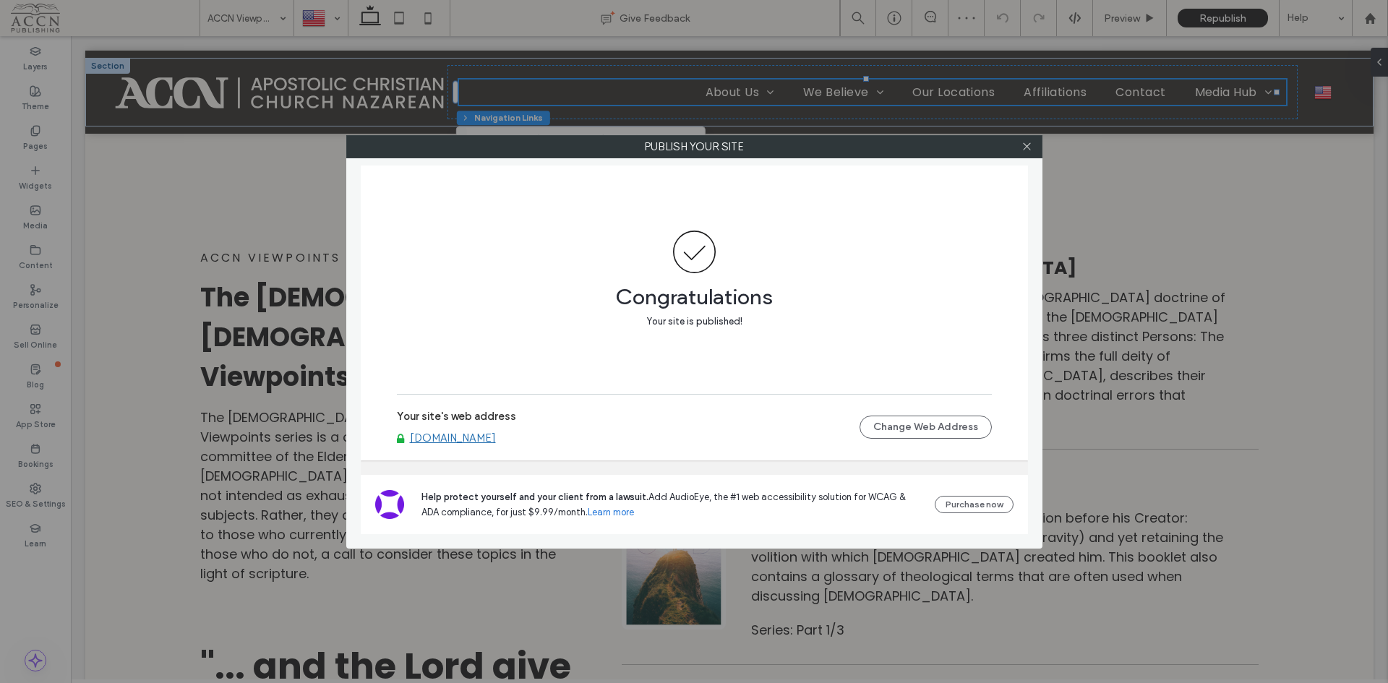
click at [429, 442] on link "accn.church" at bounding box center [453, 438] width 86 height 13
click at [1022, 150] on icon at bounding box center [1027, 146] width 11 height 11
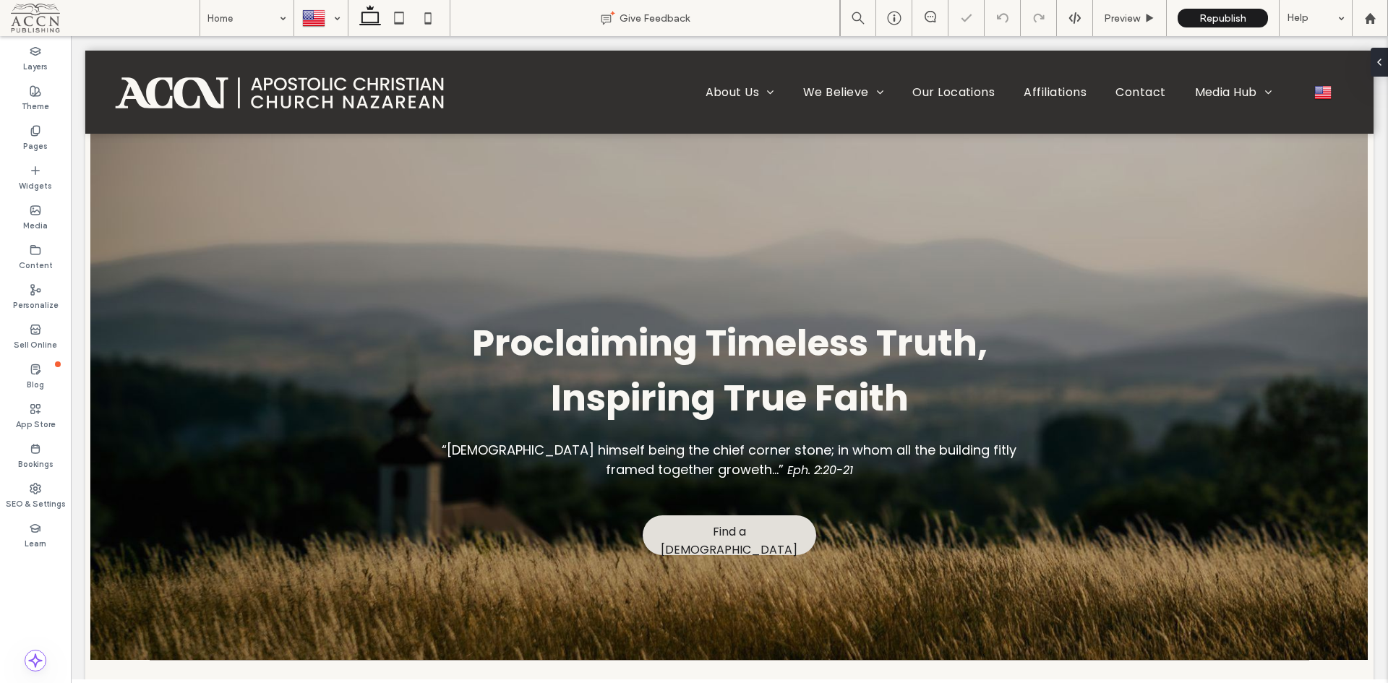
click at [429, 24] on use at bounding box center [428, 18] width 7 height 12
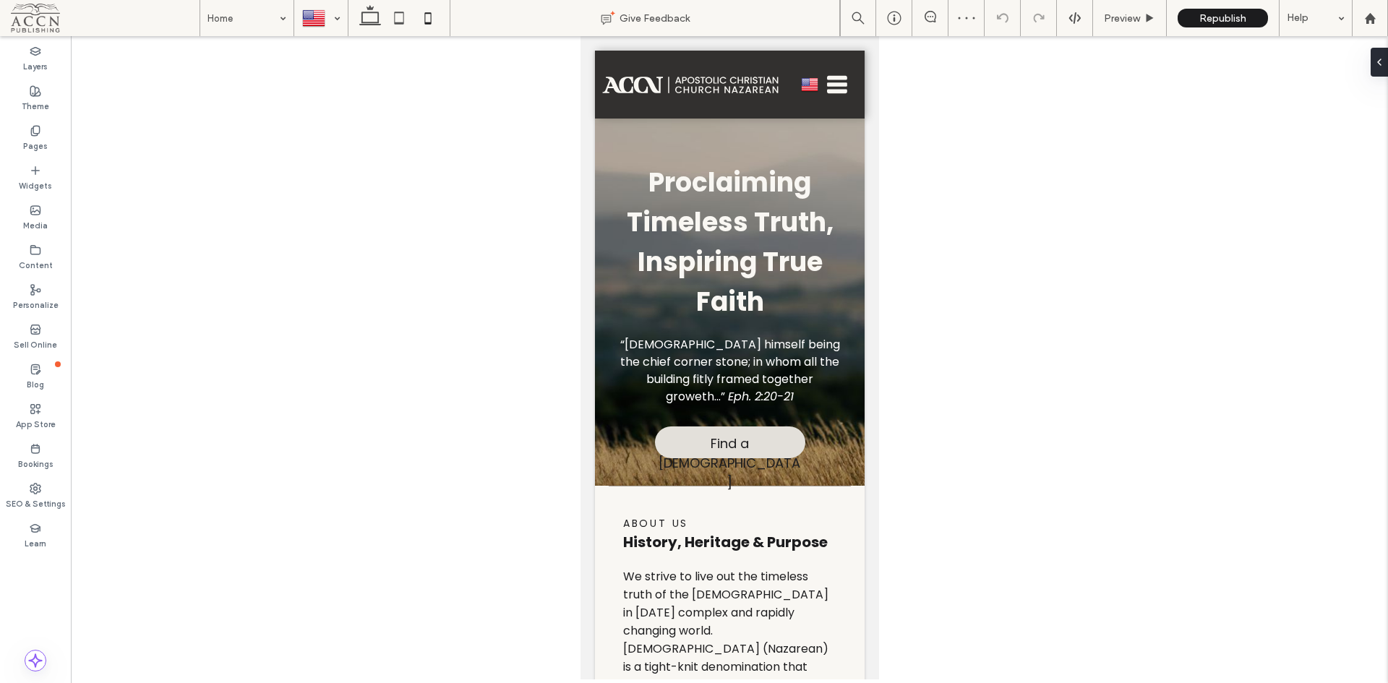
click at [430, 5] on icon at bounding box center [428, 18] width 29 height 29
click at [430, 22] on icon at bounding box center [428, 18] width 29 height 29
click at [330, 16] on div at bounding box center [321, 18] width 52 height 35
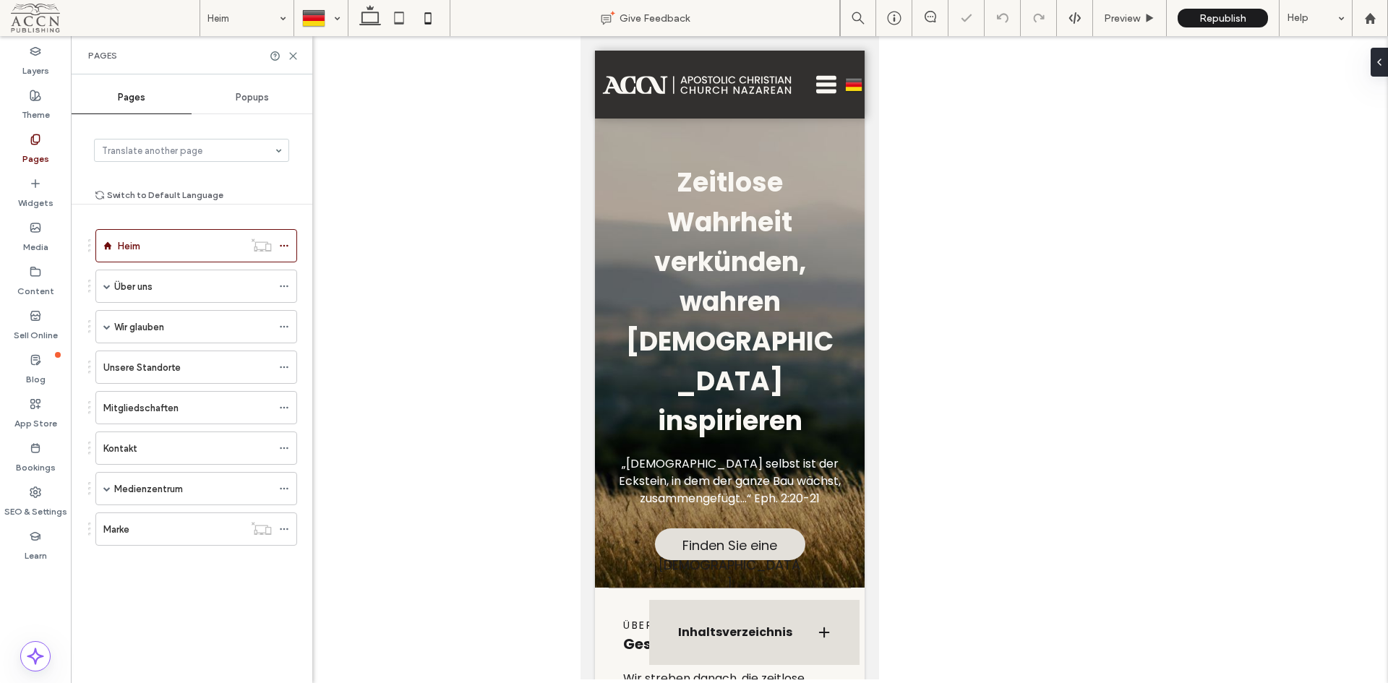
click at [778, 641] on div "Inhaltsverzeichnis" at bounding box center [754, 632] width 210 height 65
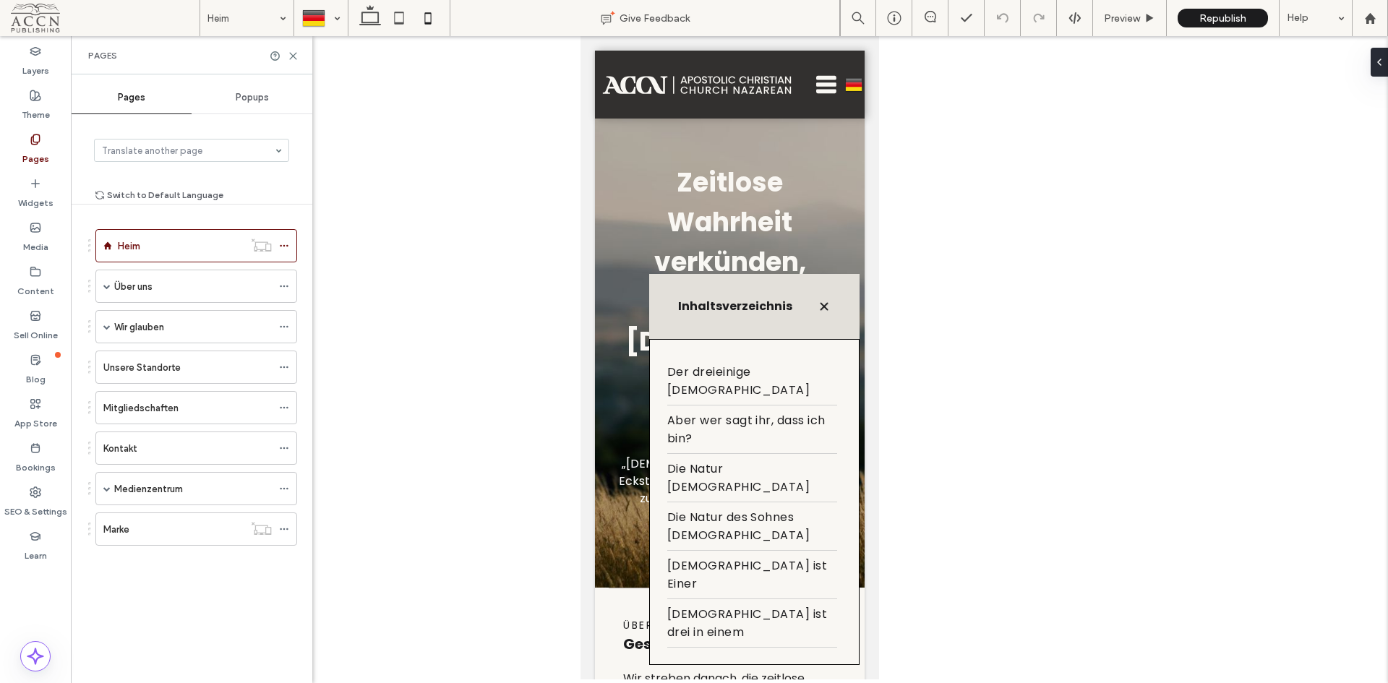
click at [649, 339] on div "Inhaltsverzeichnis" at bounding box center [754, 306] width 210 height 65
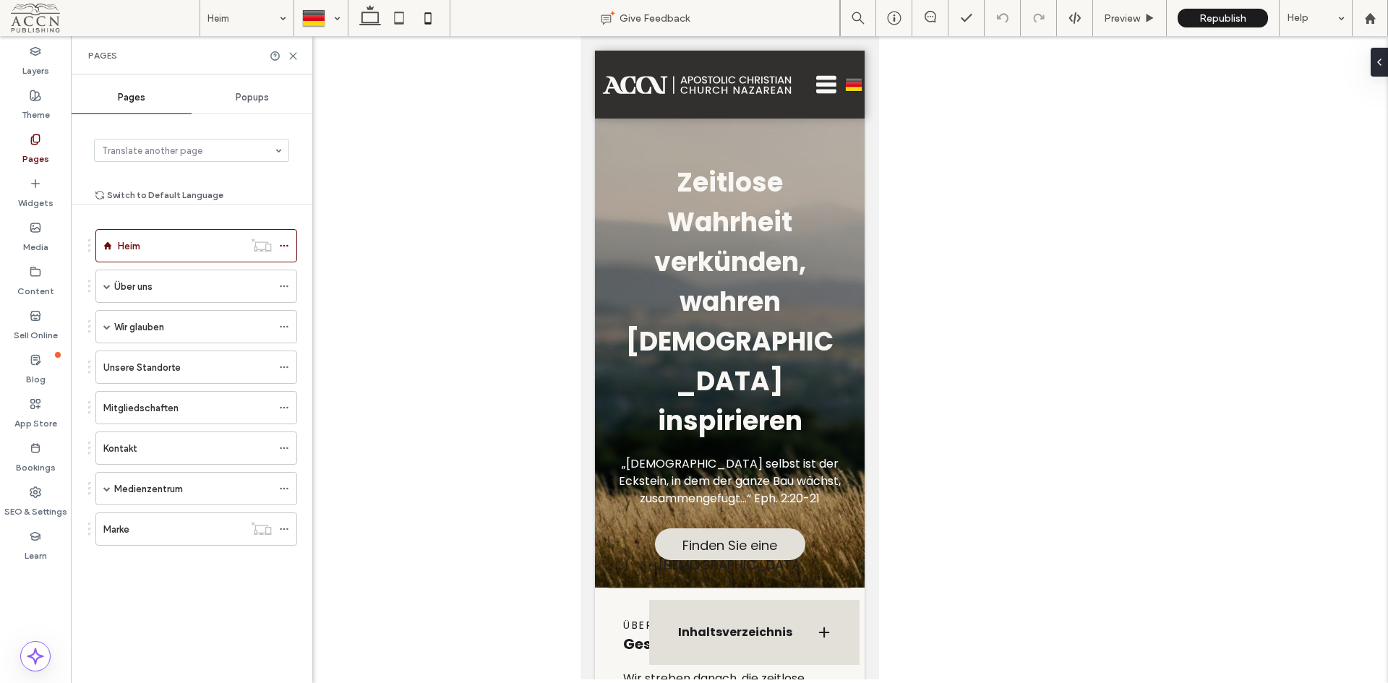
click at [41, 67] on label "Layers" at bounding box center [35, 67] width 27 height 20
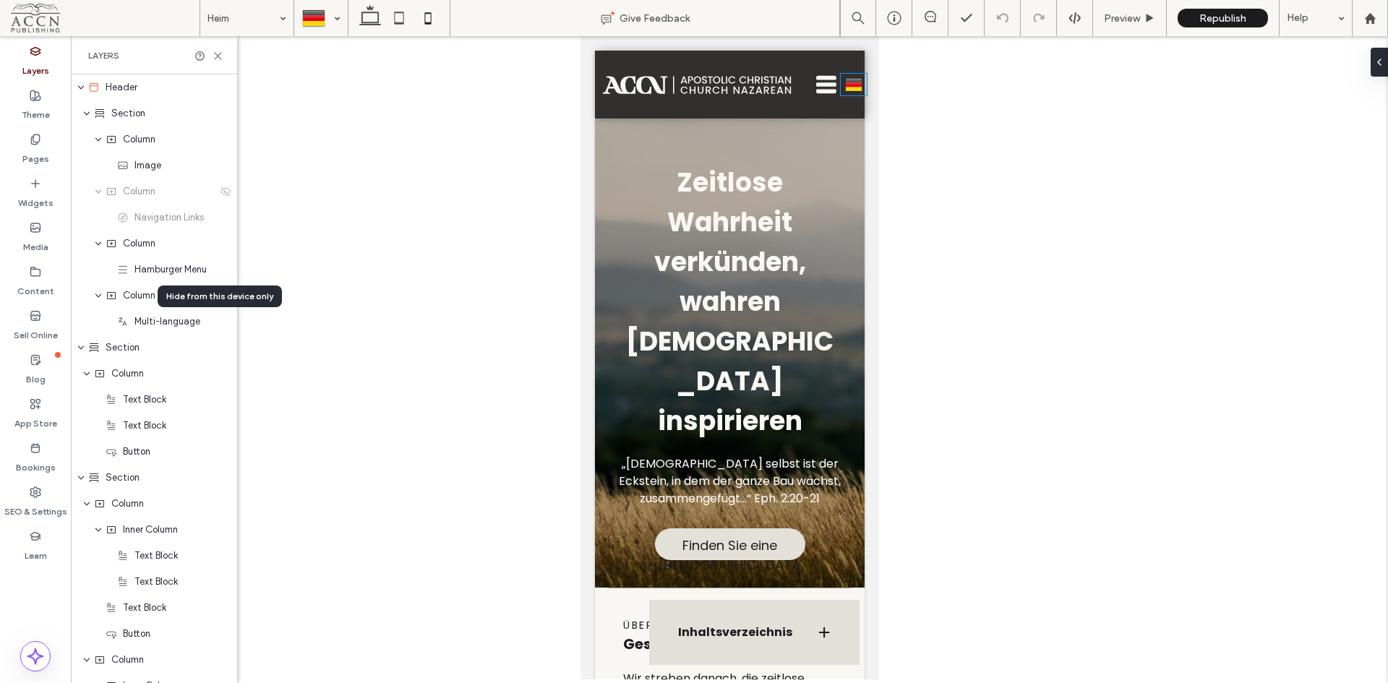
click at [0, 0] on icon at bounding box center [0, 0] width 0 height 0
click at [221, 323] on icon at bounding box center [226, 322] width 12 height 12
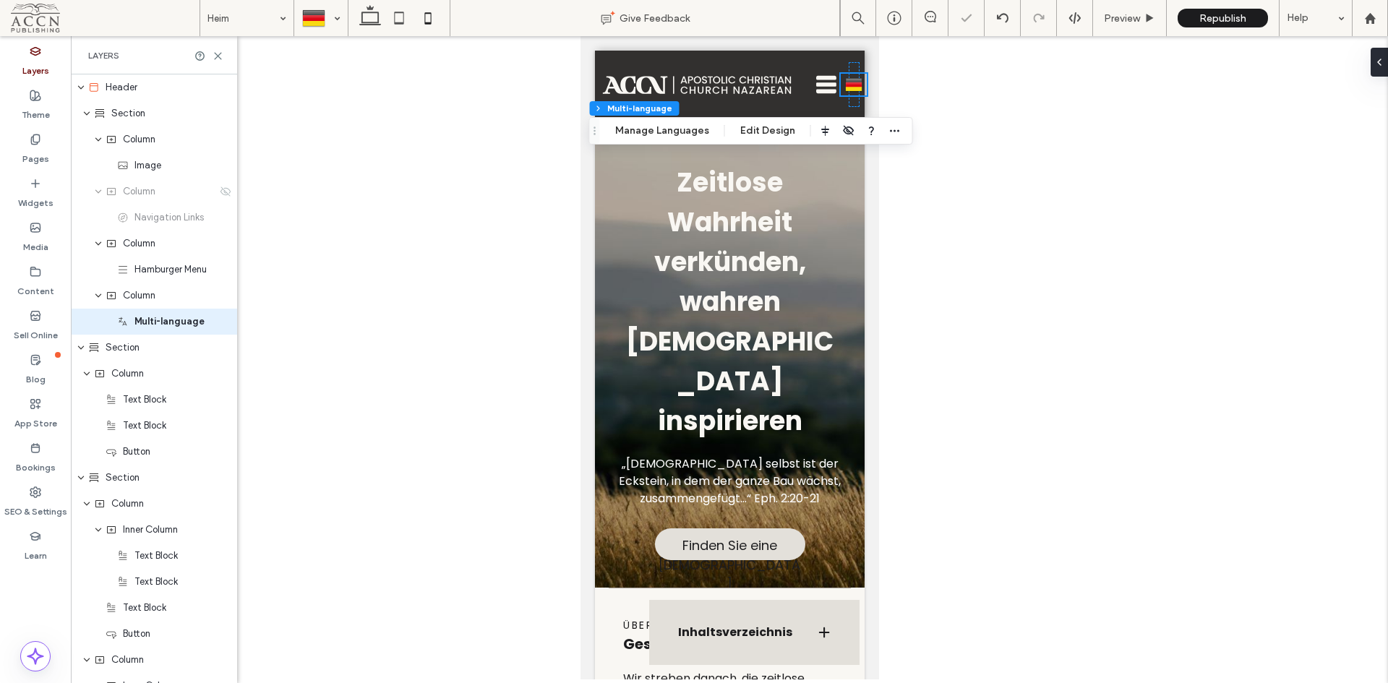
click at [0, 0] on icon at bounding box center [0, 0] width 0 height 0
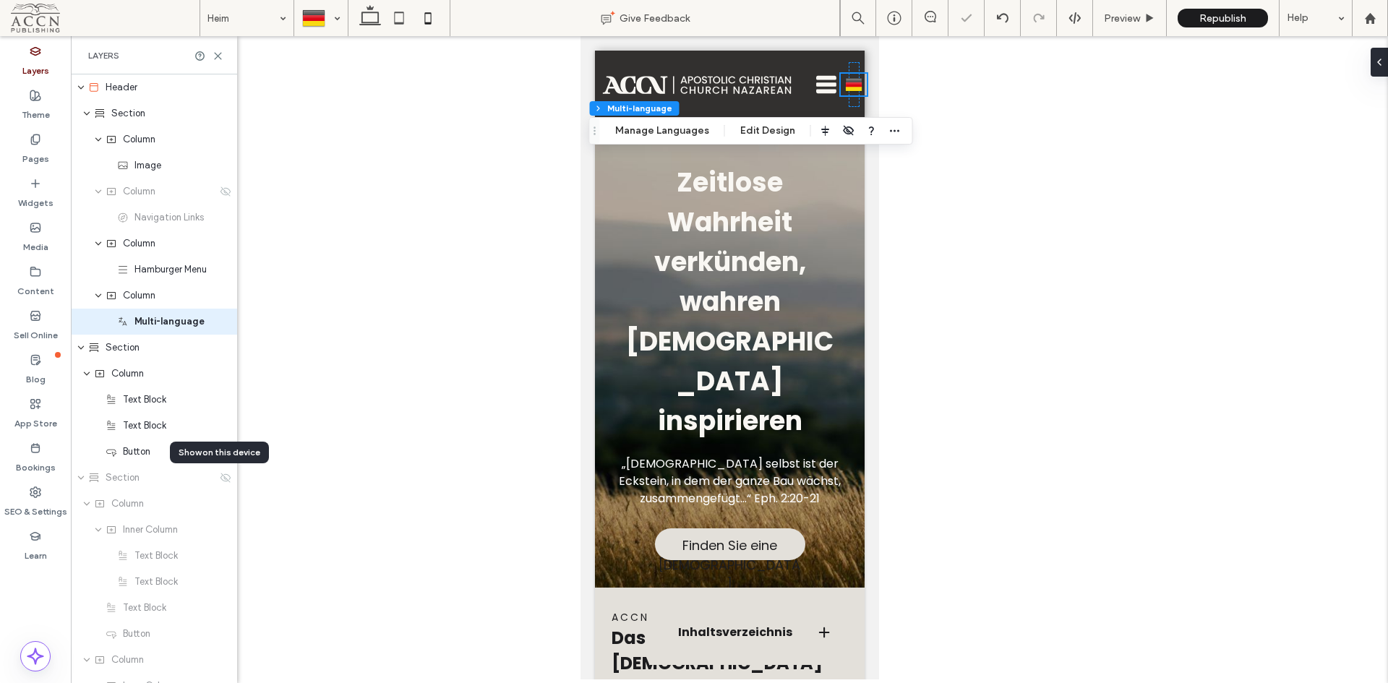
click at [220, 472] on icon at bounding box center [226, 478] width 12 height 12
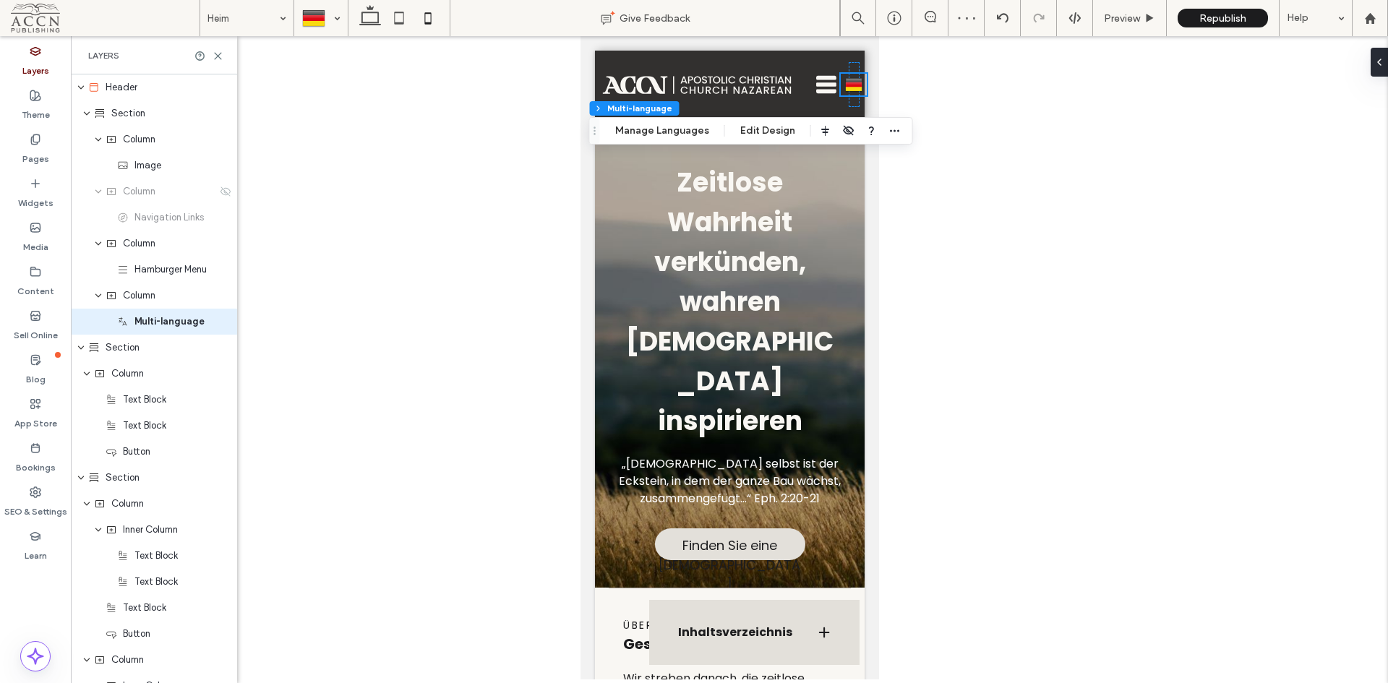
click at [80, 479] on icon "expand Section" at bounding box center [81, 478] width 9 height 12
click at [84, 500] on icon "expand Section" at bounding box center [81, 504] width 9 height 12
click at [79, 529] on icon "expand Footer" at bounding box center [81, 530] width 9 height 12
click at [0, 0] on use at bounding box center [0, 0] width 0 height 0
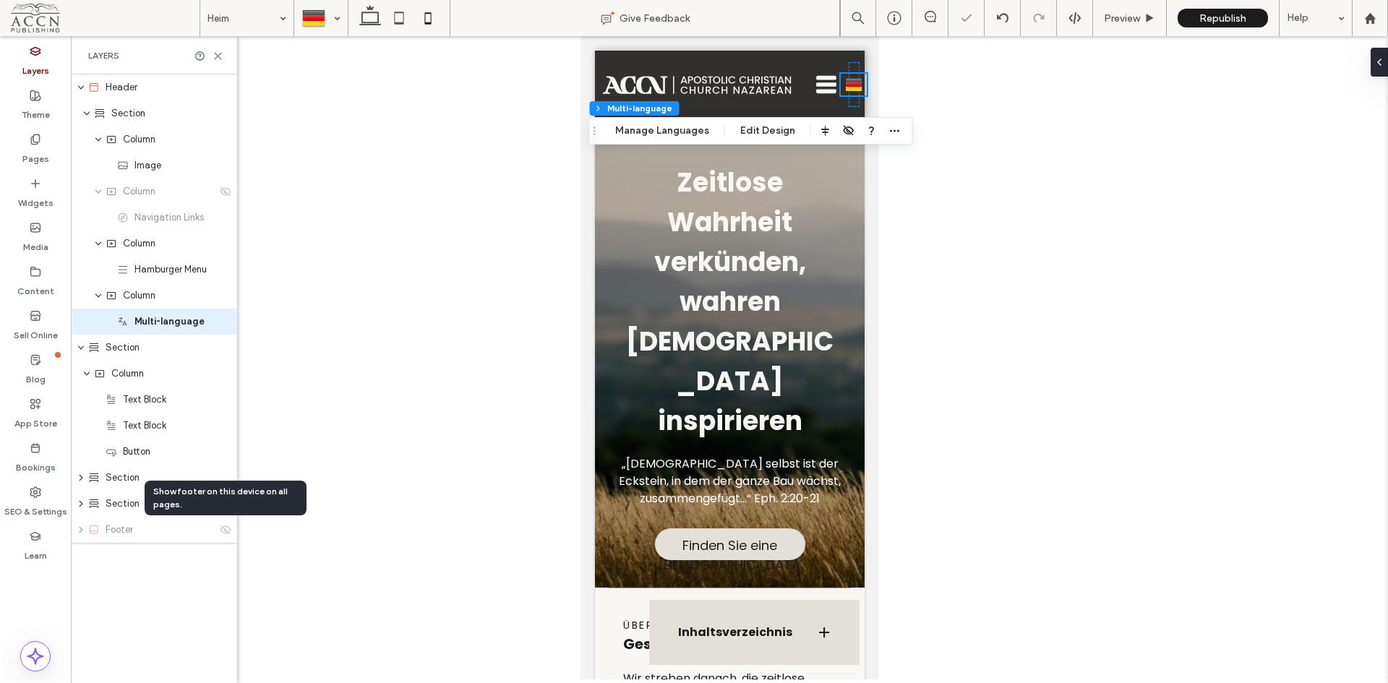
click at [230, 529] on use at bounding box center [226, 529] width 10 height 9
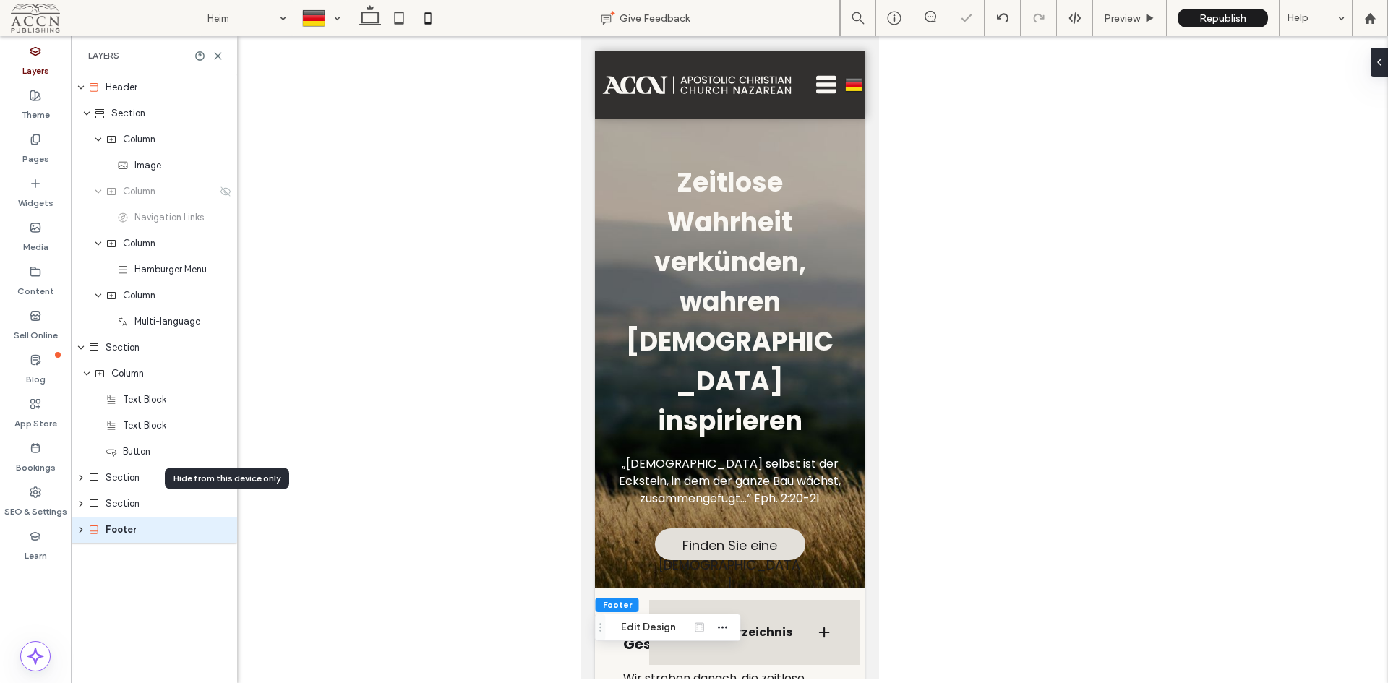
click at [0, 0] on icon at bounding box center [0, 0] width 0 height 0
click at [229, 507] on icon at bounding box center [226, 504] width 12 height 12
click at [0, 0] on icon at bounding box center [0, 0] width 0 height 0
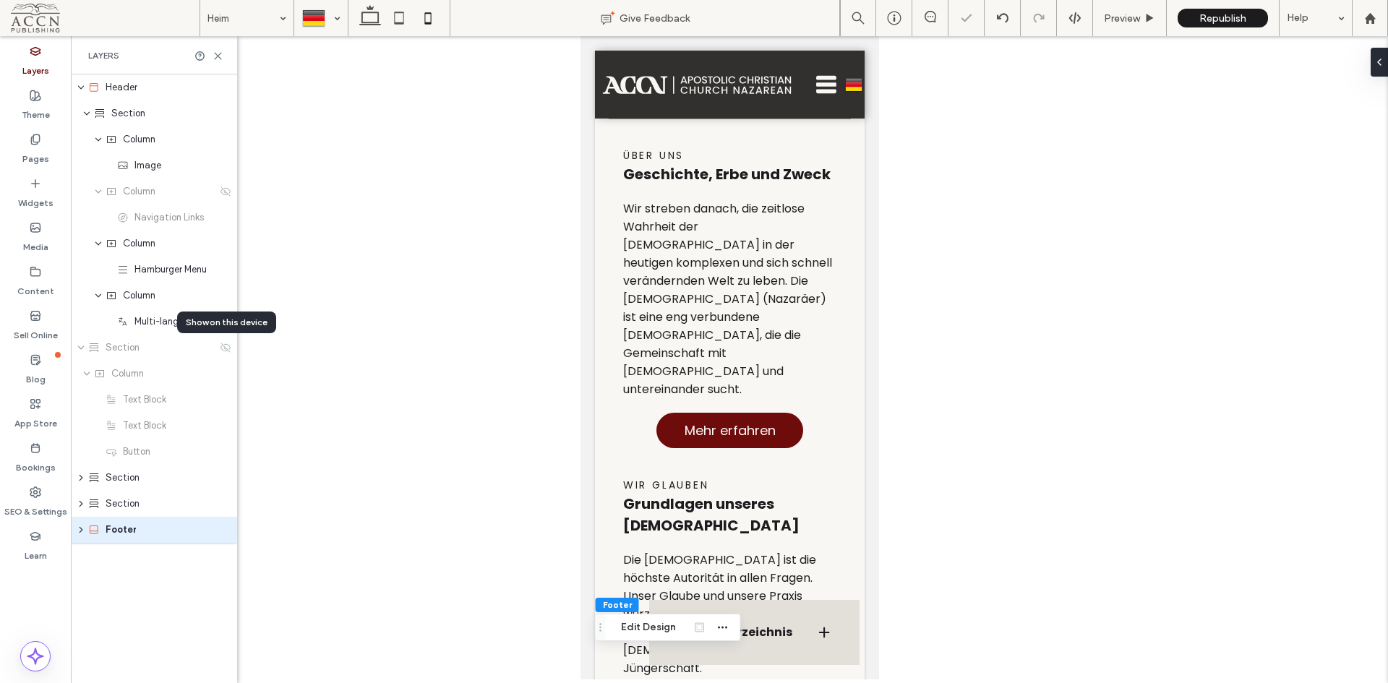
click at [229, 346] on use at bounding box center [226, 347] width 10 height 9
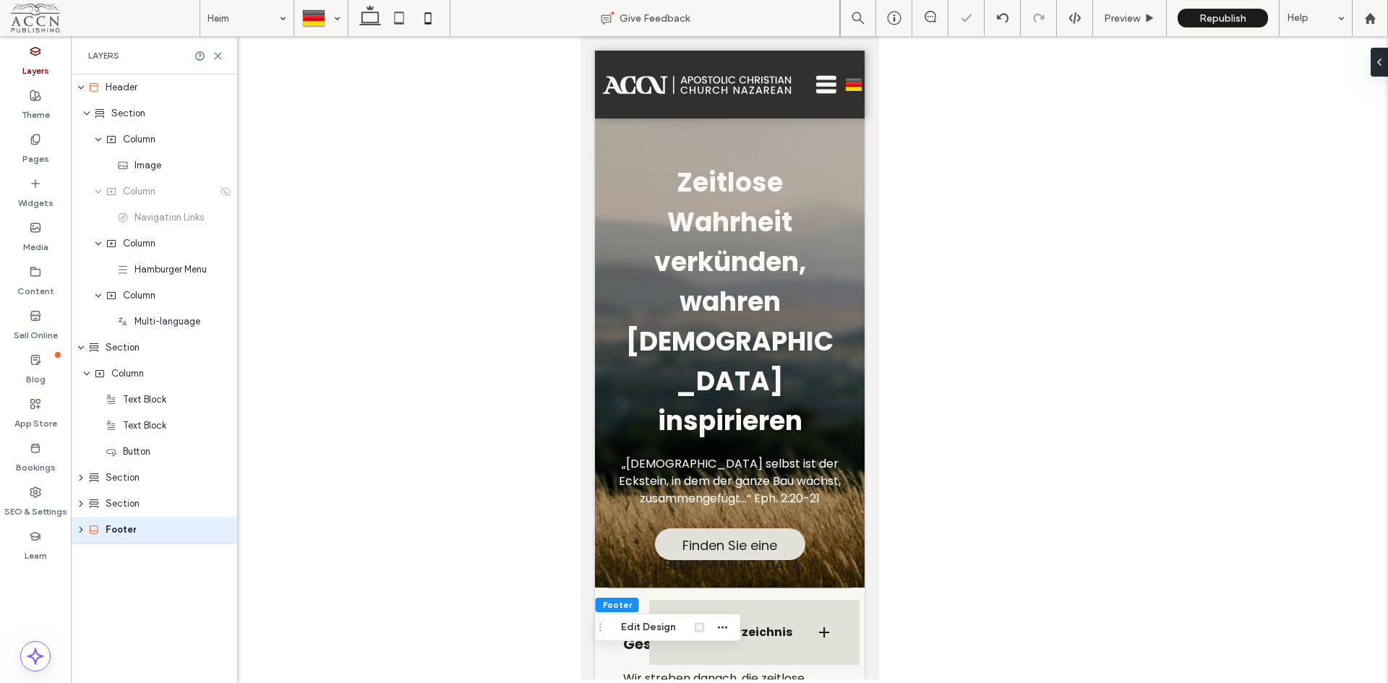
click at [82, 349] on icon "expand Section" at bounding box center [81, 348] width 9 height 12
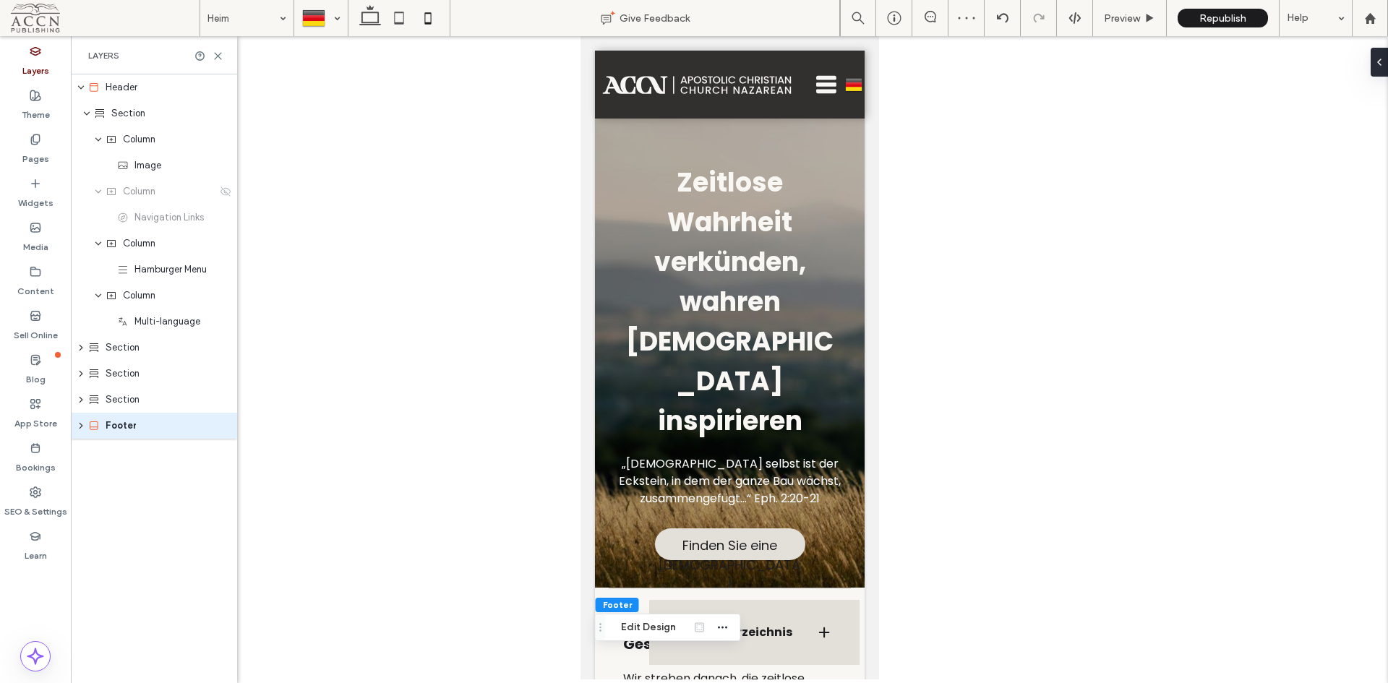
click at [231, 114] on div at bounding box center [231, 114] width 0 height 0
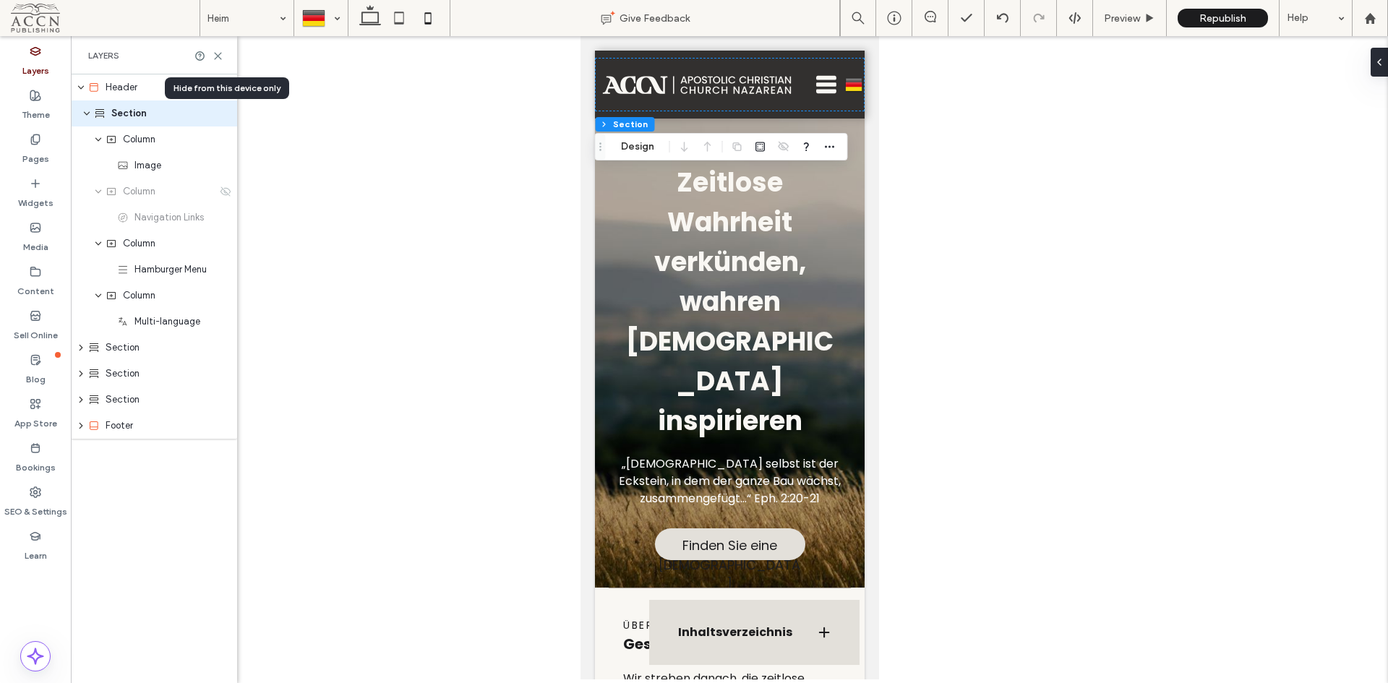
click at [231, 114] on div at bounding box center [231, 114] width 0 height 0
click at [90, 114] on icon "expand Section" at bounding box center [86, 114] width 9 height 12
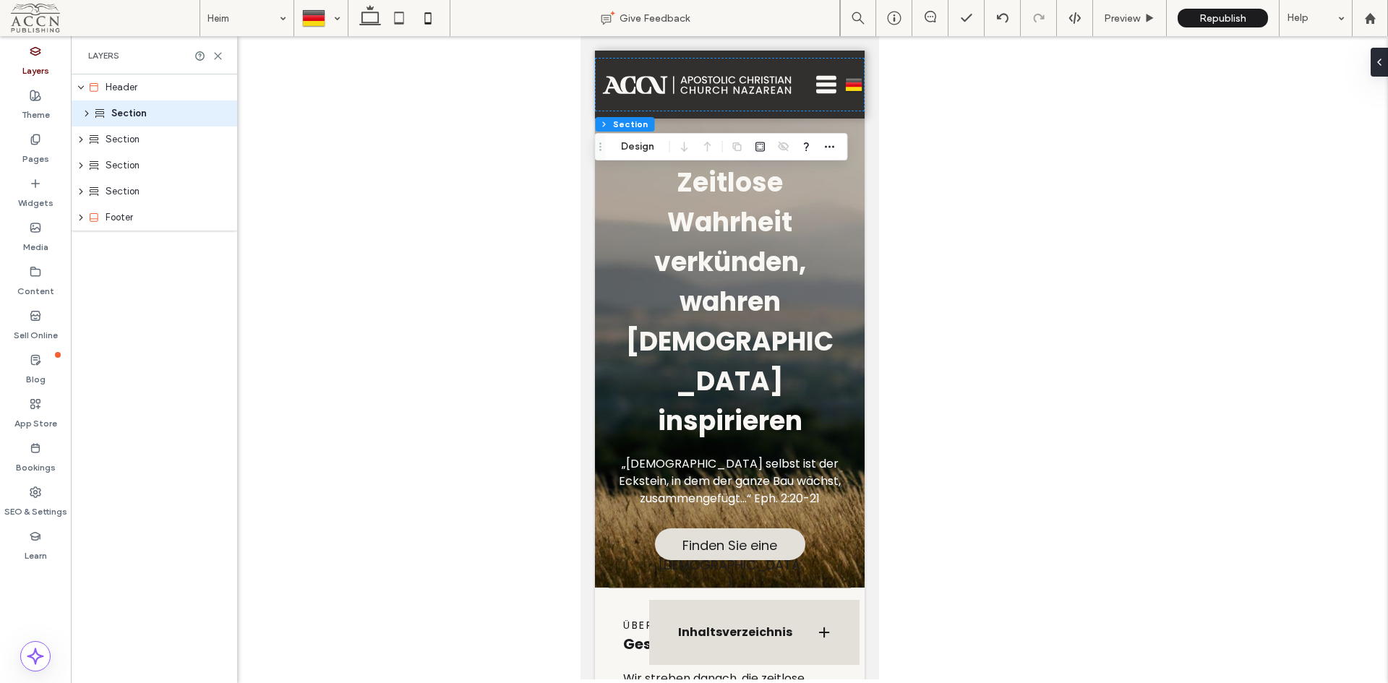
click at [88, 114] on use "expand Section" at bounding box center [87, 114] width 4 height 6
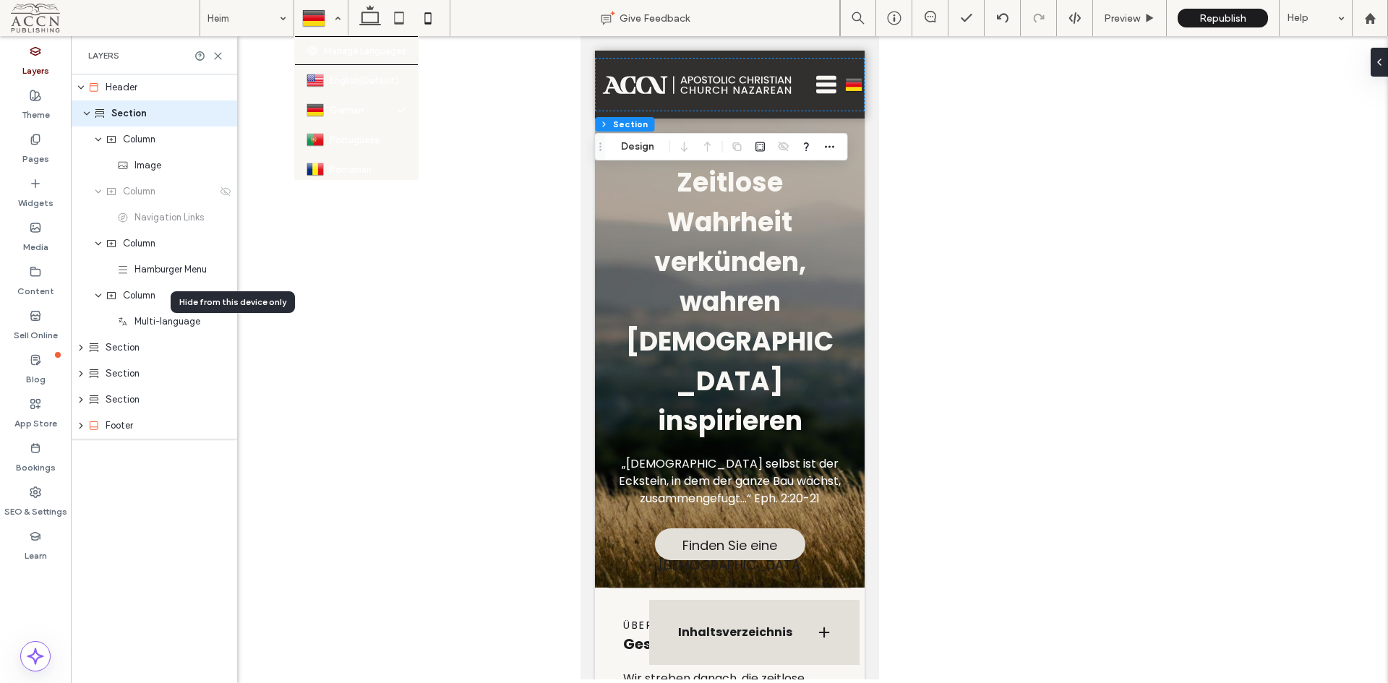
click at [317, 20] on div at bounding box center [321, 18] width 52 height 35
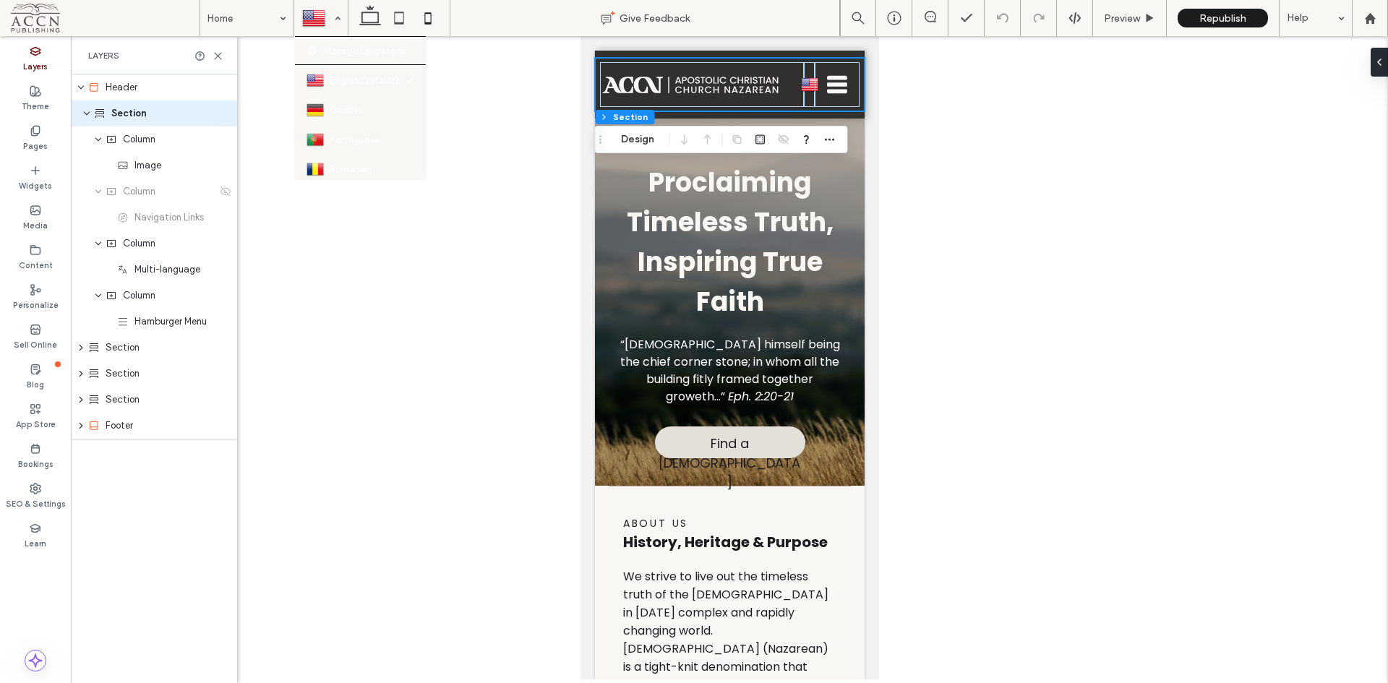
click at [323, 17] on div at bounding box center [321, 18] width 52 height 35
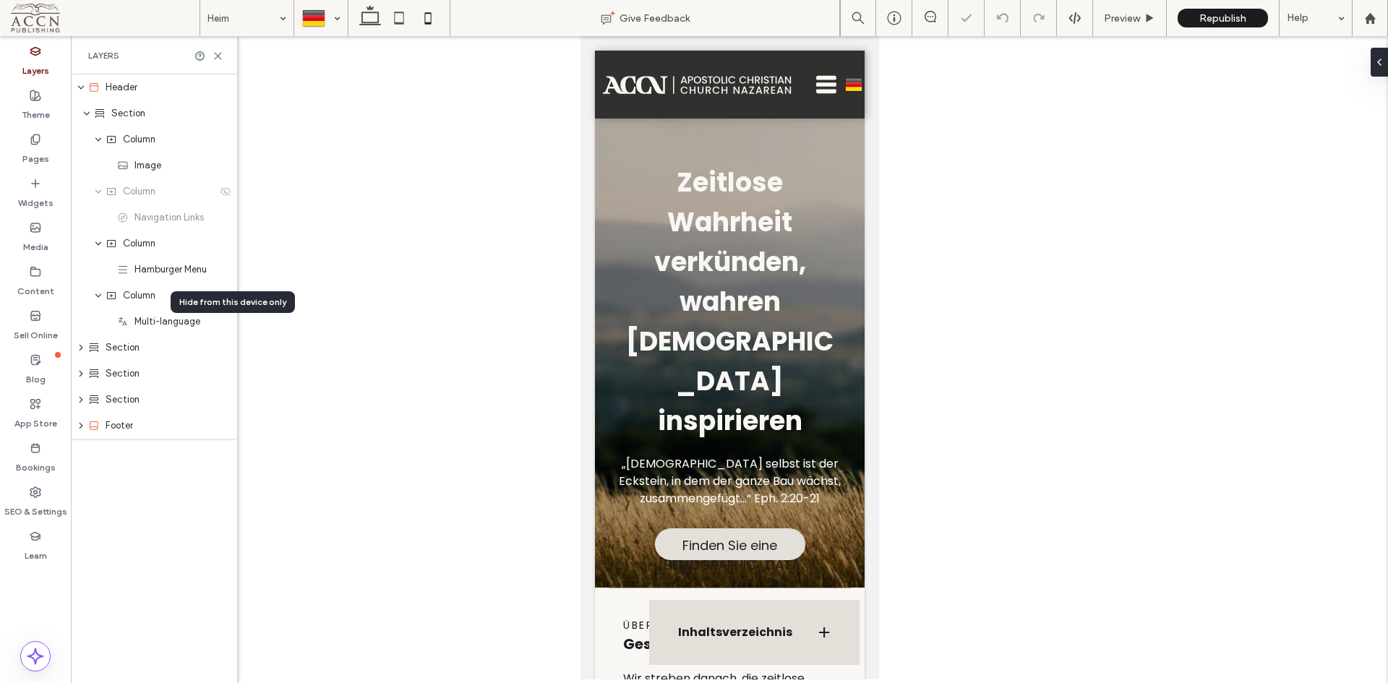
drag, startPoint x: 745, startPoint y: 618, endPoint x: 681, endPoint y: 629, distance: 64.6
click at [678, 633] on h3 "Inhaltsverzeichnis" at bounding box center [735, 633] width 114 height 12
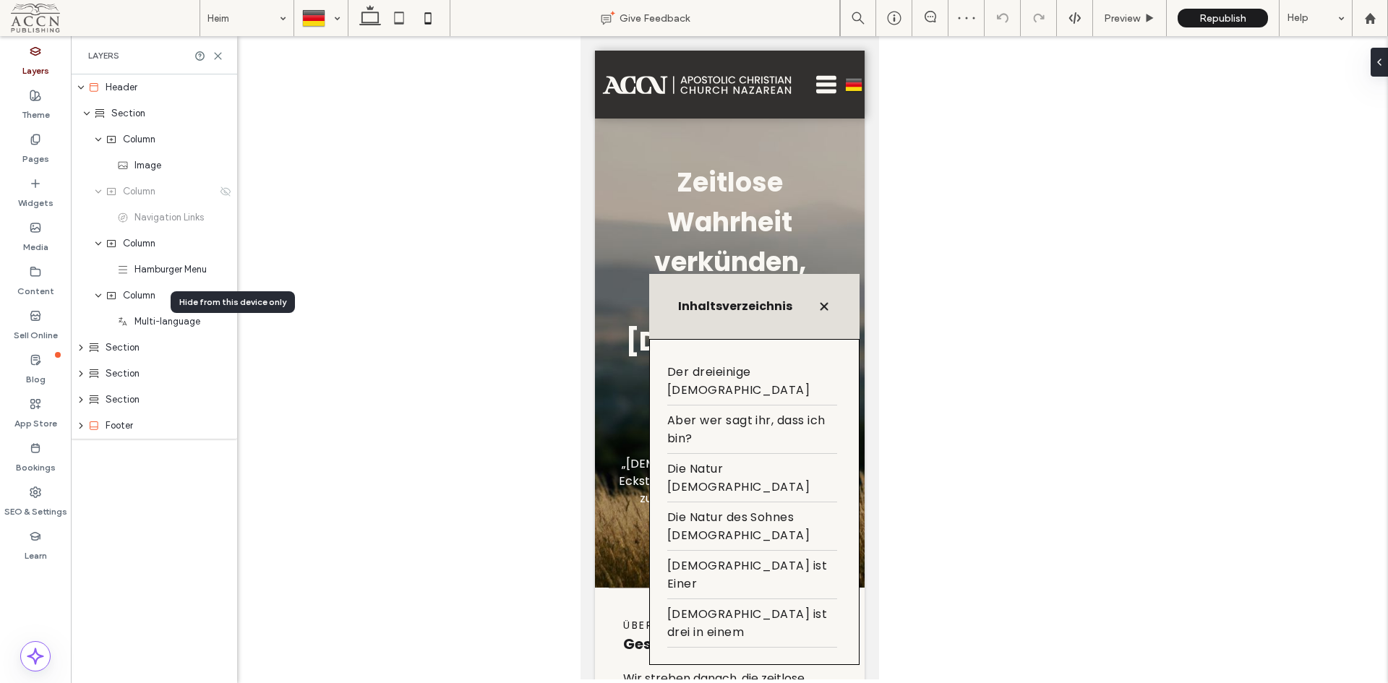
drag, startPoint x: 674, startPoint y: 385, endPoint x: 666, endPoint y: 383, distance: 8.5
click at [666, 339] on div "Inhaltsverzeichnis" at bounding box center [754, 306] width 210 height 65
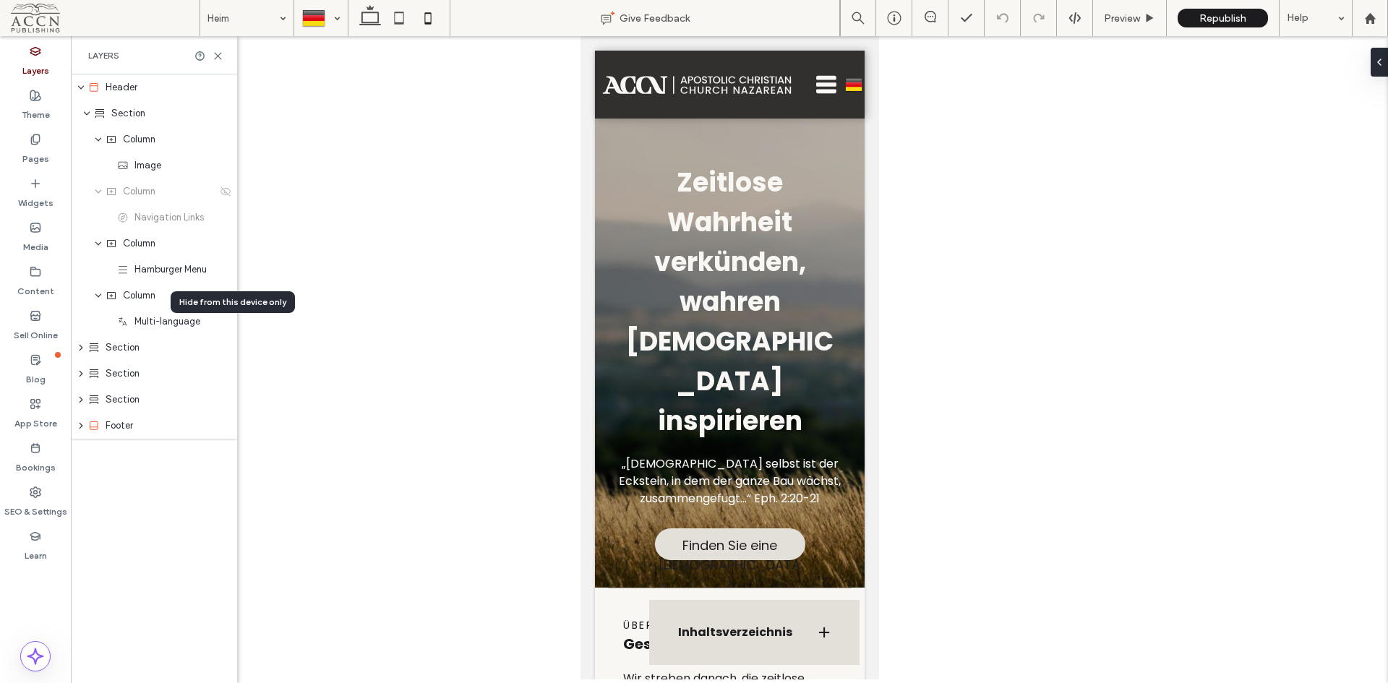
click at [85, 112] on use "expand Section" at bounding box center [87, 114] width 6 height 4
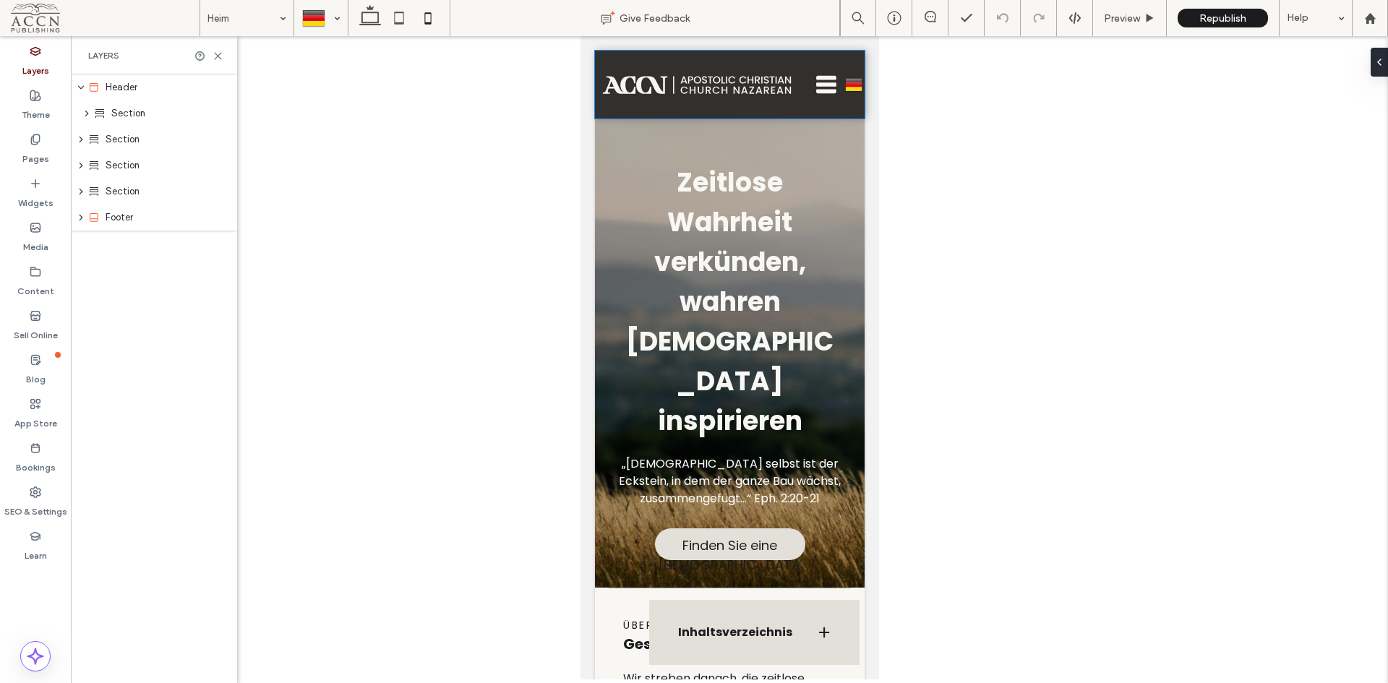
click at [0, 0] on icon at bounding box center [0, 0] width 0 height 0
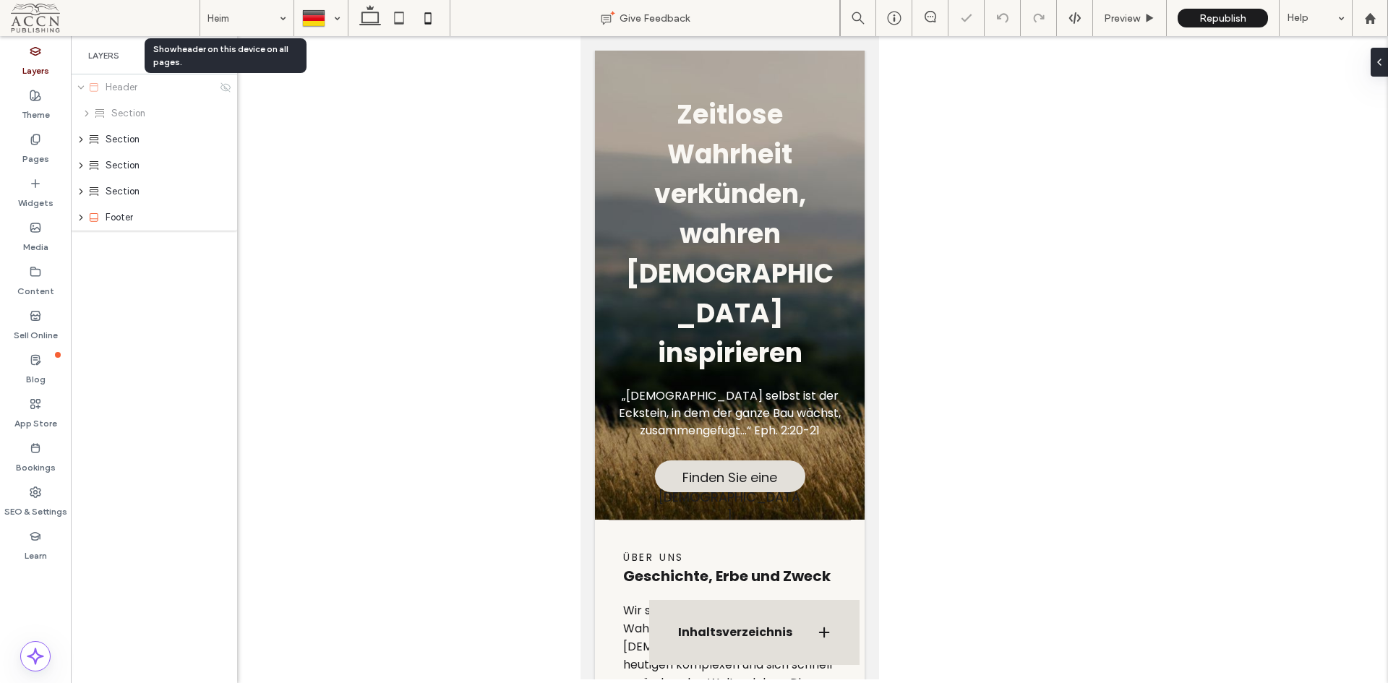
click at [226, 92] on icon at bounding box center [226, 88] width 12 height 12
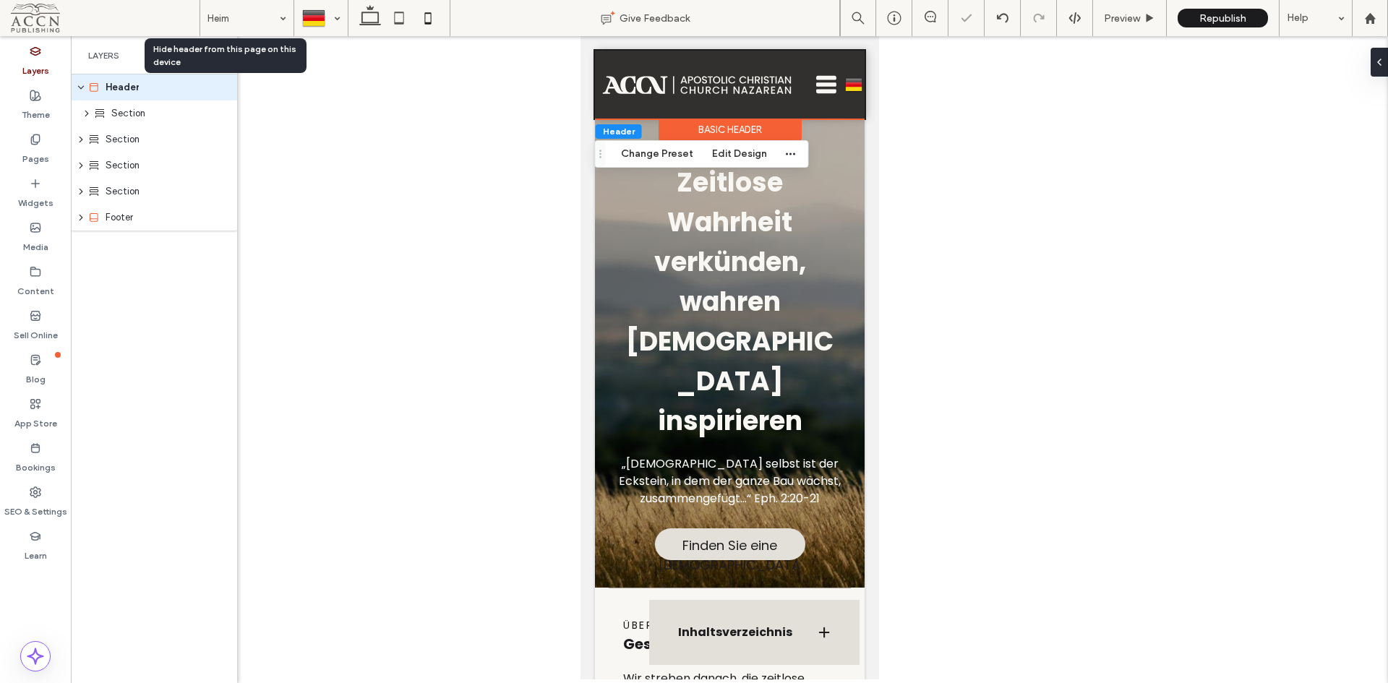
click at [0, 0] on icon at bounding box center [0, 0] width 0 height 0
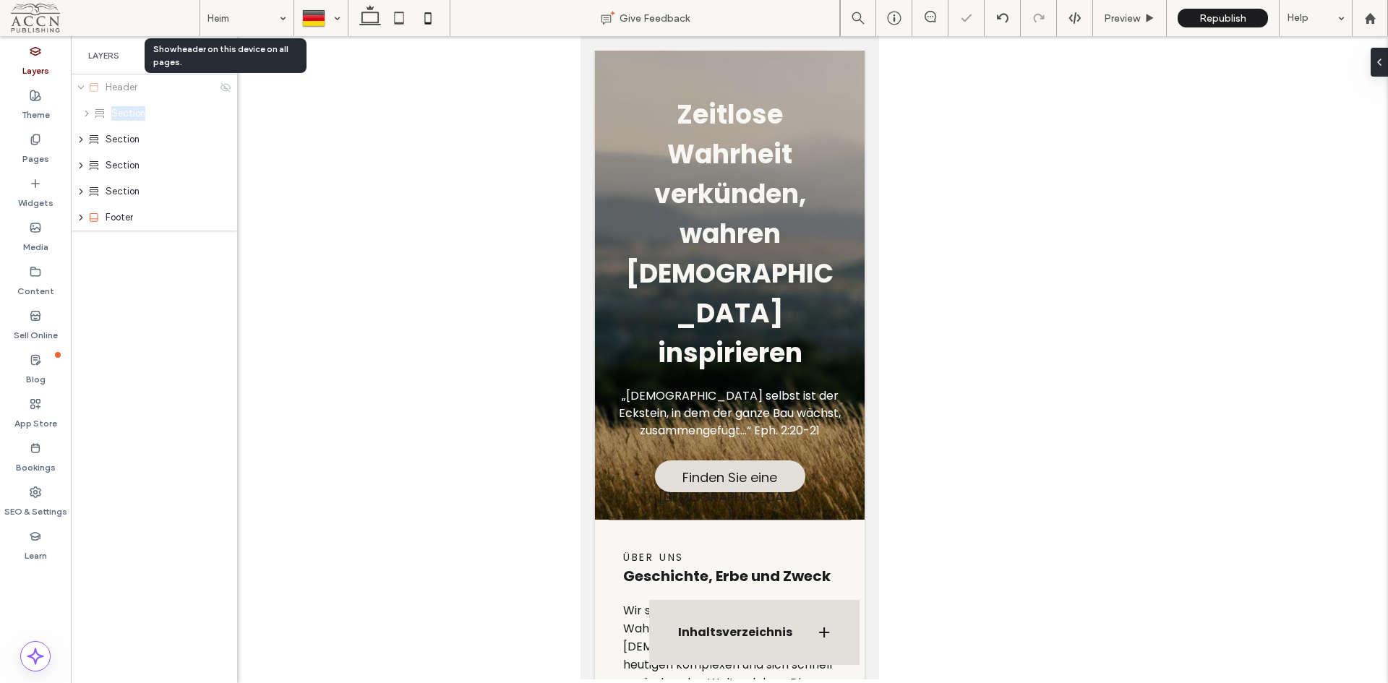
click at [226, 92] on icon at bounding box center [226, 88] width 12 height 12
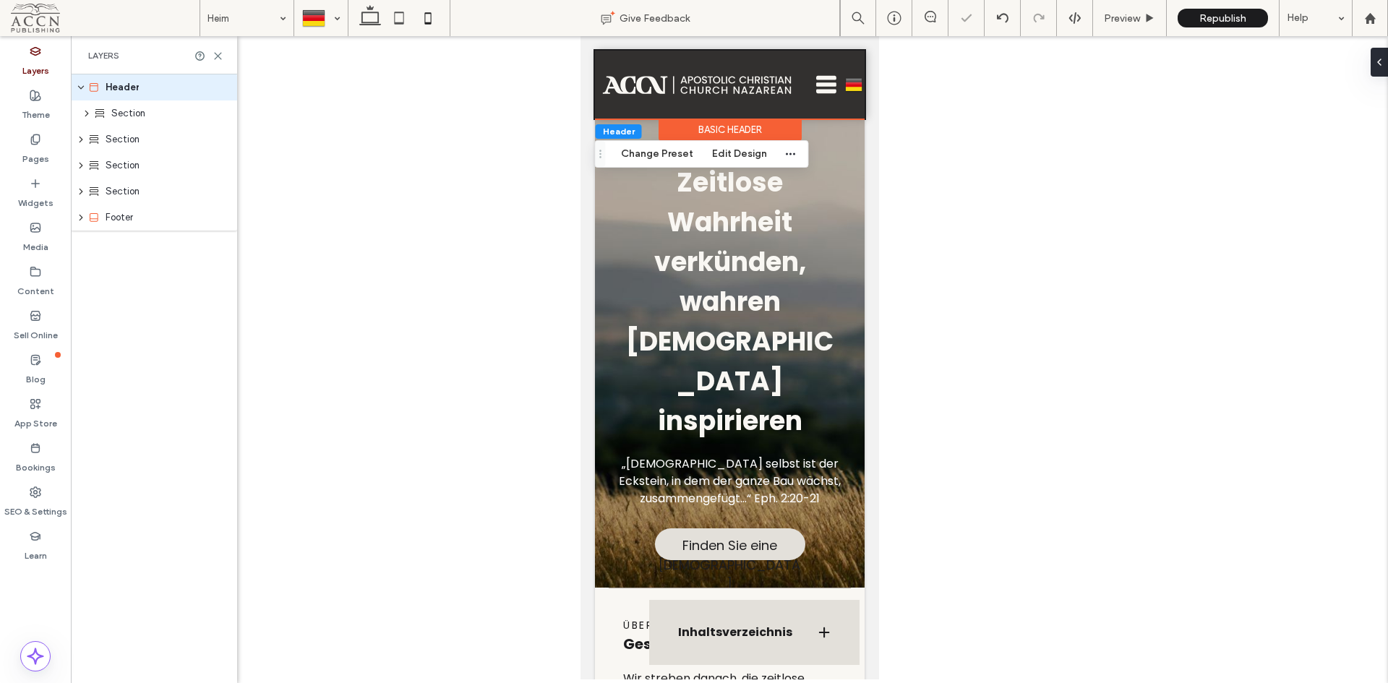
click at [218, 114] on div "Section" at bounding box center [154, 114] width 166 height 26
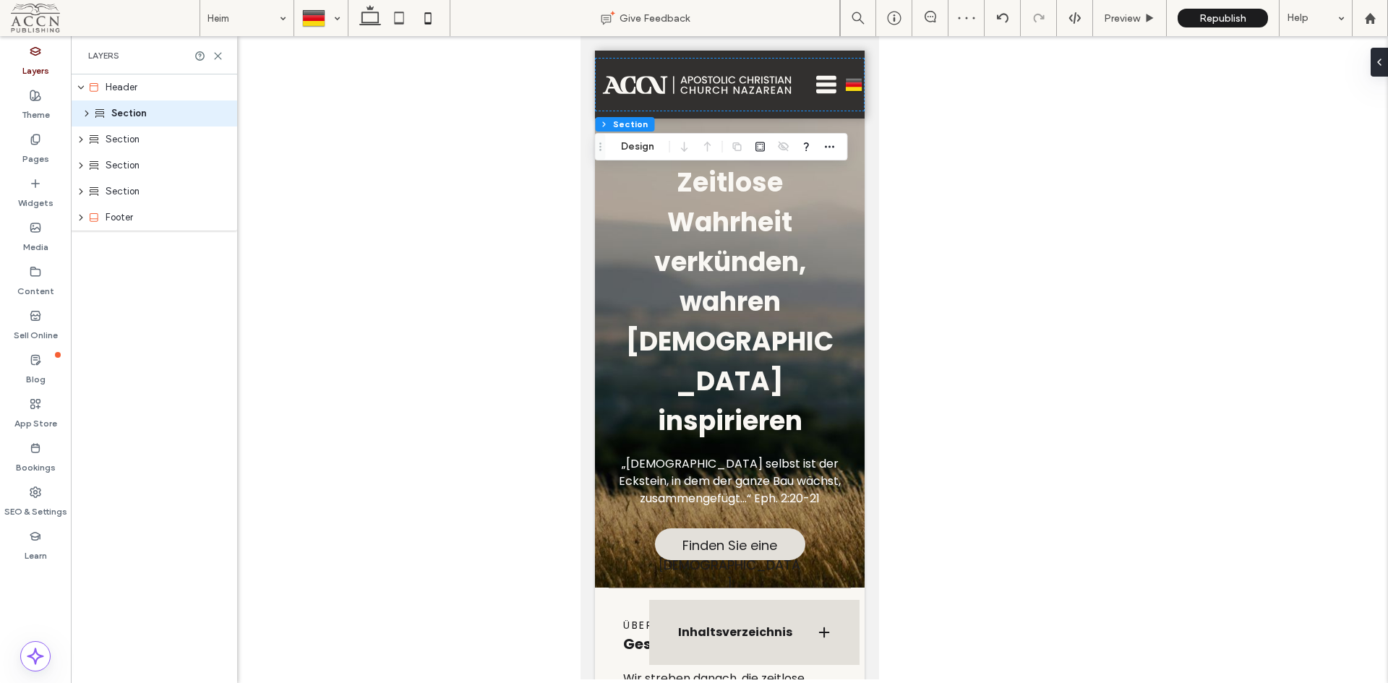
click at [231, 114] on div at bounding box center [231, 114] width 0 height 0
click at [84, 112] on icon "expand Section" at bounding box center [87, 113] width 12 height 9
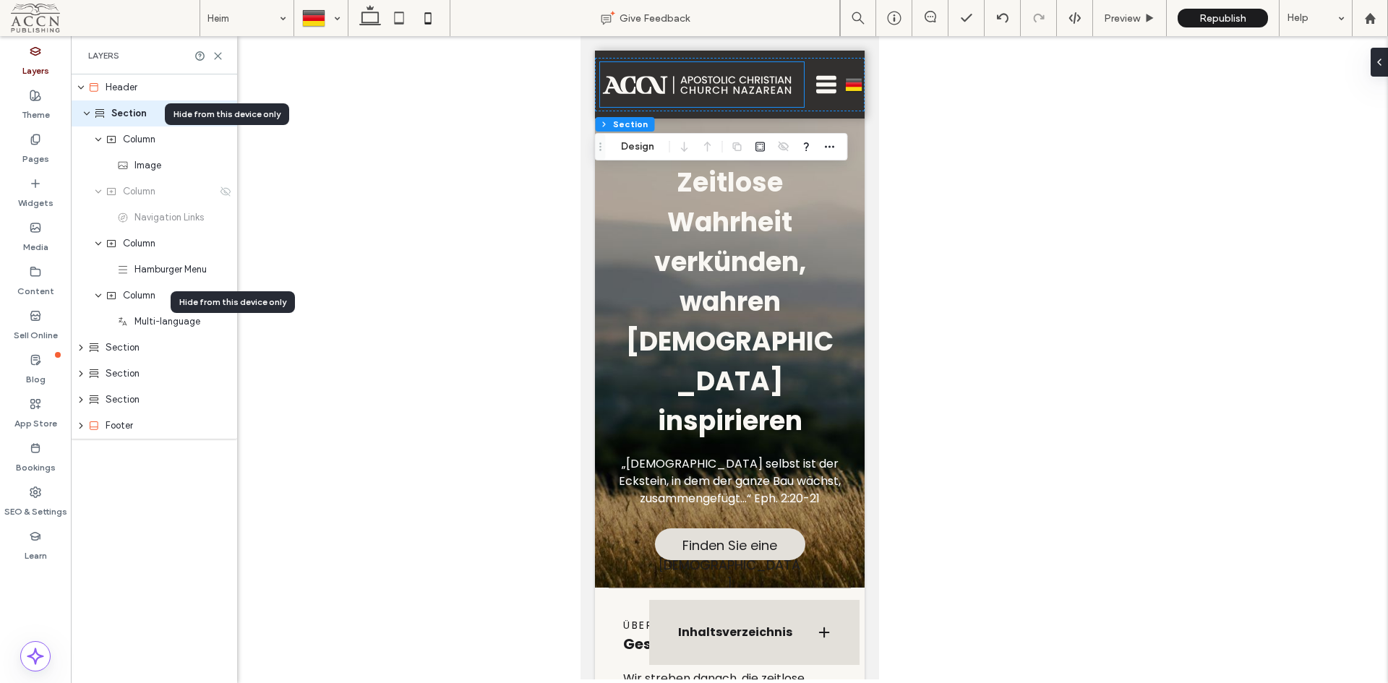
click at [0, 0] on icon at bounding box center [0, 0] width 0 height 0
click at [226, 144] on icon at bounding box center [226, 140] width 12 height 12
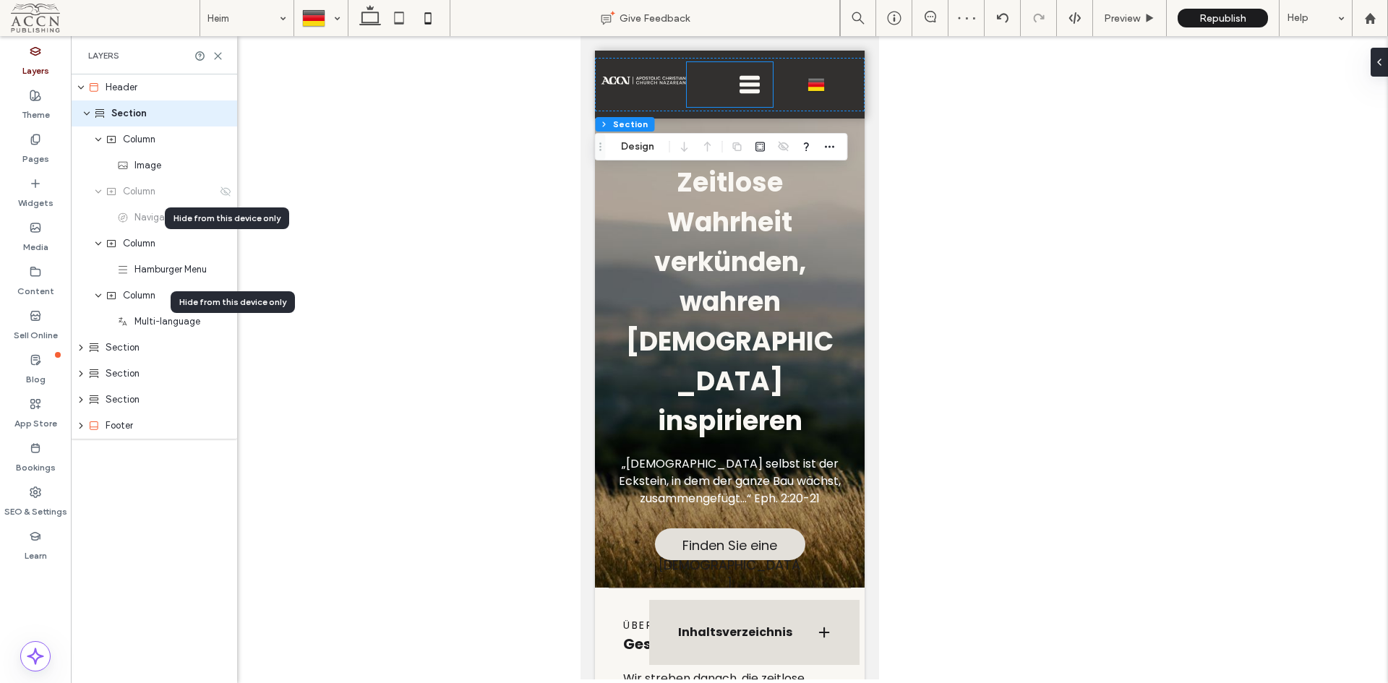
click at [0, 0] on icon at bounding box center [0, 0] width 0 height 0
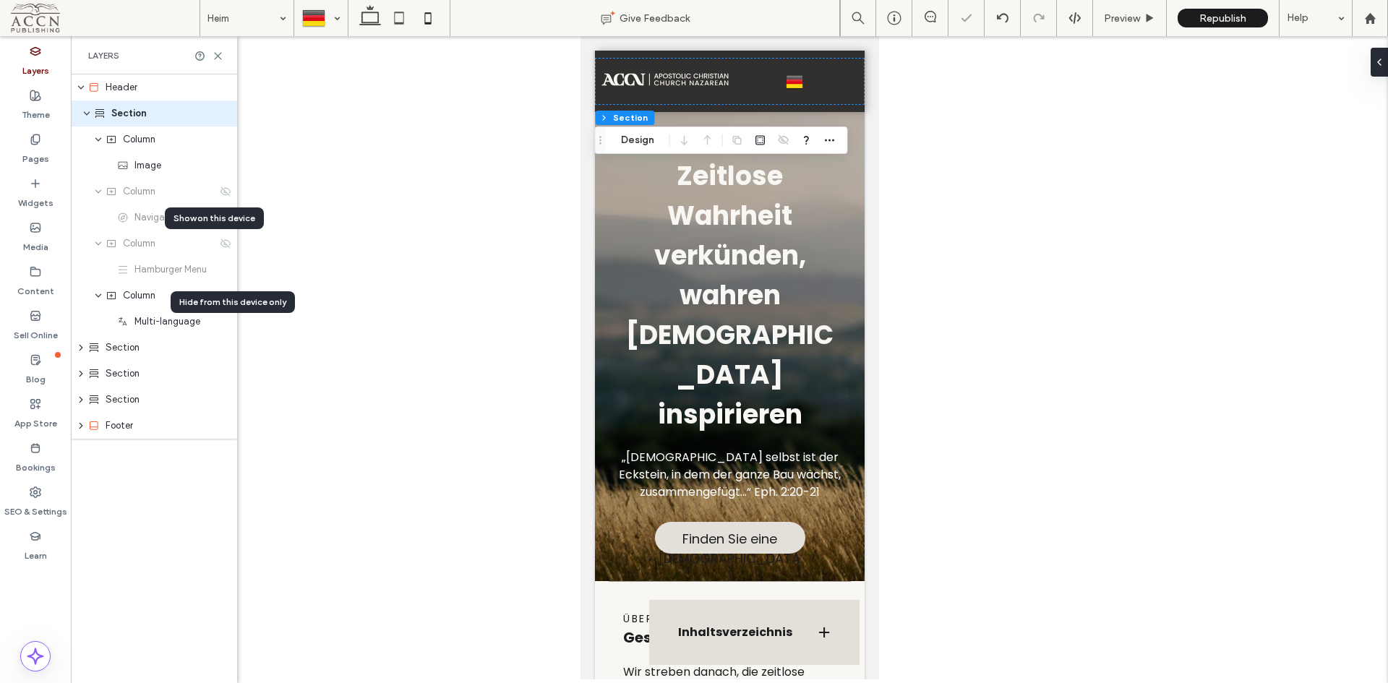
click at [224, 248] on icon at bounding box center [226, 244] width 12 height 12
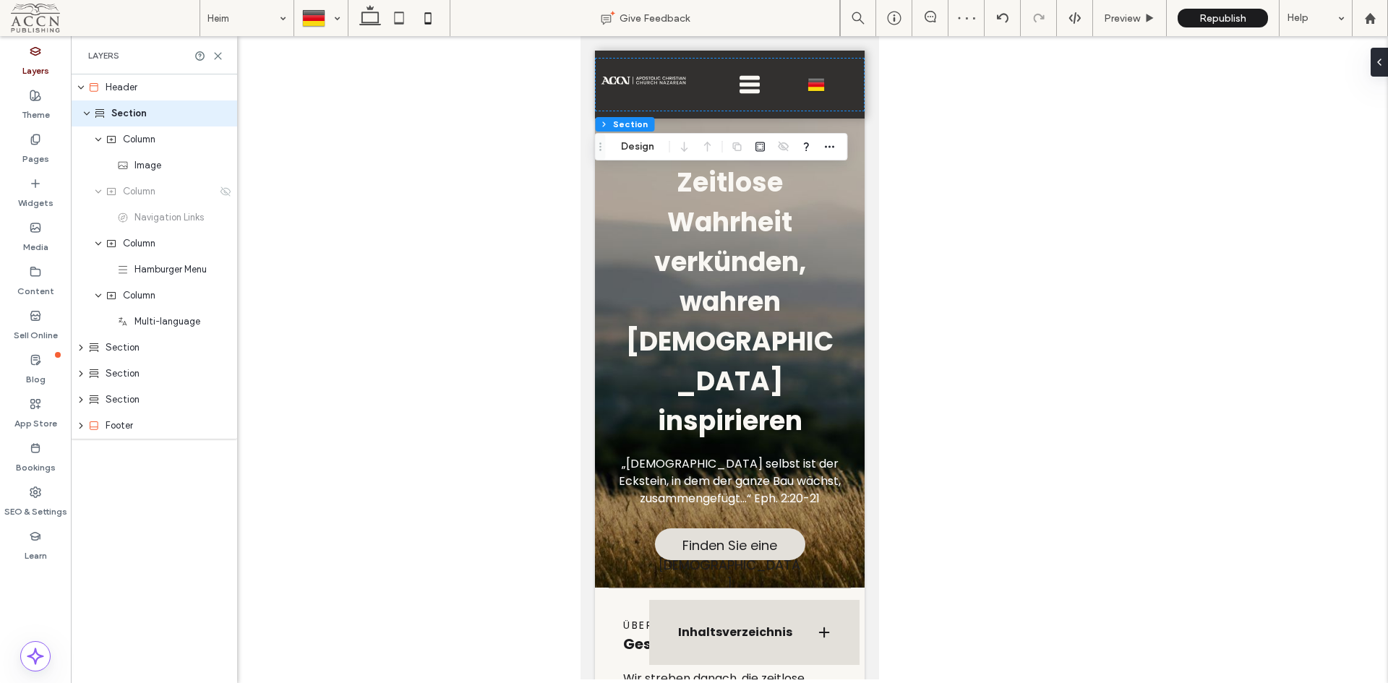
click at [76, 352] on div "Section" at bounding box center [154, 348] width 166 height 26
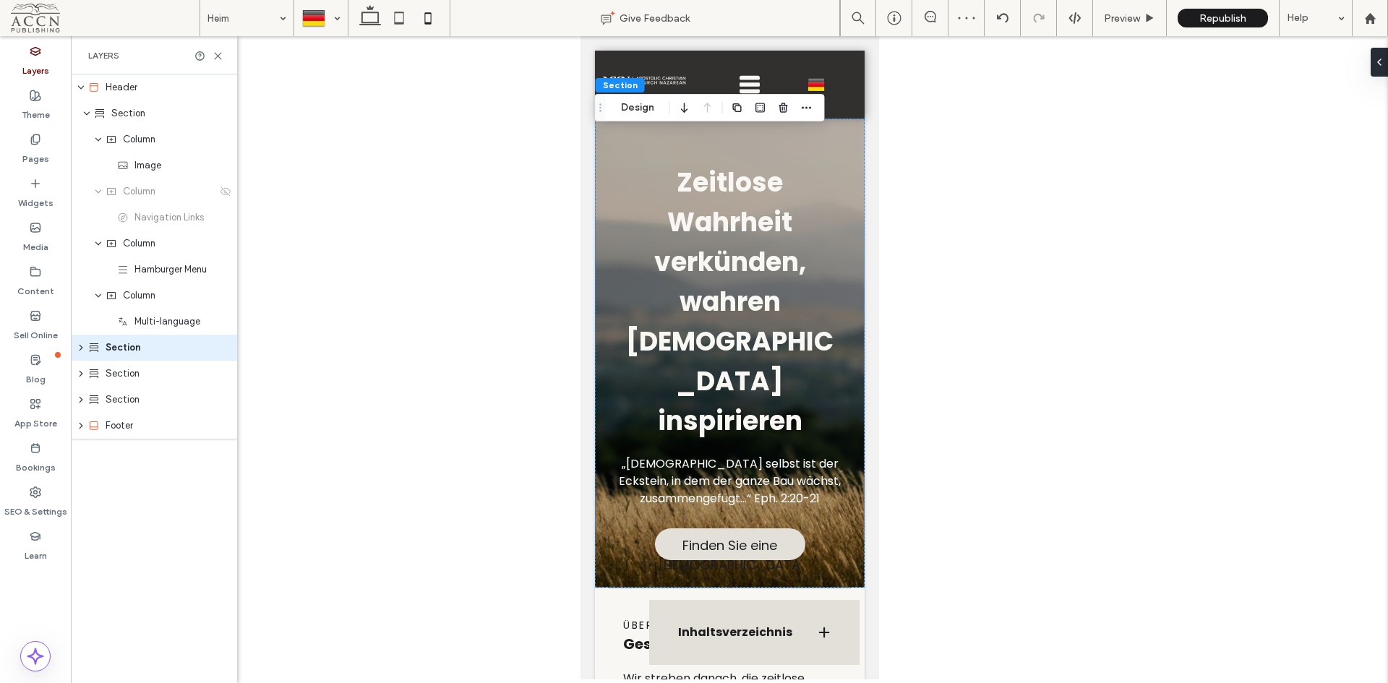
click at [81, 350] on icon "expand Section" at bounding box center [81, 348] width 12 height 9
click at [81, 350] on icon "expand Section" at bounding box center [81, 348] width 9 height 12
click at [678, 74] on div at bounding box center [643, 84] width 86 height 45
click at [1010, 21] on div at bounding box center [1002, 18] width 35 height 12
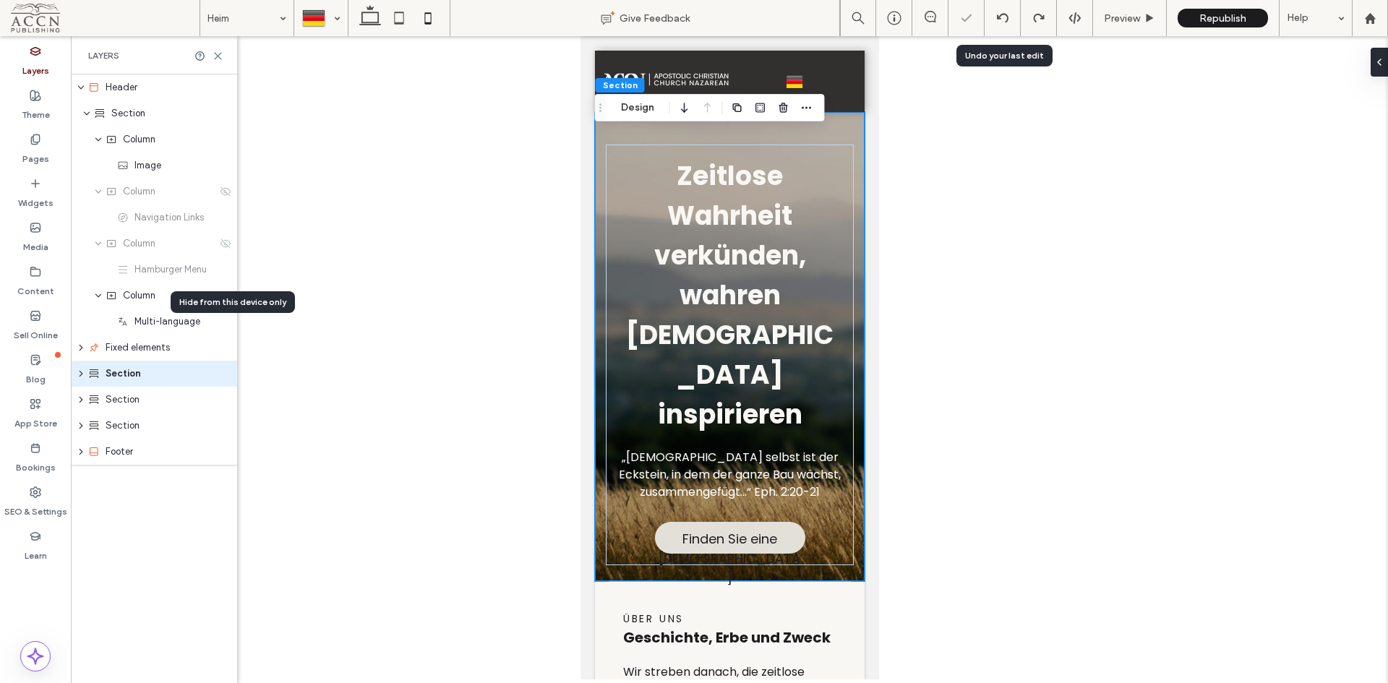
click at [1006, 17] on icon at bounding box center [1003, 18] width 12 height 12
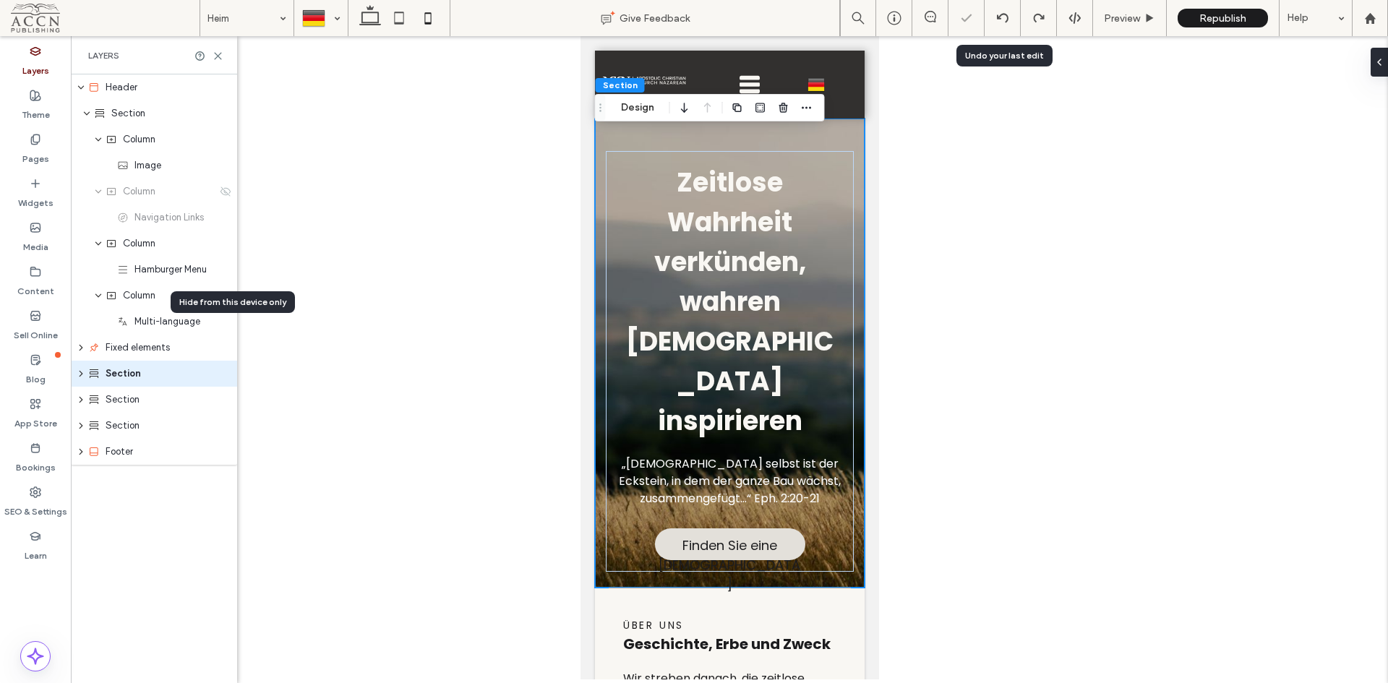
click at [1010, 25] on div at bounding box center [1003, 18] width 36 height 36
click at [1007, 18] on use at bounding box center [1003, 17] width 12 height 9
click at [1007, 17] on use at bounding box center [1003, 17] width 12 height 9
click at [81, 350] on icon "expand Fixed elements" at bounding box center [81, 348] width 12 height 9
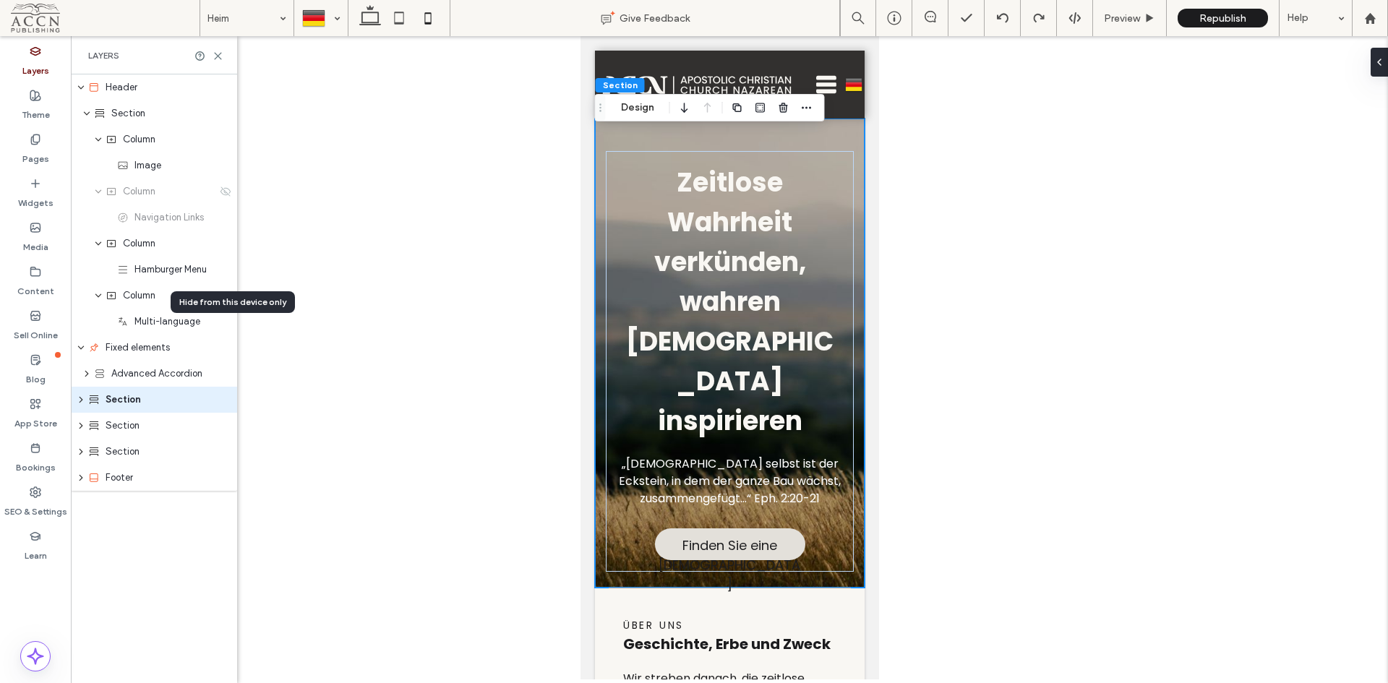
click at [122, 351] on span "Fixed elements" at bounding box center [138, 348] width 64 height 14
click at [87, 370] on icon "expand Advanced Accordion" at bounding box center [87, 374] width 12 height 9
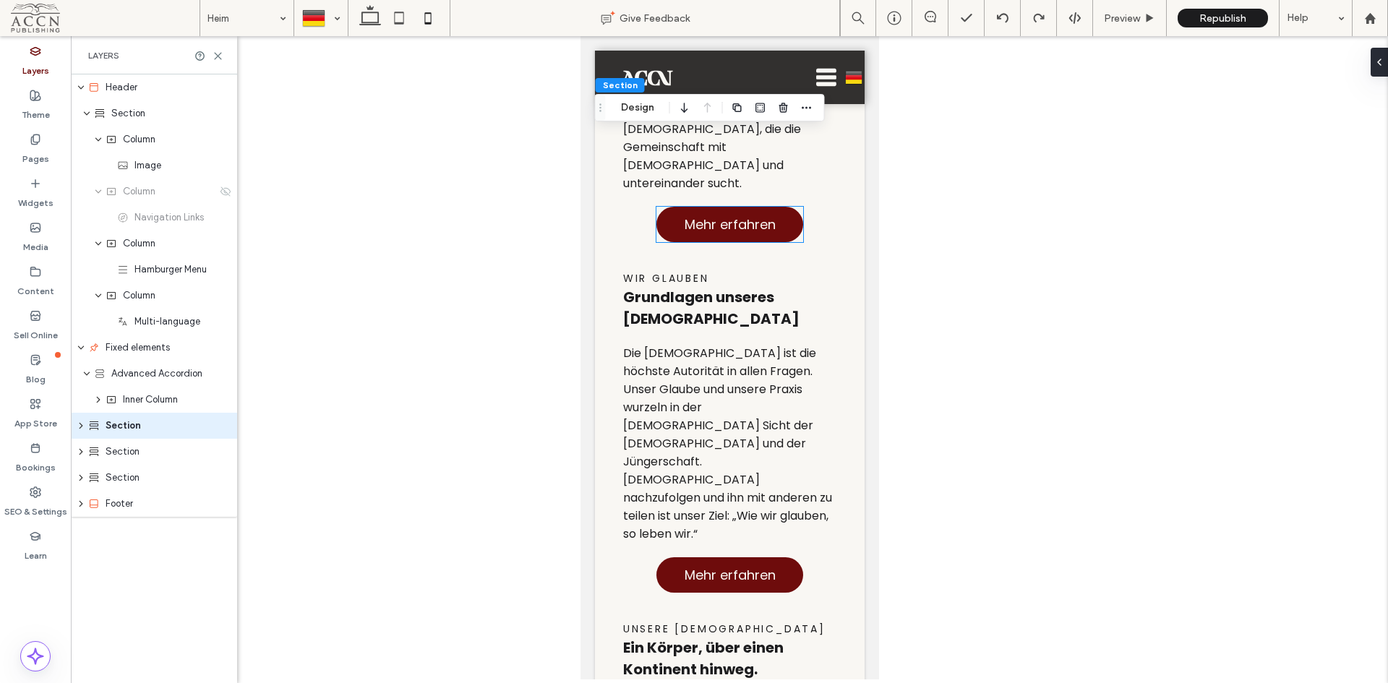
scroll to position [217, 0]
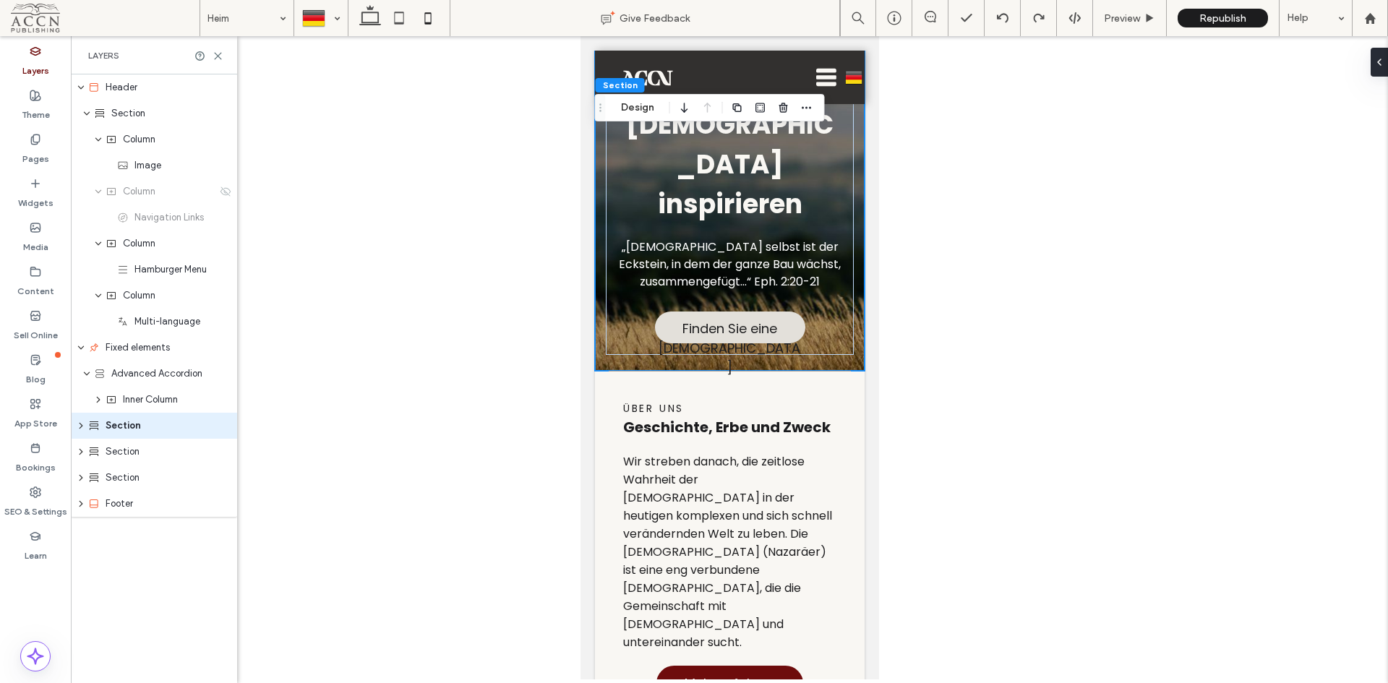
click at [161, 348] on span "Fixed elements" at bounding box center [138, 348] width 64 height 14
click at [0, 0] on icon at bounding box center [0, 0] width 0 height 0
click at [222, 373] on icon at bounding box center [226, 374] width 12 height 12
drag, startPoint x: 112, startPoint y: 345, endPoint x: 104, endPoint y: 346, distance: 8.0
click at [104, 346] on div "Fixed elements" at bounding box center [158, 348] width 140 height 14
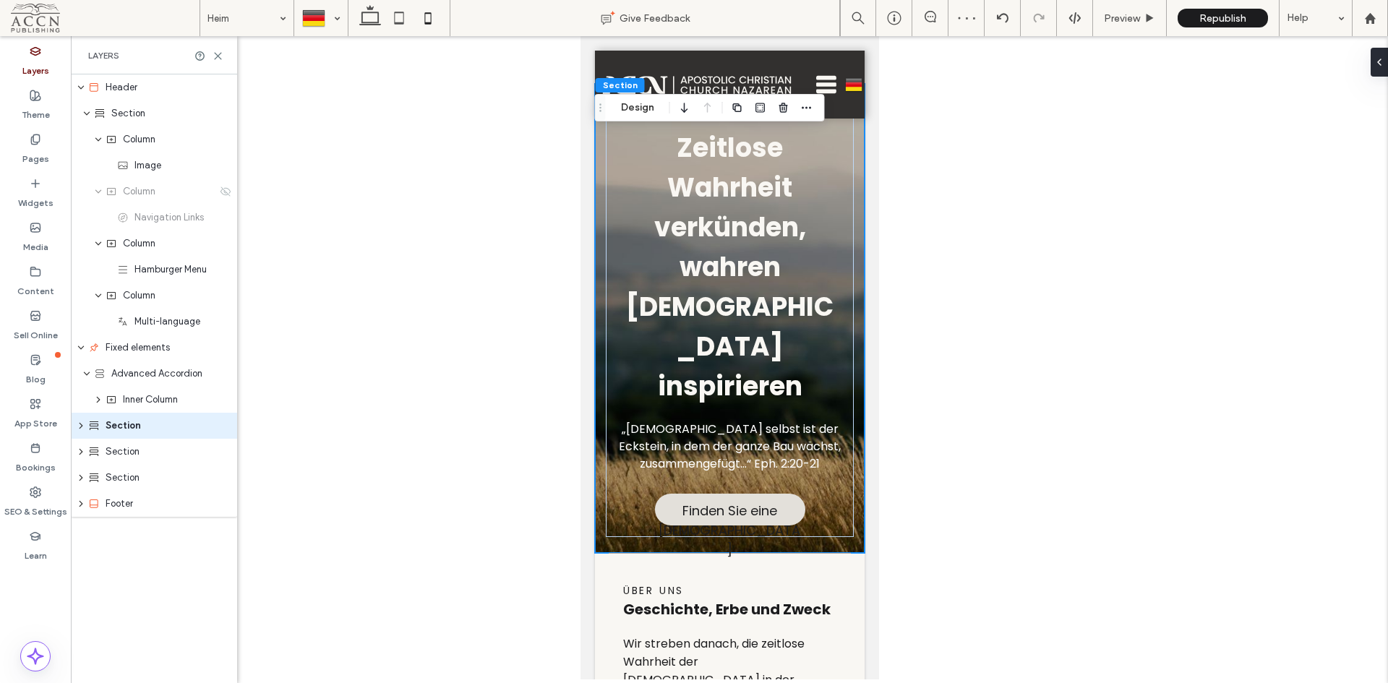
scroll to position [0, 0]
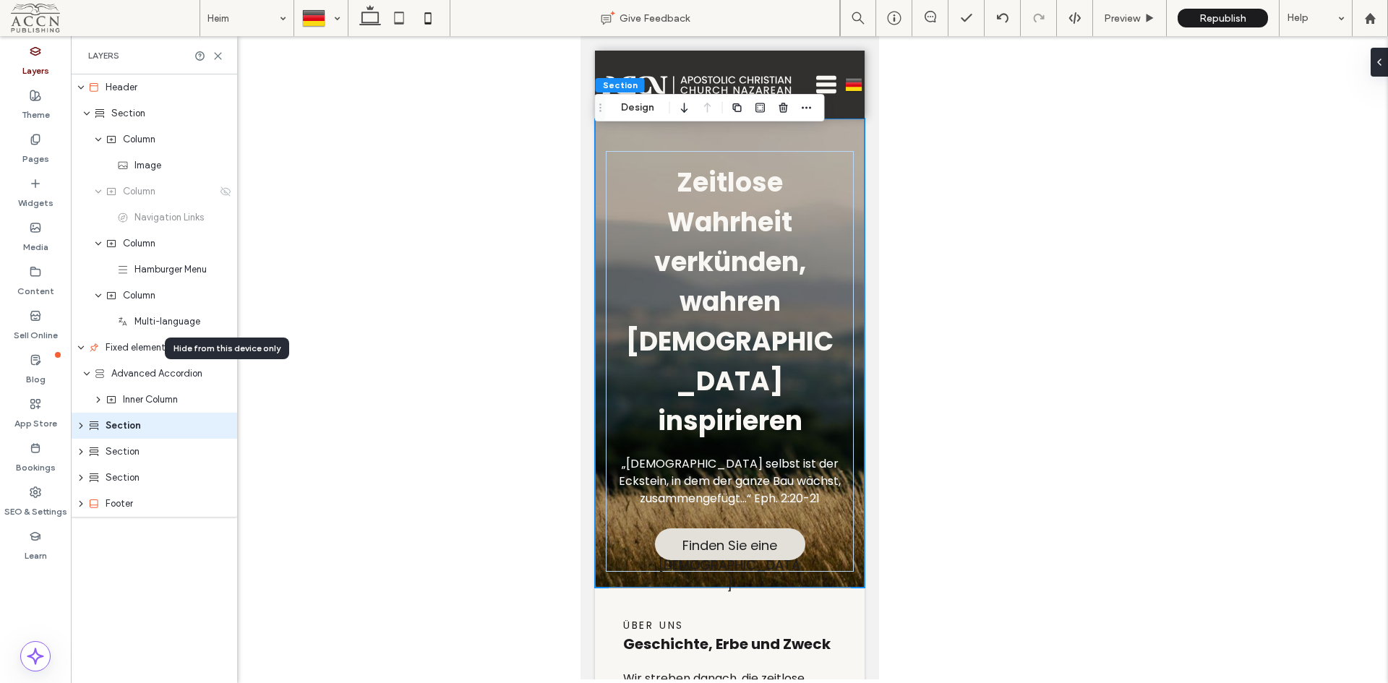
click at [0, 0] on icon at bounding box center [0, 0] width 0 height 0
click at [310, 21] on div at bounding box center [321, 18] width 52 height 35
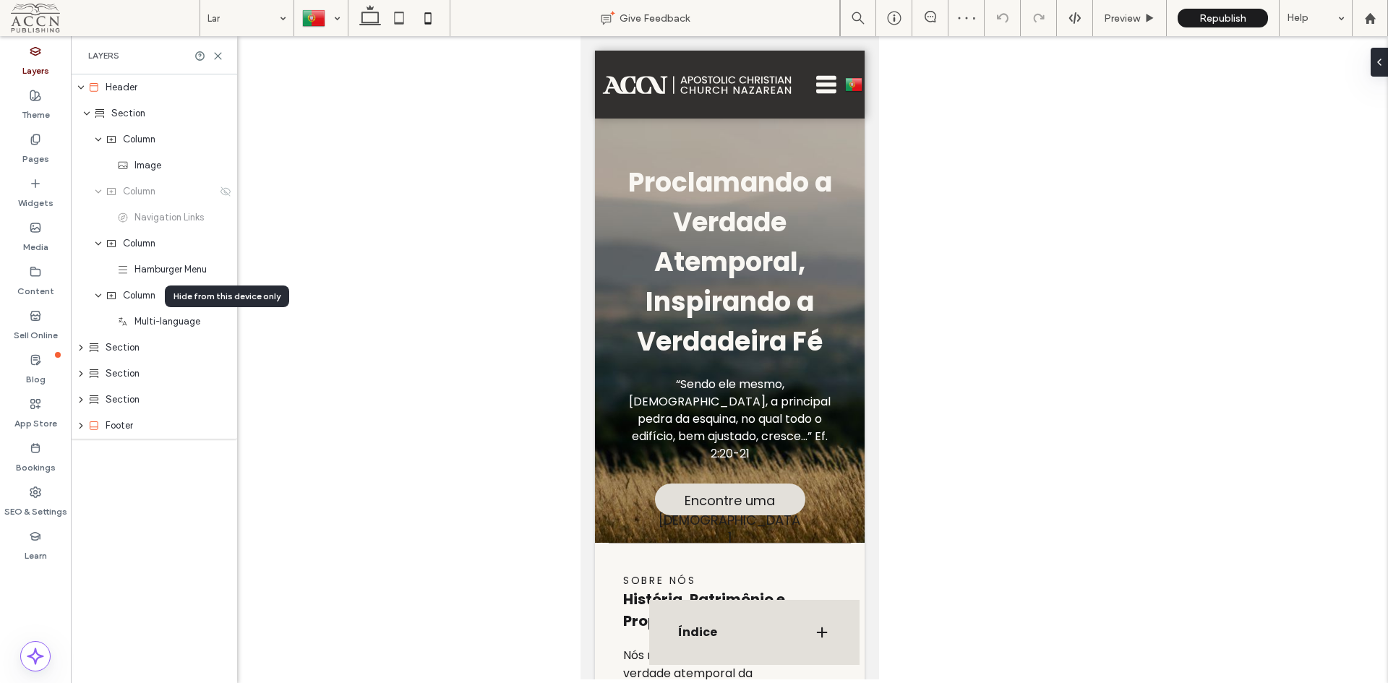
click at [78, 350] on icon "expand Section" at bounding box center [81, 348] width 12 height 9
click at [82, 482] on div "Section" at bounding box center [154, 478] width 166 height 26
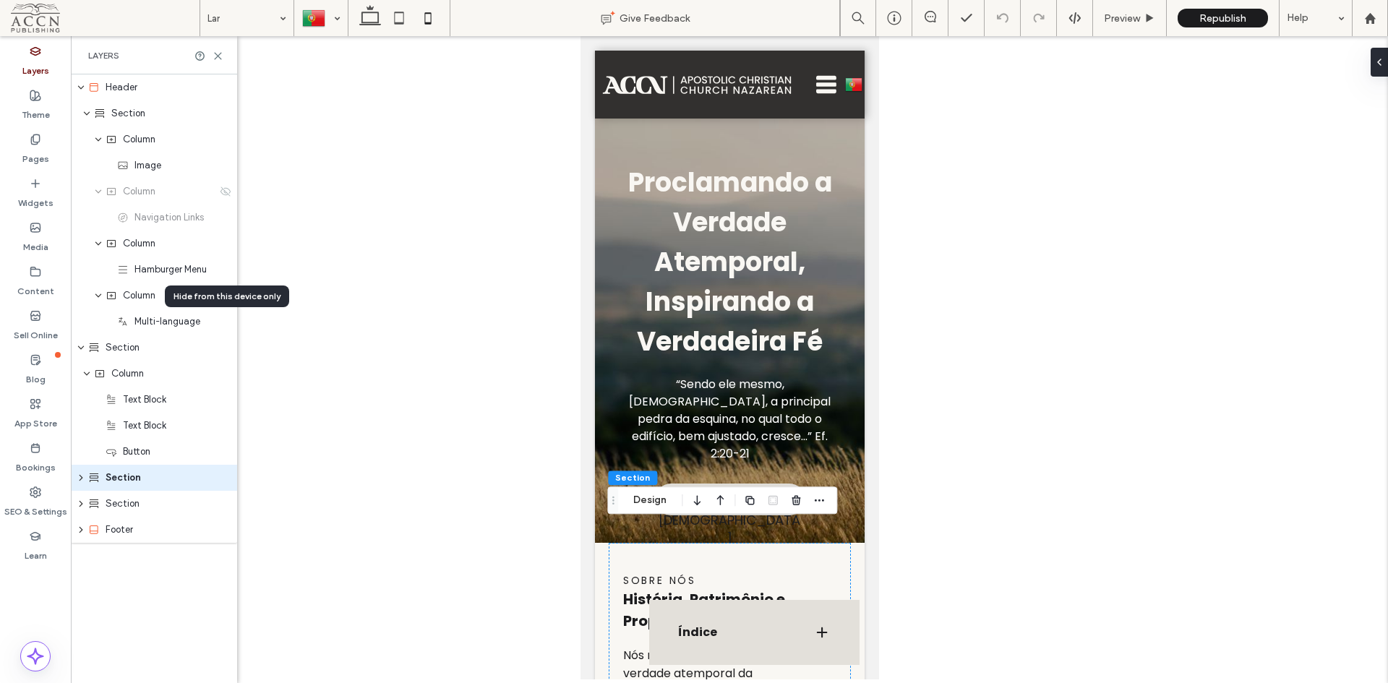
click at [77, 481] on icon "expand Section" at bounding box center [81, 478] width 12 height 9
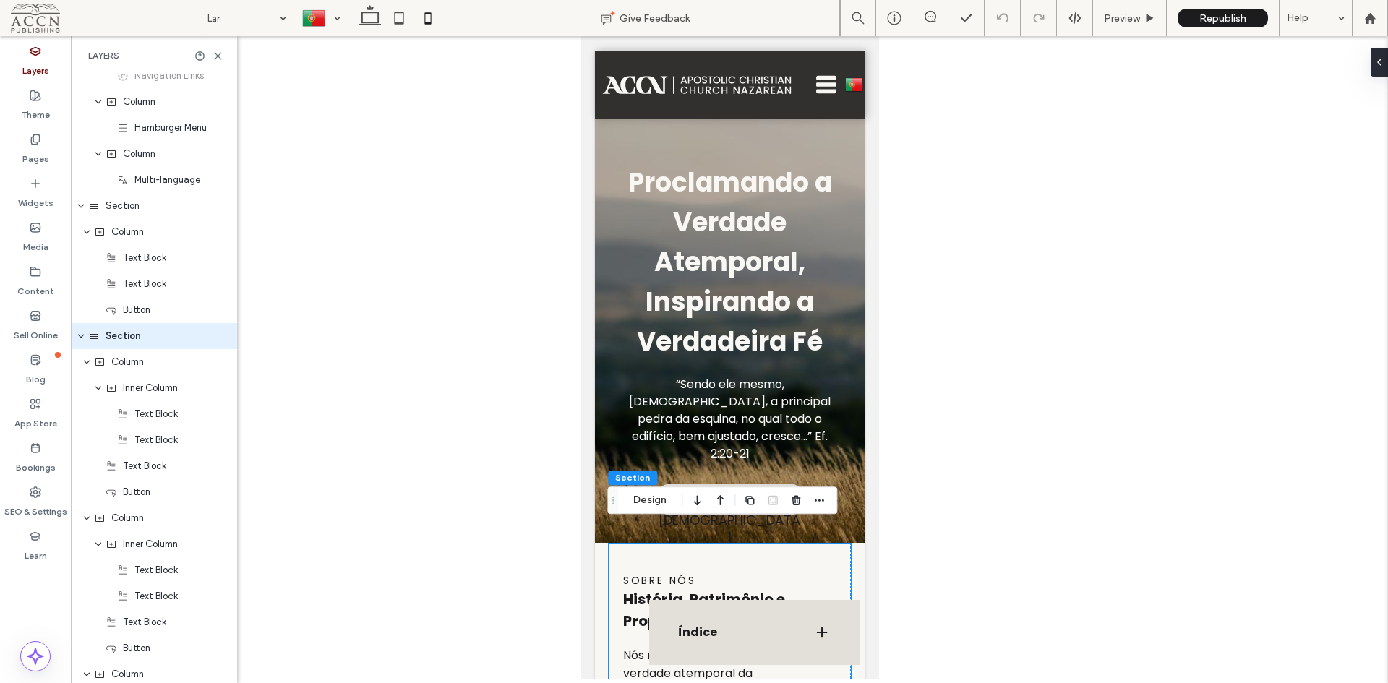
scroll to position [362, 0]
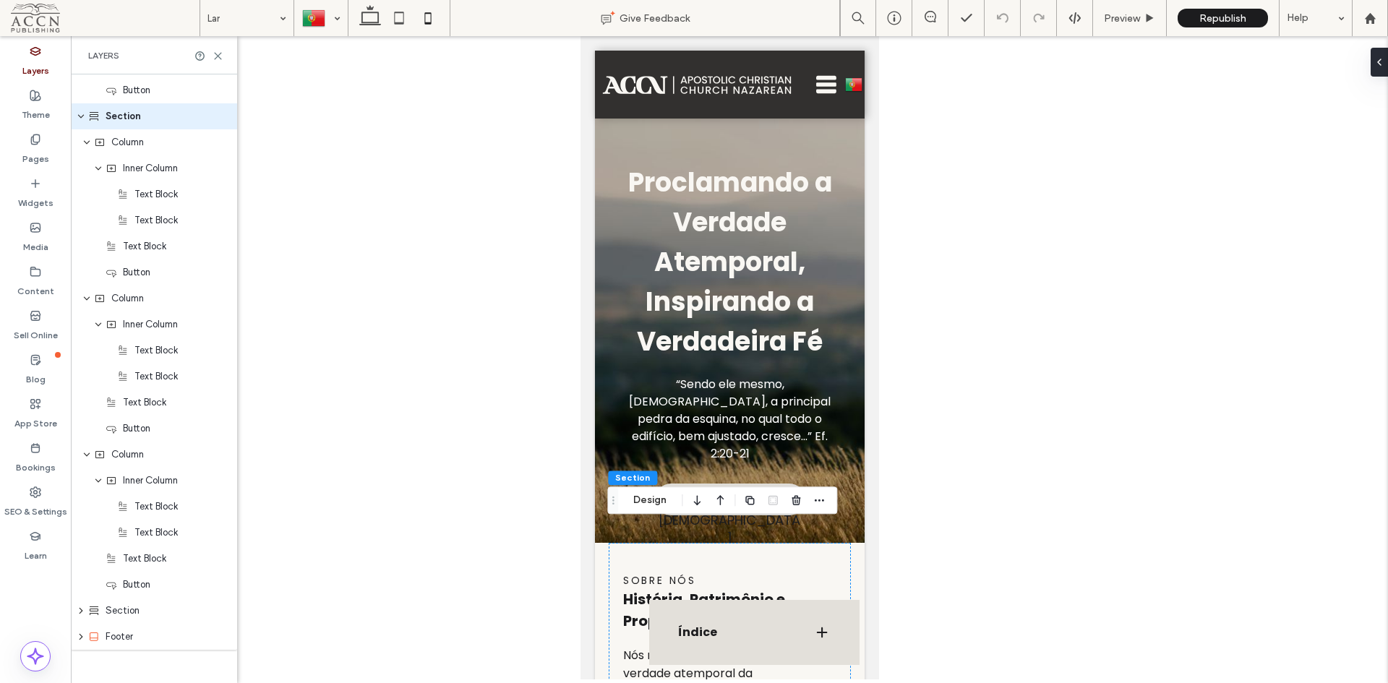
click at [79, 607] on icon "expand Section" at bounding box center [81, 611] width 12 height 9
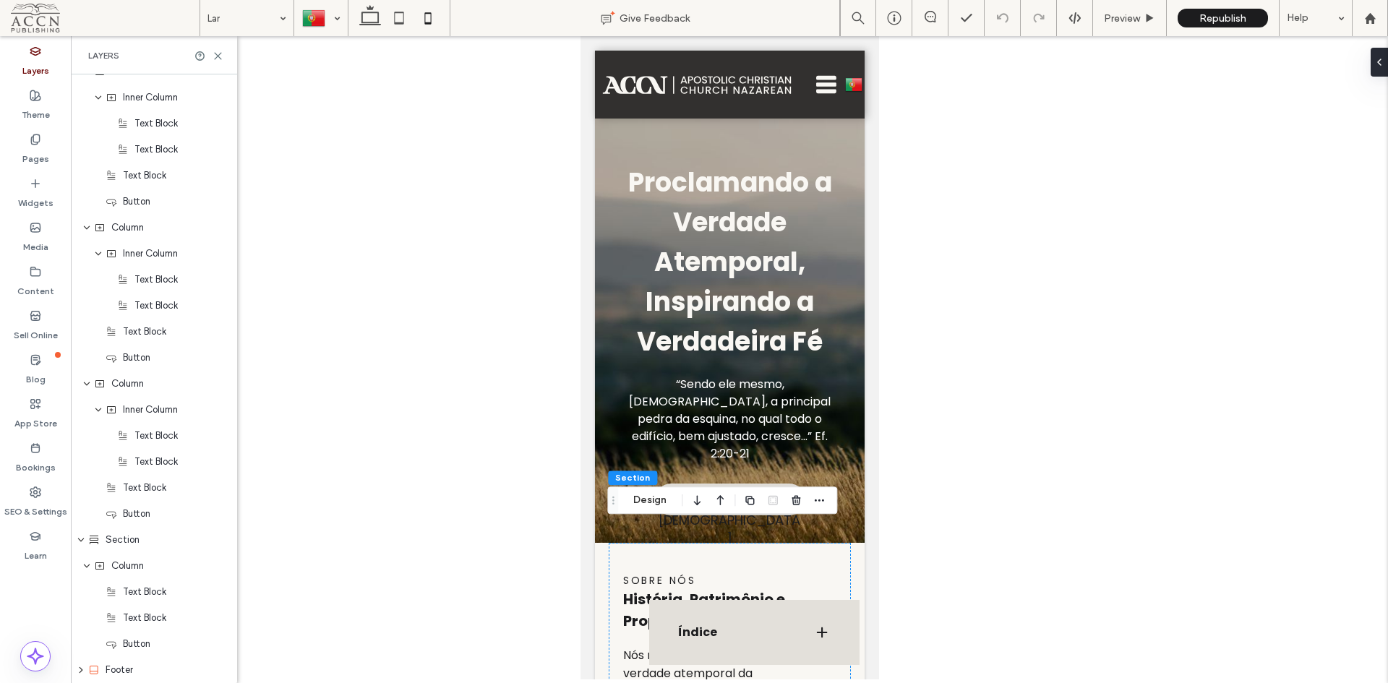
scroll to position [490, 0]
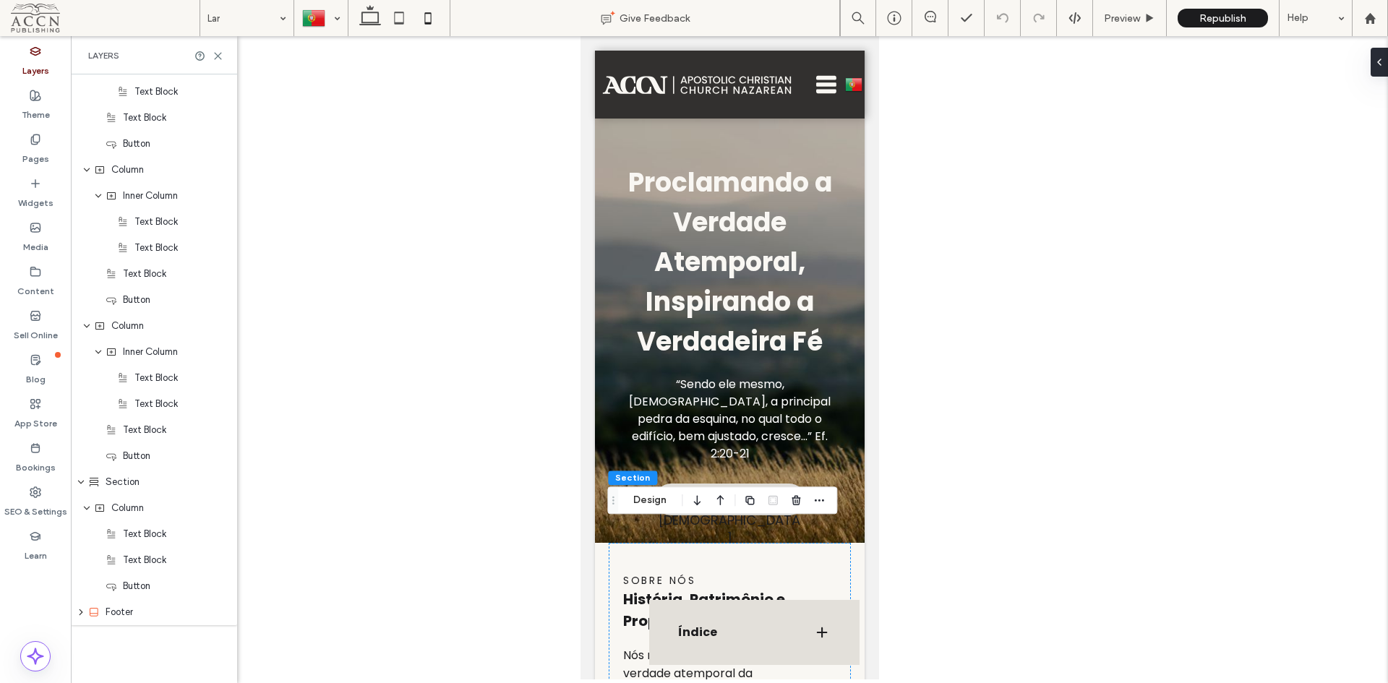
drag, startPoint x: 80, startPoint y: 615, endPoint x: 85, endPoint y: 610, distance: 7.7
click at [80, 615] on icon "expand Footer" at bounding box center [81, 612] width 12 height 9
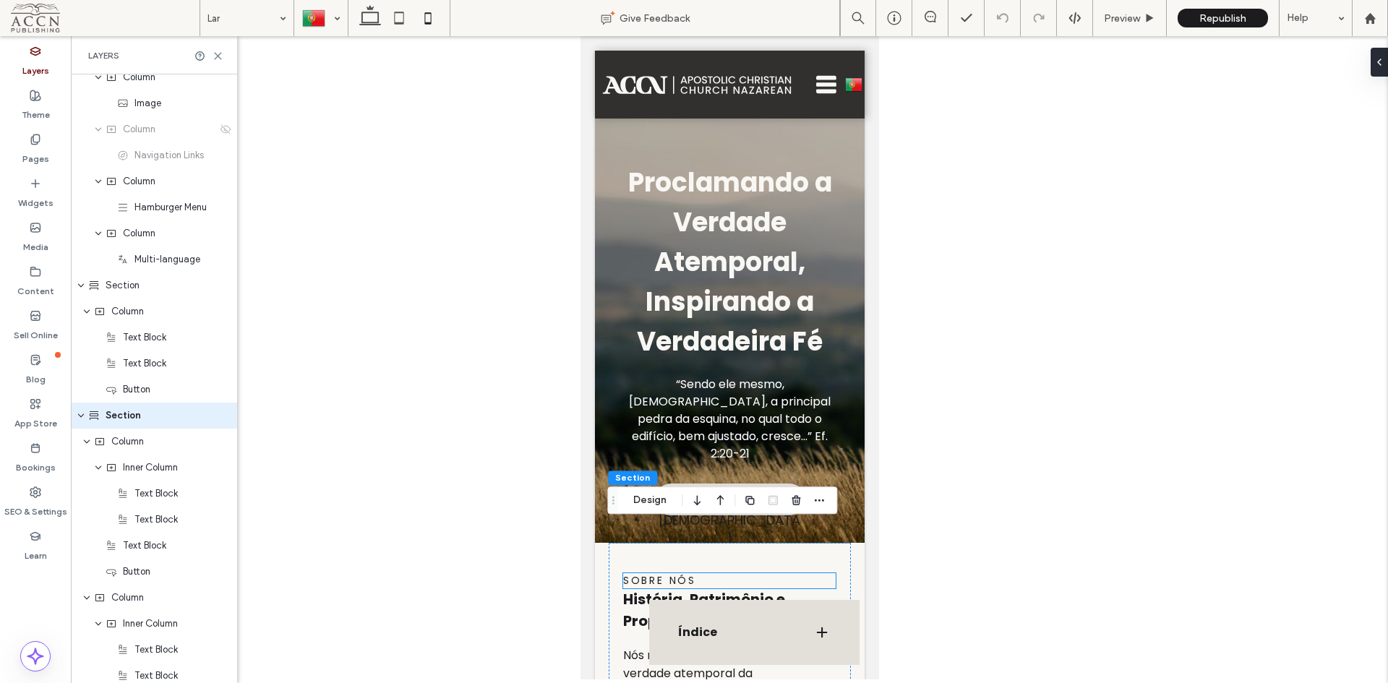
scroll to position [0, 0]
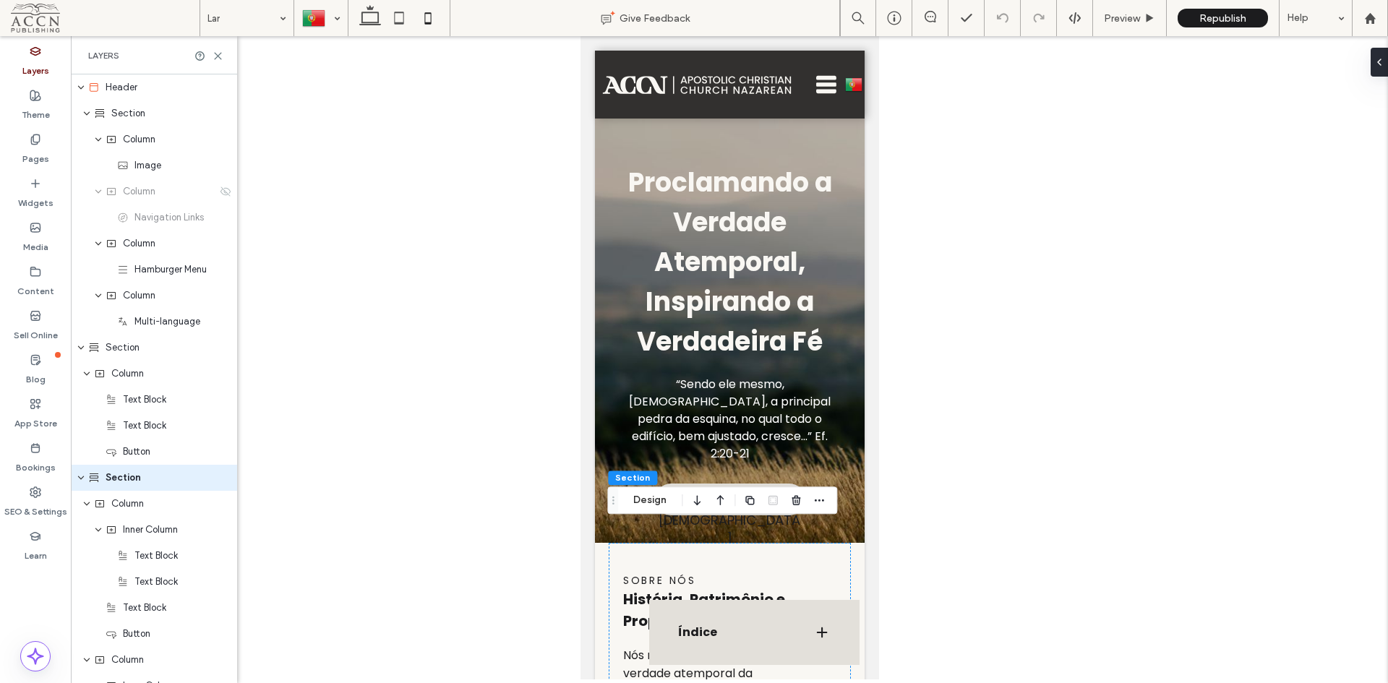
click at [755, 642] on div "Índice" at bounding box center [754, 632] width 210 height 65
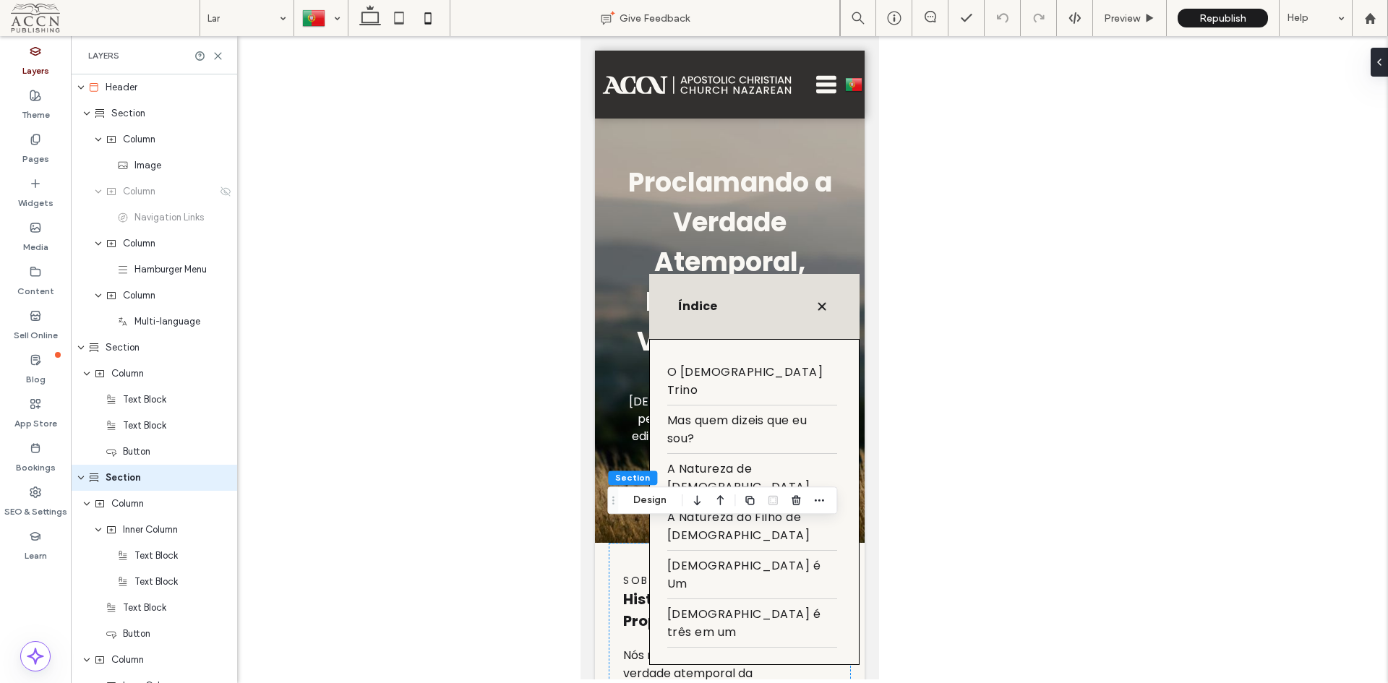
click at [740, 339] on div "Índice" at bounding box center [754, 306] width 210 height 65
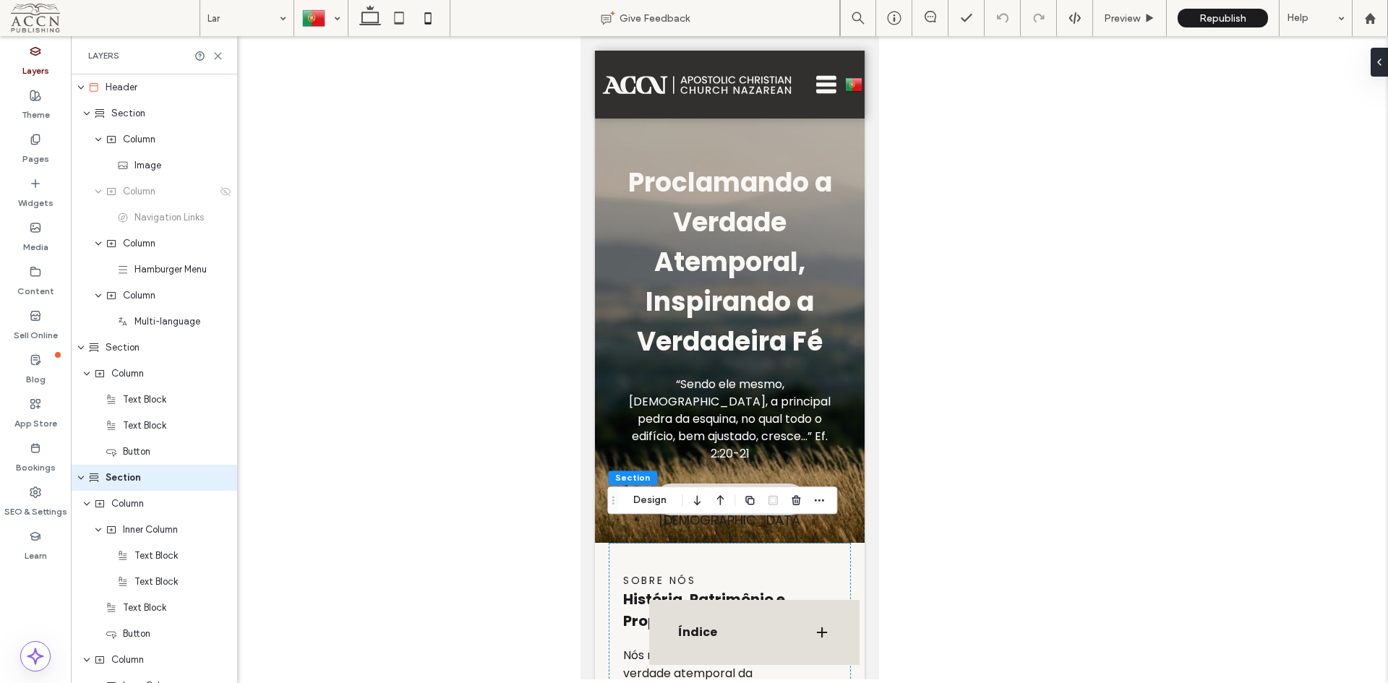
click at [736, 621] on div "Índice" at bounding box center [754, 632] width 210 height 65
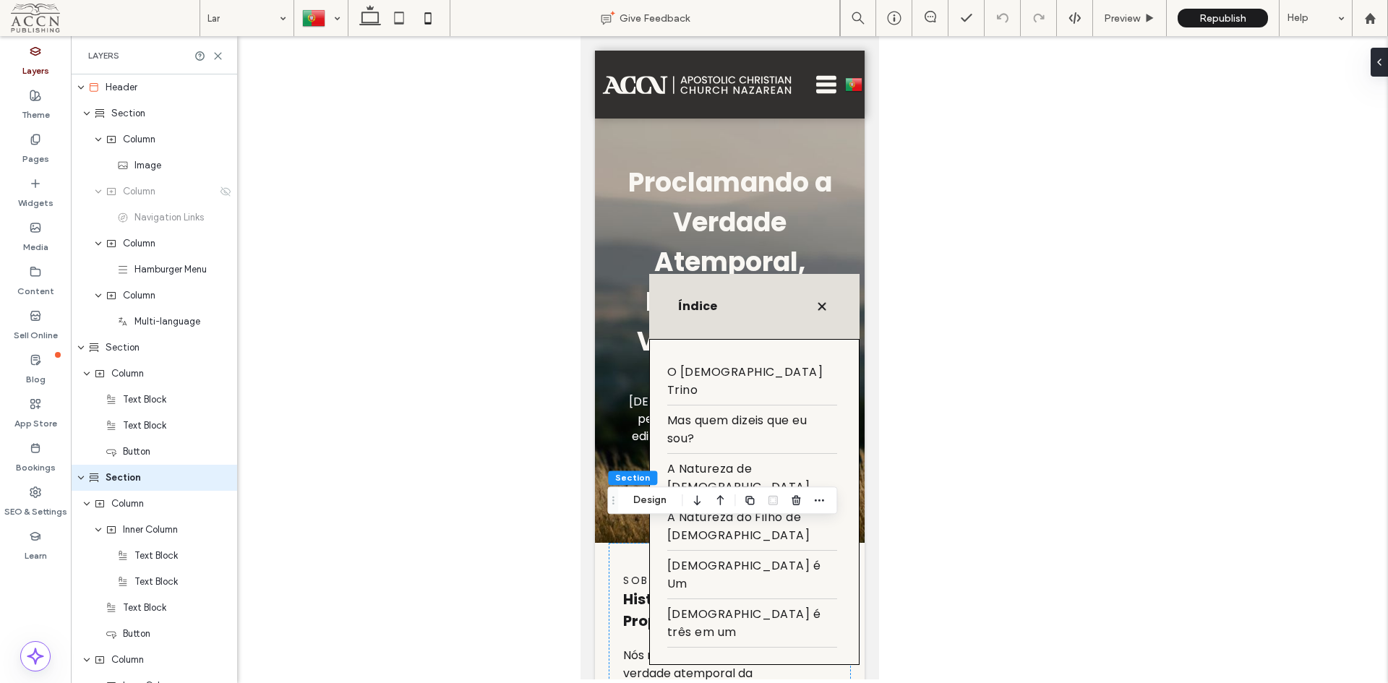
click at [736, 621] on span "Deus é três em um" at bounding box center [752, 623] width 170 height 36
click at [704, 593] on span "Deus é Um" at bounding box center [752, 575] width 170 height 36
click at [709, 545] on span "A Natureza do Filho de Deus" at bounding box center [752, 526] width 170 height 36
click at [322, 23] on div at bounding box center [321, 18] width 52 height 35
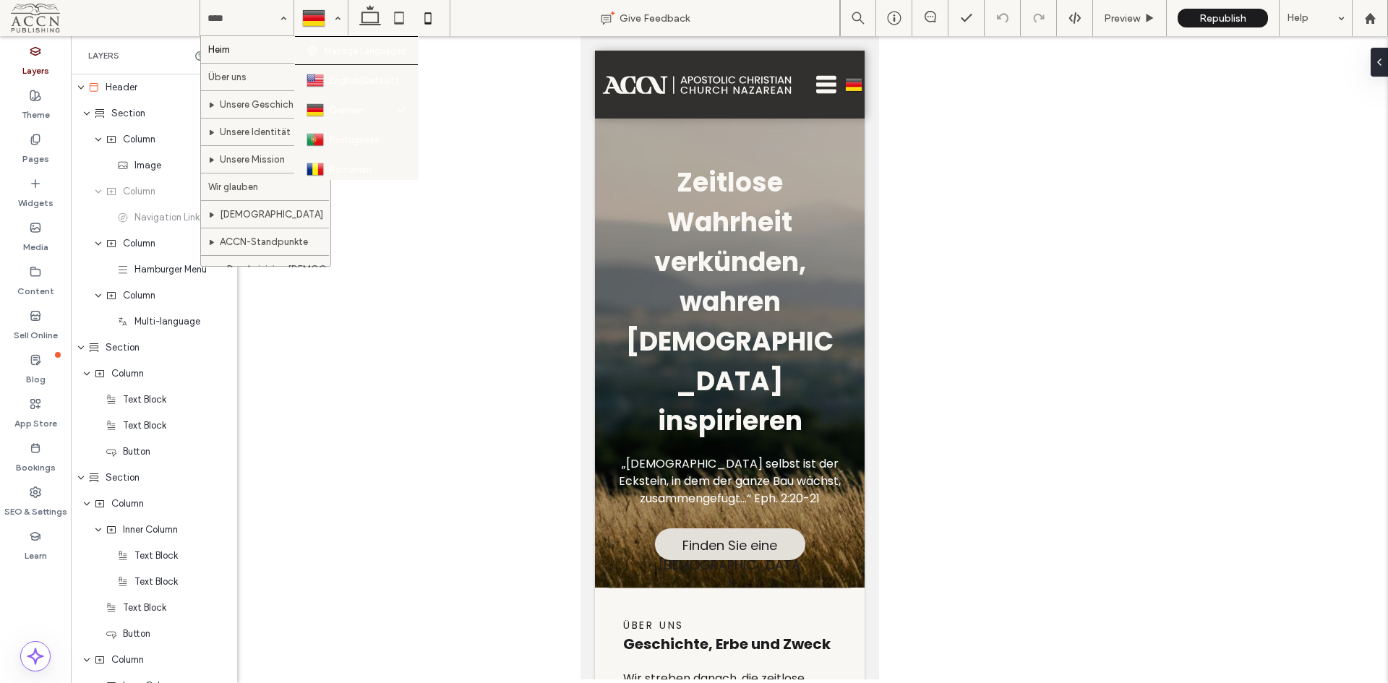
click at [311, 21] on div at bounding box center [321, 18] width 52 height 35
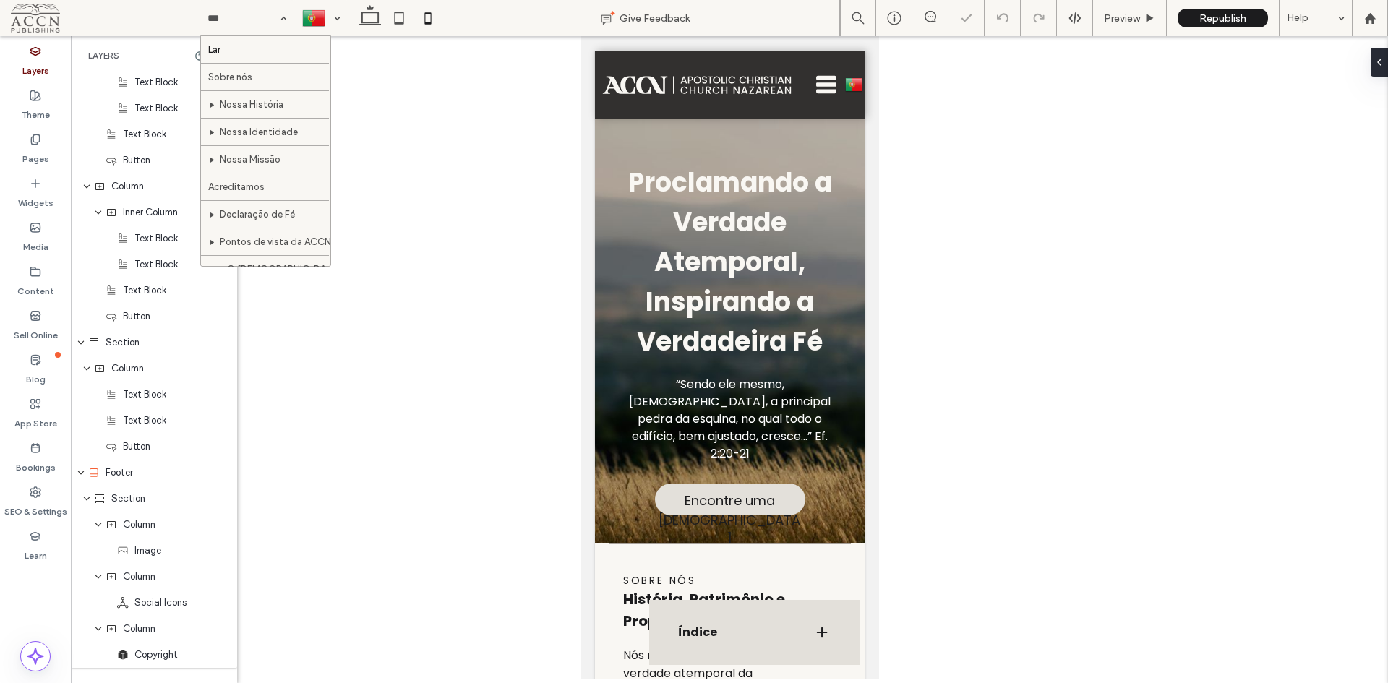
scroll to position [673, 0]
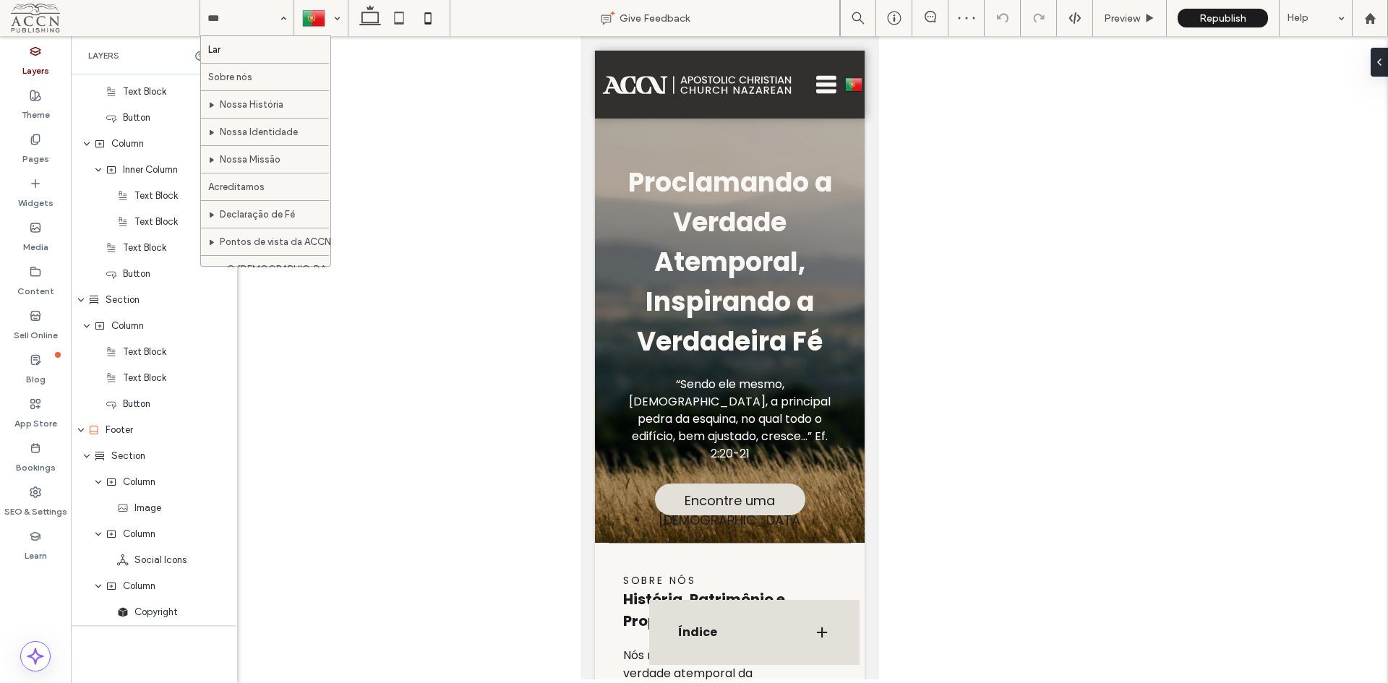
click at [754, 629] on h3 "Índice" at bounding box center [734, 633] width 112 height 12
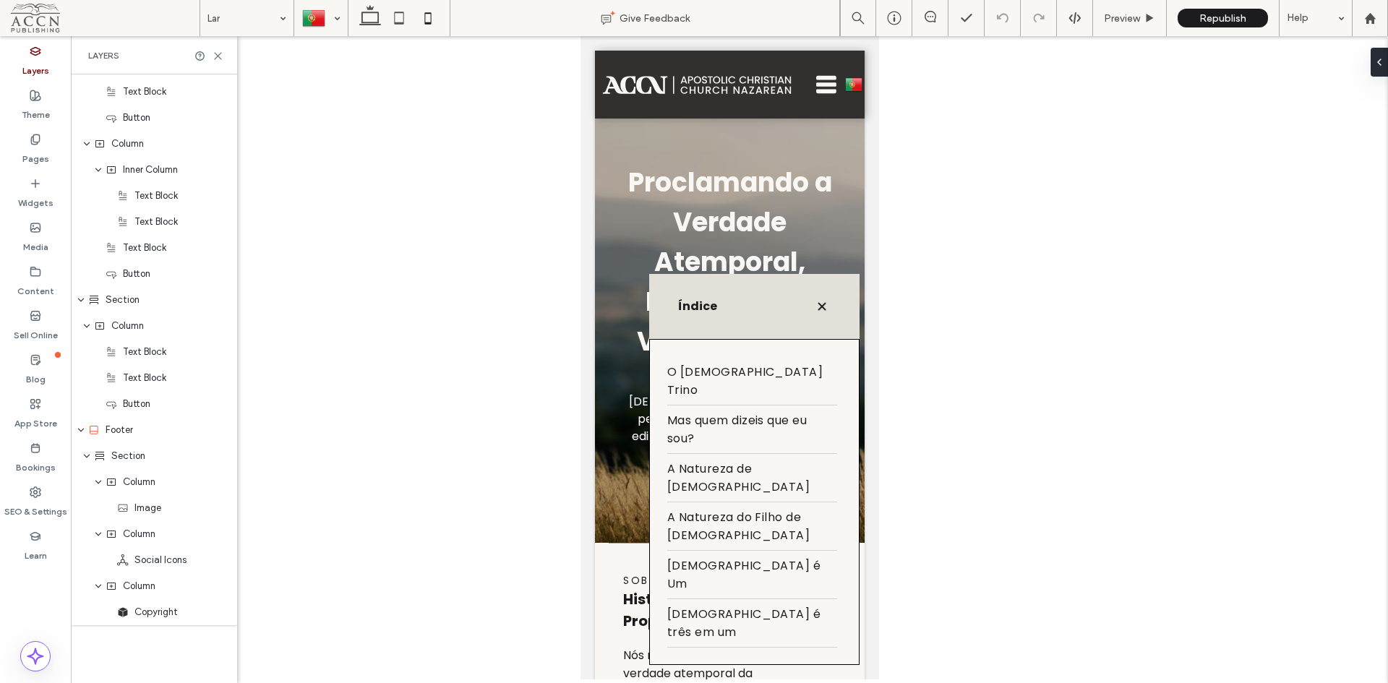
drag, startPoint x: 738, startPoint y: 385, endPoint x: 723, endPoint y: 419, distance: 37.2
click at [723, 339] on div "Índice" at bounding box center [754, 306] width 210 height 65
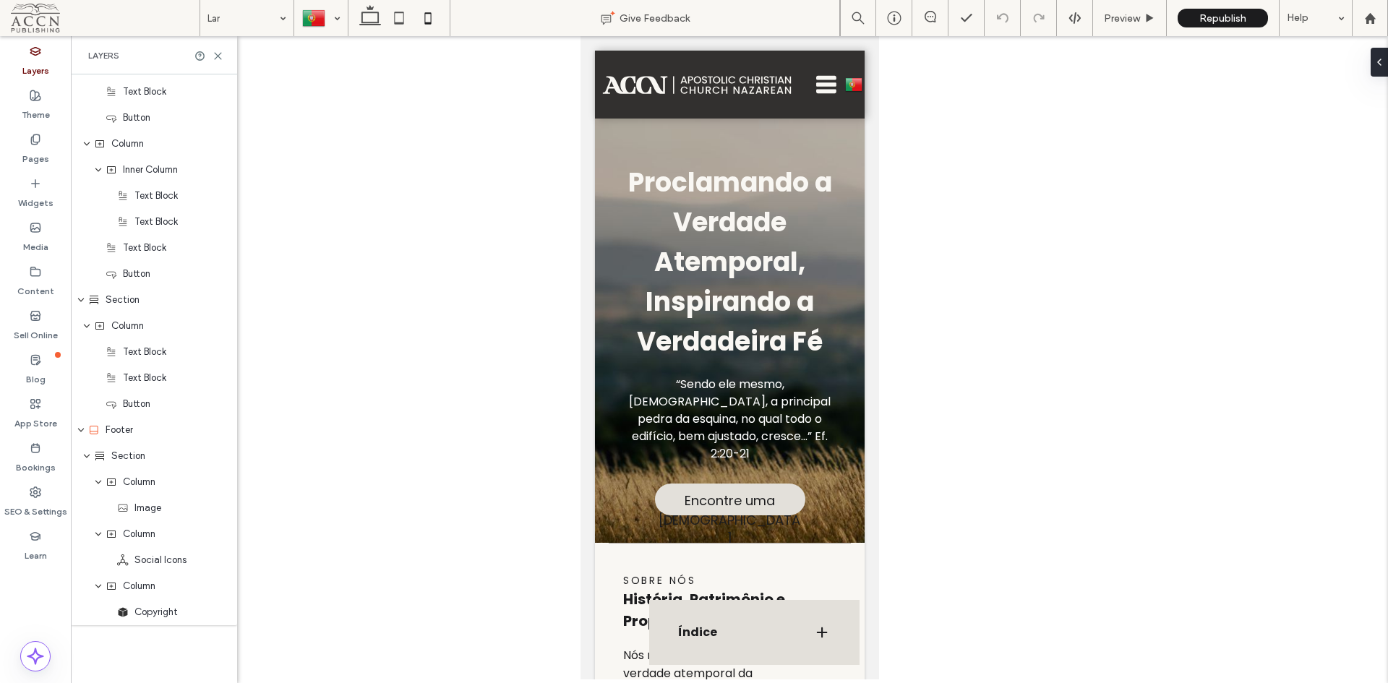
click at [0, 0] on icon at bounding box center [0, 0] width 0 height 0
click at [221, 144] on use at bounding box center [226, 143] width 10 height 9
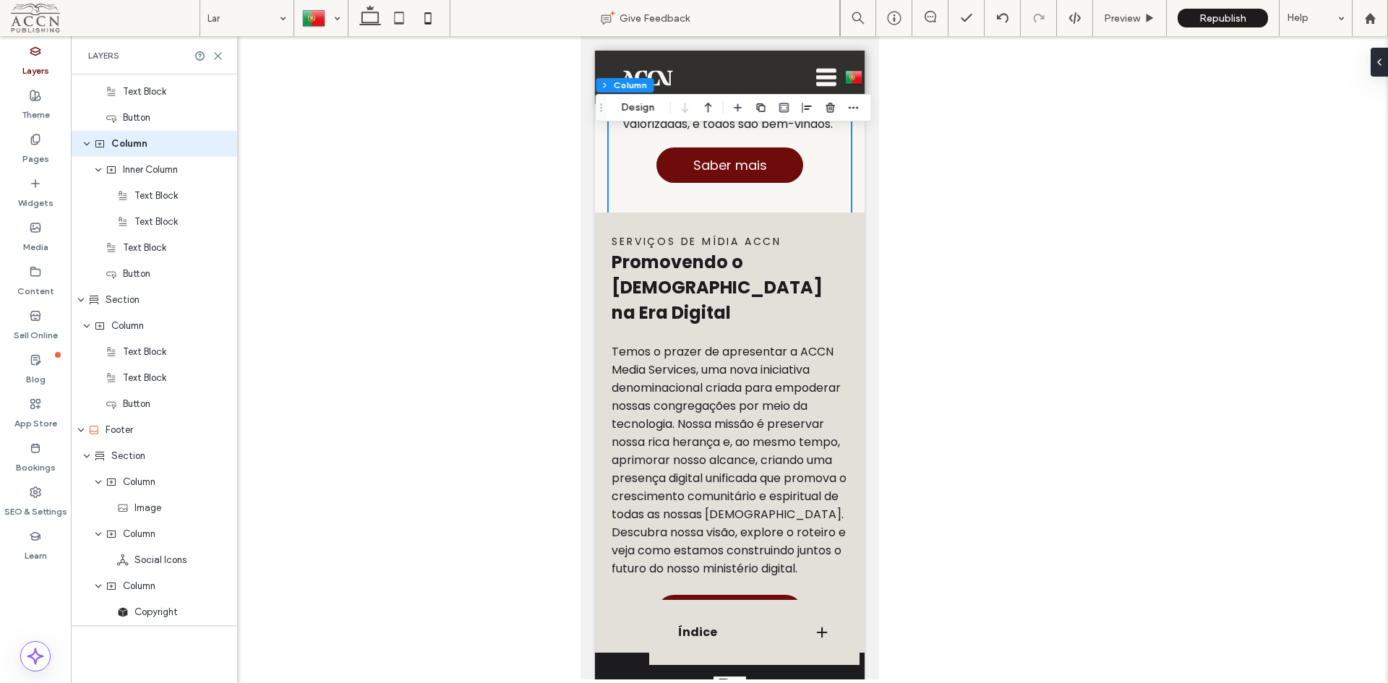
click at [221, 597] on div "Column" at bounding box center [154, 586] width 166 height 26
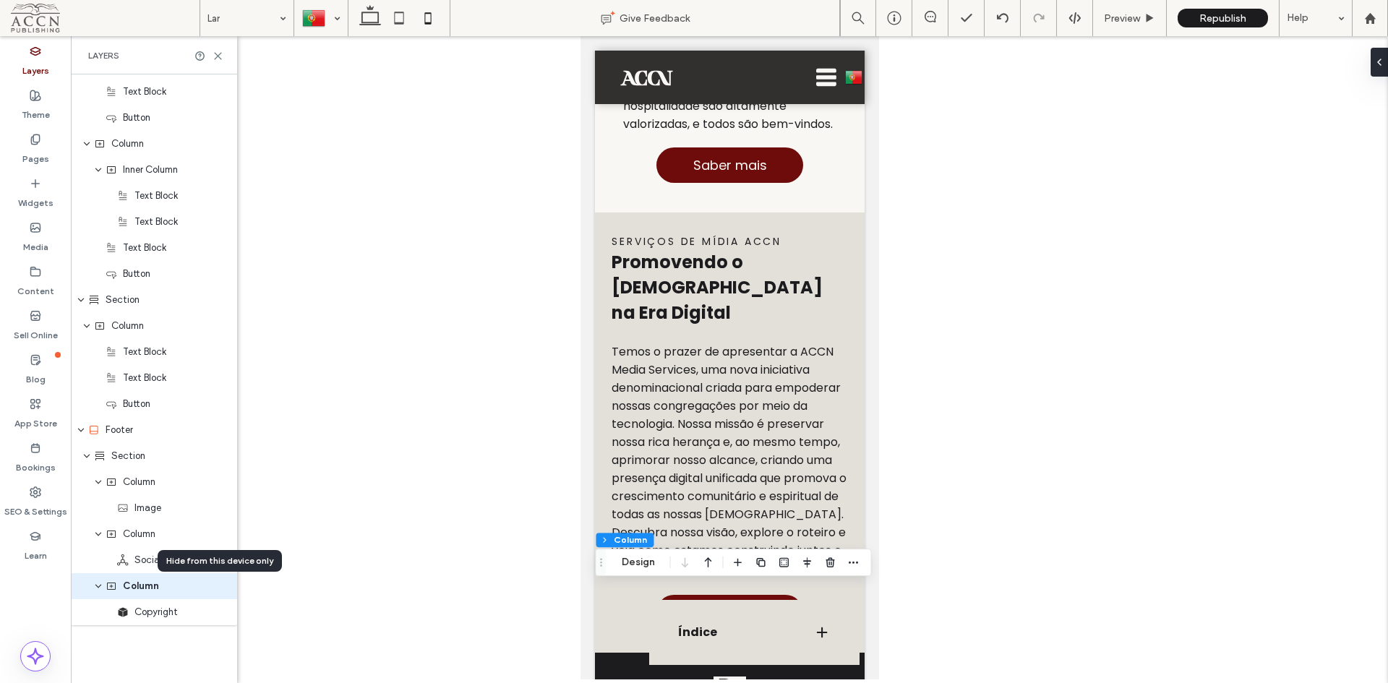
click at [0, 0] on icon at bounding box center [0, 0] width 0 height 0
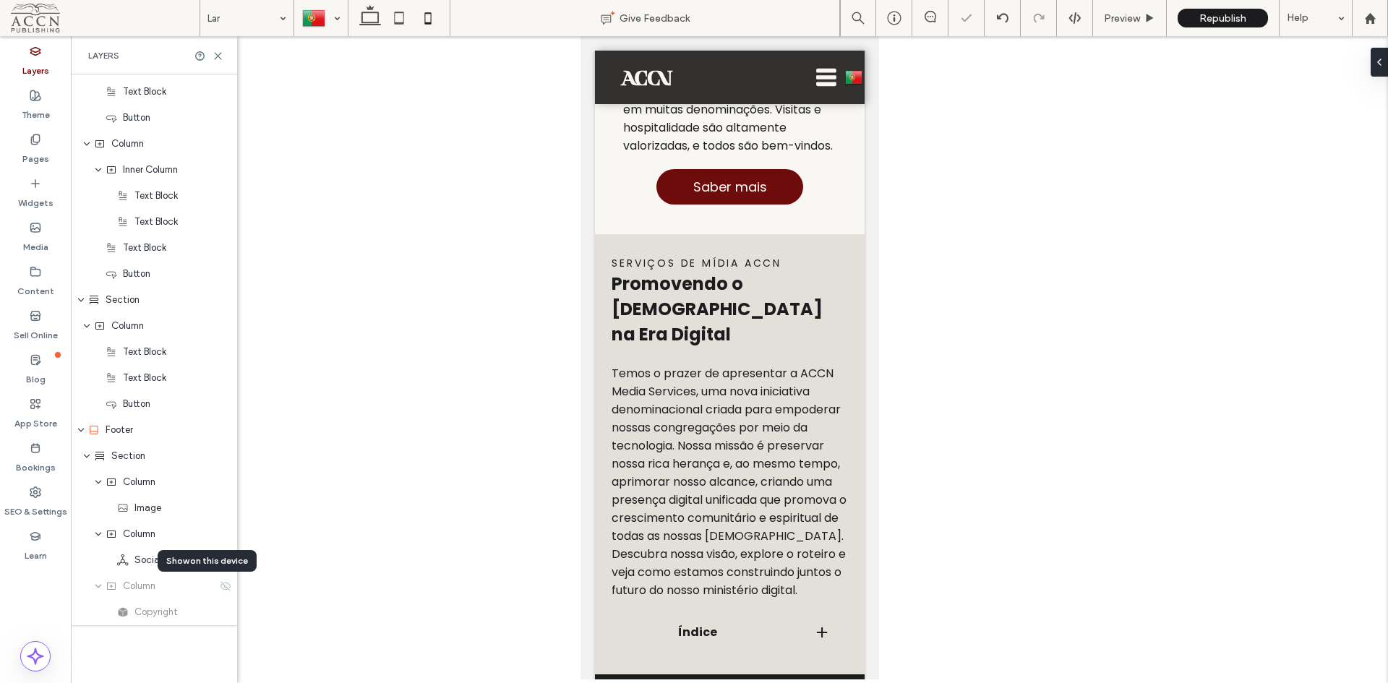
click at [221, 585] on icon at bounding box center [226, 587] width 12 height 12
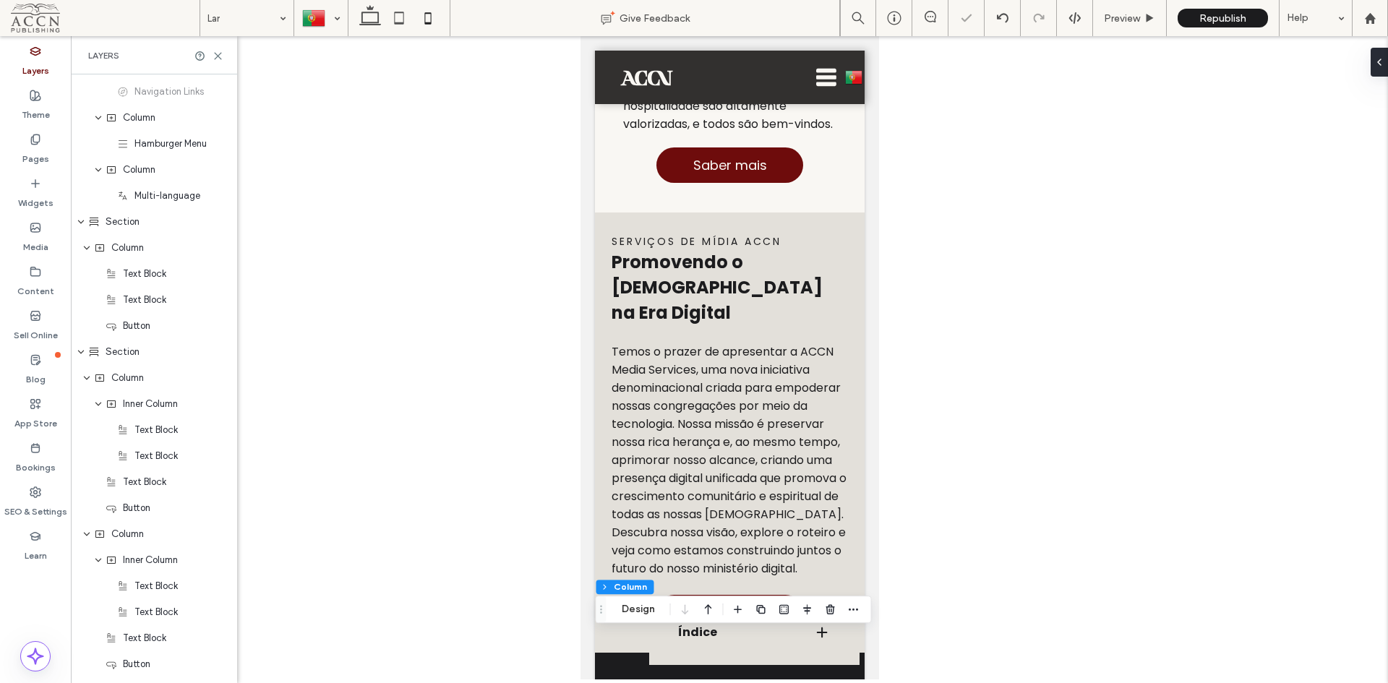
scroll to position [0, 0]
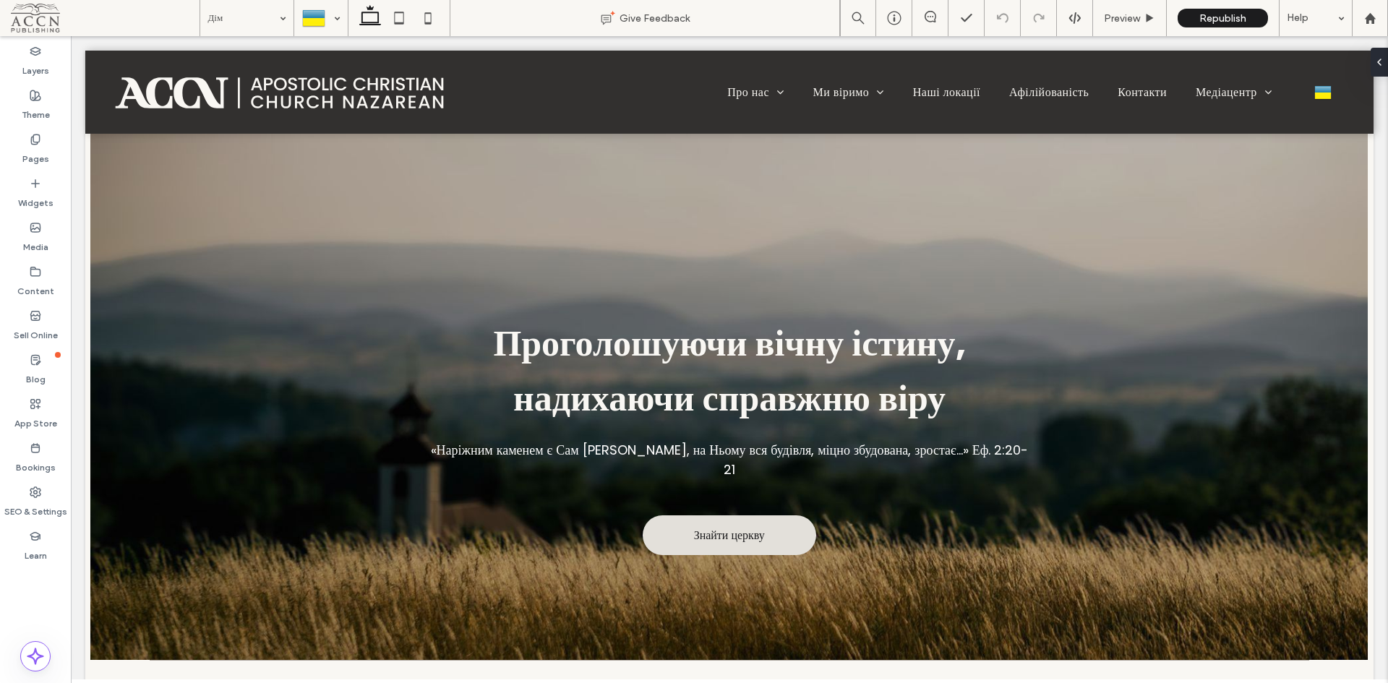
click at [43, 63] on label "Layers" at bounding box center [35, 67] width 27 height 20
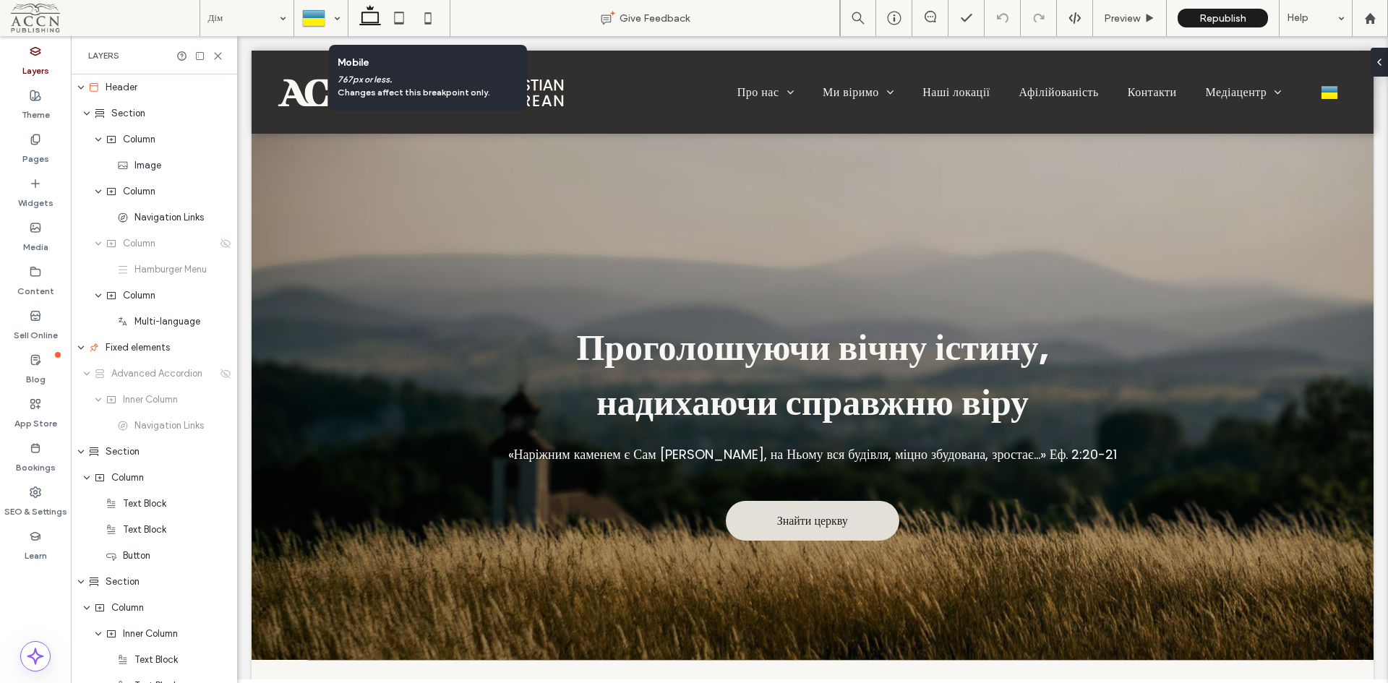
click at [424, 25] on icon at bounding box center [428, 18] width 29 height 29
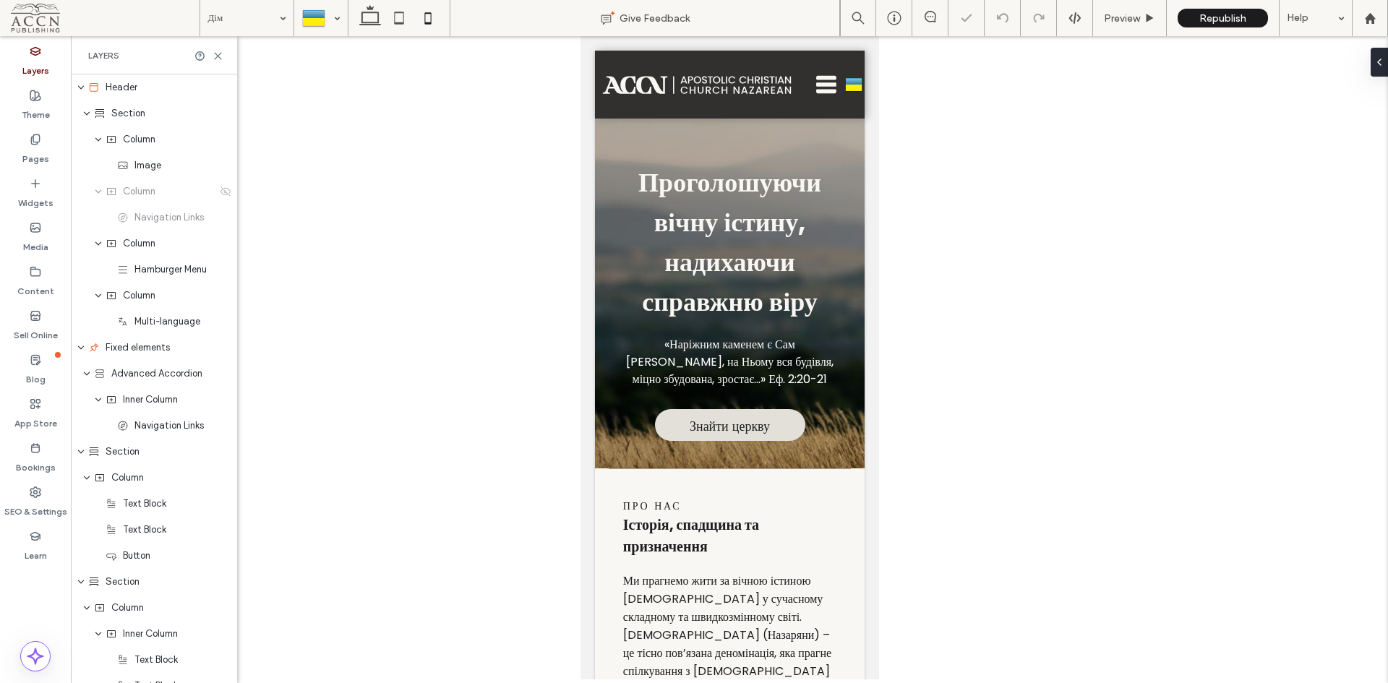
click at [0, 0] on icon at bounding box center [0, 0] width 0 height 0
click at [1238, 17] on span "Republish" at bounding box center [1223, 18] width 47 height 12
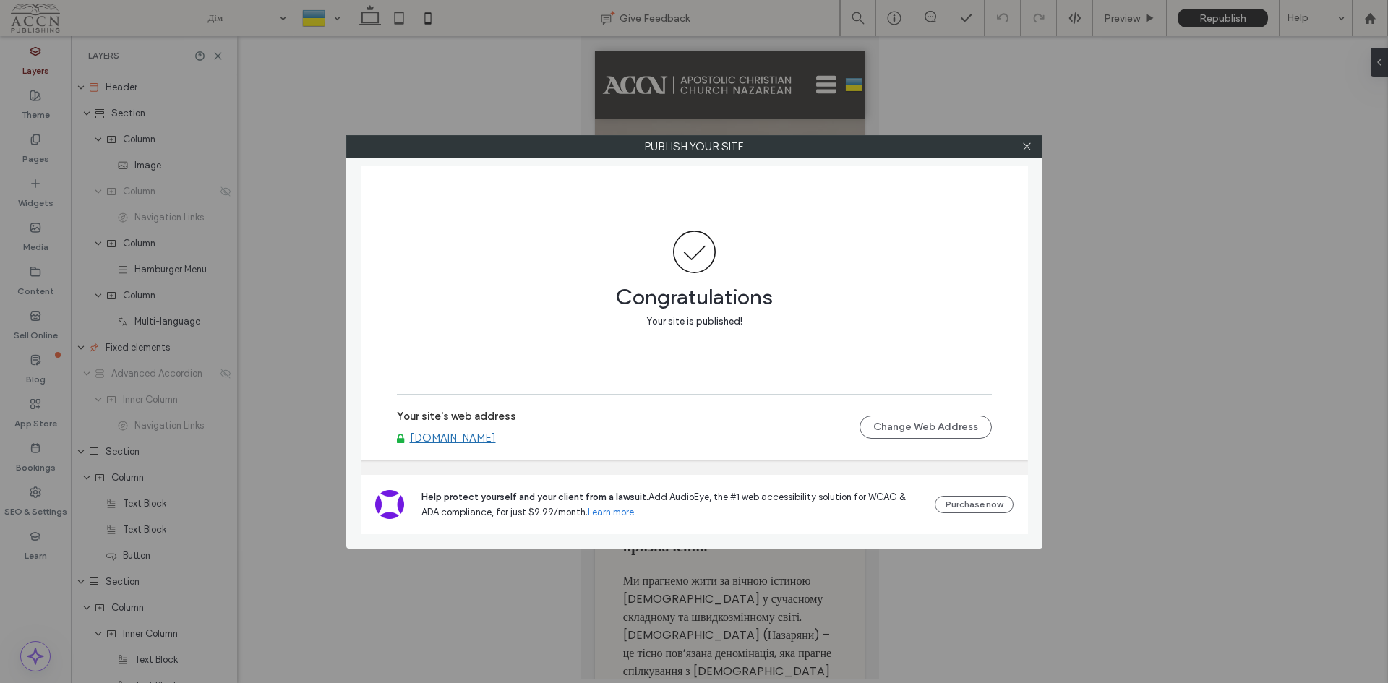
click at [1028, 145] on icon at bounding box center [1027, 146] width 11 height 11
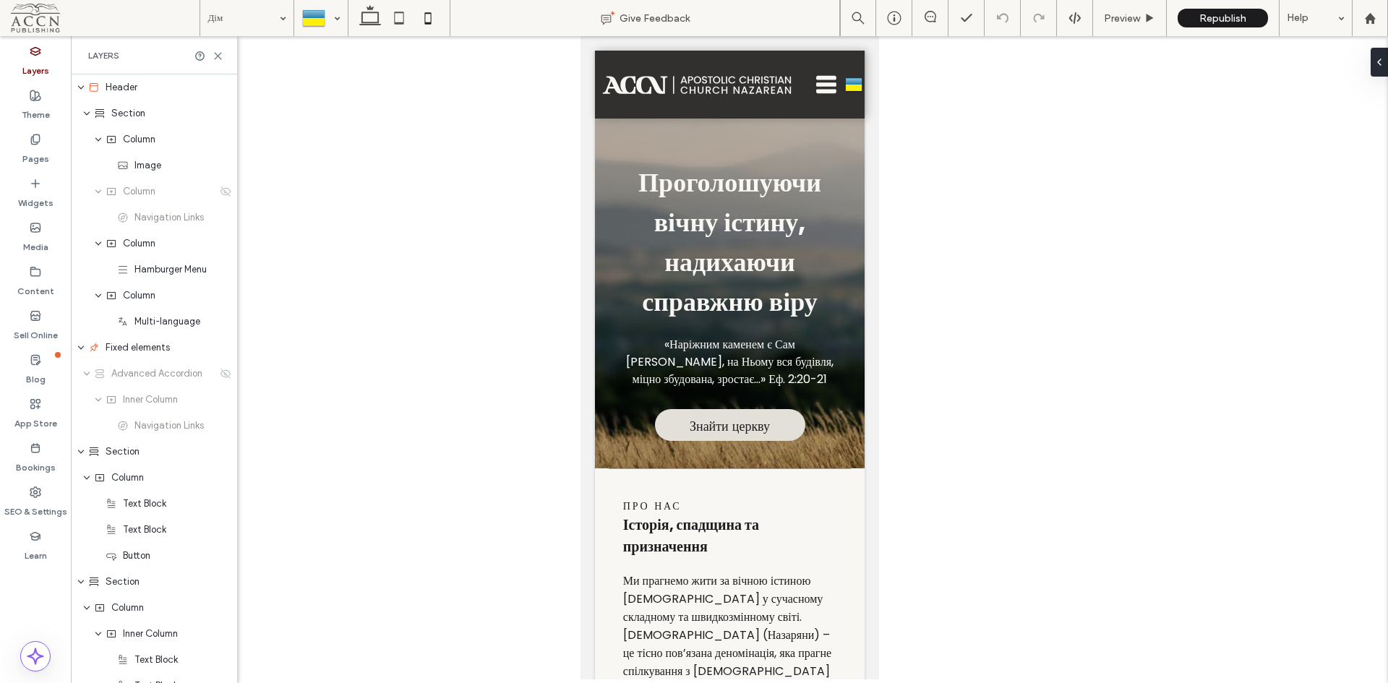
click at [311, 23] on div at bounding box center [321, 18] width 52 height 35
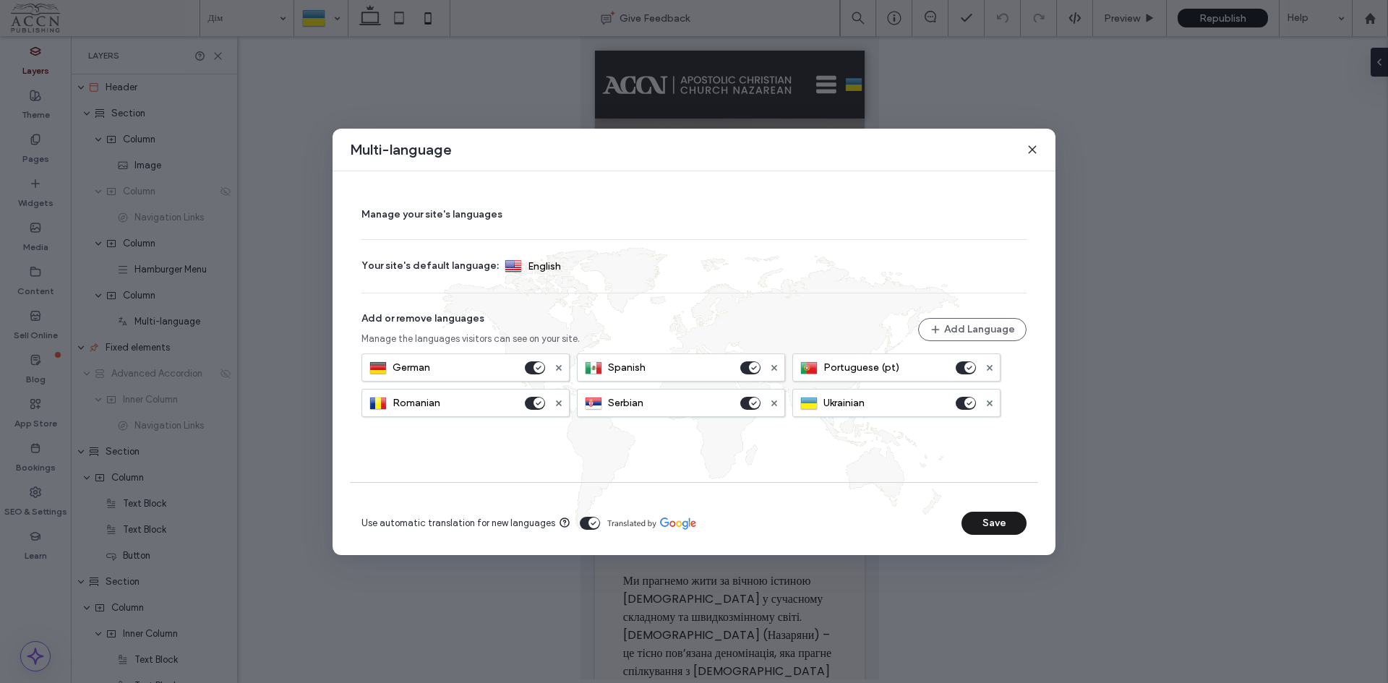
click at [942, 327] on button "Add Language" at bounding box center [972, 329] width 108 height 23
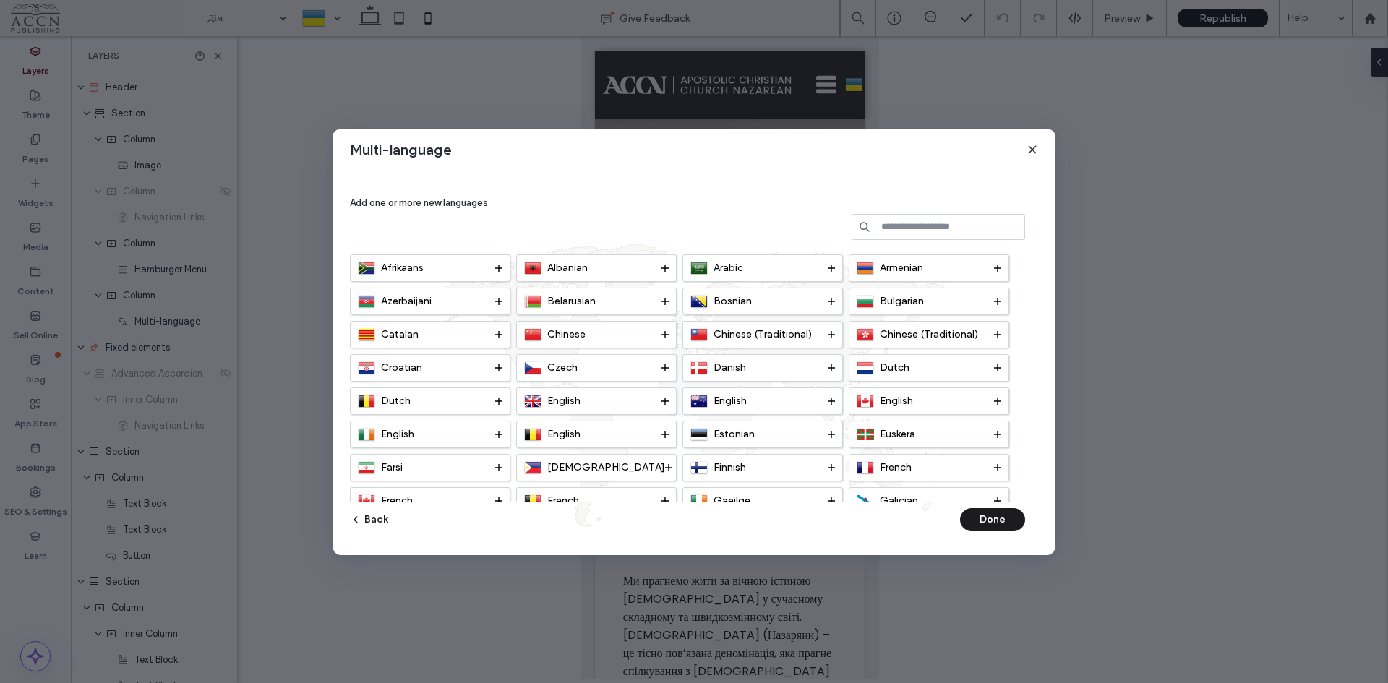
click at [638, 232] on div "Add one or more new languages" at bounding box center [694, 222] width 688 height 66
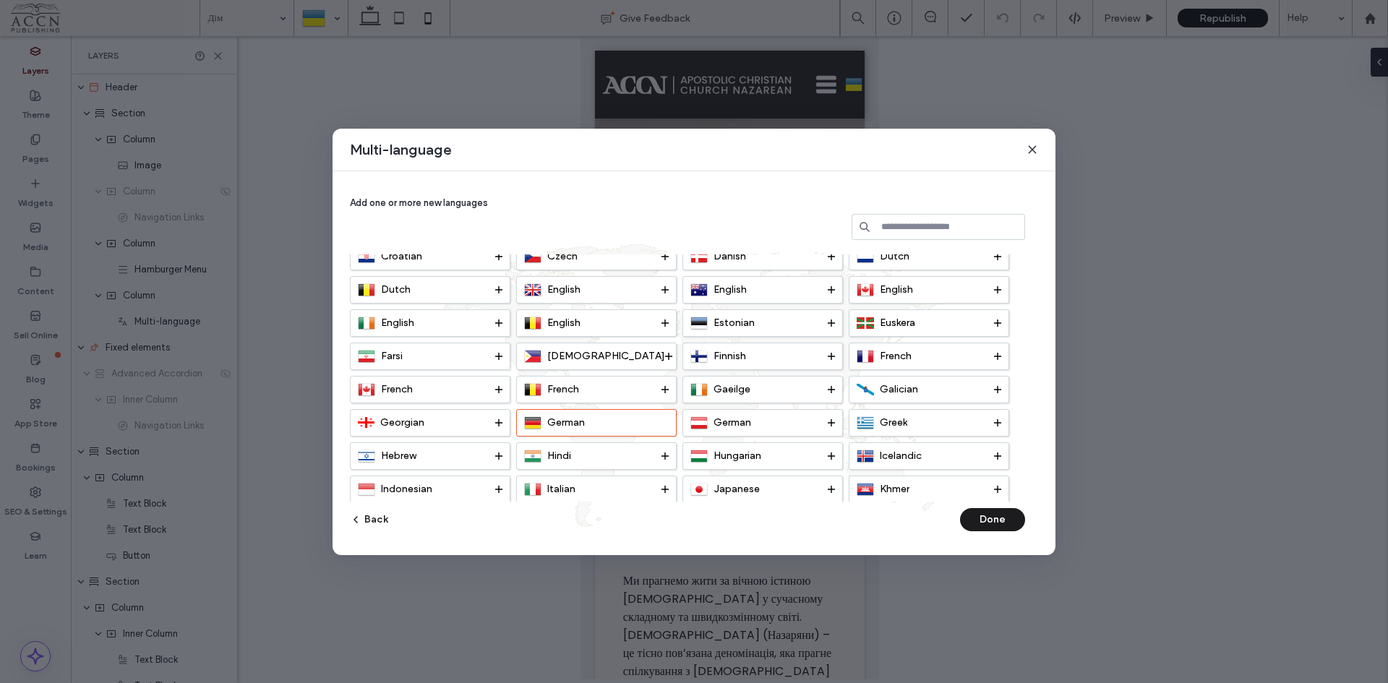
scroll to position [145, 0]
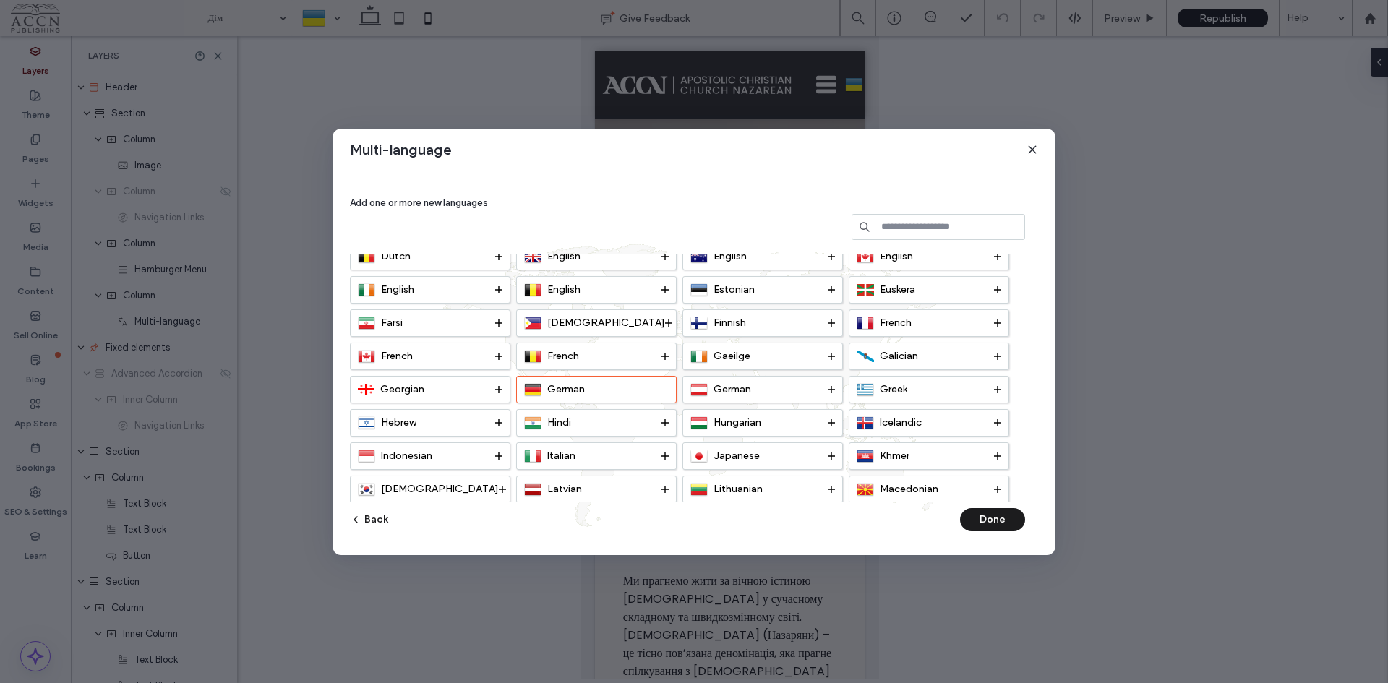
click at [834, 422] on use at bounding box center [831, 422] width 7 height 7
click at [999, 521] on button "Done" at bounding box center [992, 519] width 65 height 23
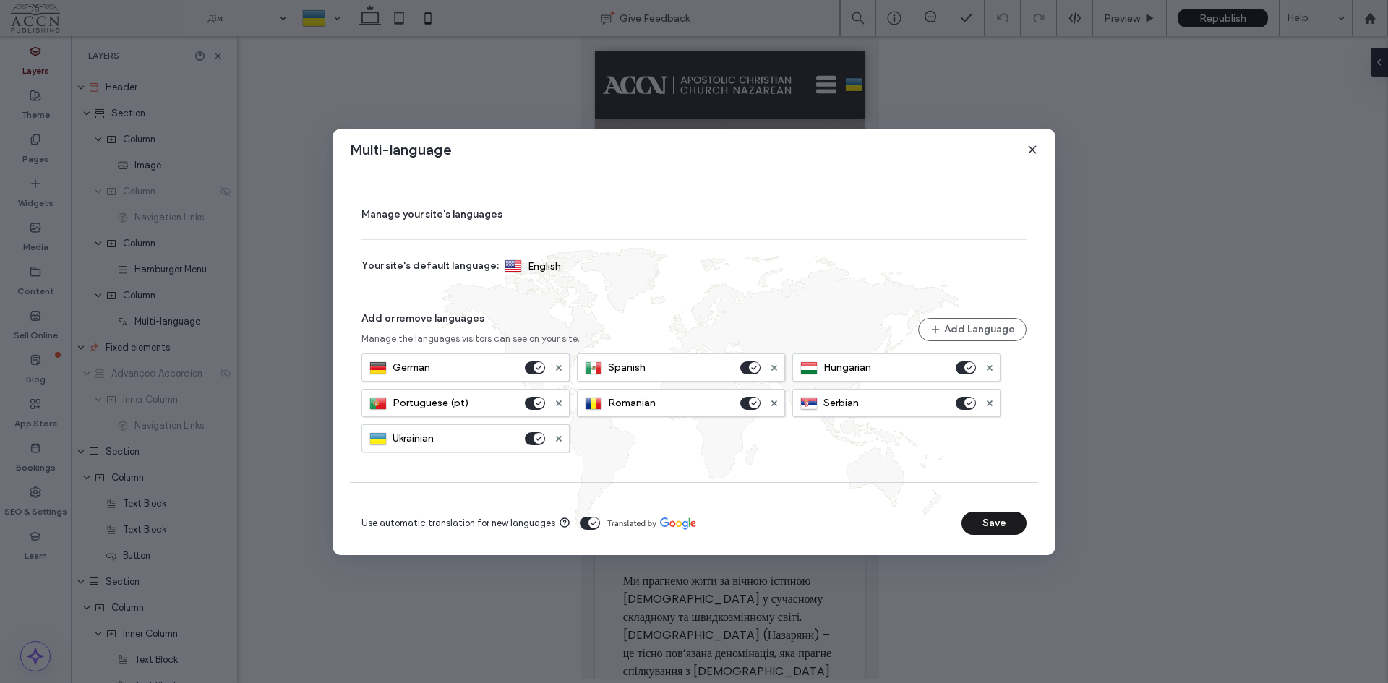
click at [986, 524] on button "Save" at bounding box center [994, 523] width 65 height 23
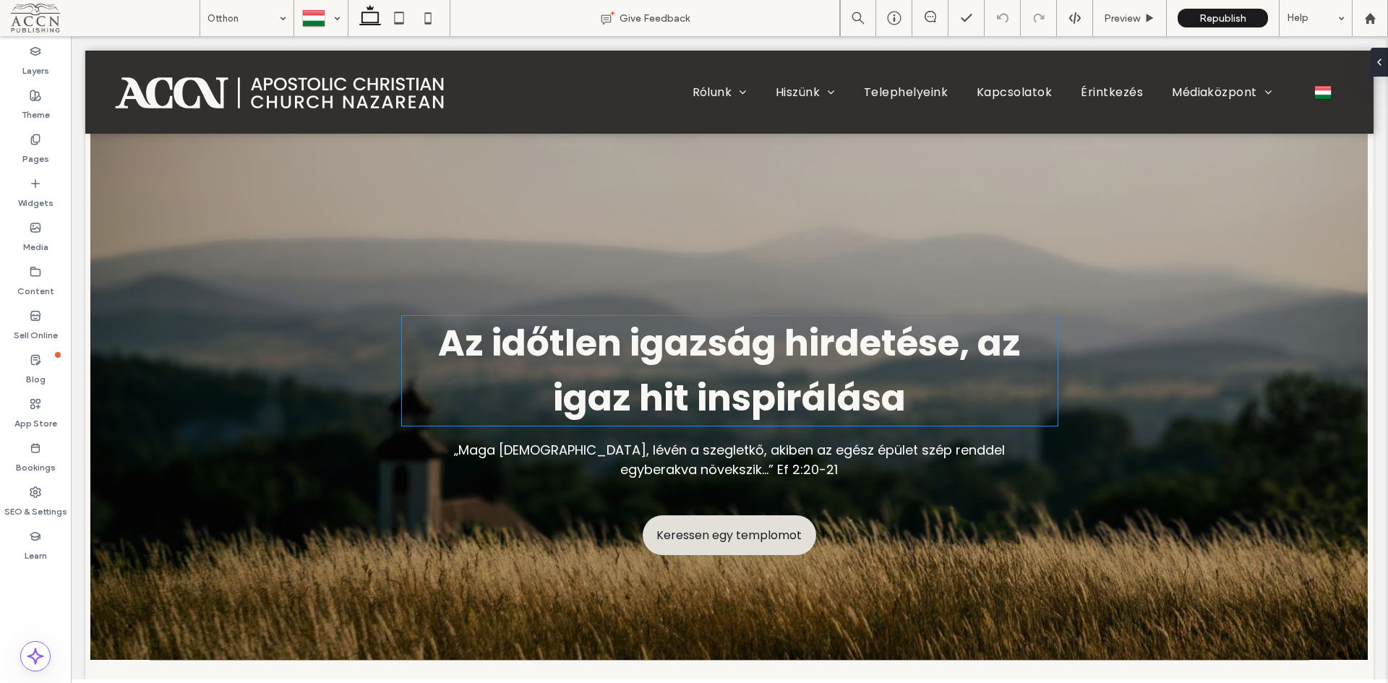
click at [770, 381] on strong "Az időtlen igazság hirdetése, az igaz hit inspirálása" at bounding box center [729, 370] width 583 height 106
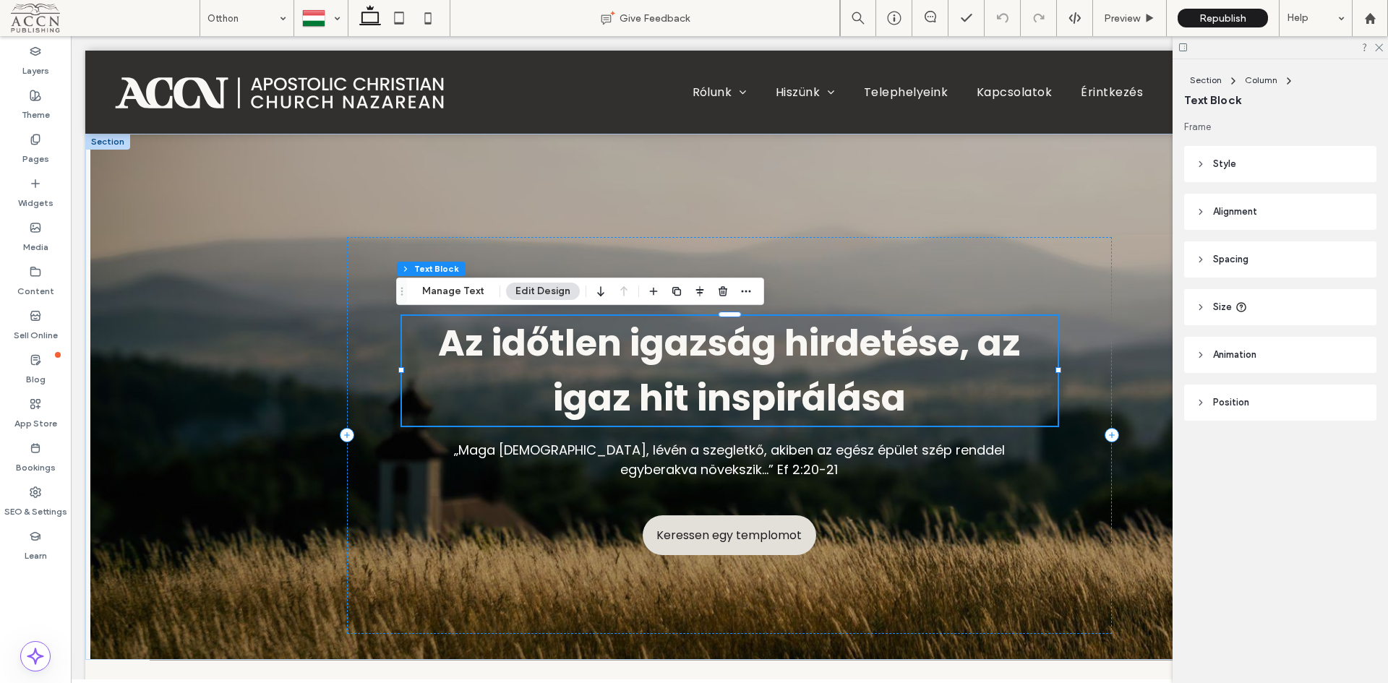
click at [770, 381] on div "Az időtlen igazság hirdetése, az igaz hit inspirálása" at bounding box center [730, 371] width 656 height 110
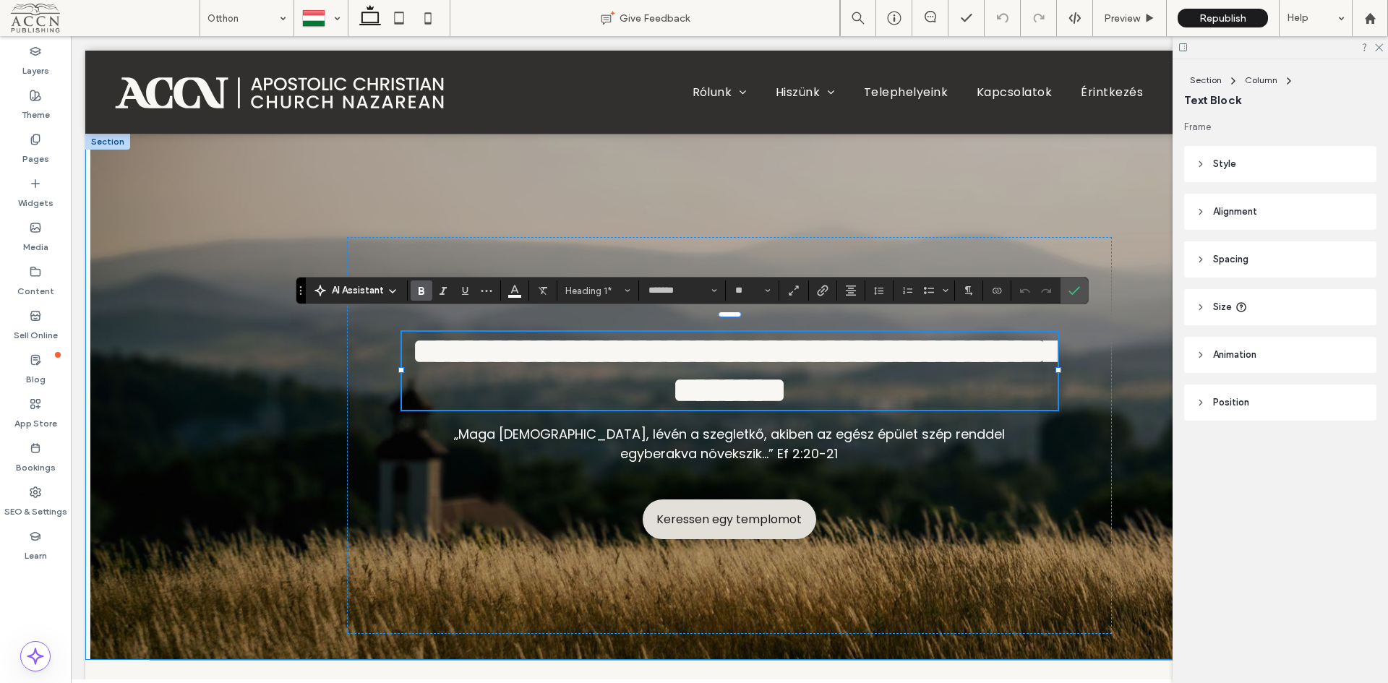
click at [404, 159] on div "**********" at bounding box center [730, 397] width 868 height 526
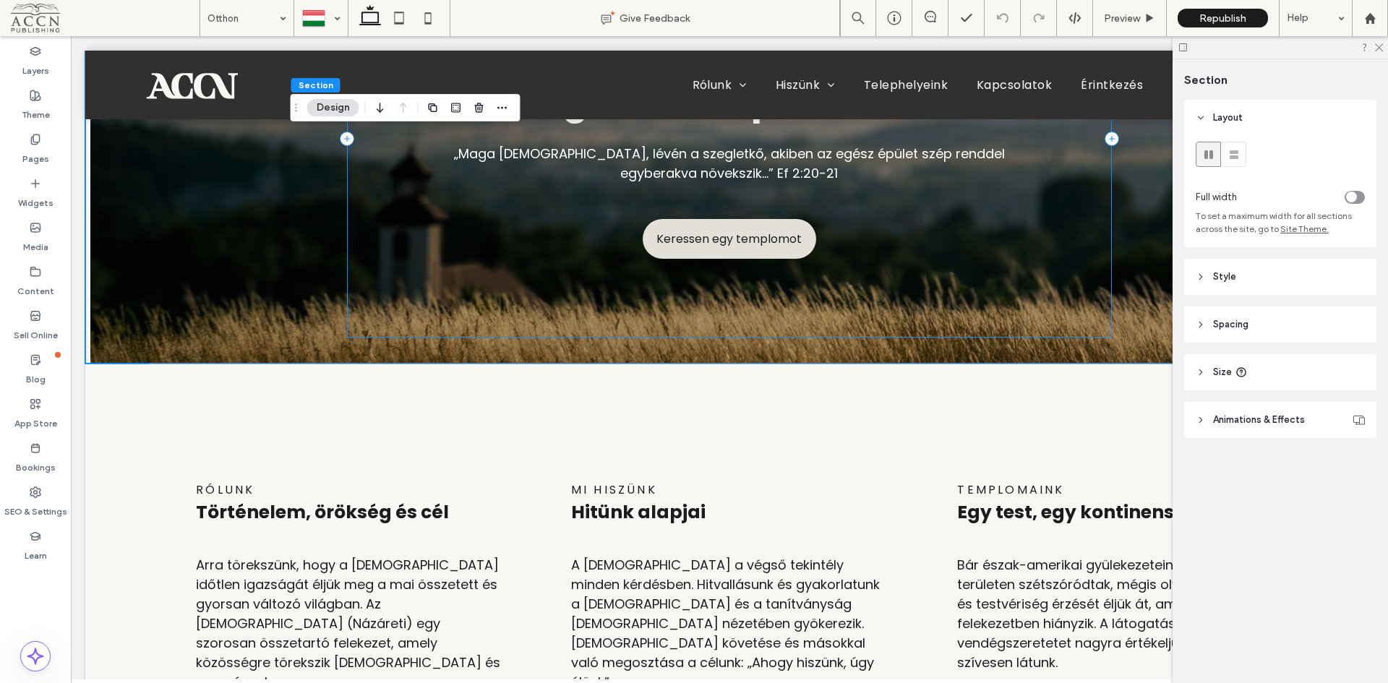
scroll to position [289, 0]
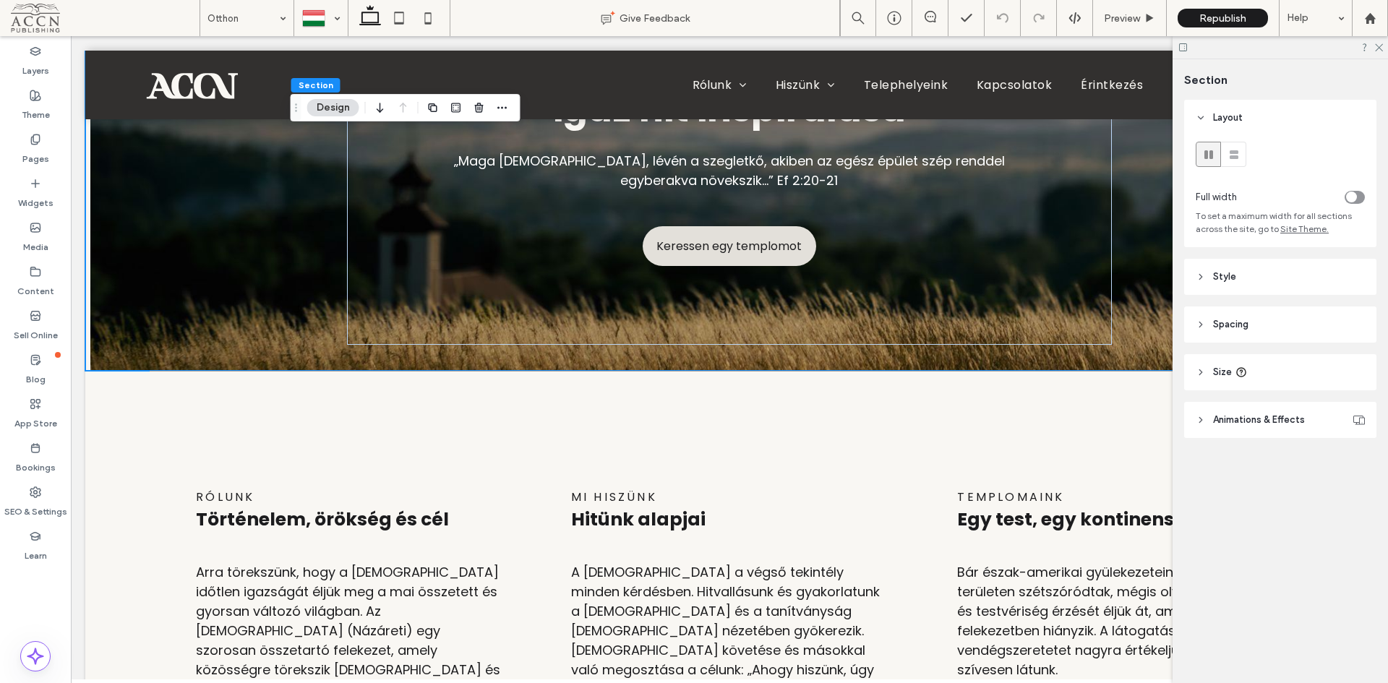
click at [404, 24] on use at bounding box center [399, 18] width 9 height 12
type input "**"
type input "*"
type input "**"
type input "***"
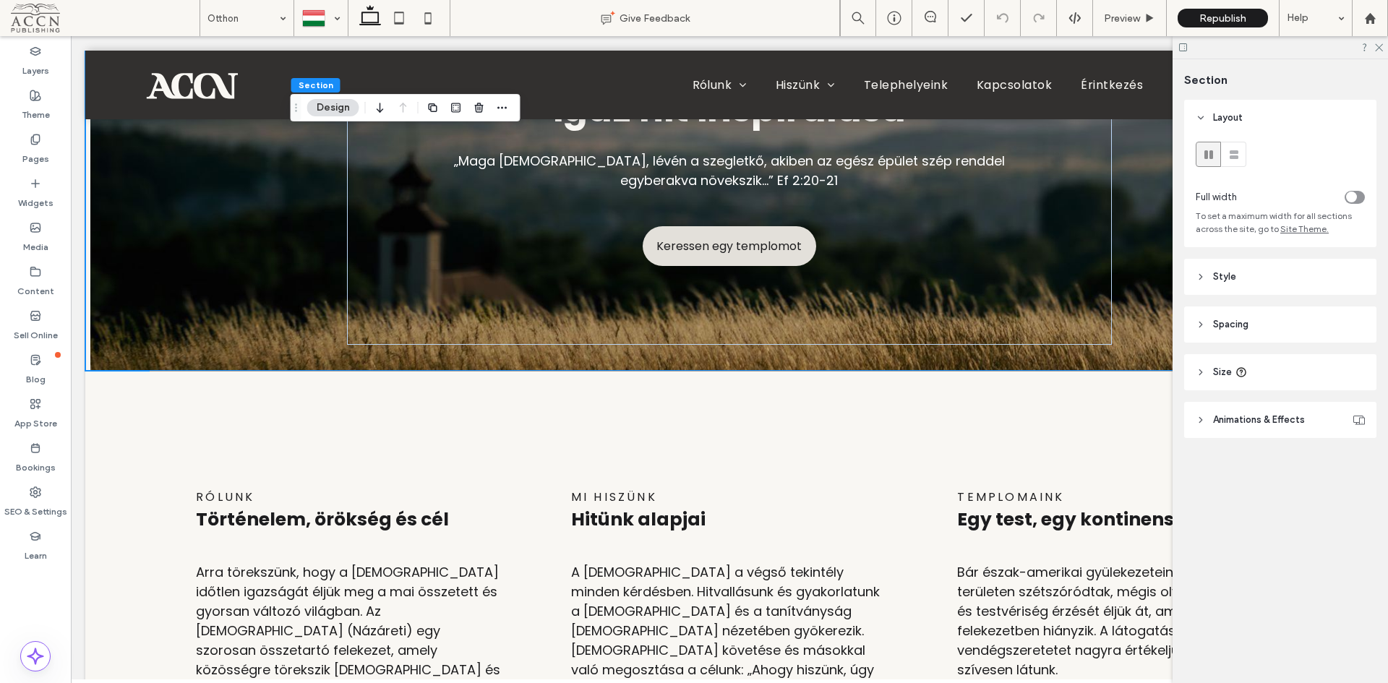
type input "***"
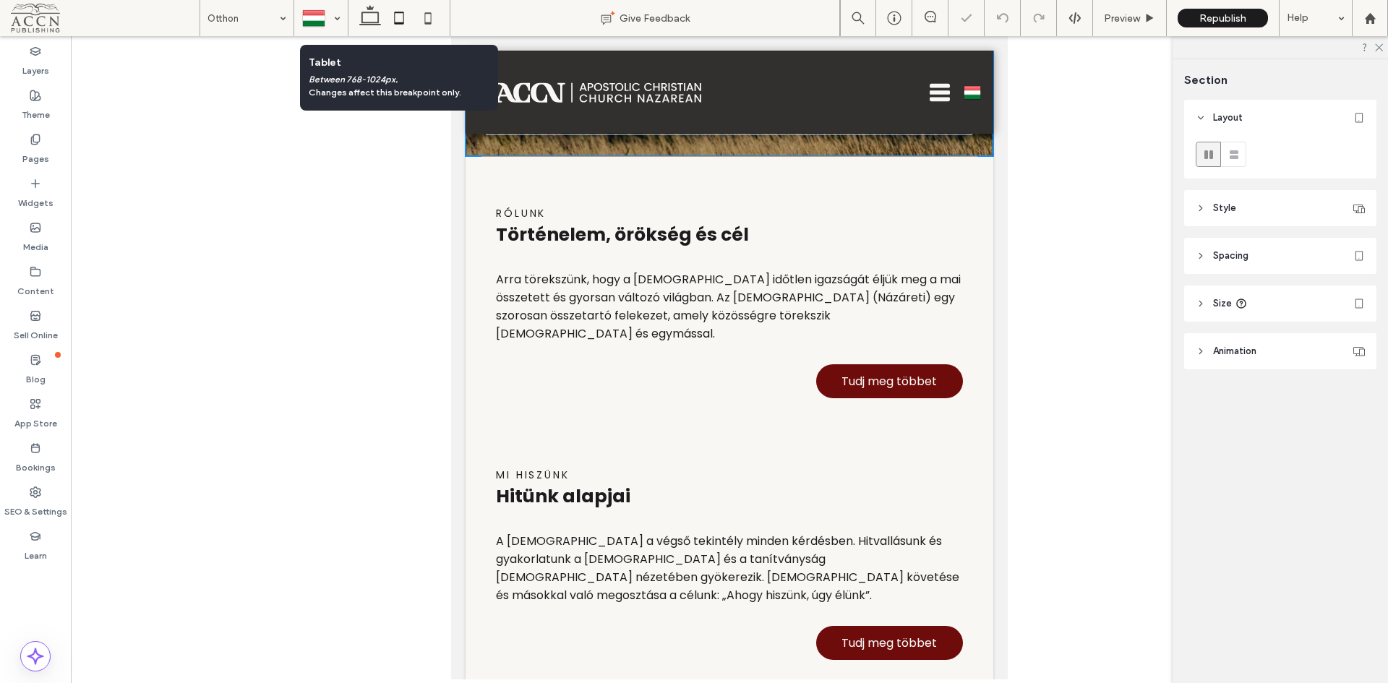
scroll to position [0, 0]
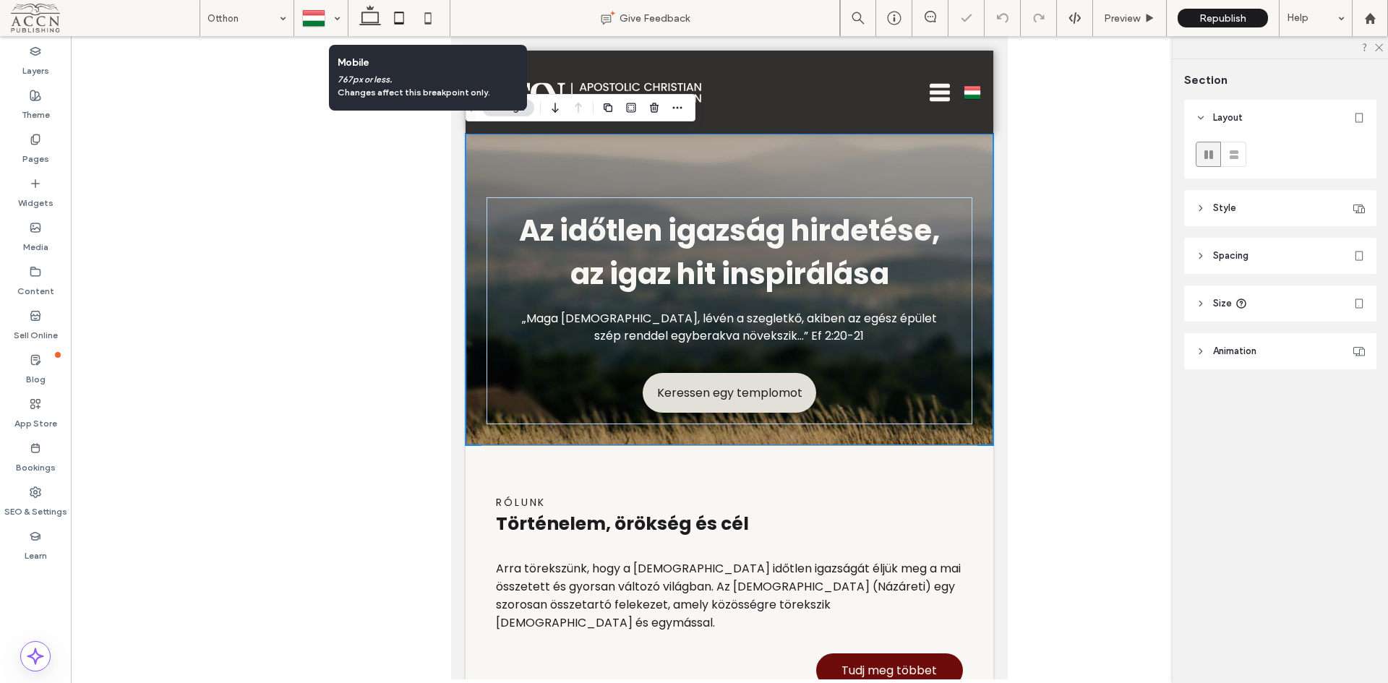
click at [432, 24] on icon at bounding box center [428, 18] width 29 height 29
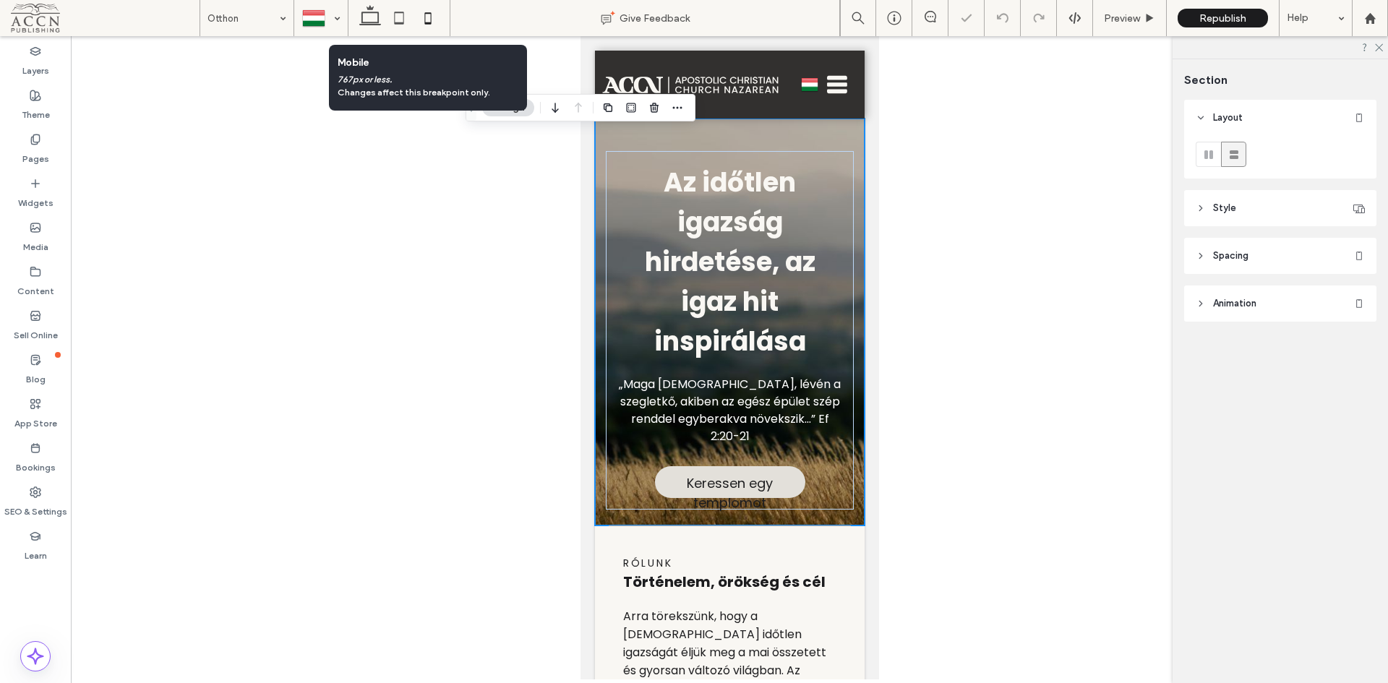
type input "*"
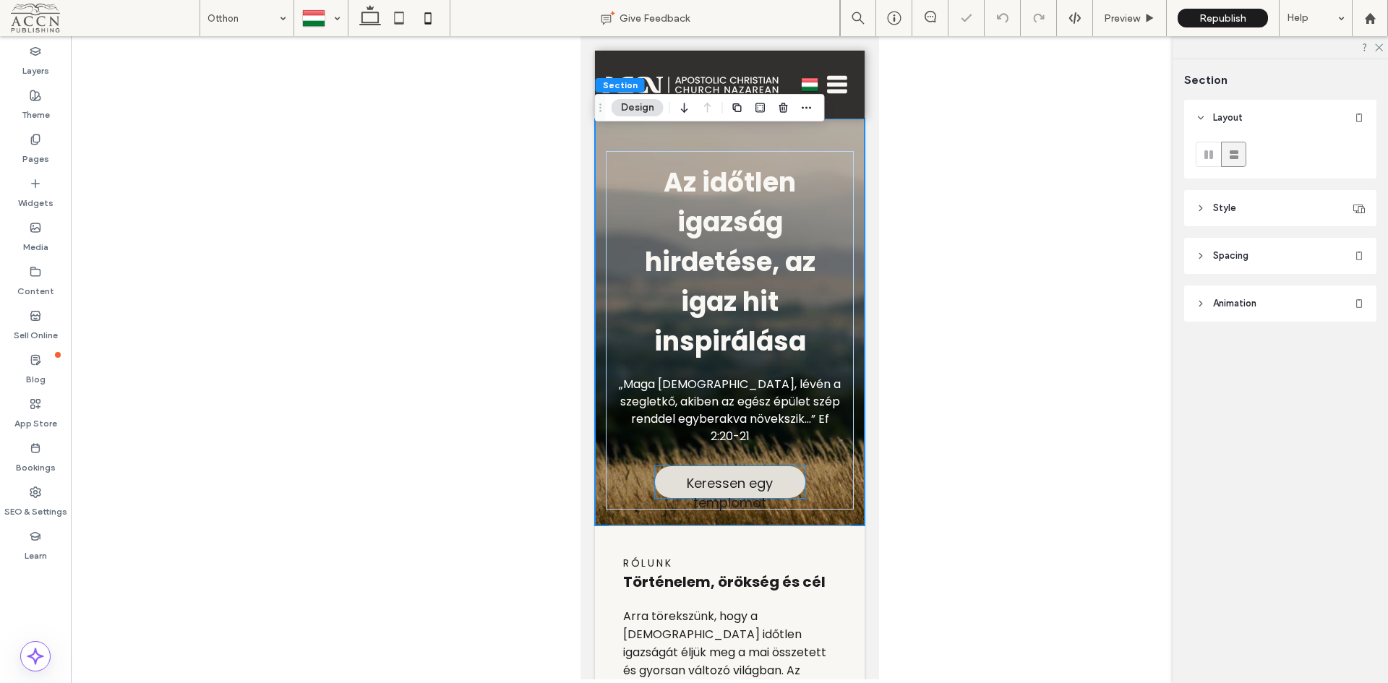
click at [774, 490] on span "Keressen egy templomot" at bounding box center [730, 493] width 148 height 54
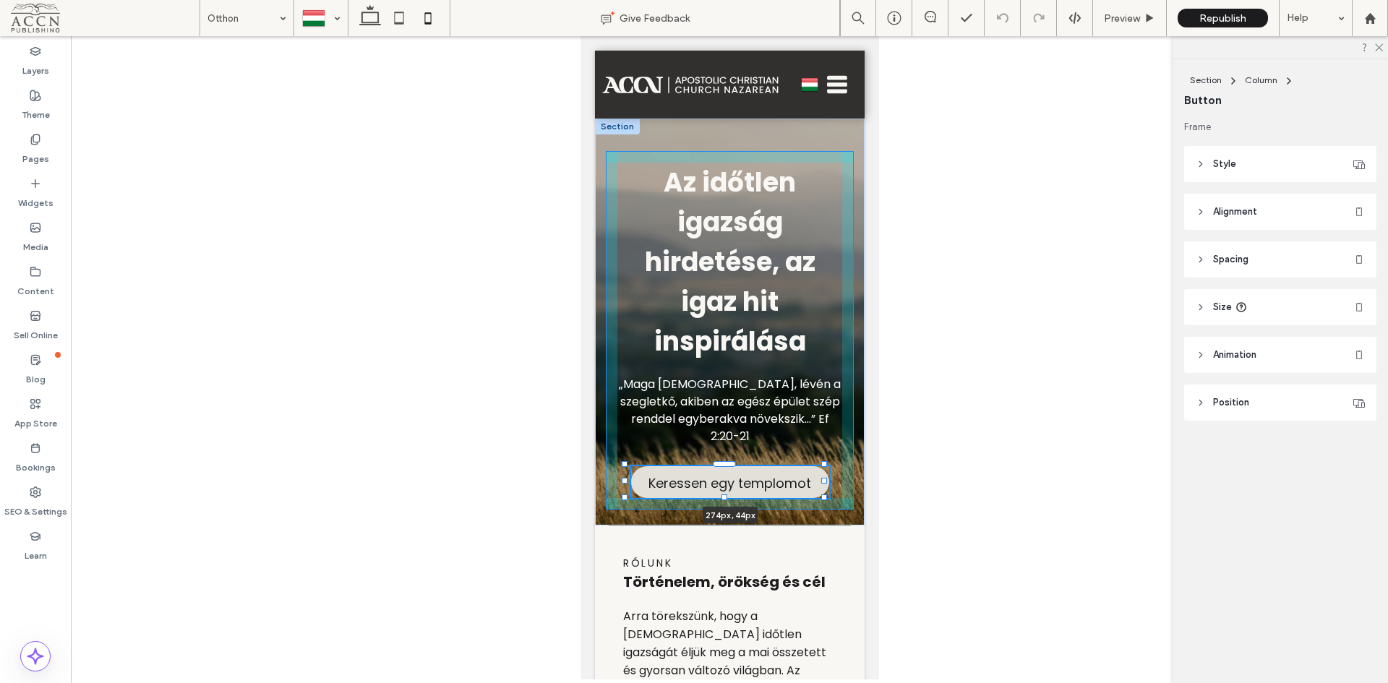
drag, startPoint x: 796, startPoint y: 483, endPoint x: 820, endPoint y: 481, distance: 24.0
click at [821, 481] on div at bounding box center [824, 481] width 6 height 6
type input "***"
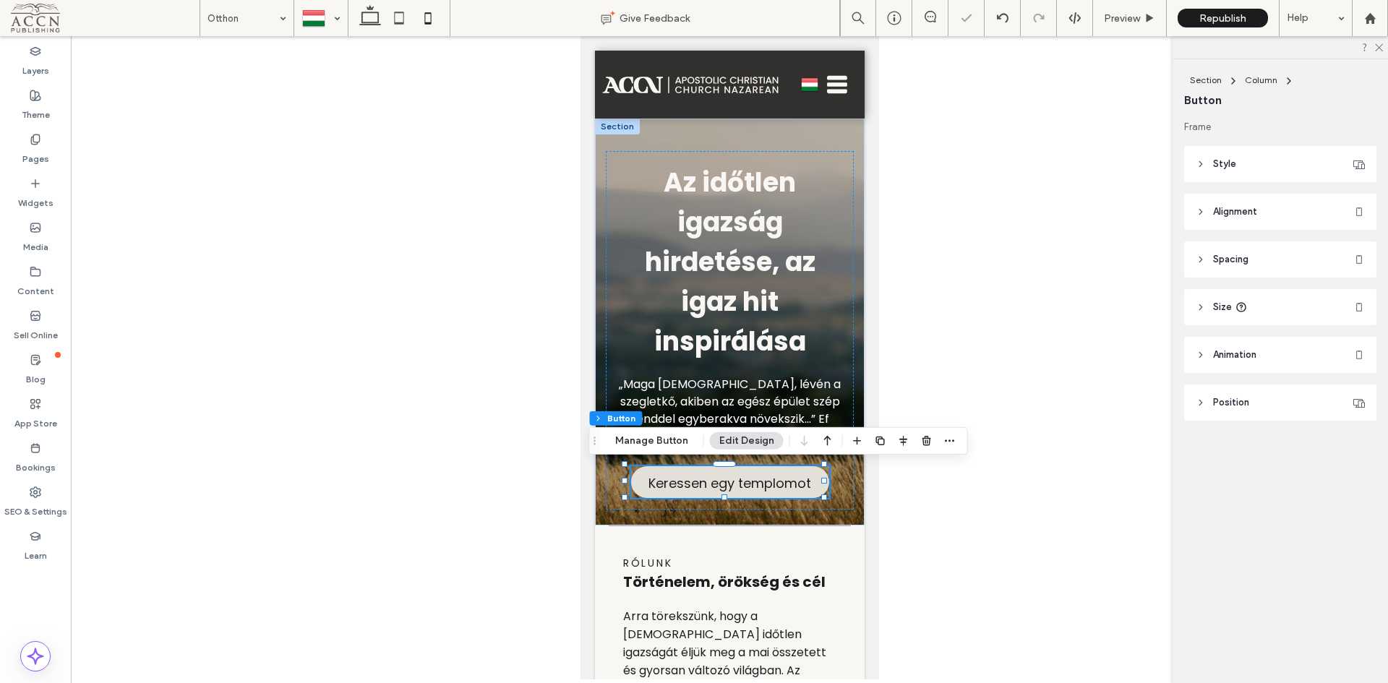
click at [941, 323] on div at bounding box center [730, 358] width 1318 height 644
click at [35, 69] on label "Layers" at bounding box center [35, 67] width 27 height 20
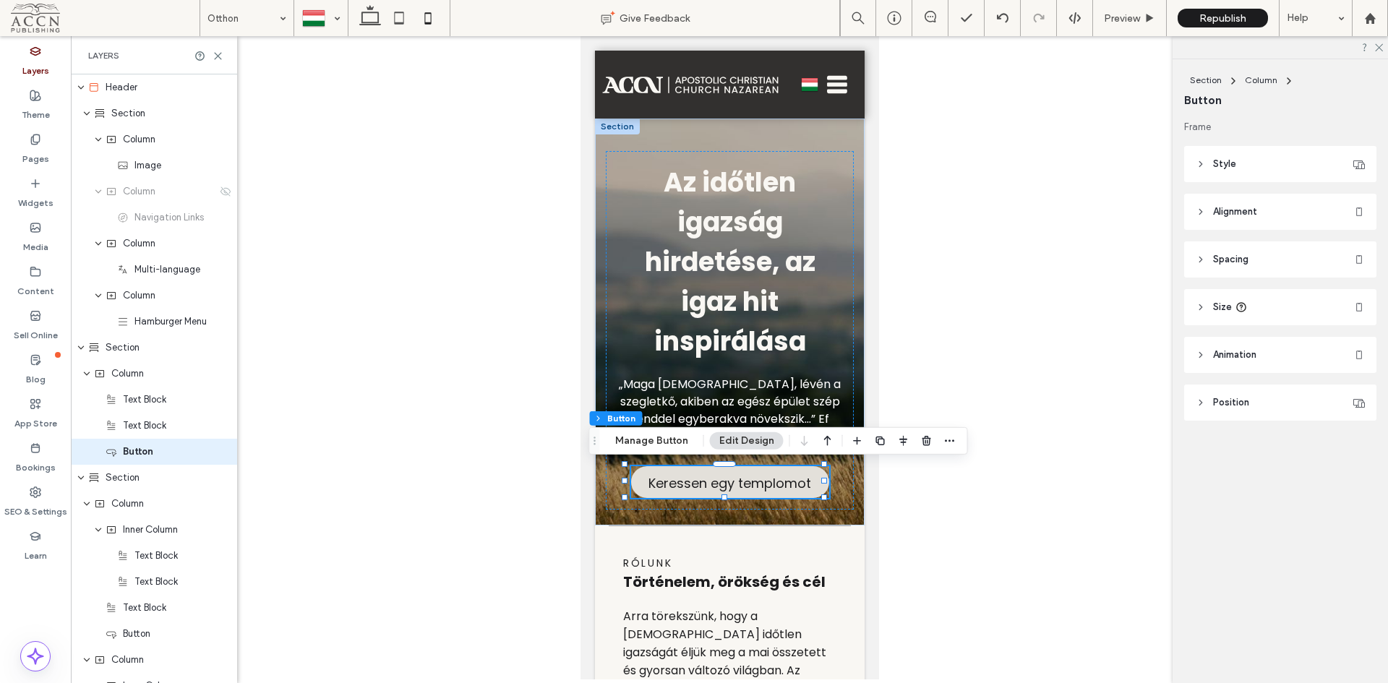
click at [1014, 278] on div at bounding box center [730, 358] width 1318 height 644
click at [220, 58] on use at bounding box center [218, 56] width 7 height 7
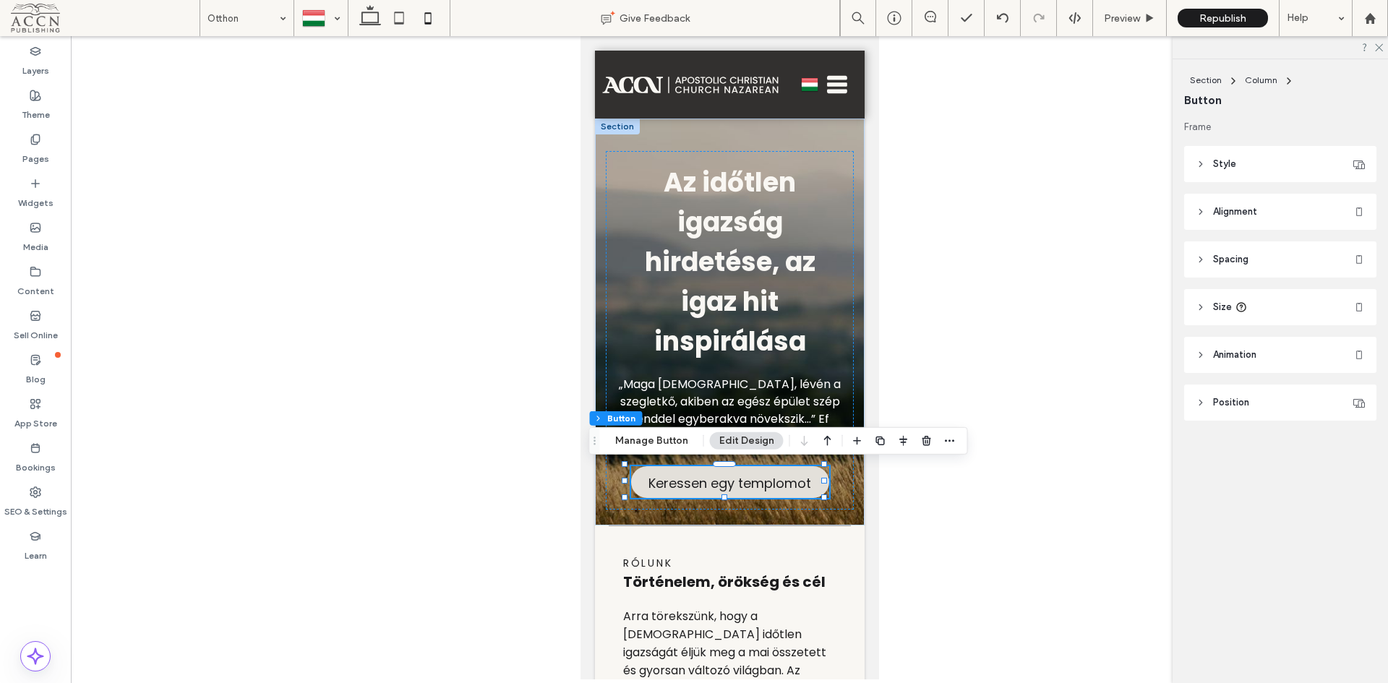
click at [820, 111] on div at bounding box center [729, 111] width 270 height 0
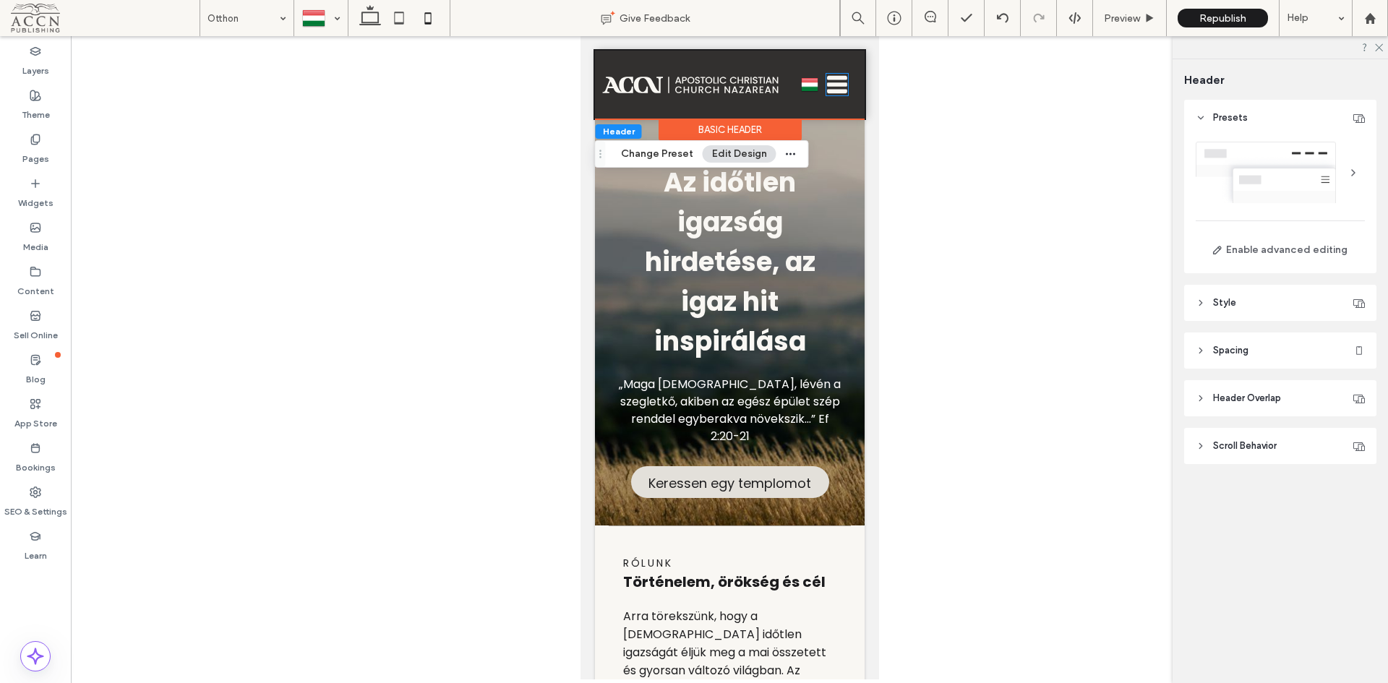
click at [826, 89] on icon "Menu Icon" at bounding box center [837, 85] width 22 height 22
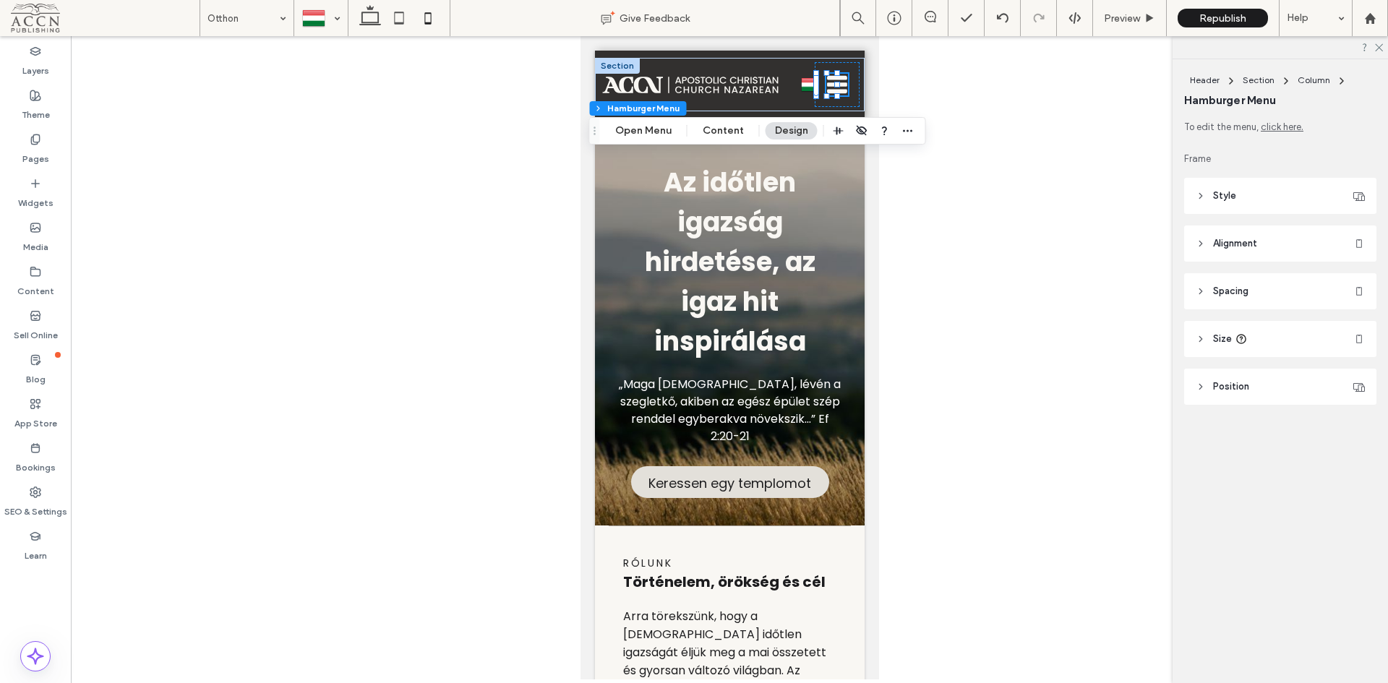
click at [42, 57] on label "Layers" at bounding box center [35, 67] width 27 height 20
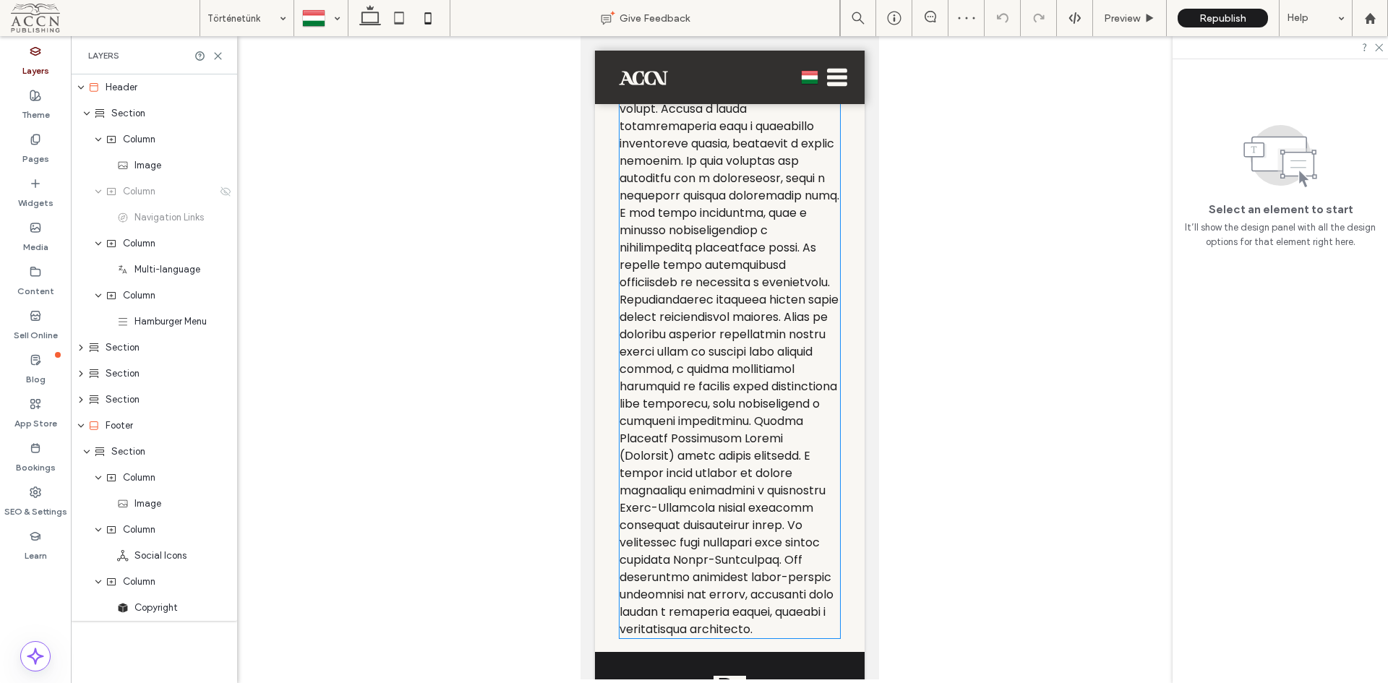
scroll to position [3392, 0]
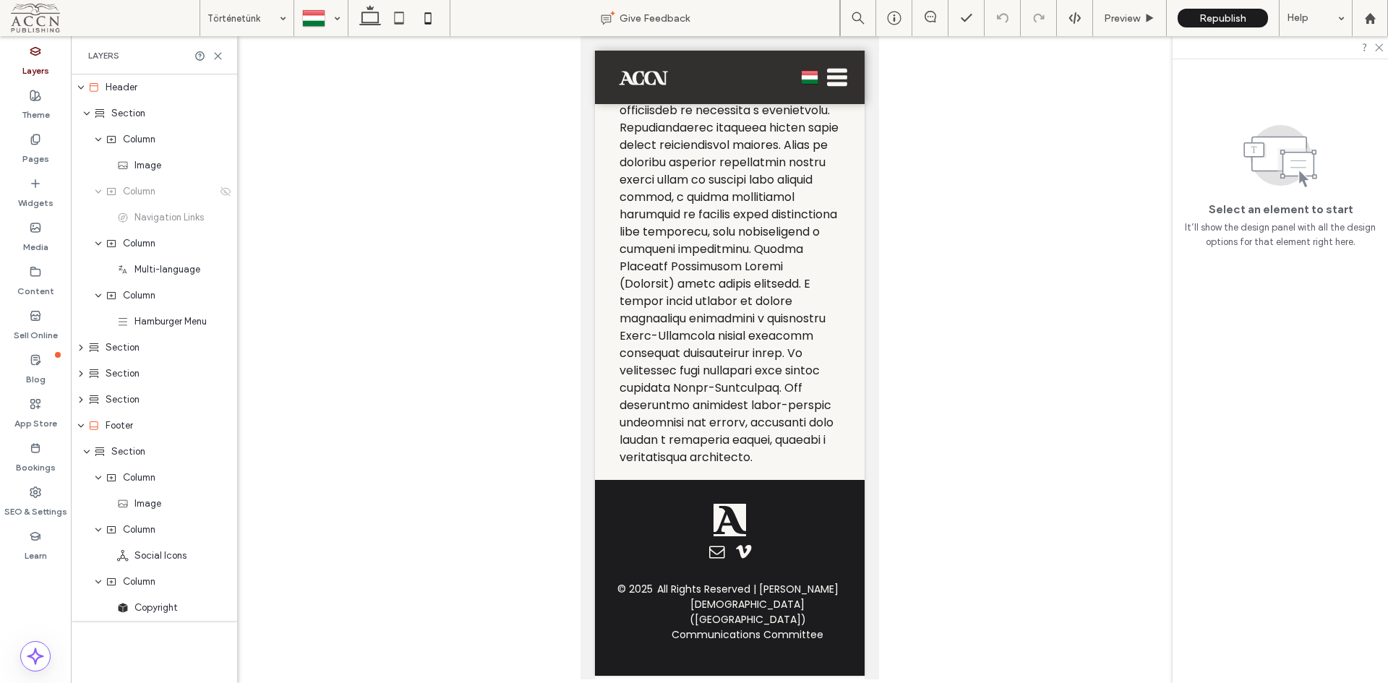
click at [264, 20] on input at bounding box center [244, 18] width 72 height 36
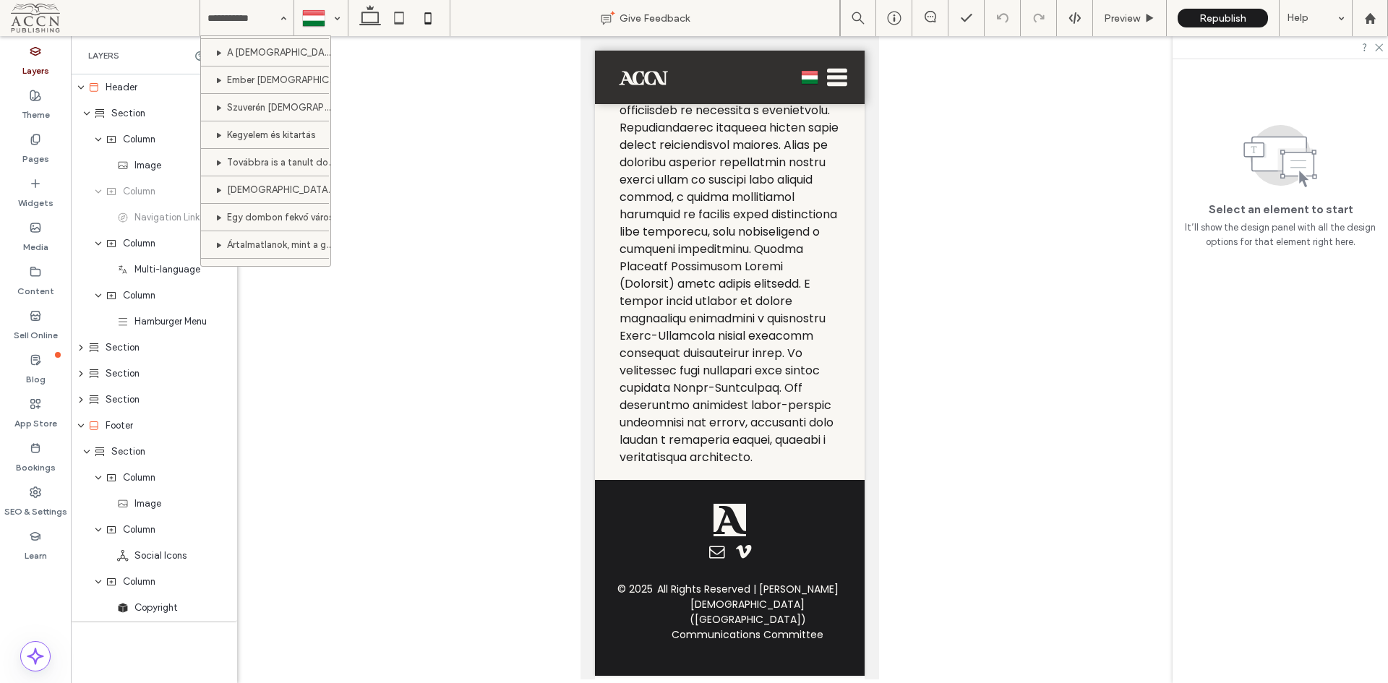
scroll to position [455, 0]
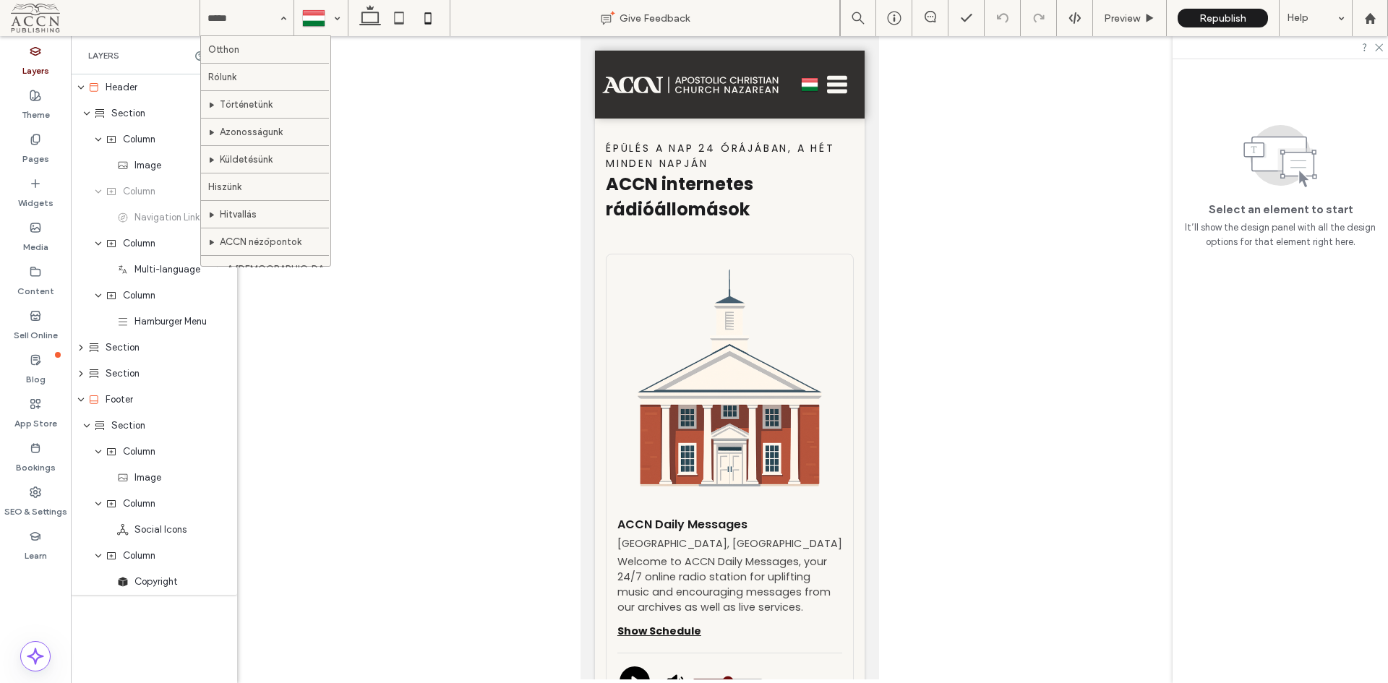
click at [363, 17] on use at bounding box center [370, 15] width 22 height 20
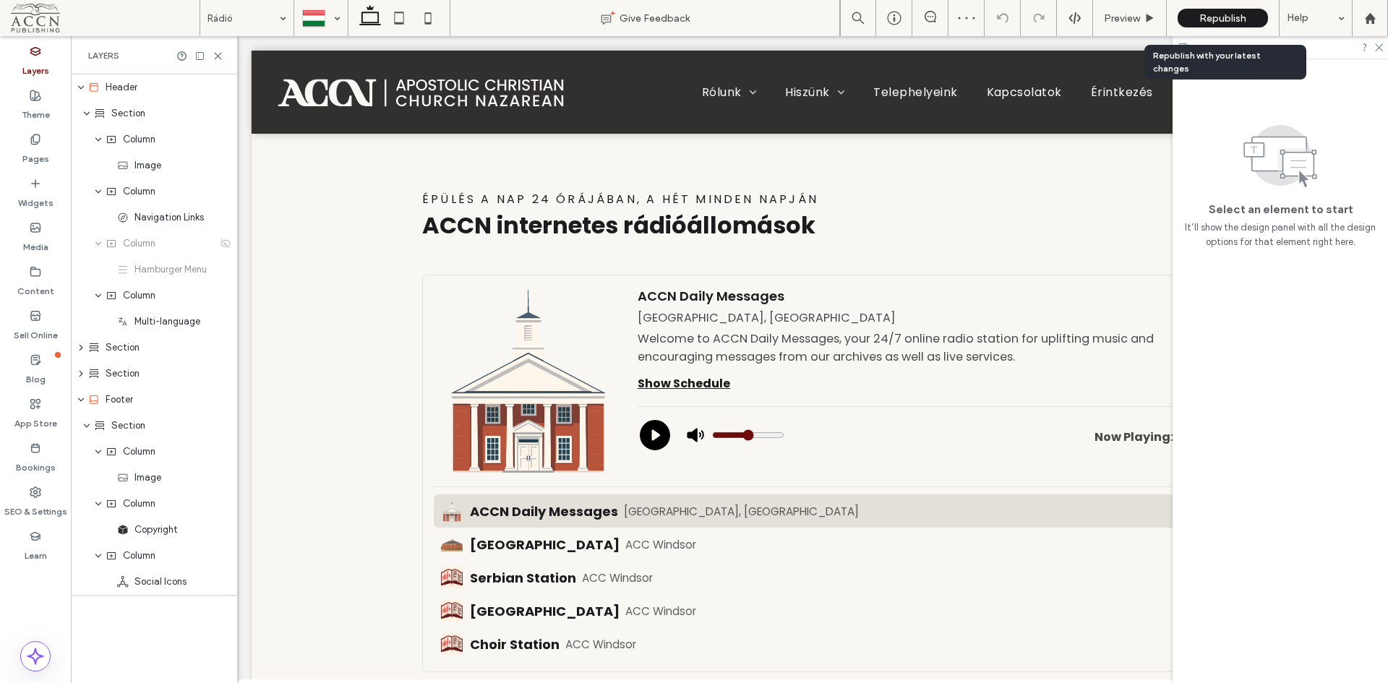
click at [1204, 14] on span "Republish" at bounding box center [1223, 18] width 47 height 12
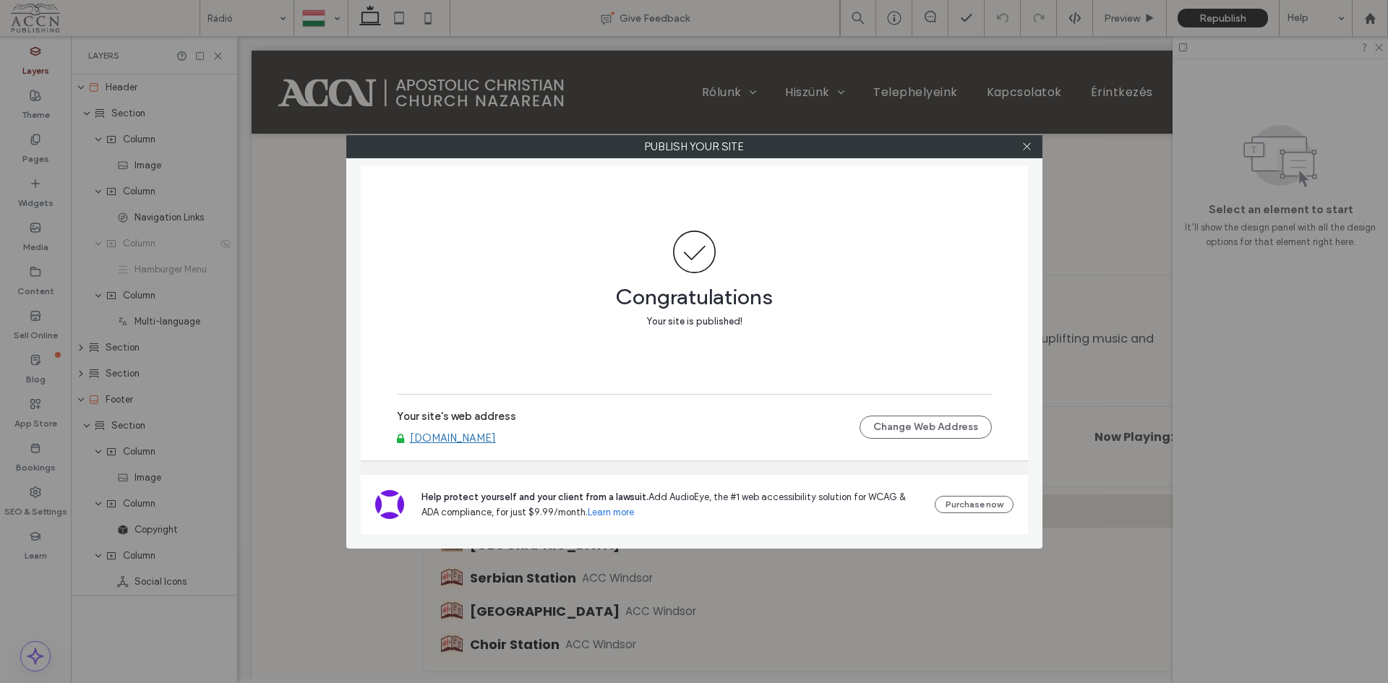
click at [1029, 147] on icon at bounding box center [1027, 146] width 11 height 11
